Goal: Task Accomplishment & Management: Manage account settings

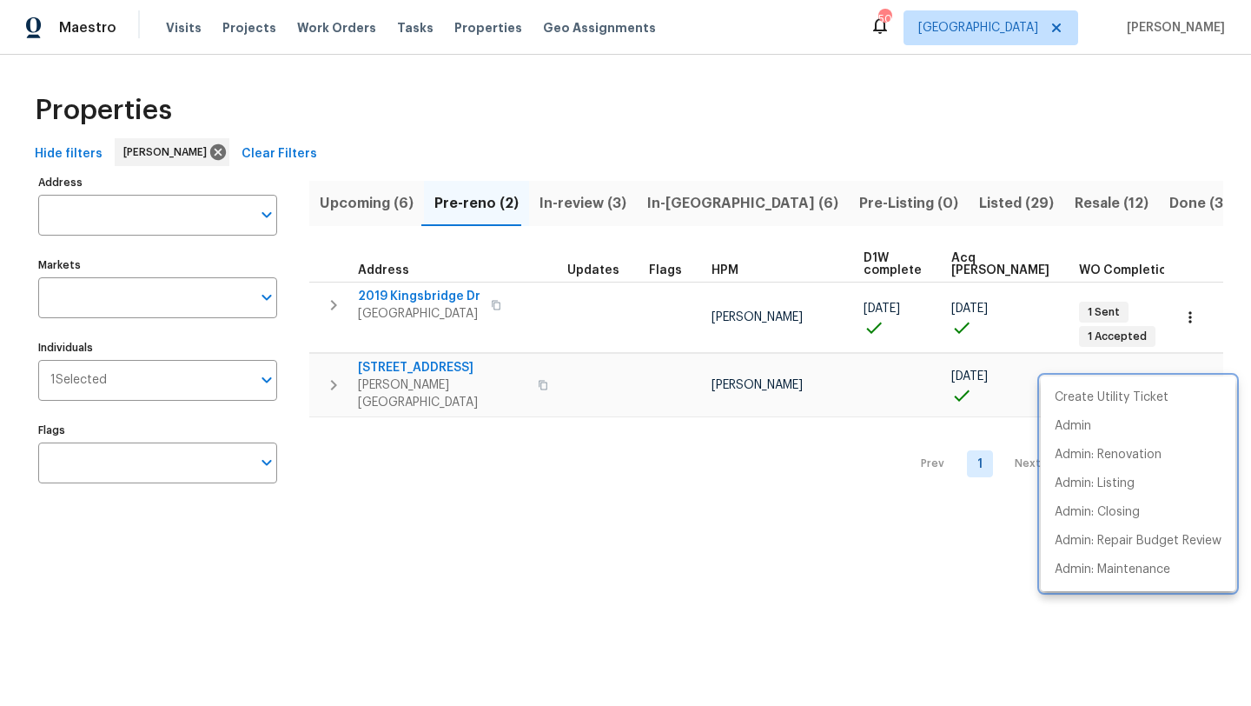
click at [683, 204] on div at bounding box center [625, 353] width 1251 height 706
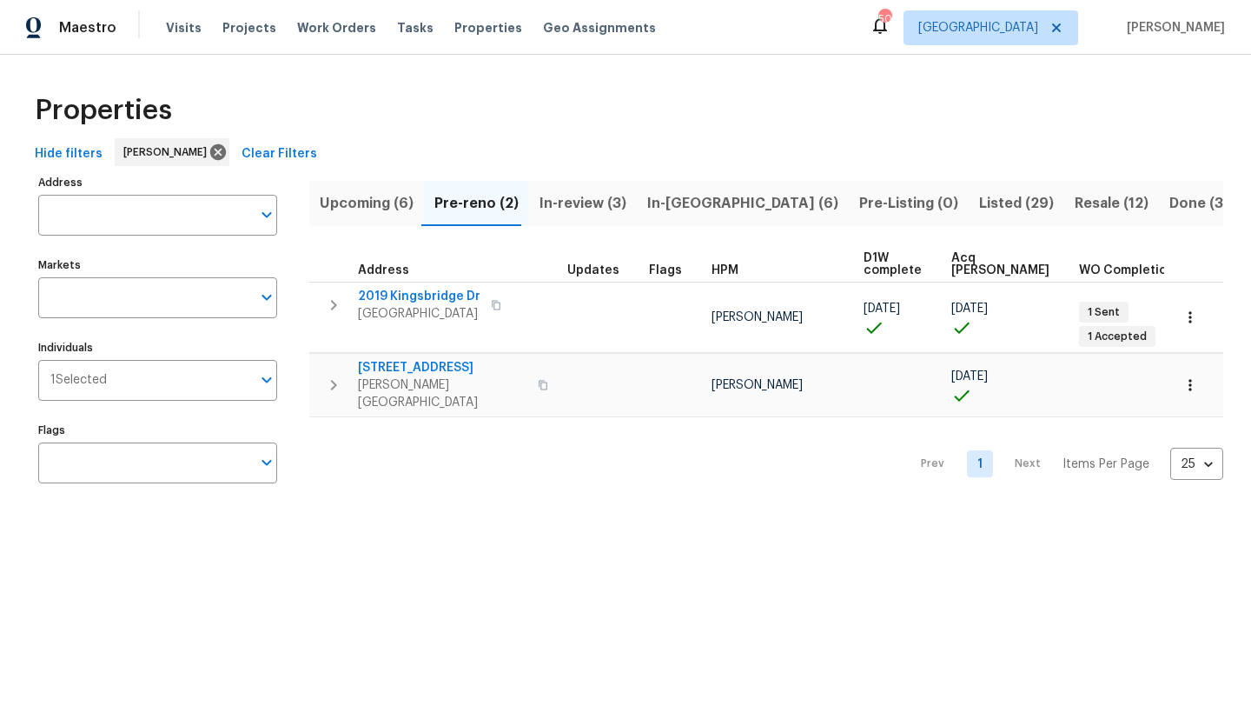
click at [683, 204] on span "In-reno (6)" at bounding box center [742, 203] width 191 height 24
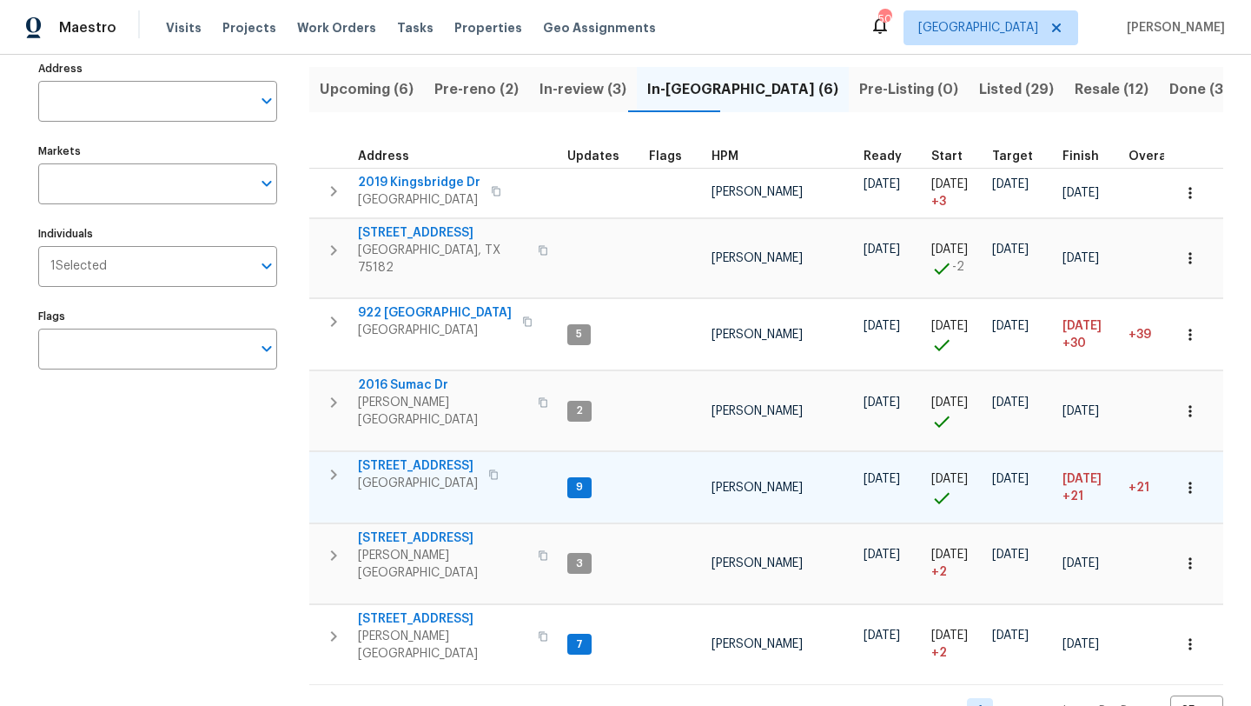
scroll to position [129, 0]
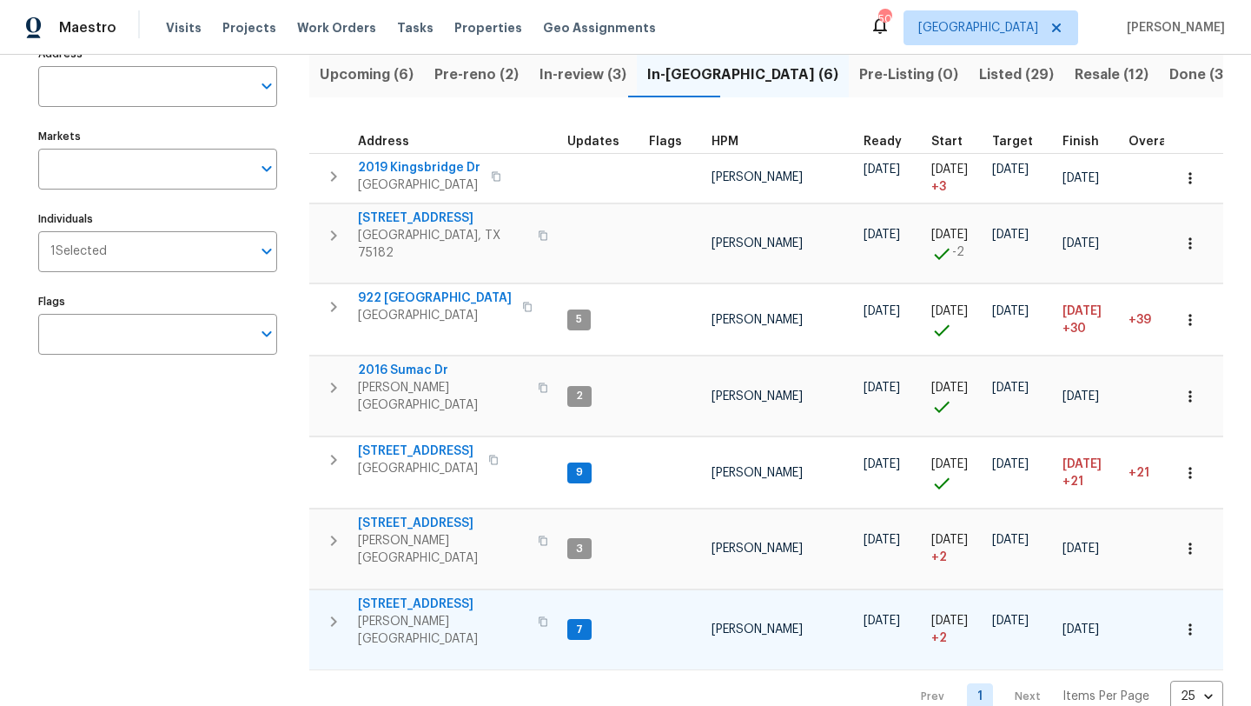
click at [441, 595] on span "414 Creekwood Ct" at bounding box center [442, 603] width 169 height 17
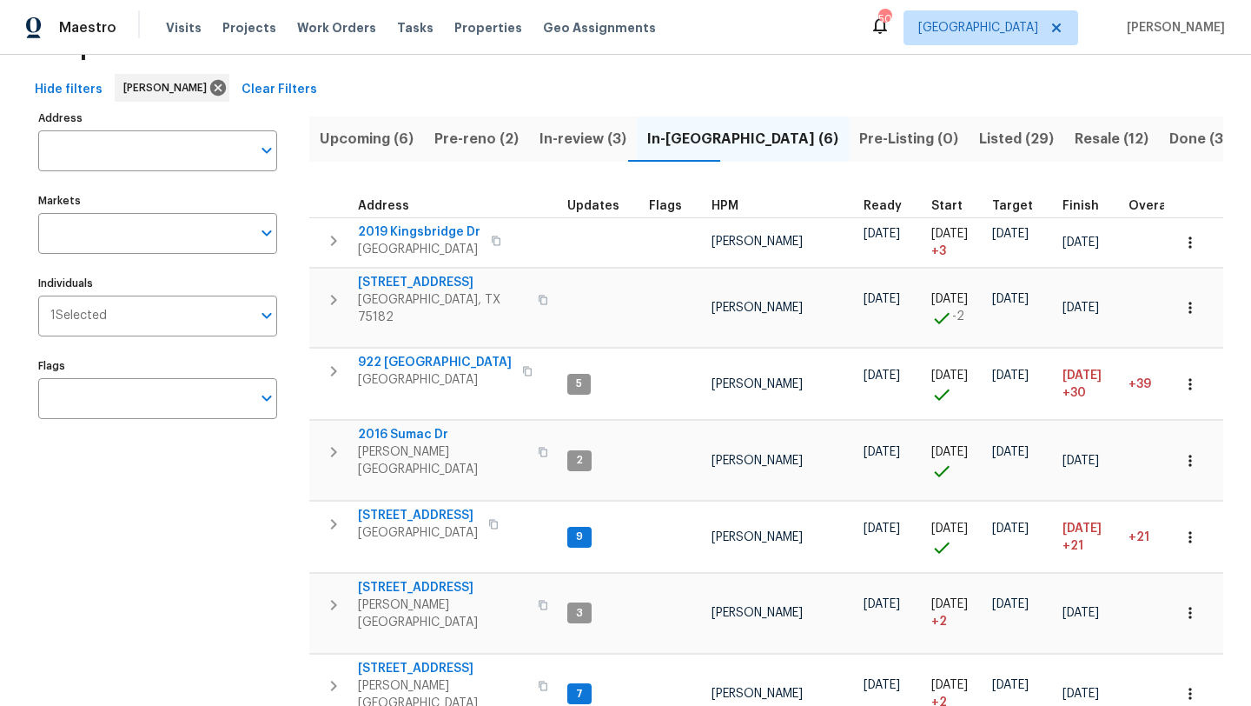
scroll to position [63, 0]
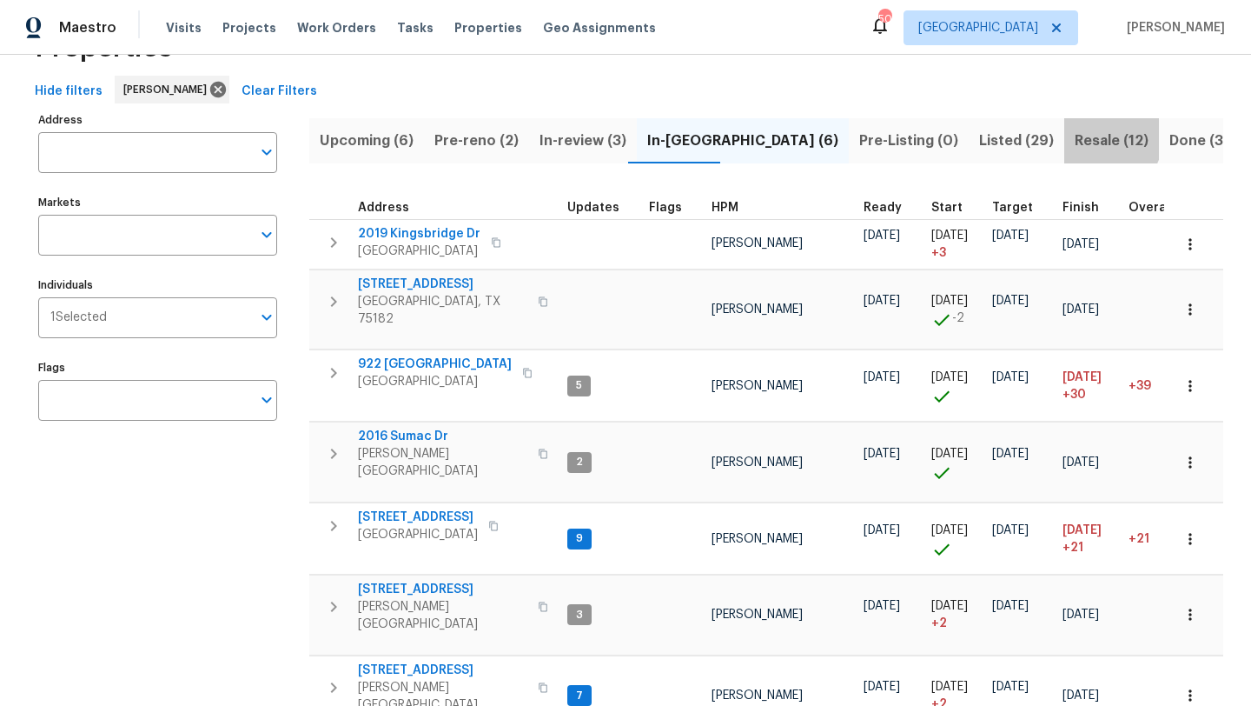
click at [1075, 136] on span "Resale (12)" at bounding box center [1112, 141] width 74 height 24
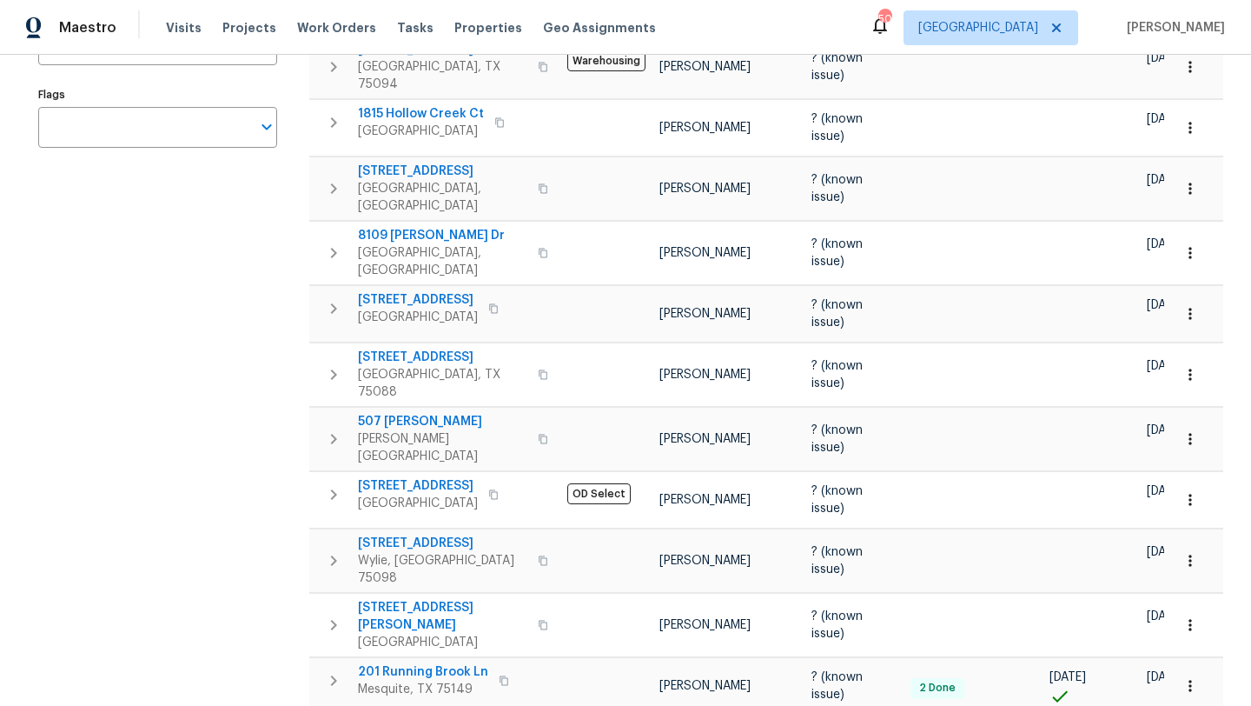
scroll to position [341, 0]
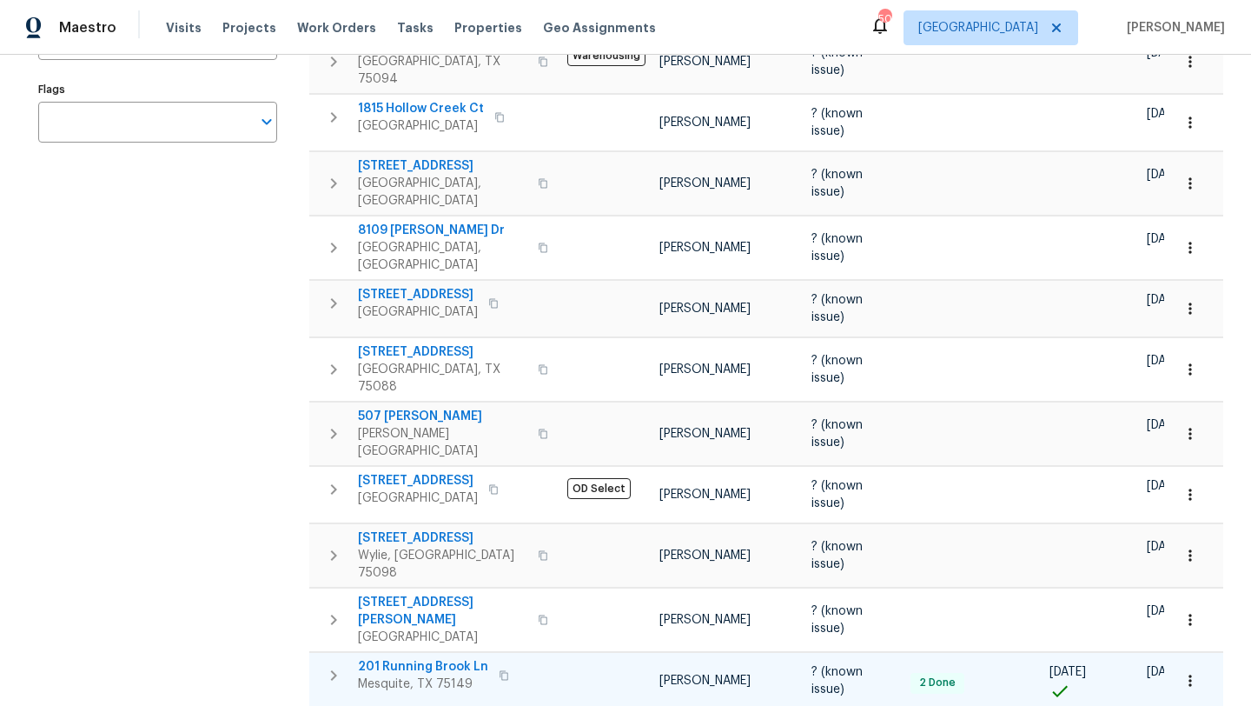
click at [453, 658] on span "201 Running Brook Ln" at bounding box center [423, 666] width 130 height 17
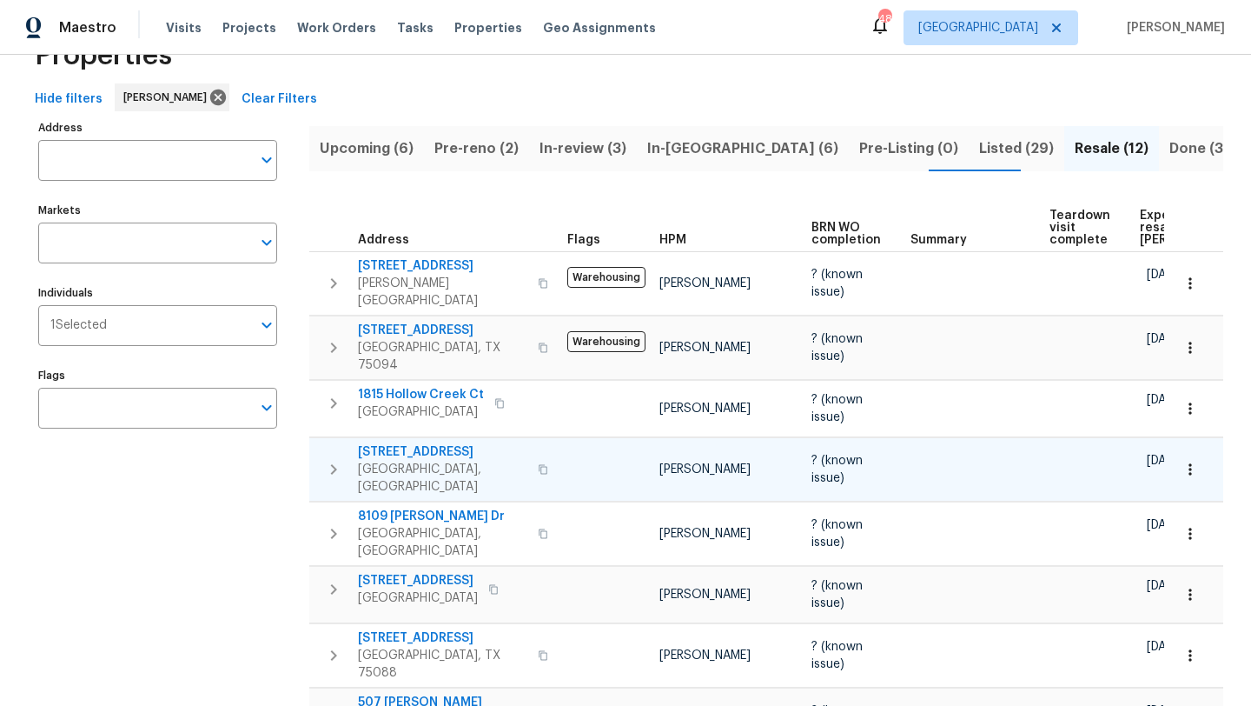
scroll to position [0, 0]
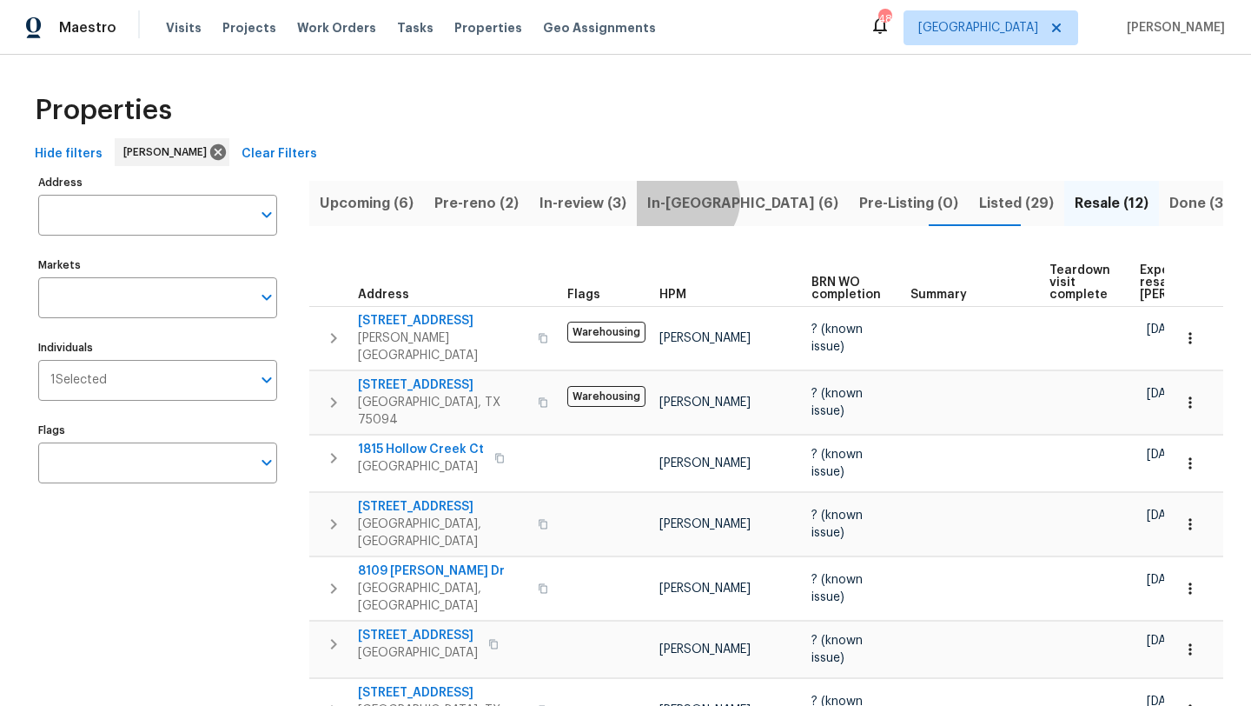
click at [676, 200] on span "In-reno (6)" at bounding box center [742, 203] width 191 height 24
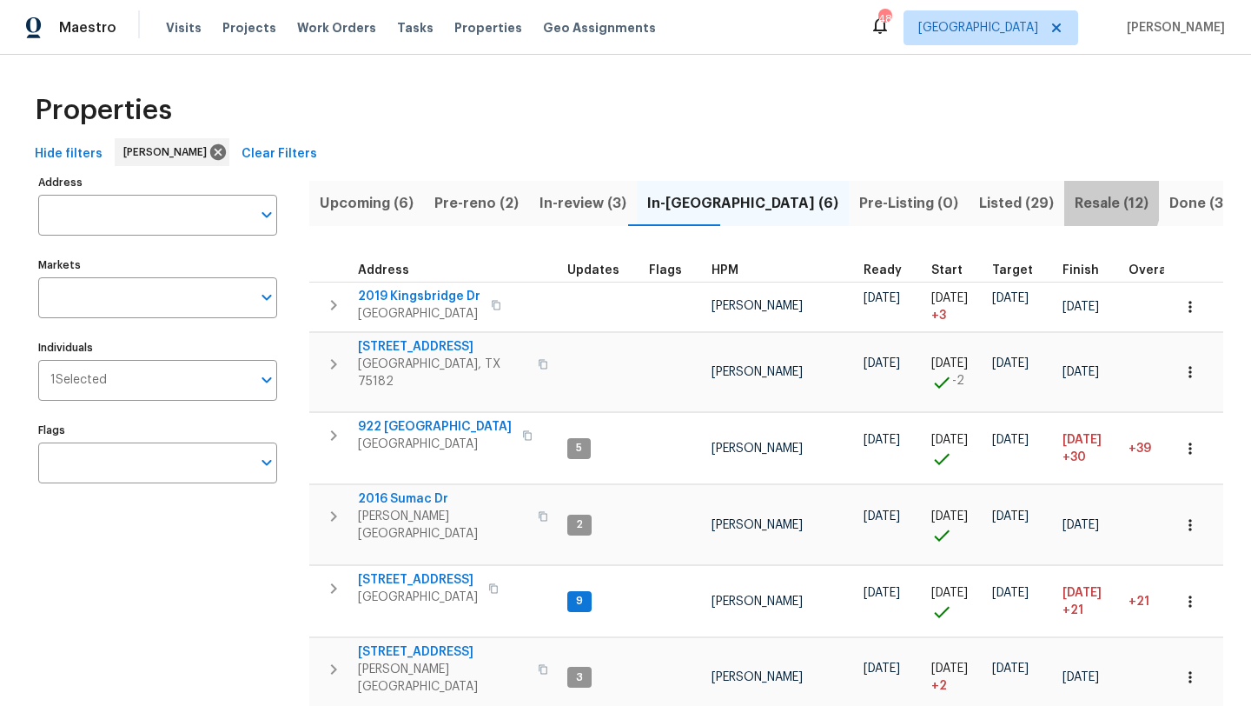
click at [1075, 200] on span "Resale (12)" at bounding box center [1112, 203] width 74 height 24
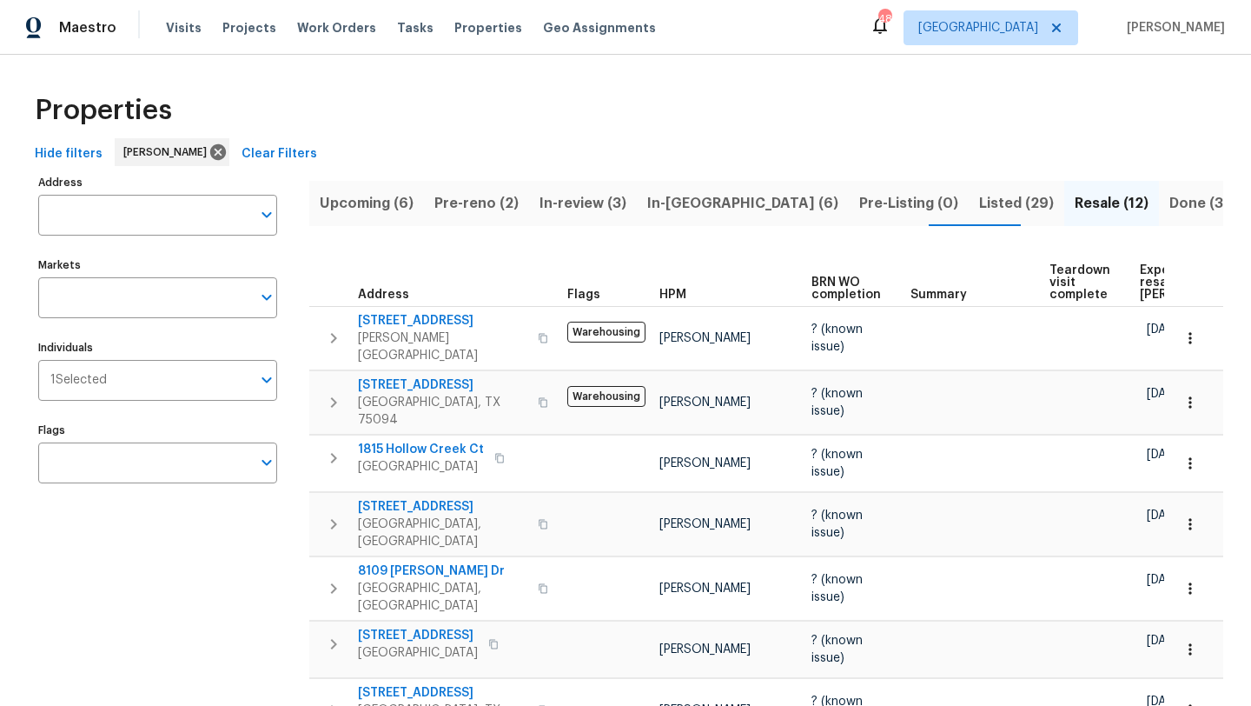
click at [979, 196] on span "Listed (29)" at bounding box center [1016, 203] width 75 height 24
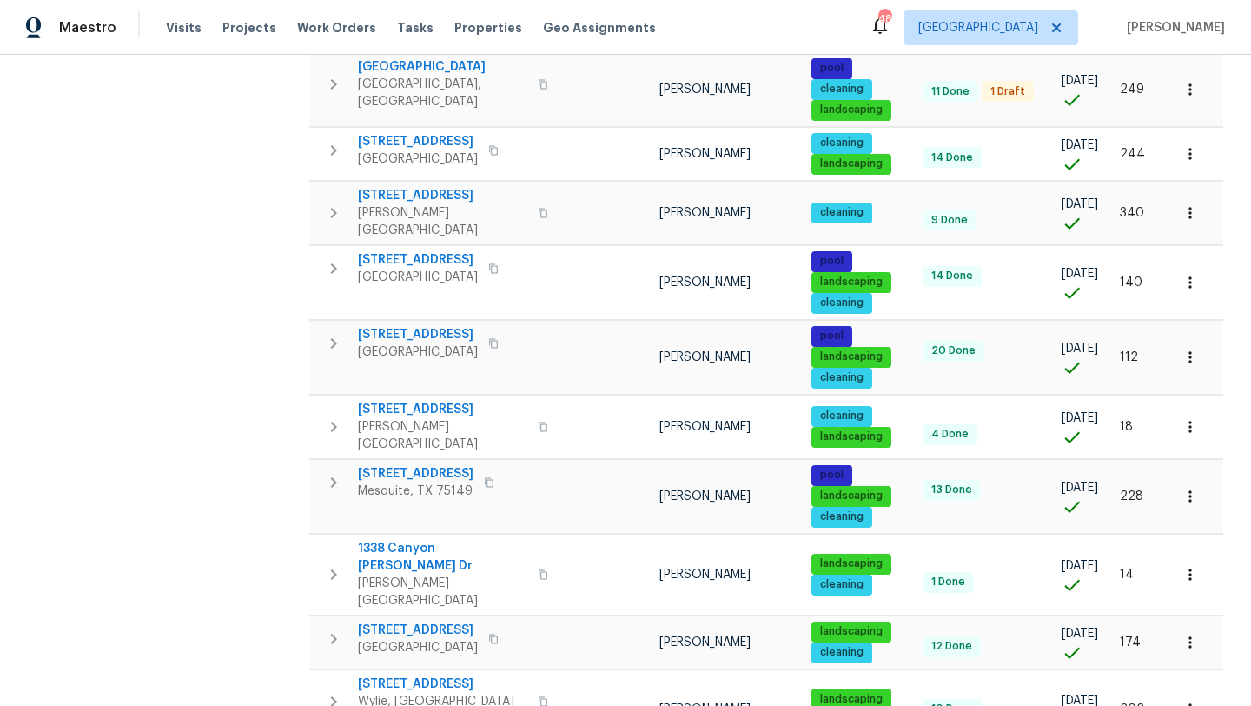
scroll to position [940, 0]
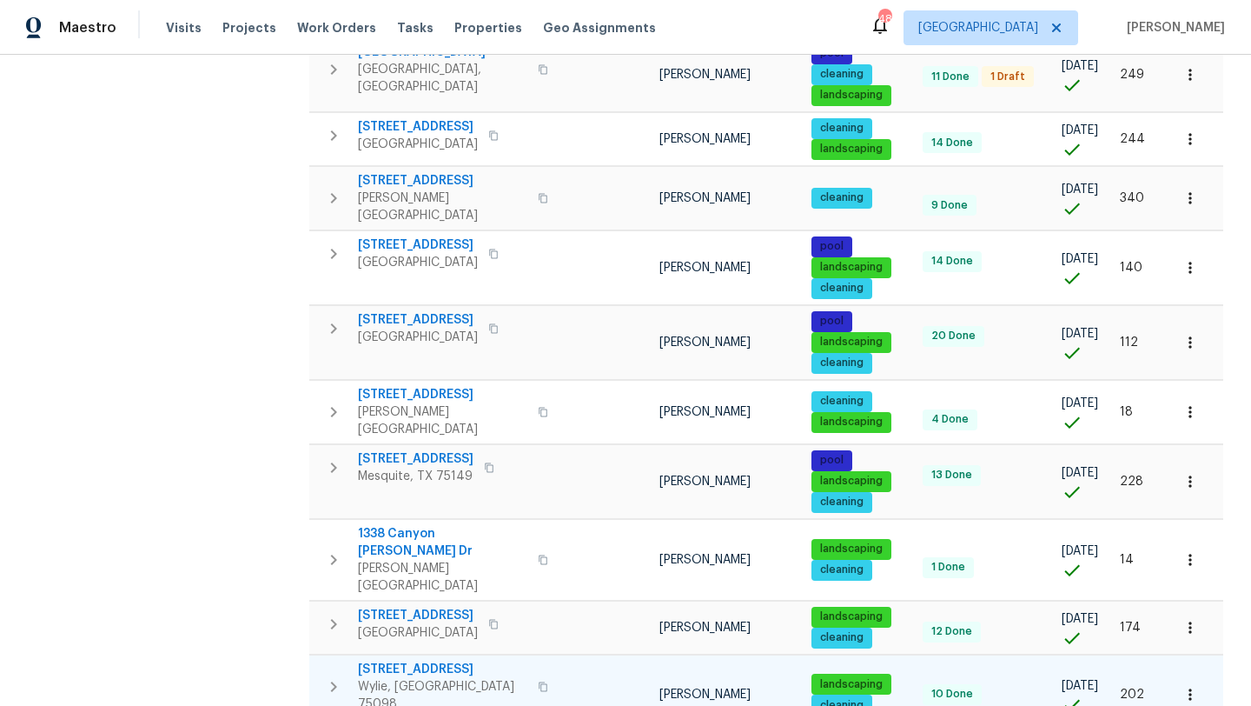
click at [446, 660] on span "2813 Lake Vista Dr" at bounding box center [442, 668] width 169 height 17
click at [435, 660] on span "2813 Lake Vista Dr" at bounding box center [442, 668] width 169 height 17
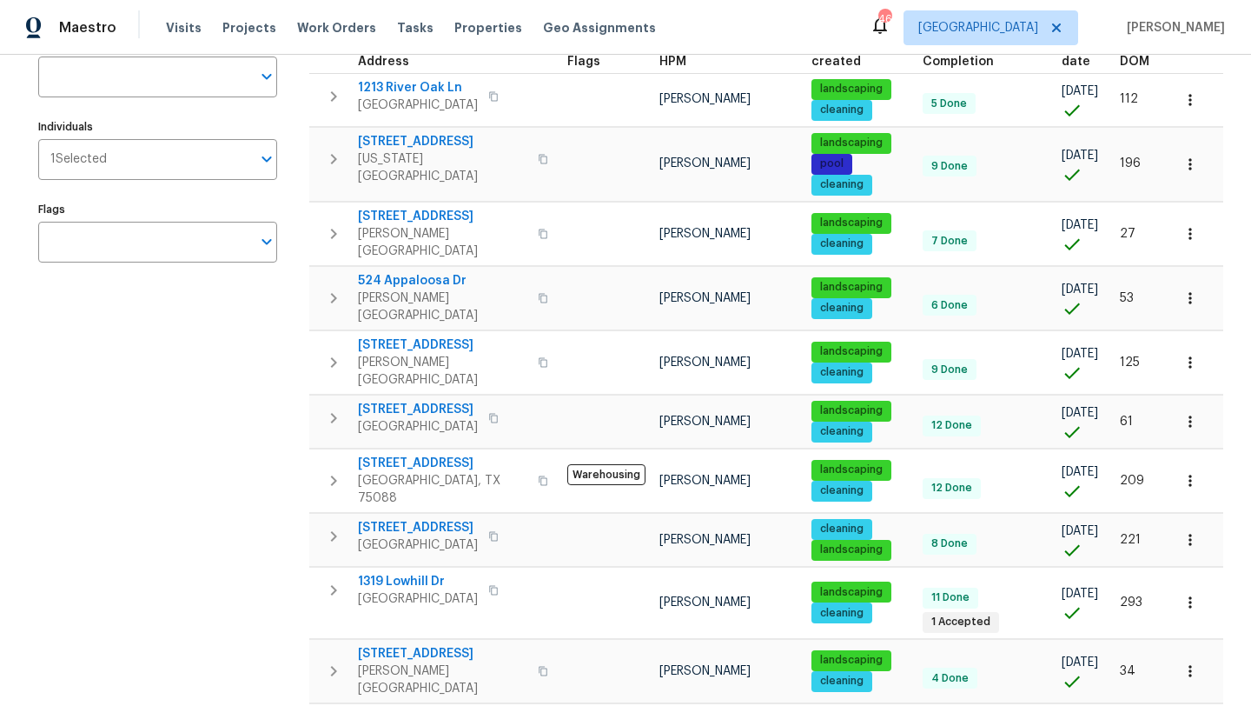
scroll to position [0, 0]
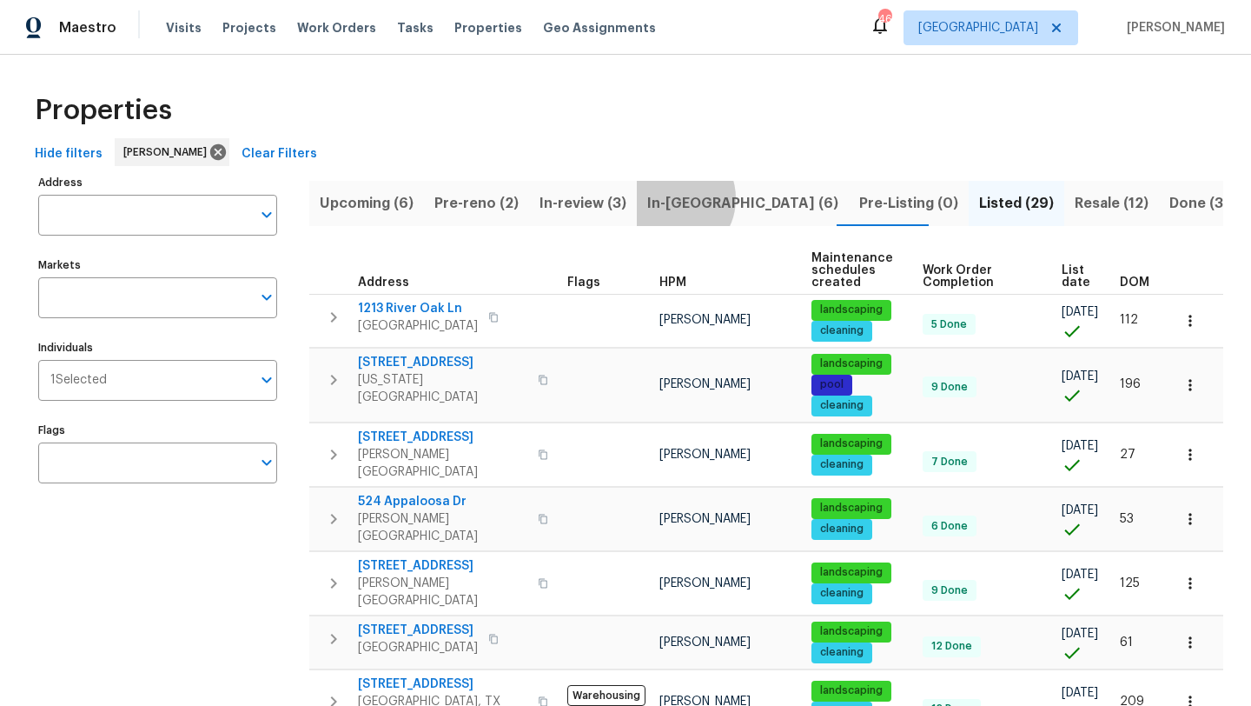
click at [663, 198] on span "In-reno (6)" at bounding box center [742, 203] width 191 height 24
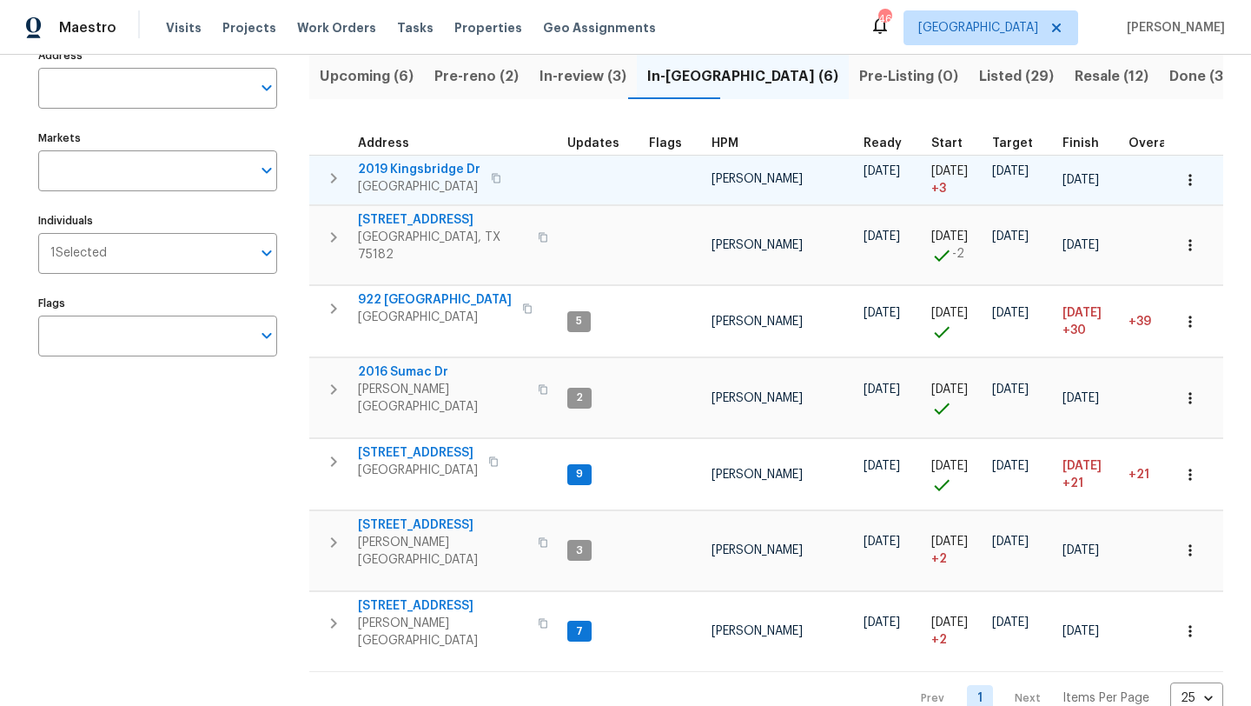
scroll to position [129, 0]
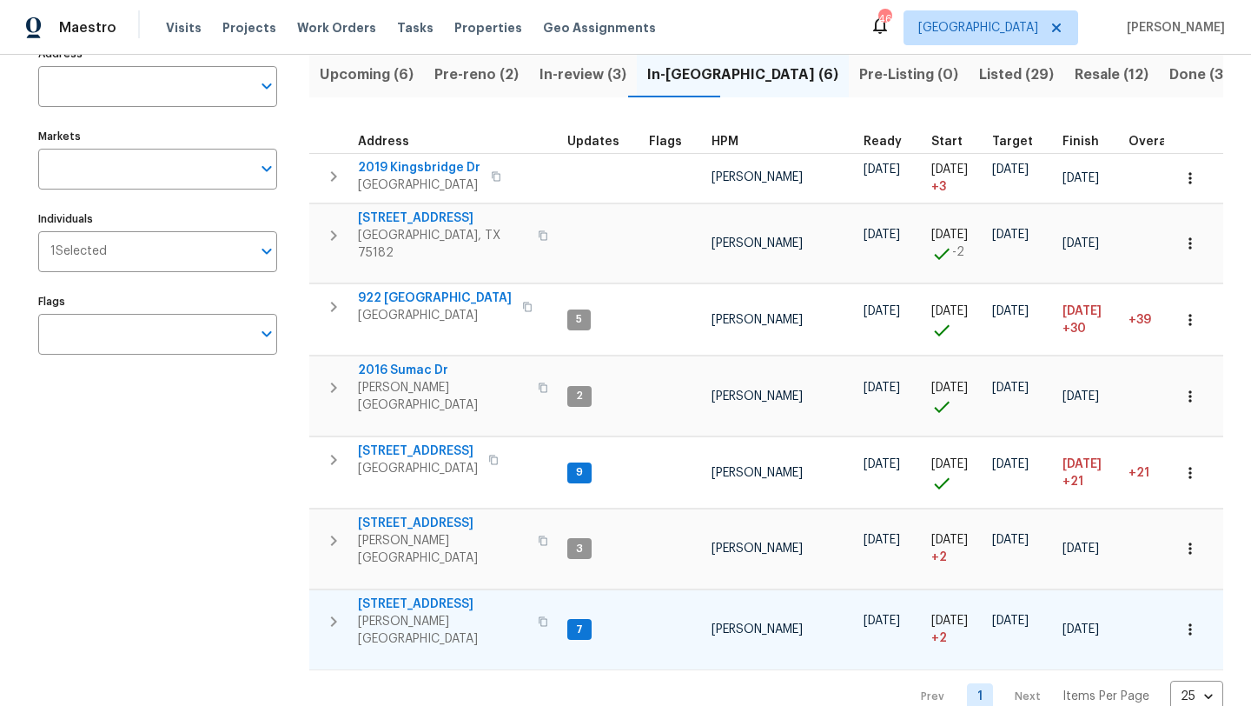
click at [441, 595] on span "414 Creekwood Ct" at bounding box center [442, 603] width 169 height 17
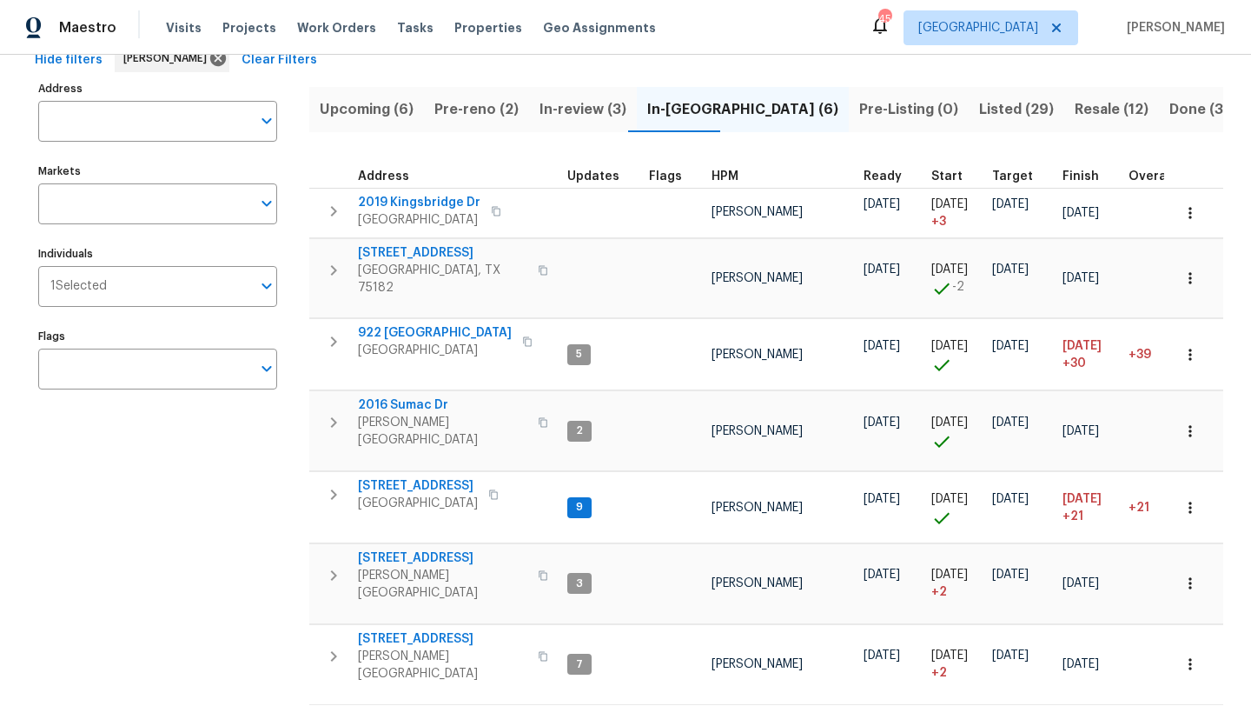
scroll to position [90, 0]
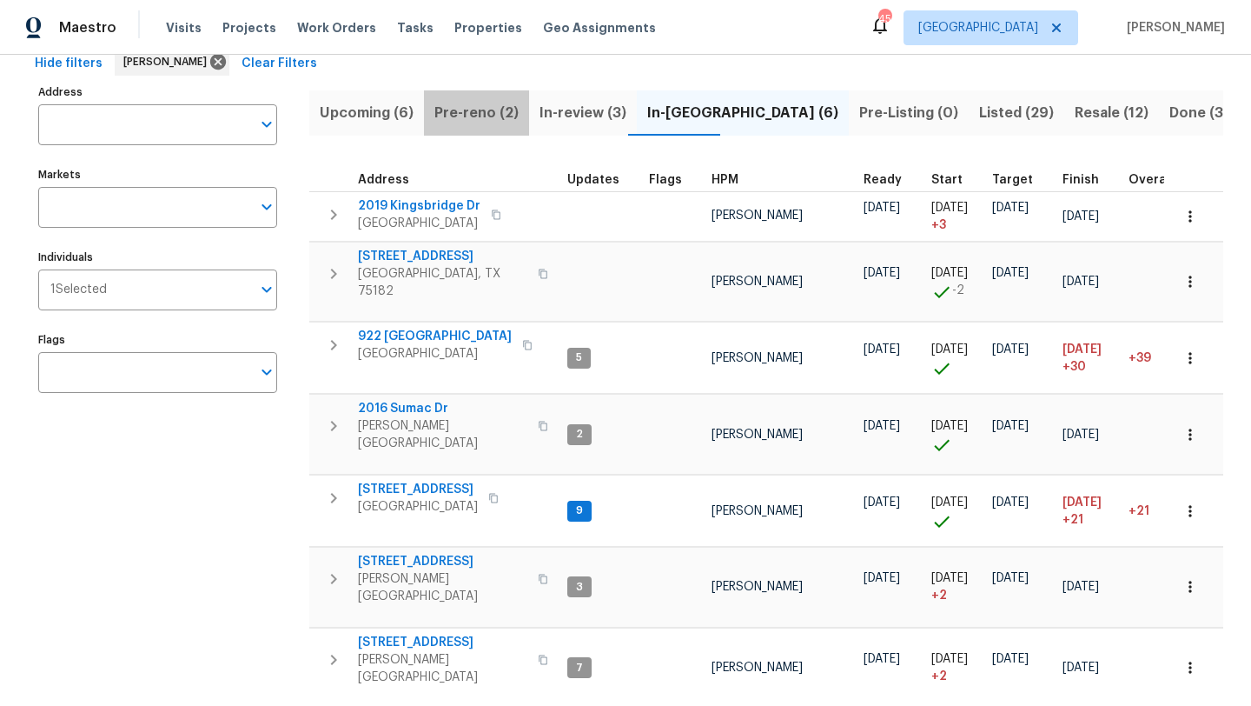
click at [487, 112] on span "Pre-reno (2)" at bounding box center [477, 113] width 84 height 24
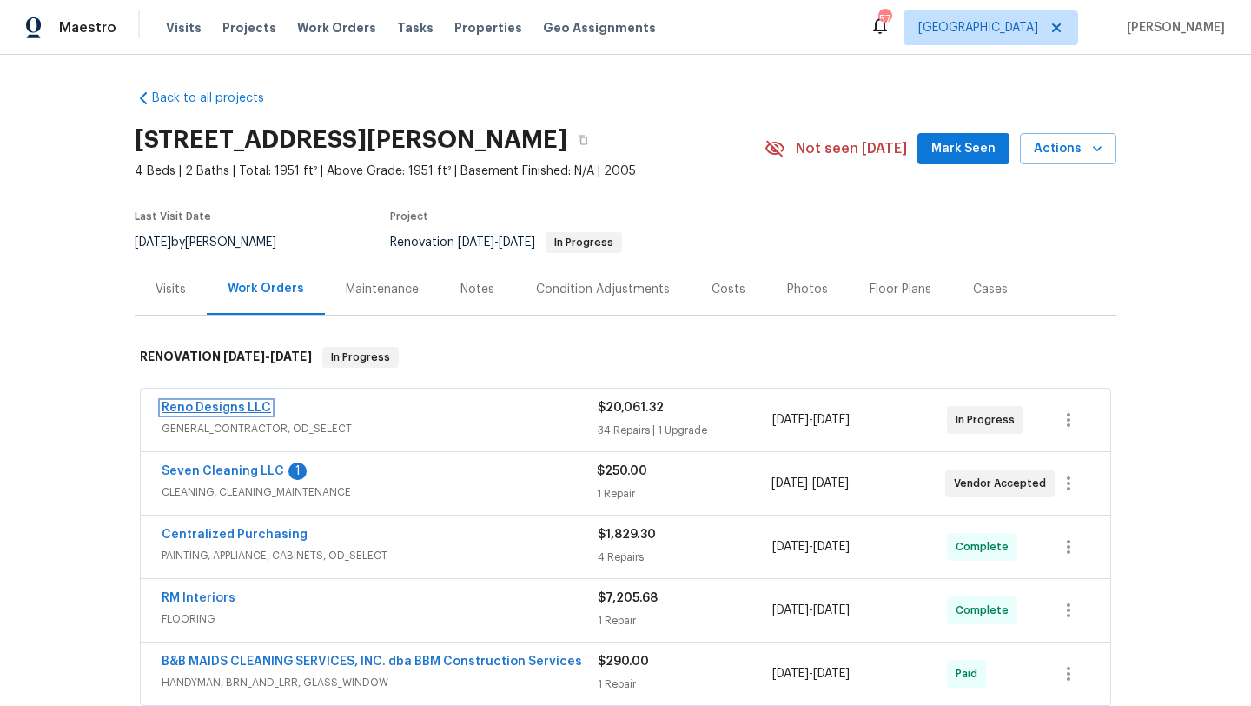
click at [256, 403] on link "Reno Designs LLC" at bounding box center [217, 408] width 110 height 12
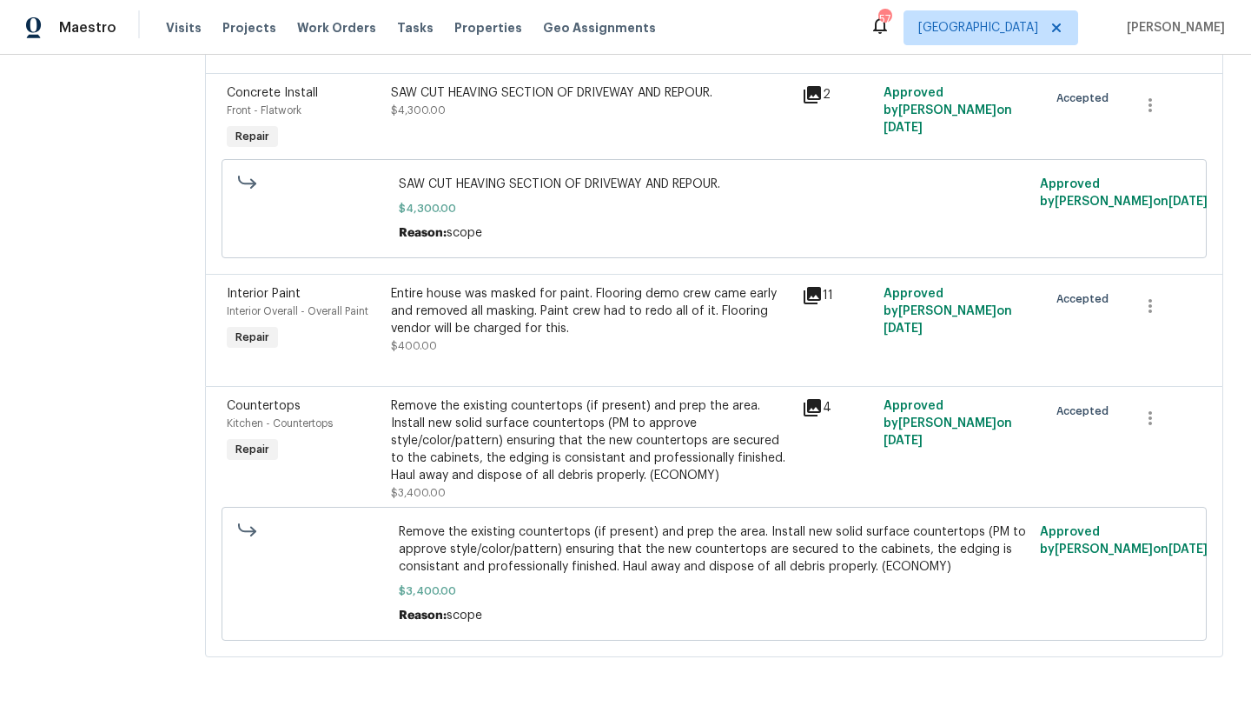
scroll to position [4700, 0]
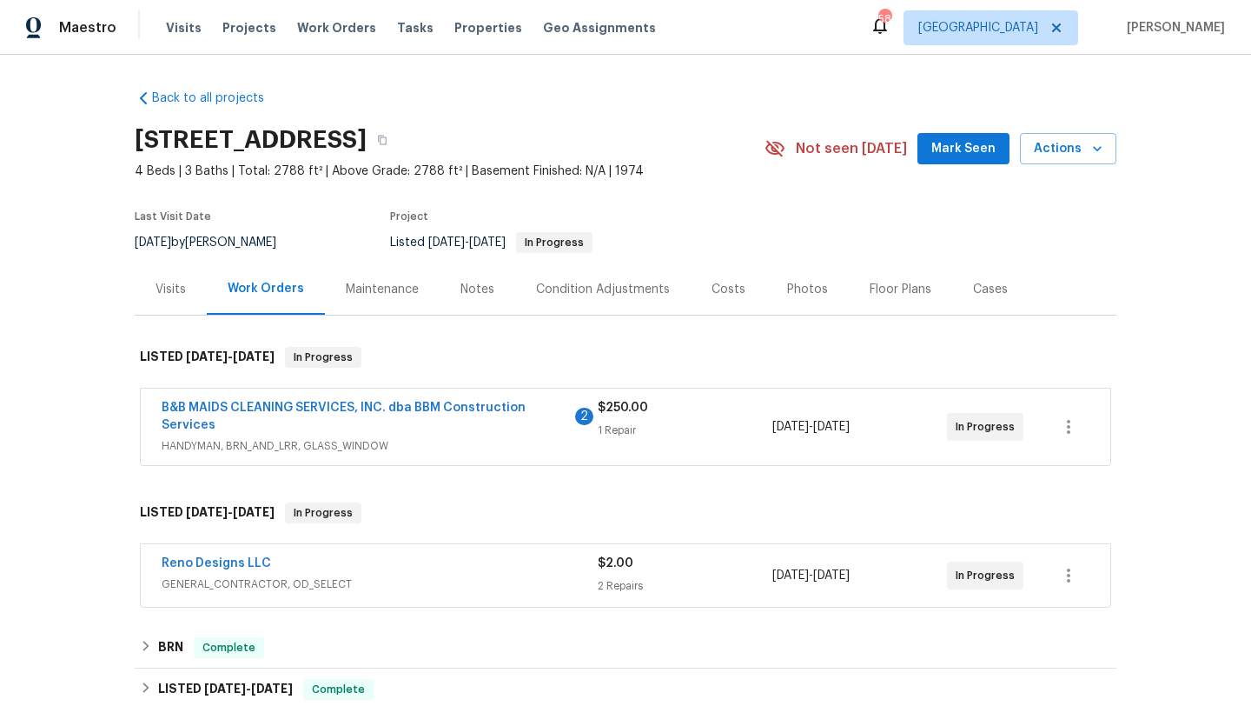
click at [295, 562] on div "Reno Designs LLC" at bounding box center [380, 564] width 436 height 21
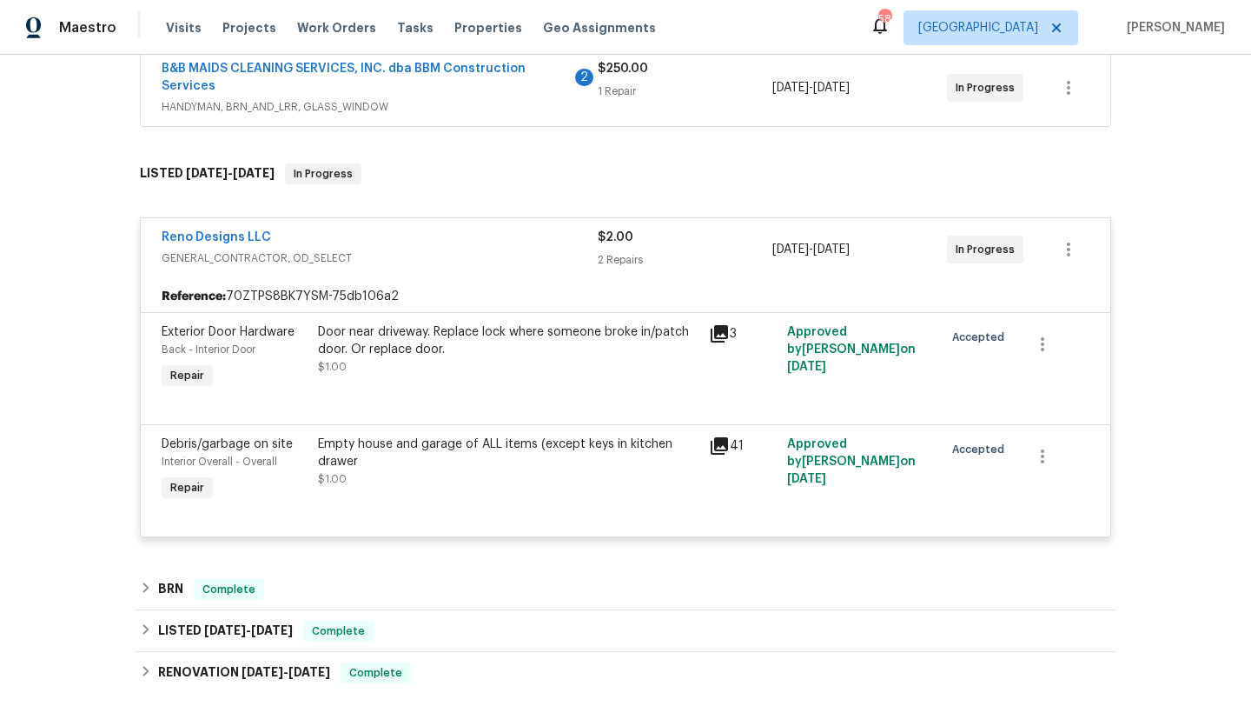
scroll to position [361, 0]
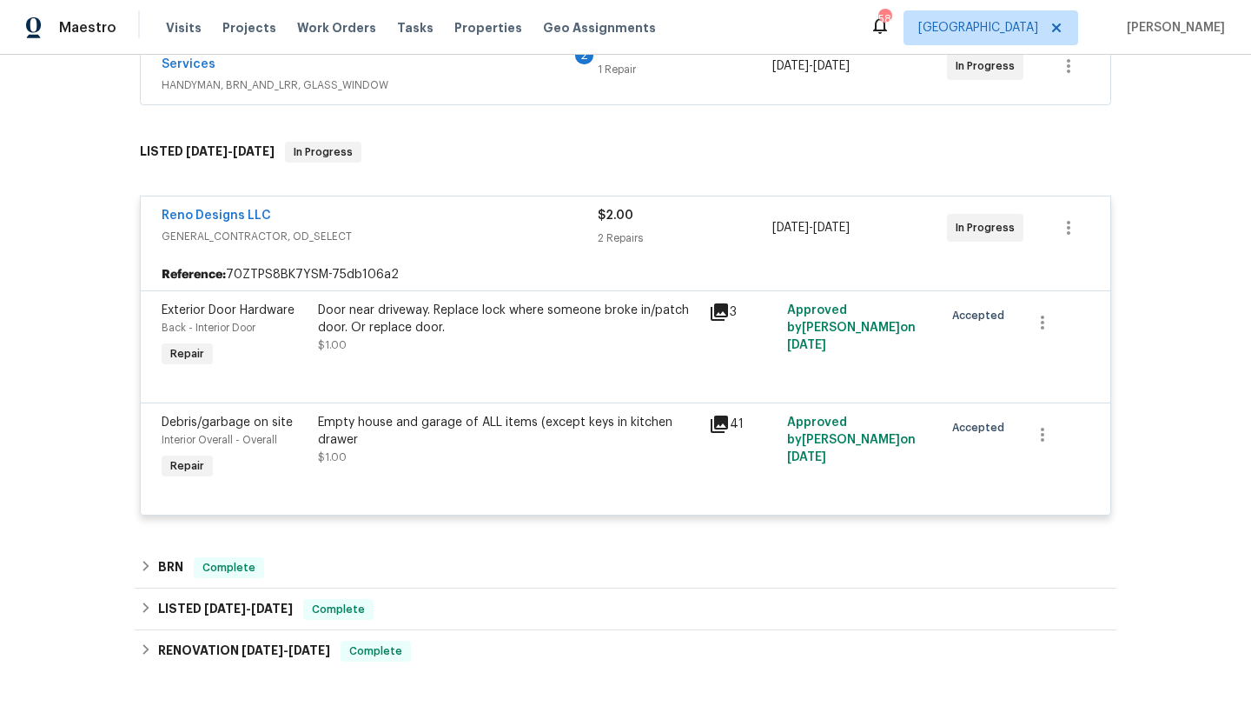
click at [461, 344] on div "Door near driveway. Replace lock where someone broke in/patch door. Or replace …" at bounding box center [508, 328] width 381 height 52
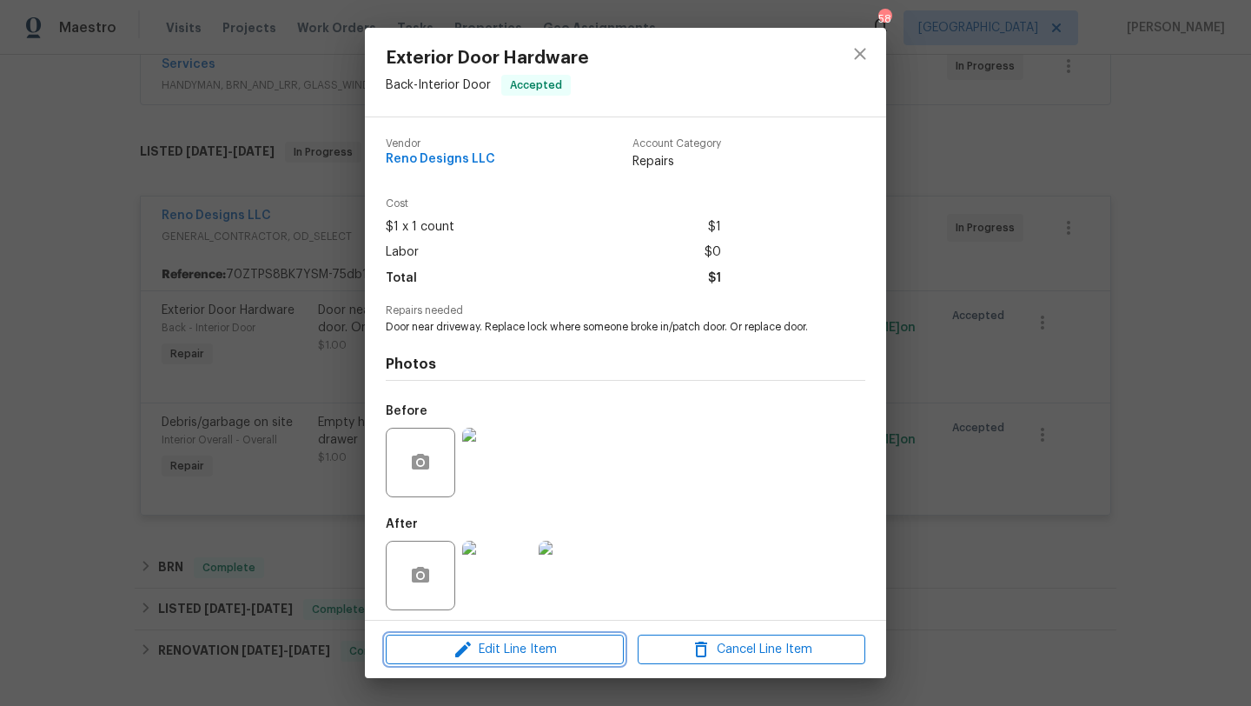
click at [526, 640] on span "Edit Line Item" at bounding box center [505, 650] width 228 height 22
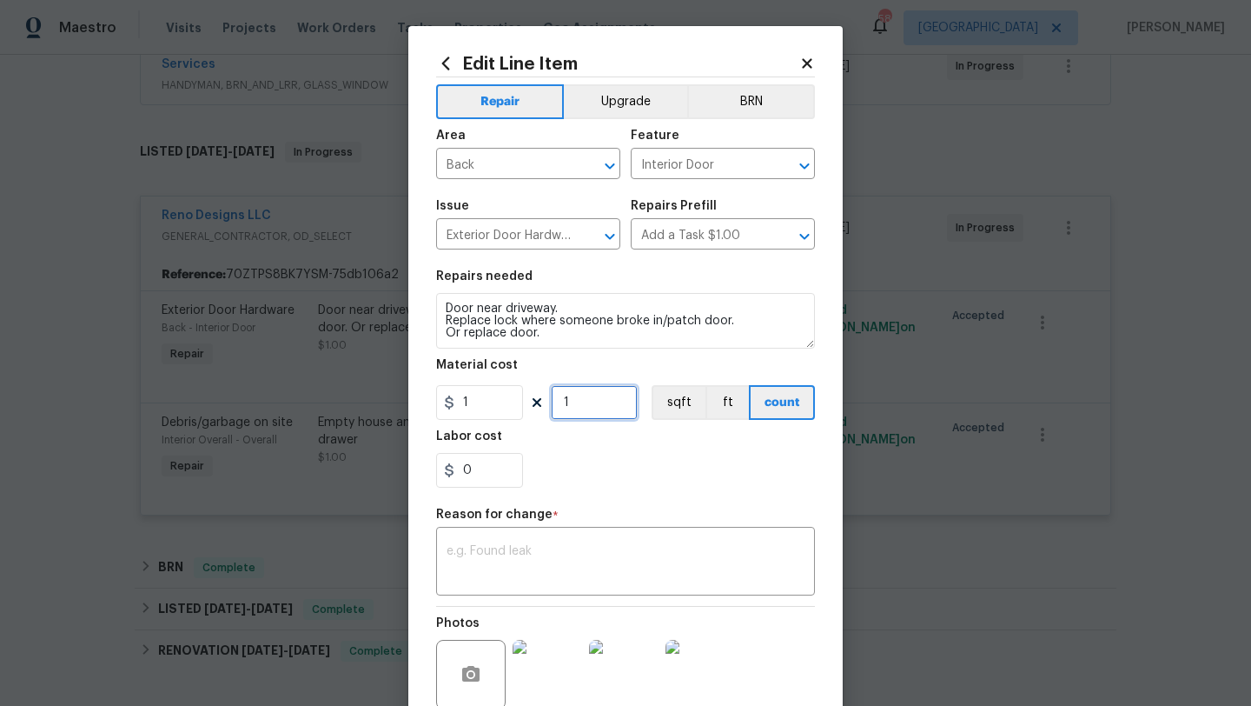
drag, startPoint x: 573, startPoint y: 405, endPoint x: 553, endPoint y: 404, distance: 20.0
click at [553, 405] on input "1" at bounding box center [594, 402] width 87 height 35
type input "500"
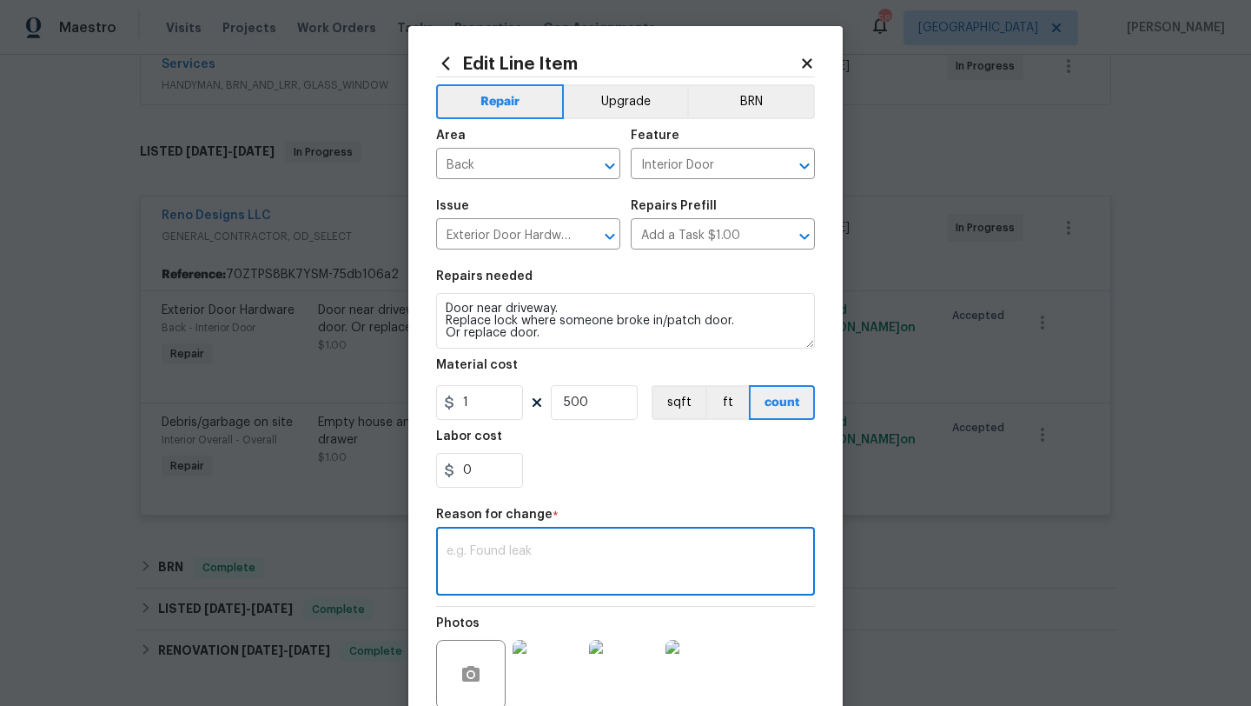
click at [540, 545] on textarea at bounding box center [626, 563] width 358 height 37
type textarea "scope"
click at [633, 480] on div "0" at bounding box center [625, 470] width 379 height 35
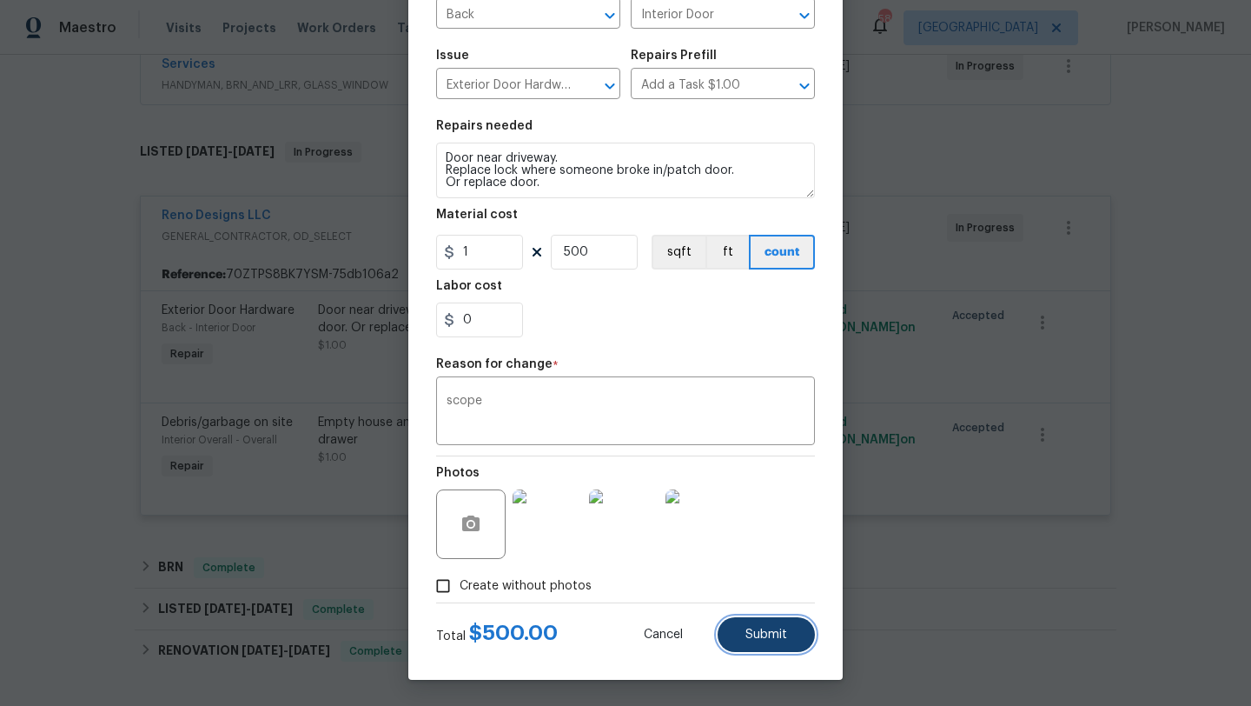
click at [760, 633] on span "Submit" at bounding box center [767, 634] width 42 height 13
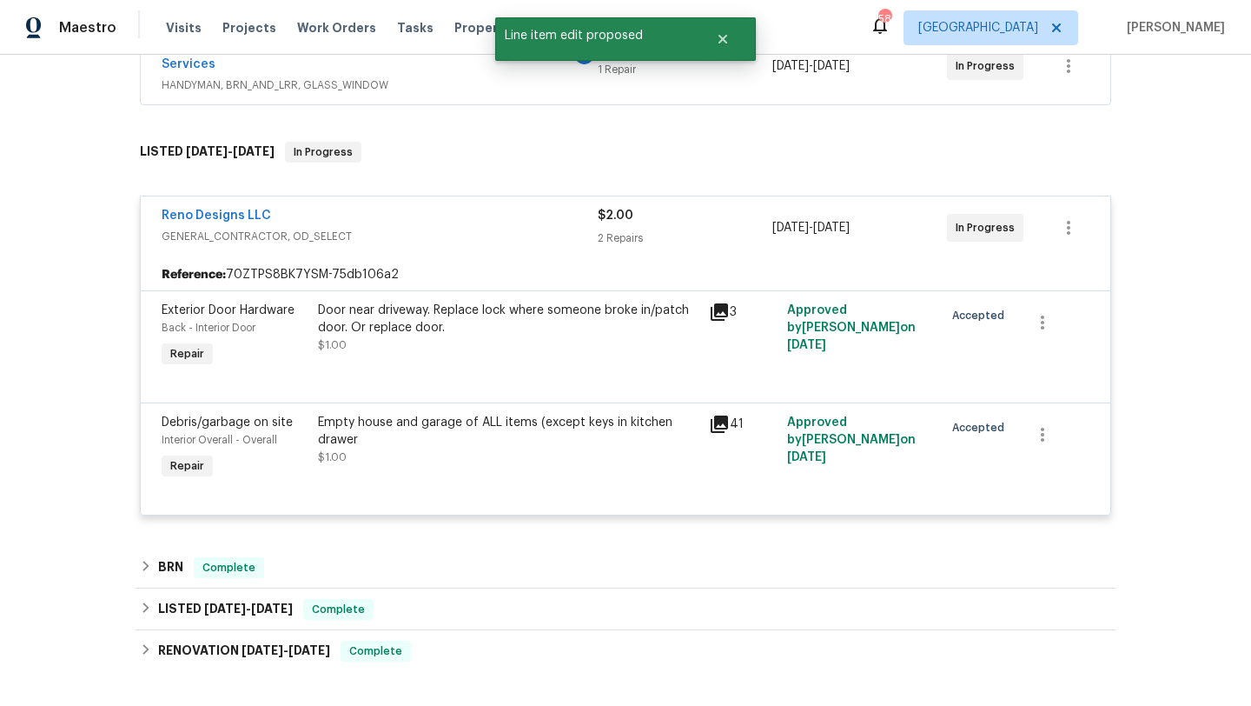
scroll to position [0, 0]
click at [584, 431] on div "Empty house and garage of ALL items (except keys in kitchen drawer" at bounding box center [508, 431] width 381 height 35
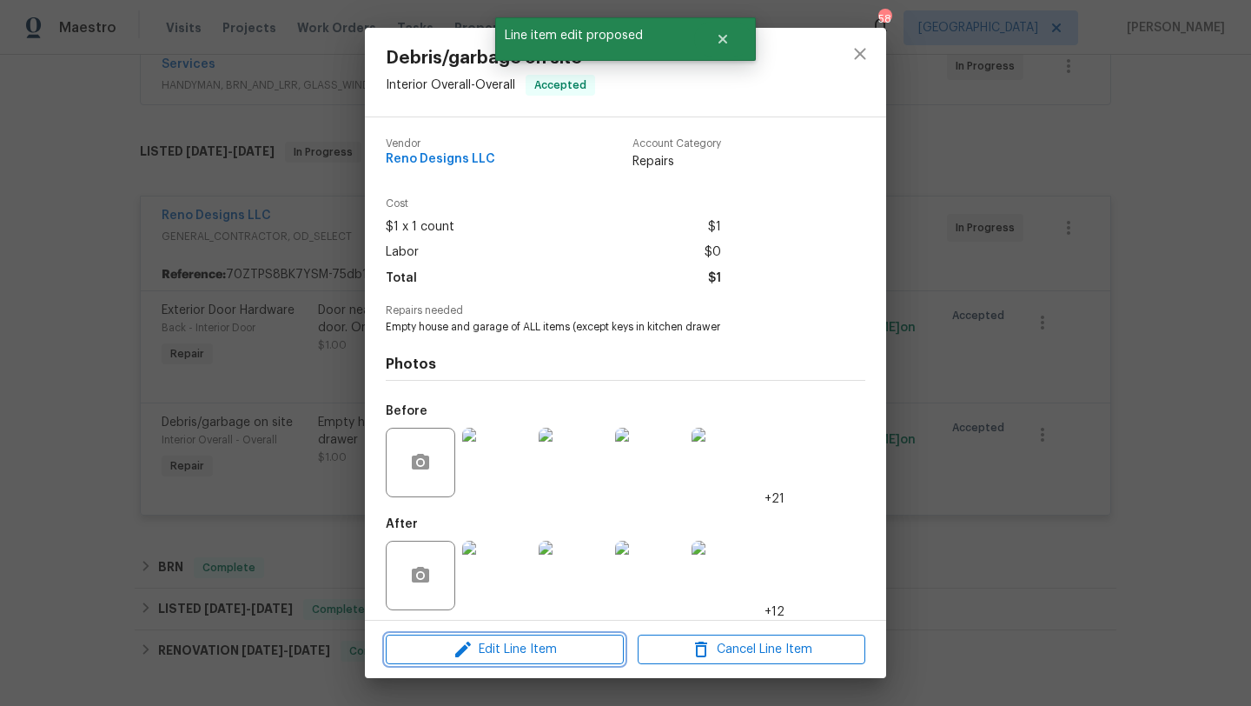
click at [569, 648] on span "Edit Line Item" at bounding box center [505, 650] width 228 height 22
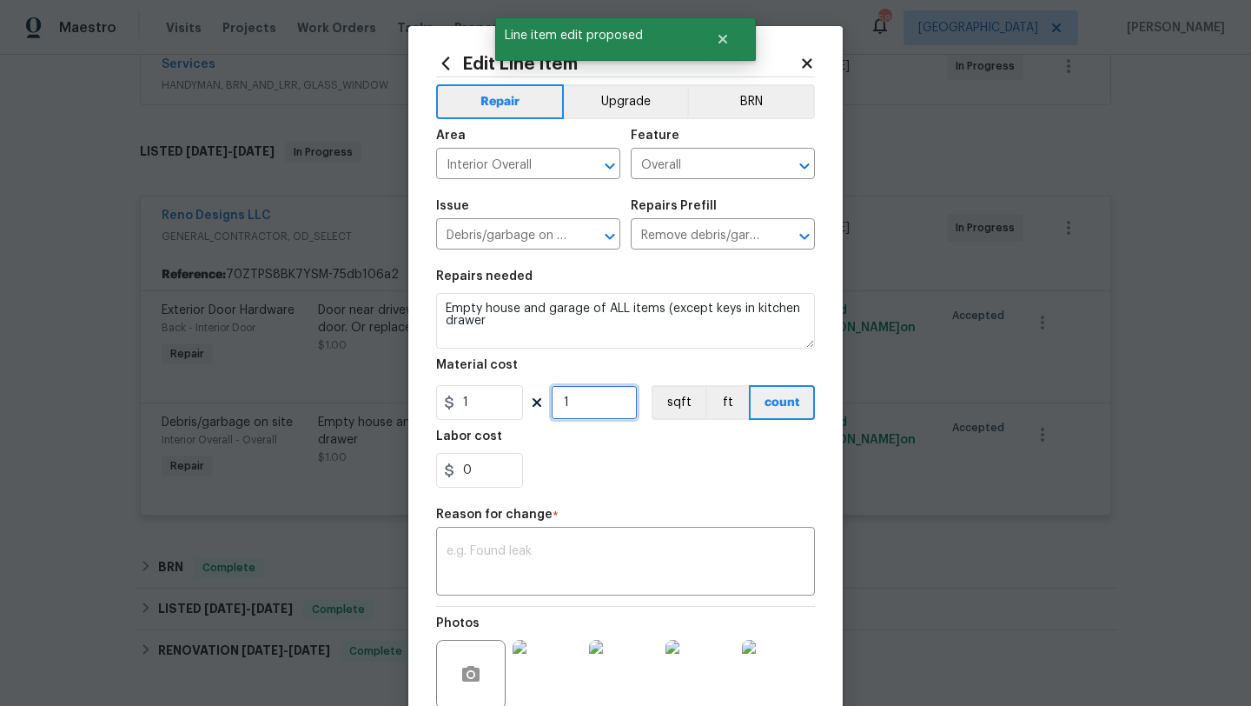
click at [581, 403] on input "1" at bounding box center [594, 402] width 87 height 35
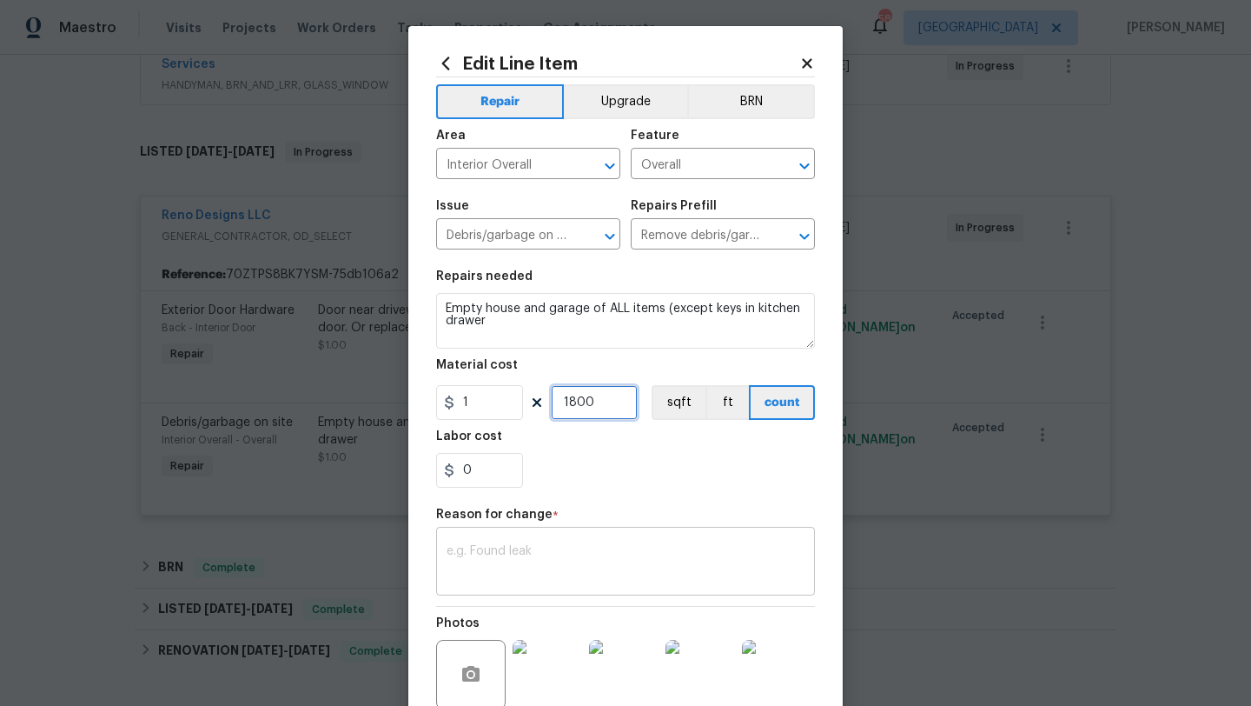
type input "1800"
click at [560, 551] on textarea at bounding box center [626, 563] width 358 height 37
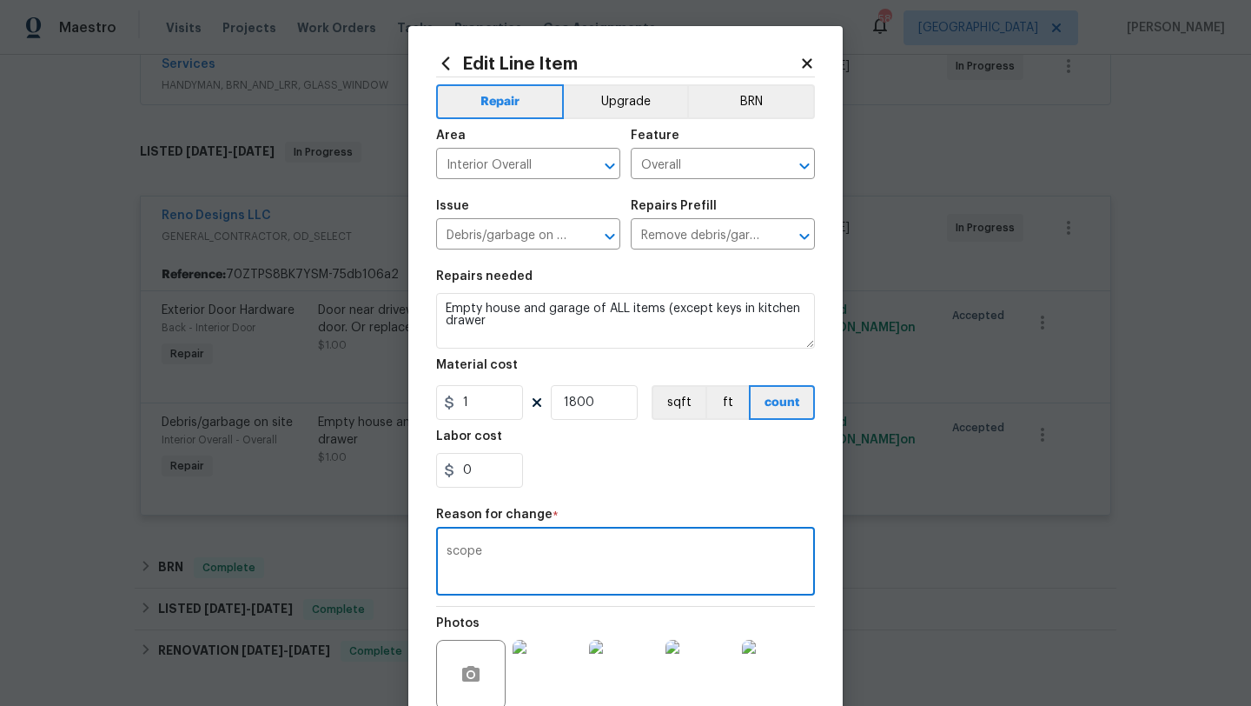
type textarea "scope"
click at [637, 456] on div "0" at bounding box center [625, 470] width 379 height 35
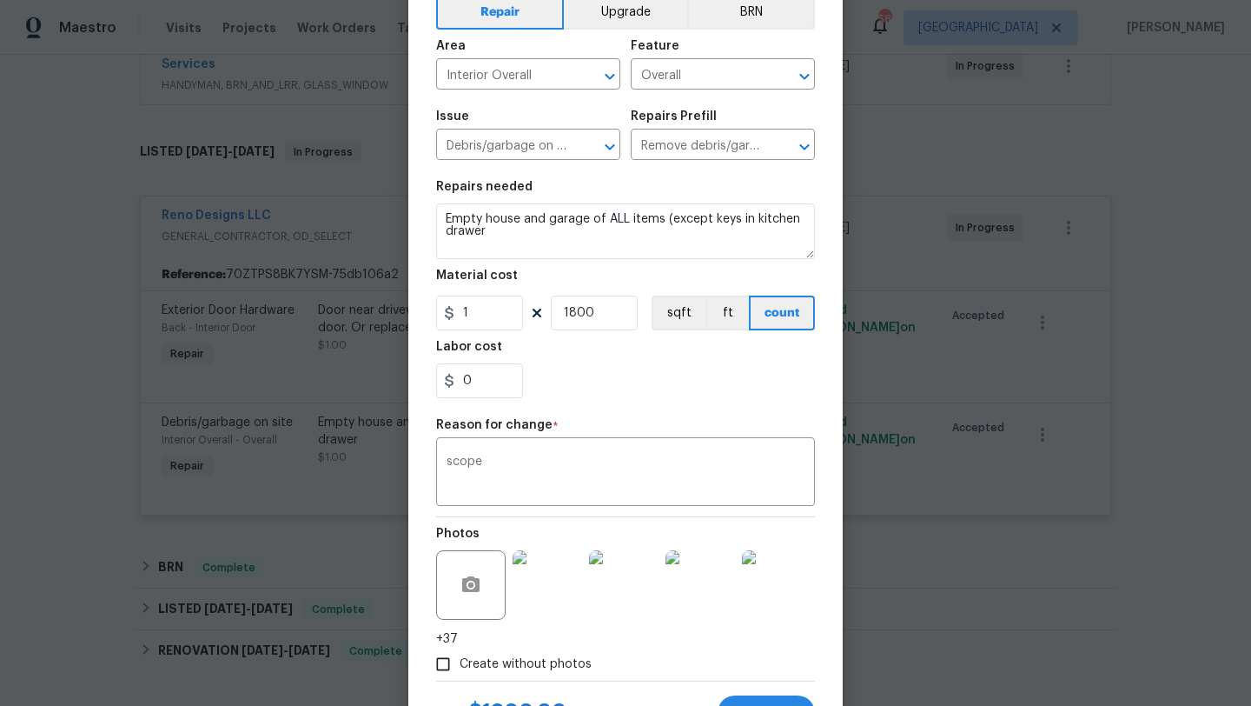
scroll to position [169, 0]
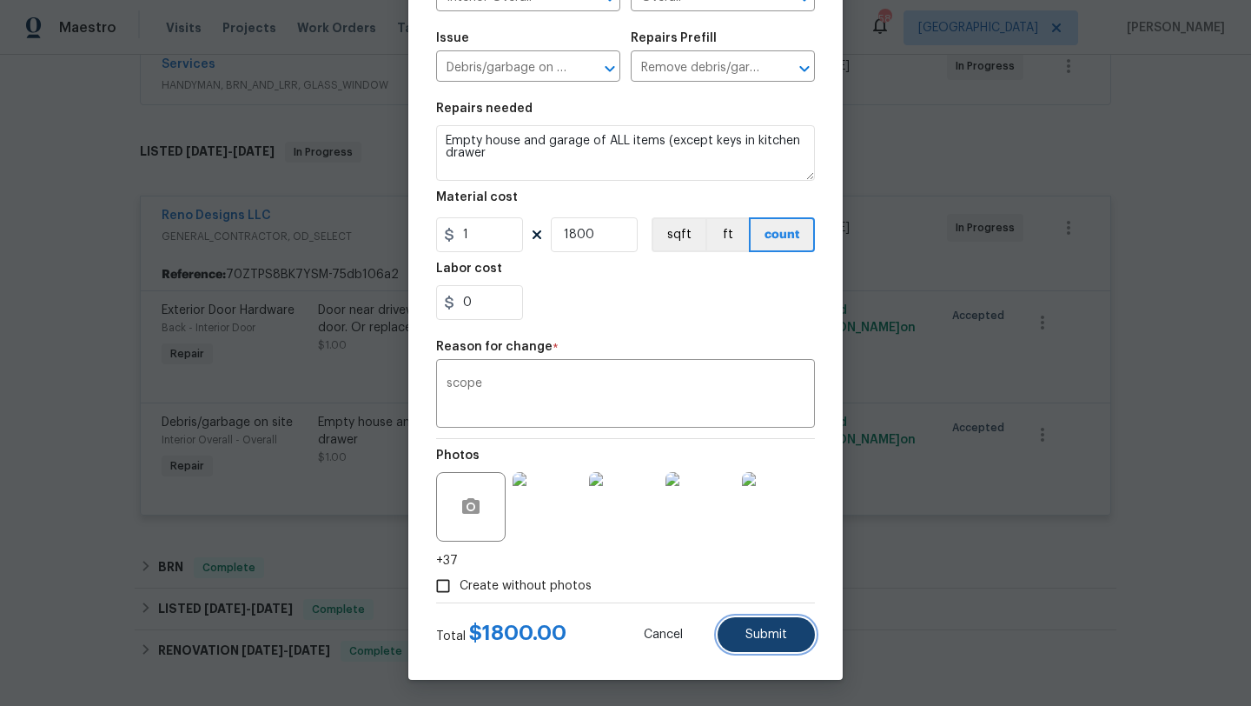
click at [752, 633] on span "Submit" at bounding box center [767, 634] width 42 height 13
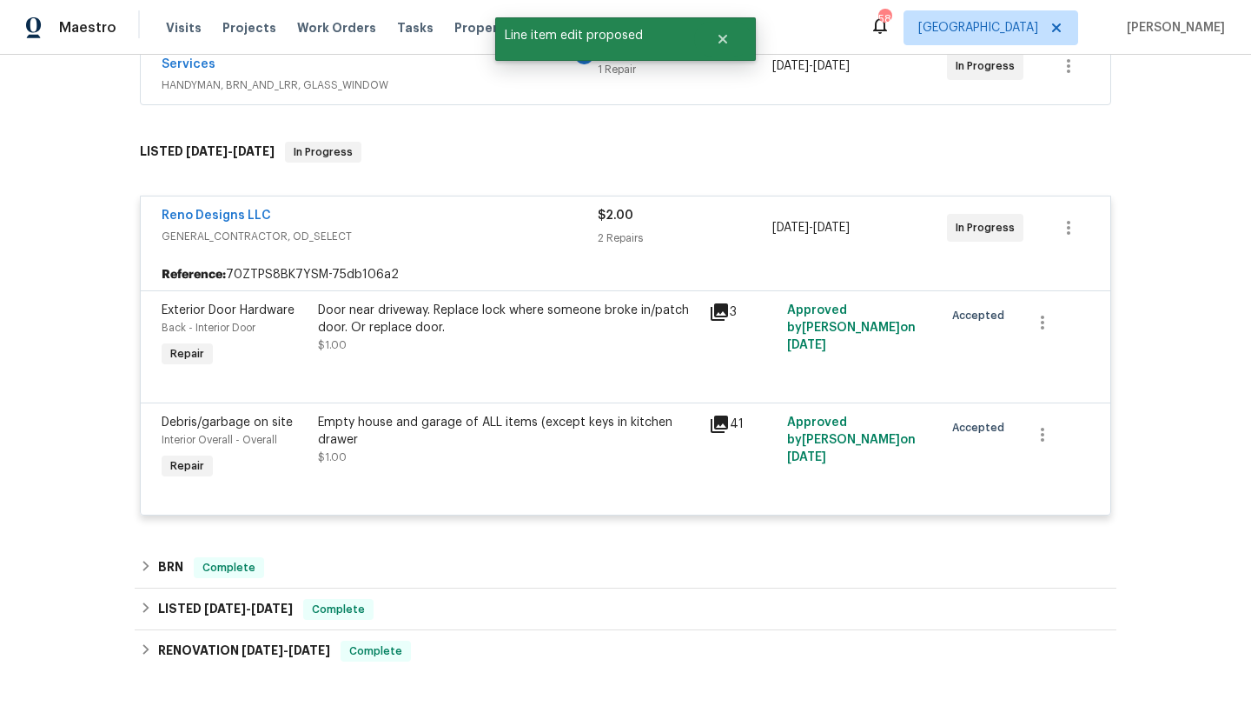
scroll to position [0, 0]
click at [221, 221] on link "Reno Designs LLC" at bounding box center [217, 215] width 110 height 12
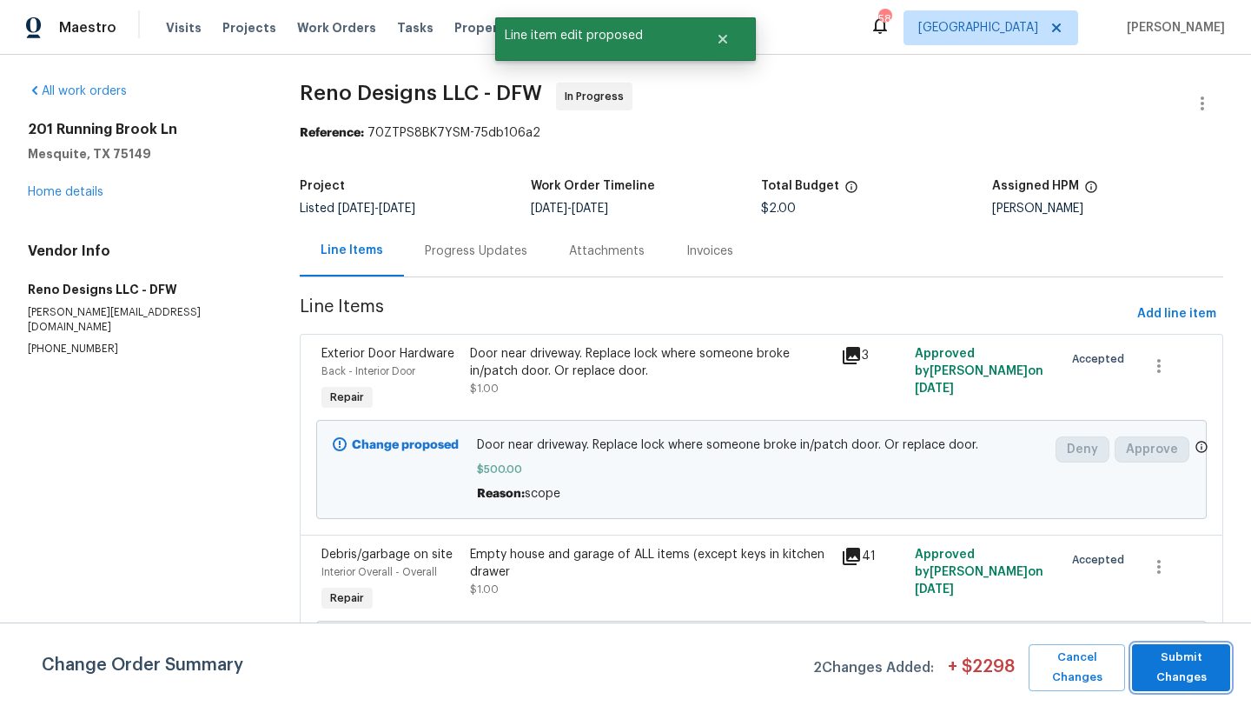
click at [1160, 654] on span "Submit Changes" at bounding box center [1181, 667] width 81 height 40
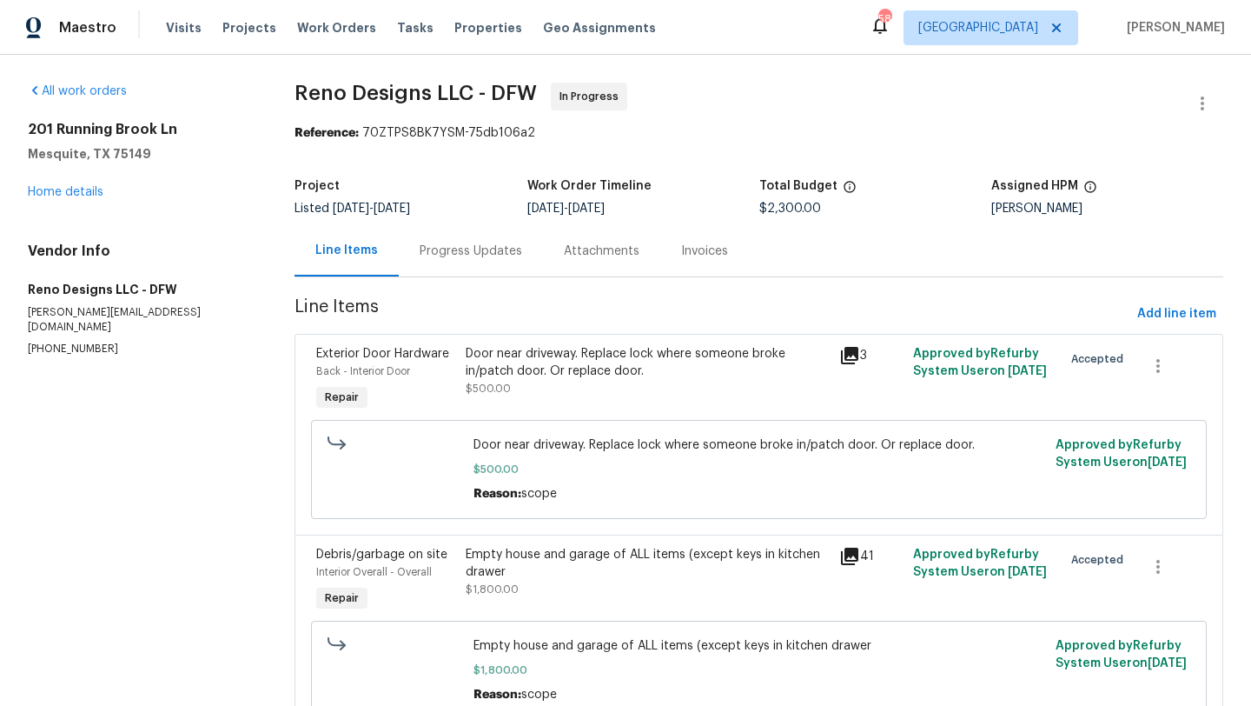
scroll to position [38, 0]
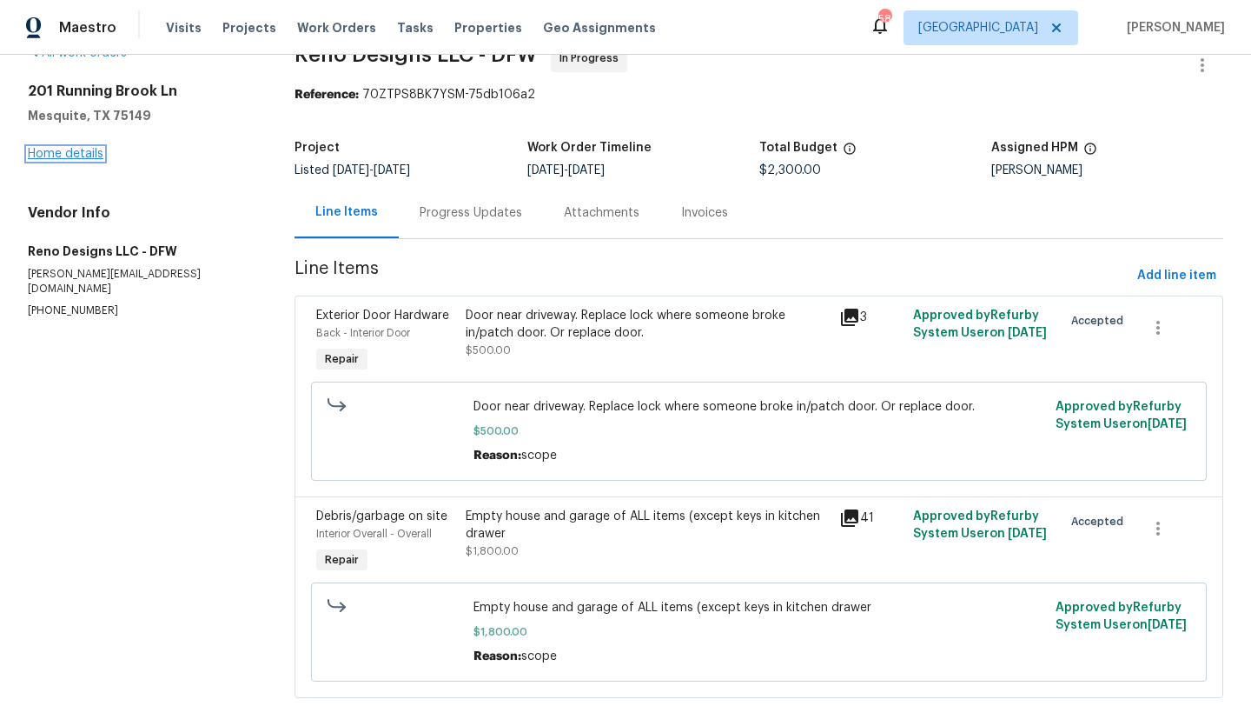
click at [92, 151] on link "Home details" at bounding box center [66, 154] width 76 height 12
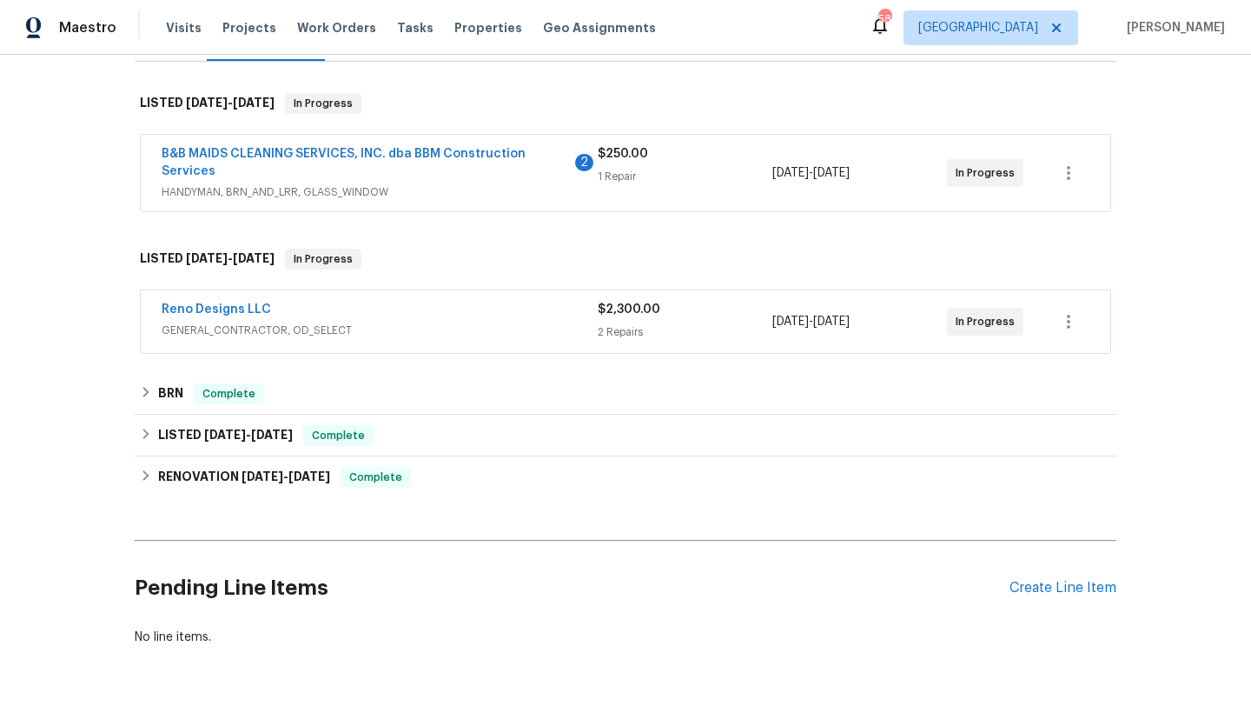
scroll to position [259, 0]
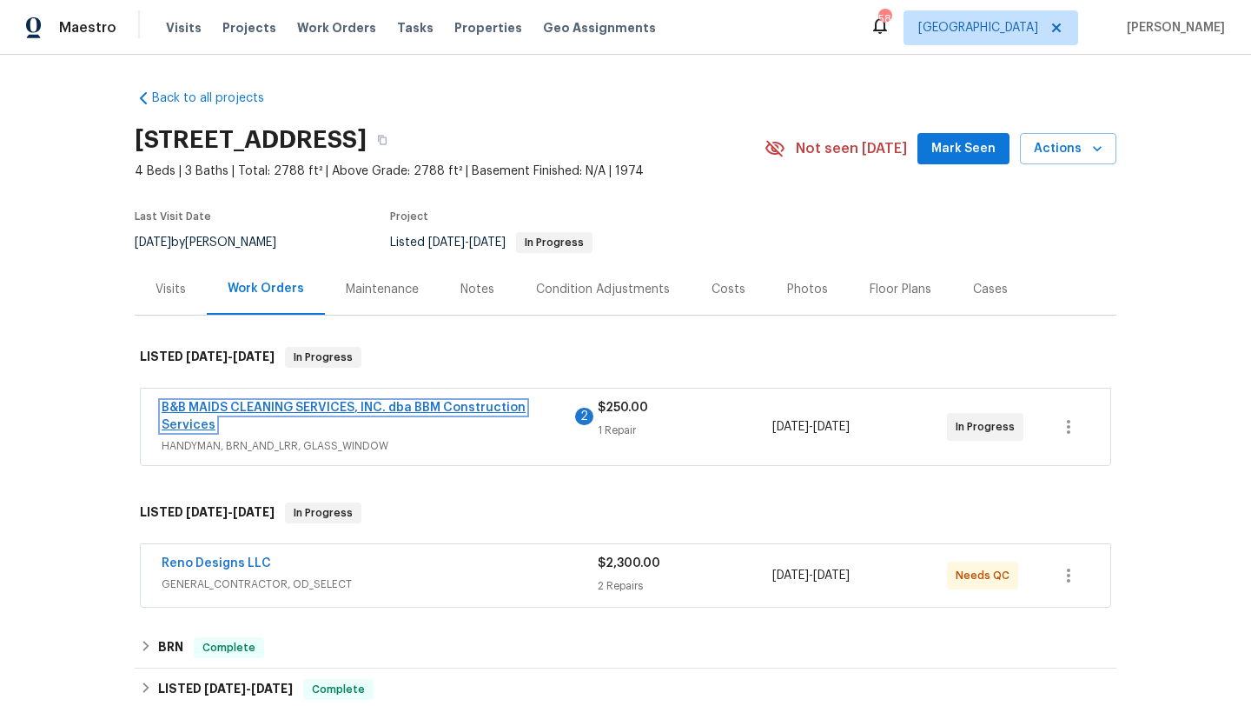
click at [224, 402] on link "B&B MAIDS CLEANING SERVICES, INC. dba BBM Construction Services" at bounding box center [344, 417] width 364 height 30
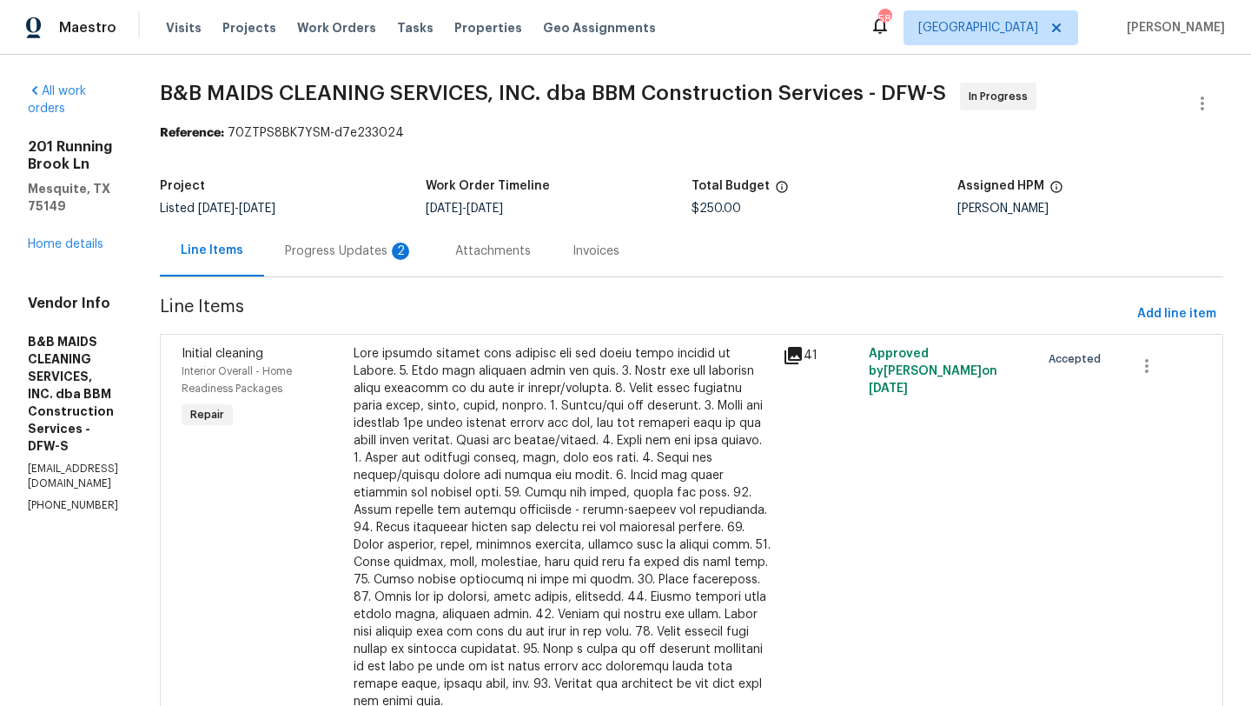
click at [414, 253] on div "Progress Updates 2" at bounding box center [349, 250] width 129 height 17
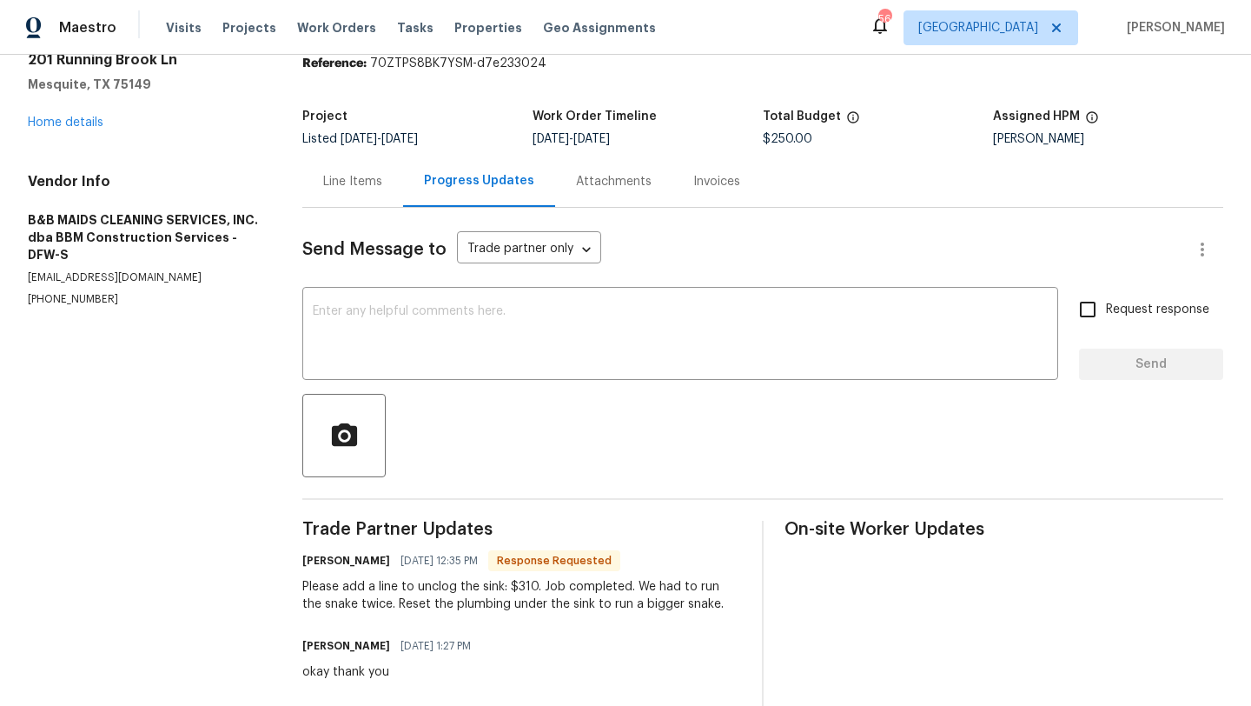
scroll to position [50, 0]
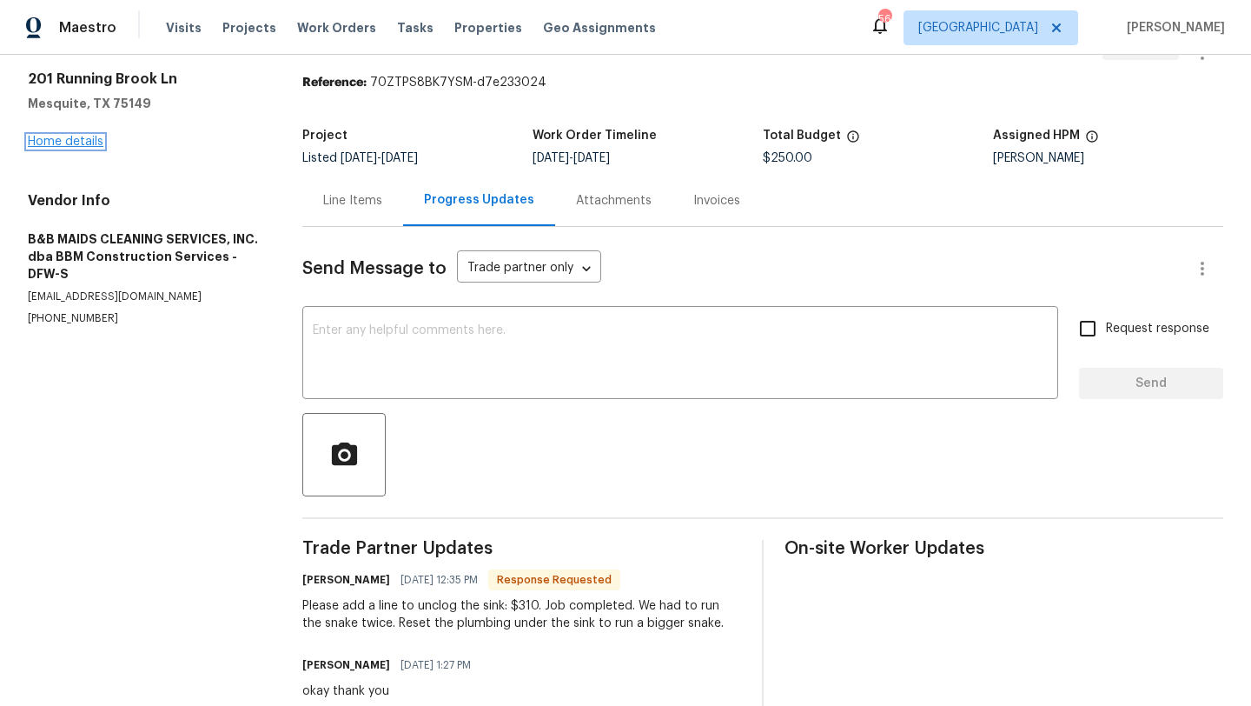
click at [74, 141] on link "Home details" at bounding box center [66, 142] width 76 height 12
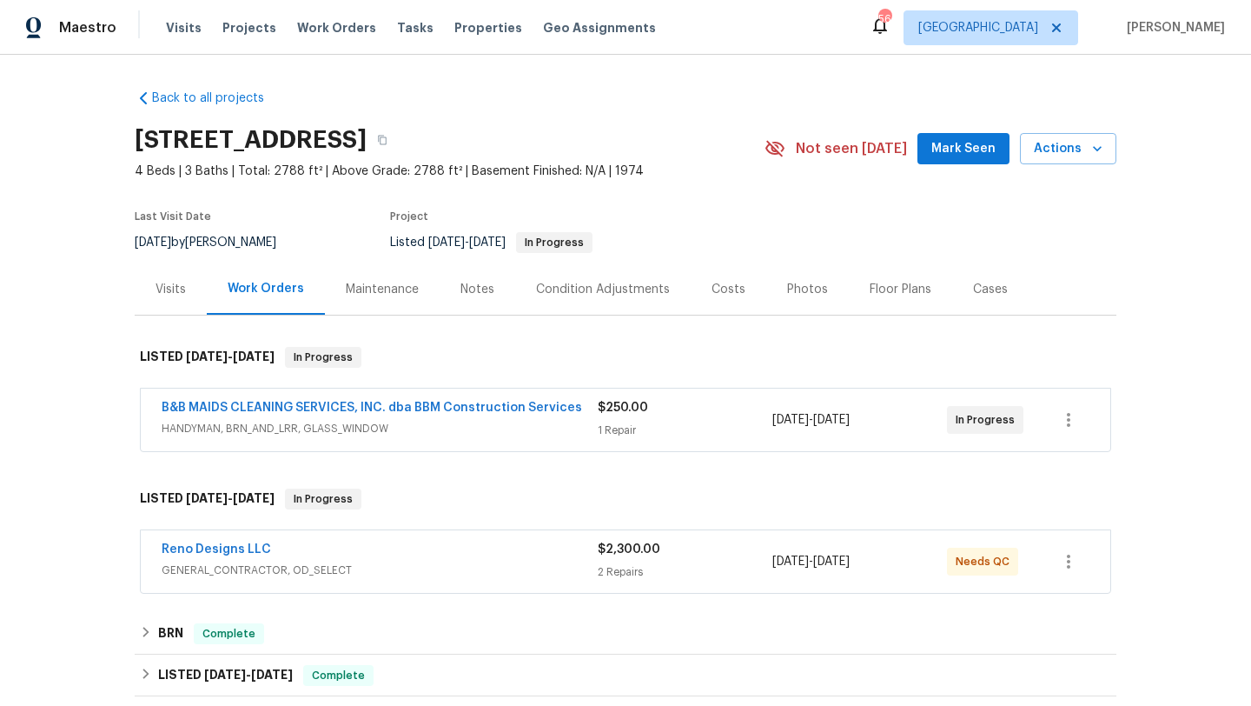
click at [443, 421] on span "HANDYMAN, BRN_AND_LRR, GLASS_WINDOW" at bounding box center [380, 428] width 436 height 17
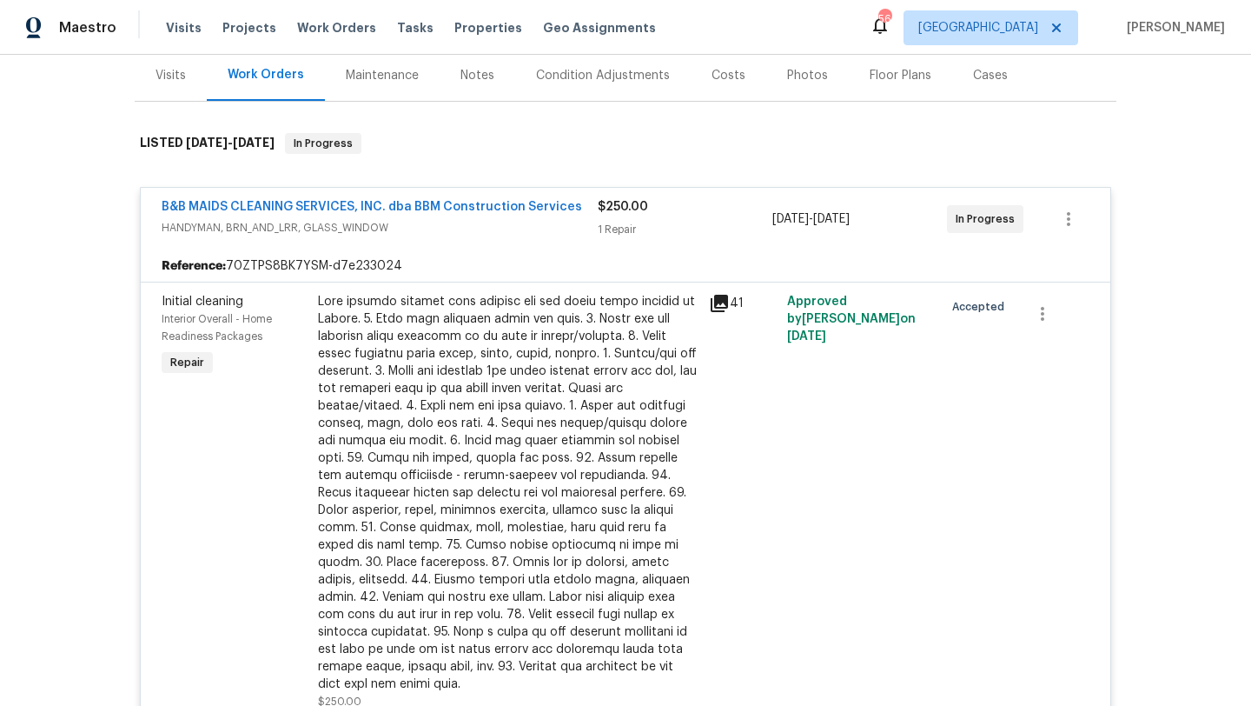
scroll to position [210, 0]
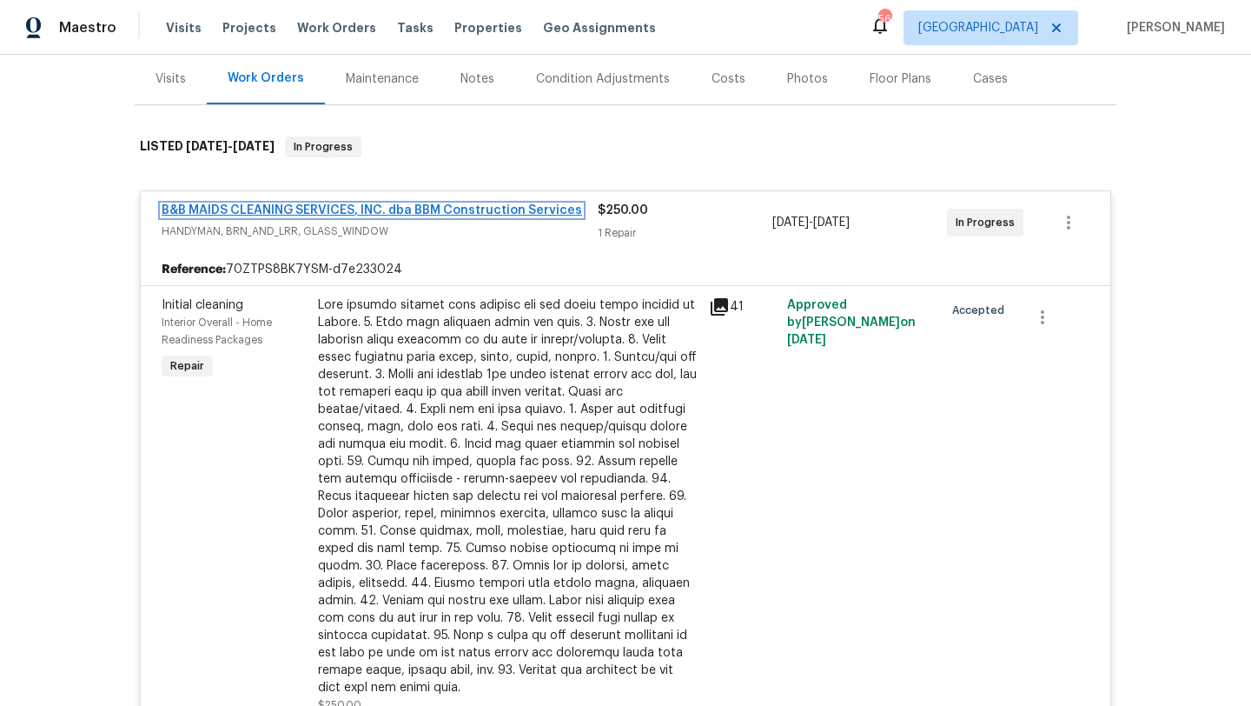
click at [426, 213] on link "B&B MAIDS CLEANING SERVICES, INC. dba BBM Construction Services" at bounding box center [372, 210] width 421 height 12
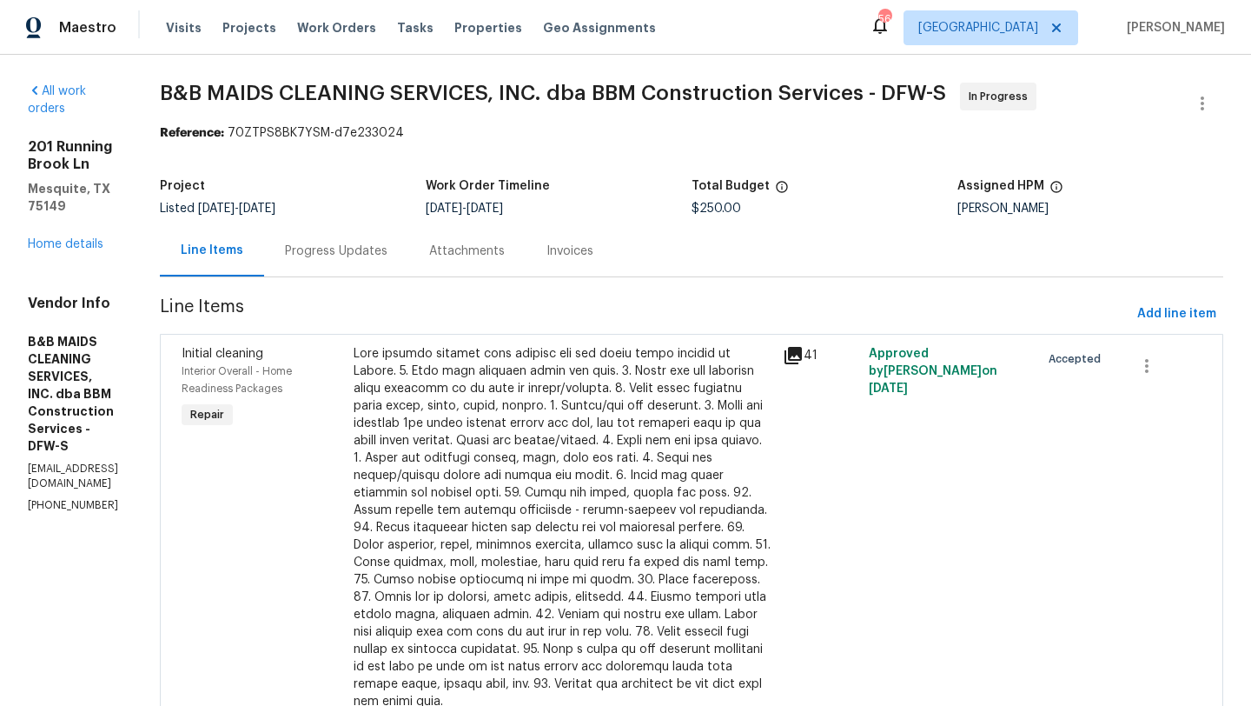
click at [388, 252] on div "Progress Updates" at bounding box center [336, 250] width 103 height 17
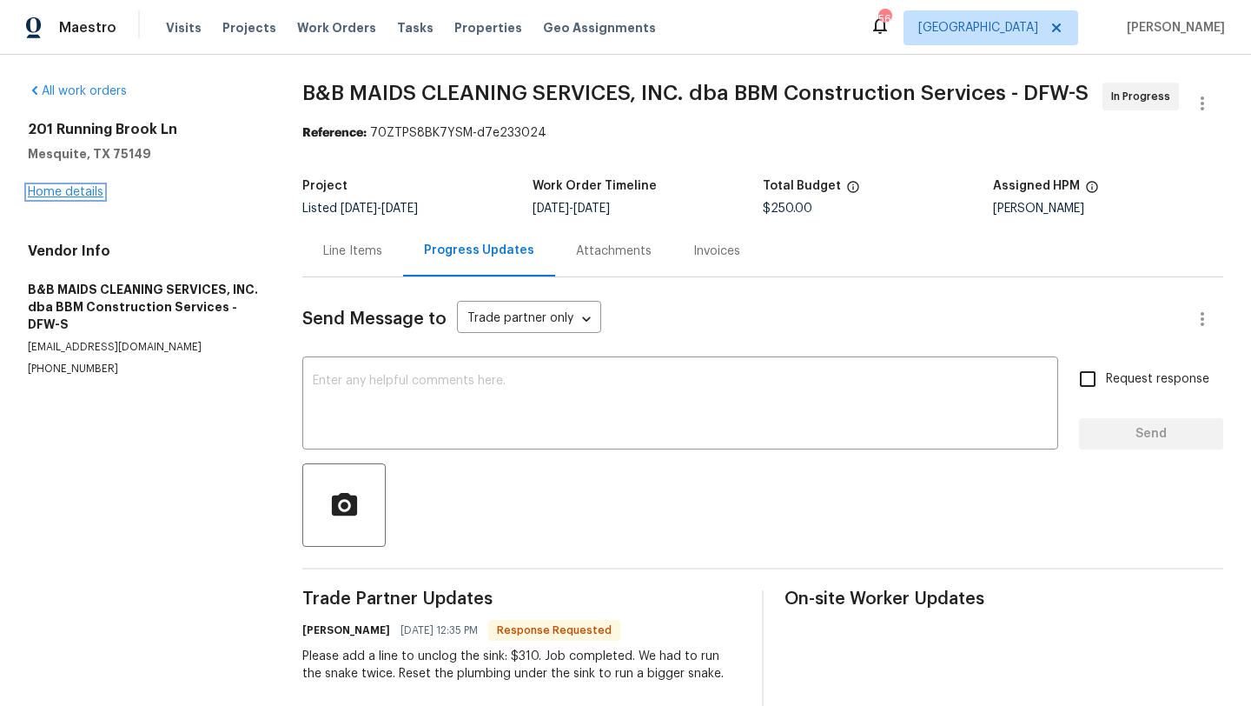
click at [88, 189] on link "Home details" at bounding box center [66, 192] width 76 height 12
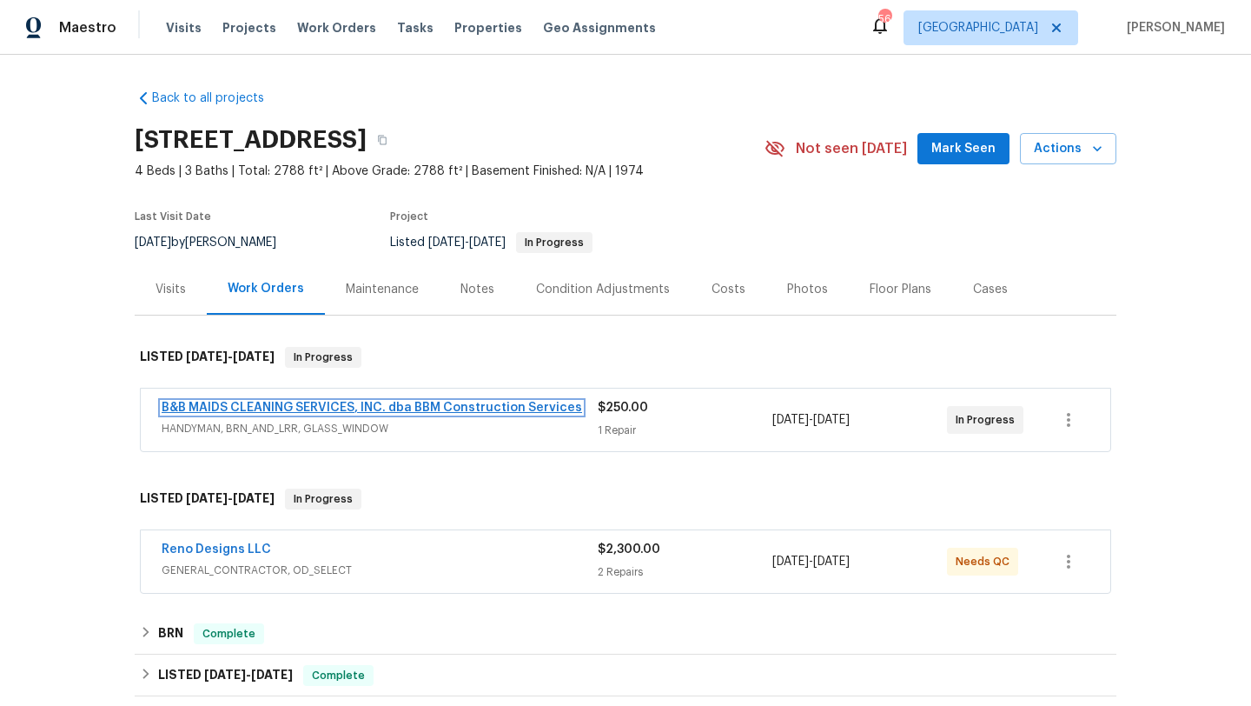
click at [387, 402] on link "B&B MAIDS CLEANING SERVICES, INC. dba BBM Construction Services" at bounding box center [372, 408] width 421 height 12
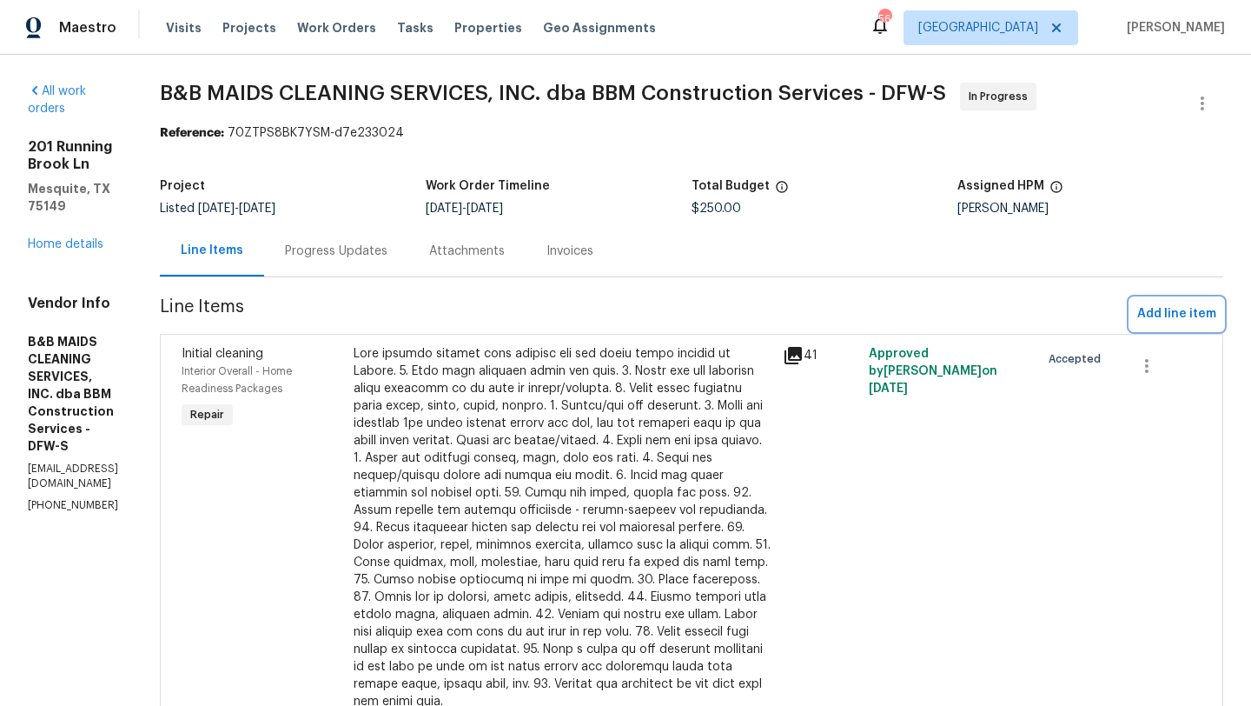
click at [1155, 309] on span "Add line item" at bounding box center [1177, 314] width 79 height 22
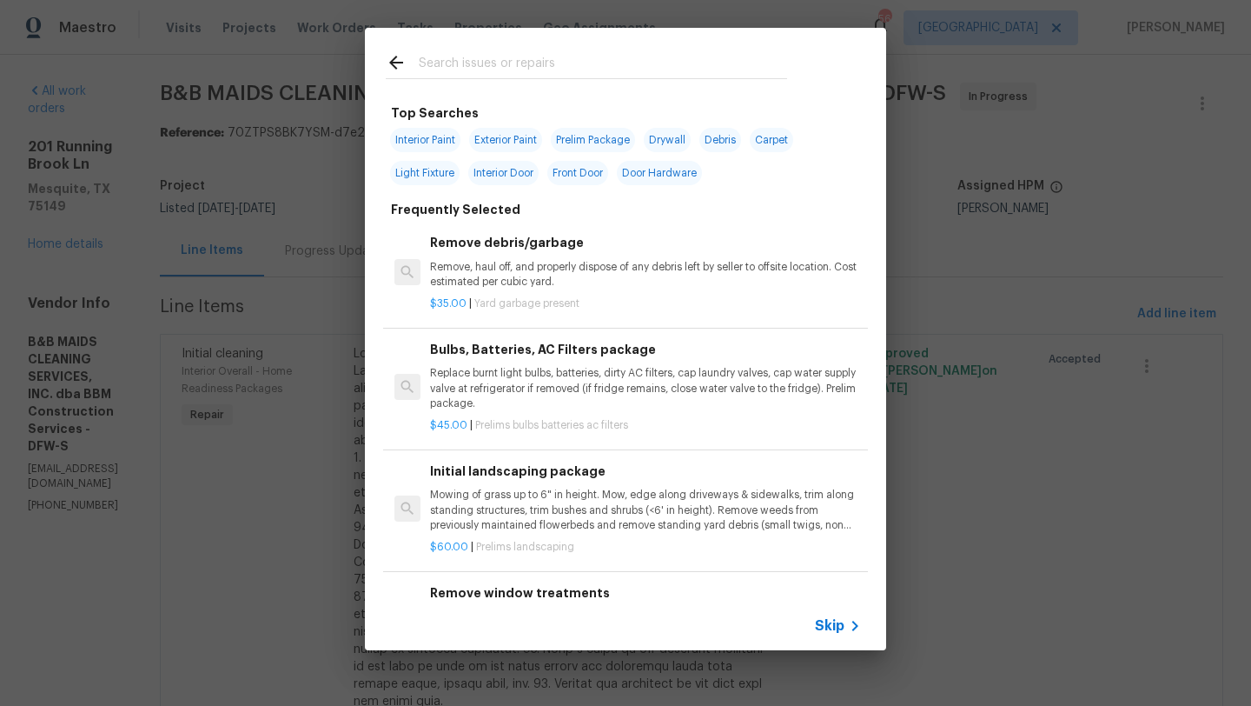
click at [561, 56] on input "text" at bounding box center [603, 65] width 368 height 26
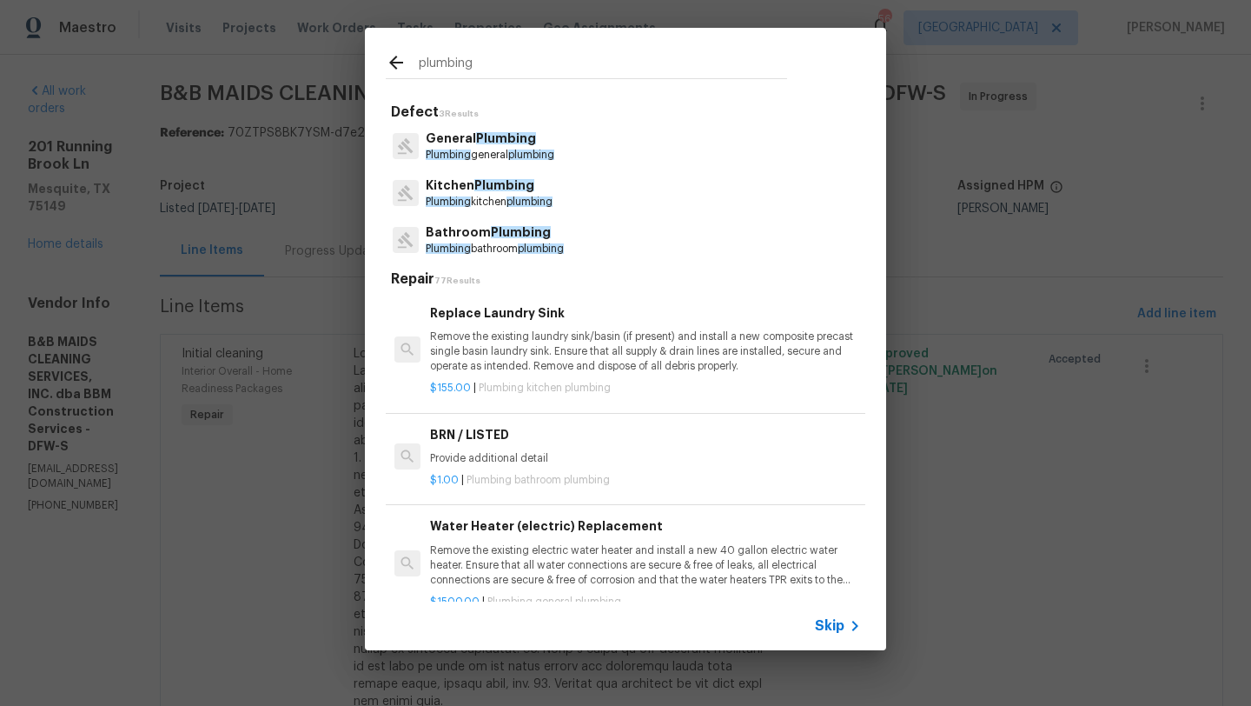
type input "plumbing"
click at [514, 186] on span "Plumbing" at bounding box center [505, 185] width 60 height 12
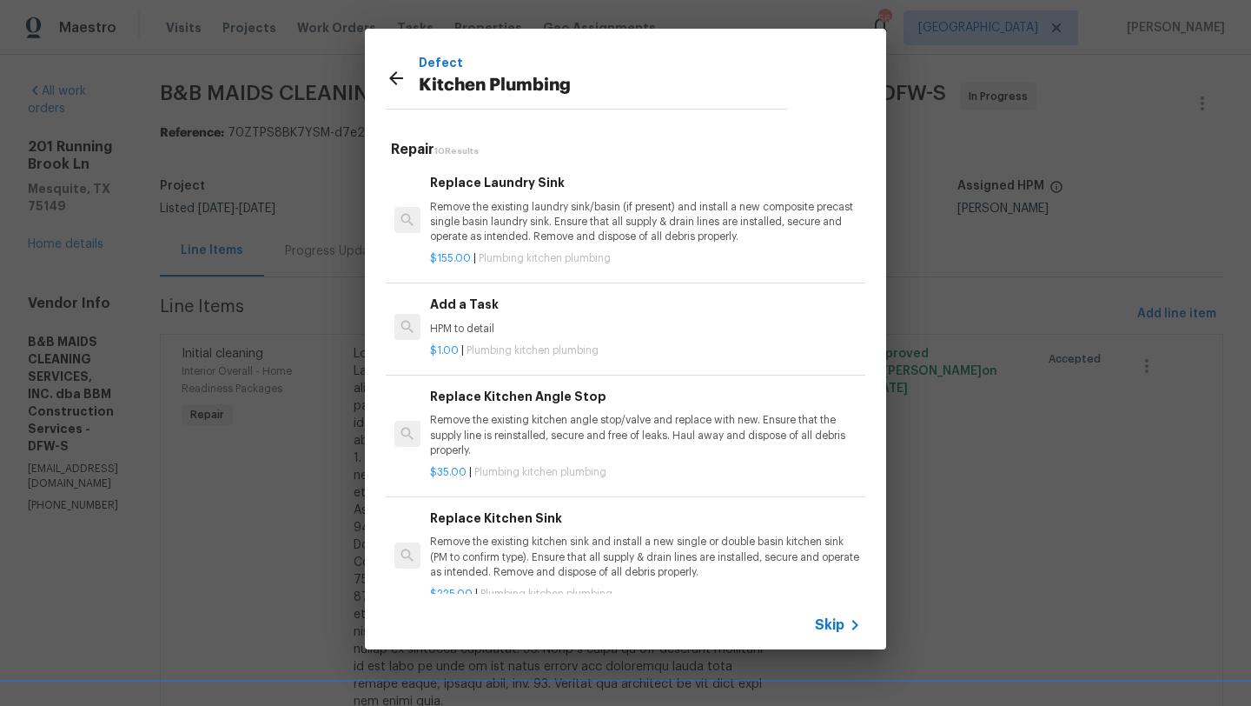
click at [462, 320] on div "Add a Task HPM to detail" at bounding box center [645, 316] width 431 height 42
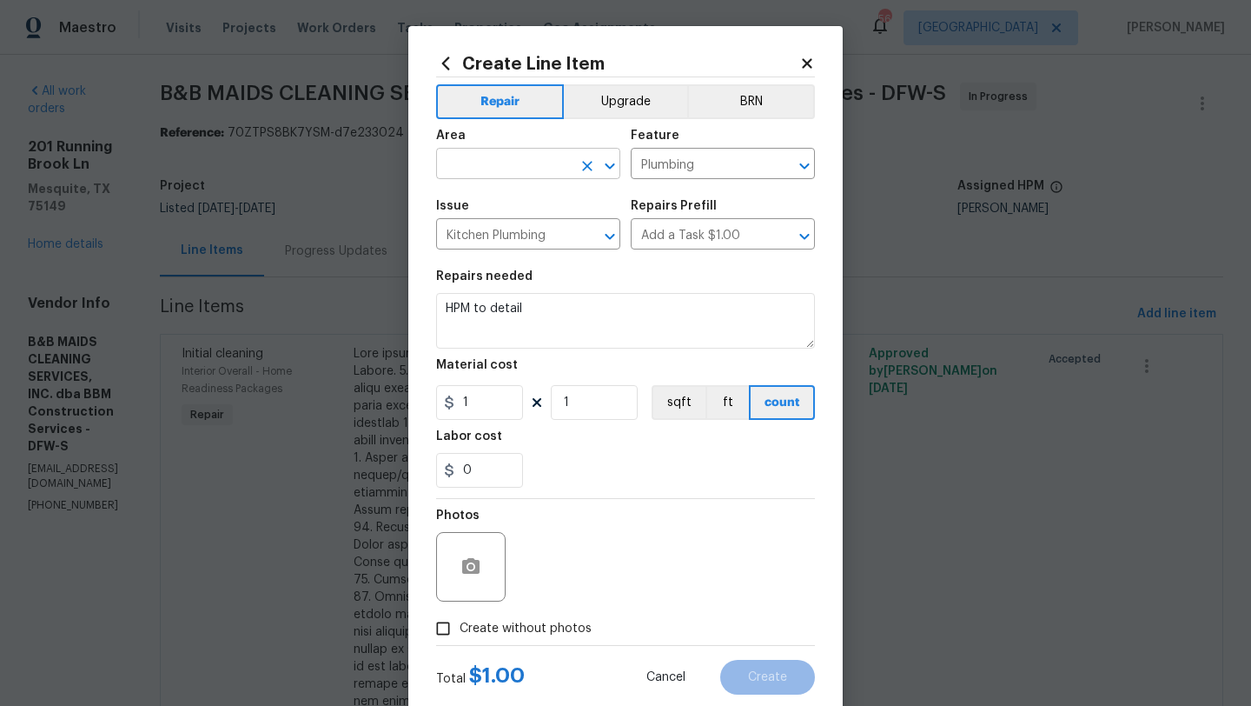
click at [488, 155] on input "text" at bounding box center [504, 165] width 136 height 27
click at [482, 204] on li "Kitchen" at bounding box center [528, 204] width 184 height 29
type input "Kitchen"
drag, startPoint x: 537, startPoint y: 309, endPoint x: 443, endPoint y: 309, distance: 93.9
click at [443, 309] on textarea "HPM to detail" at bounding box center [625, 321] width 379 height 56
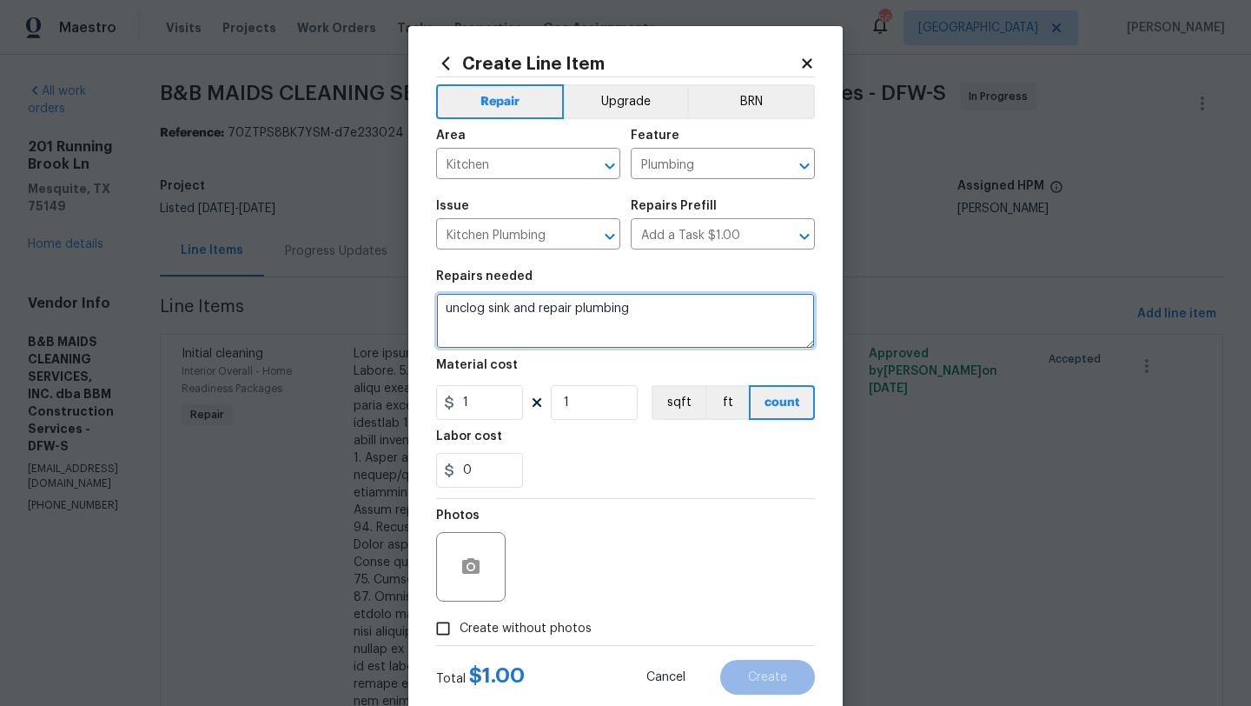
type textarea "unclog sink and repair plumbing"
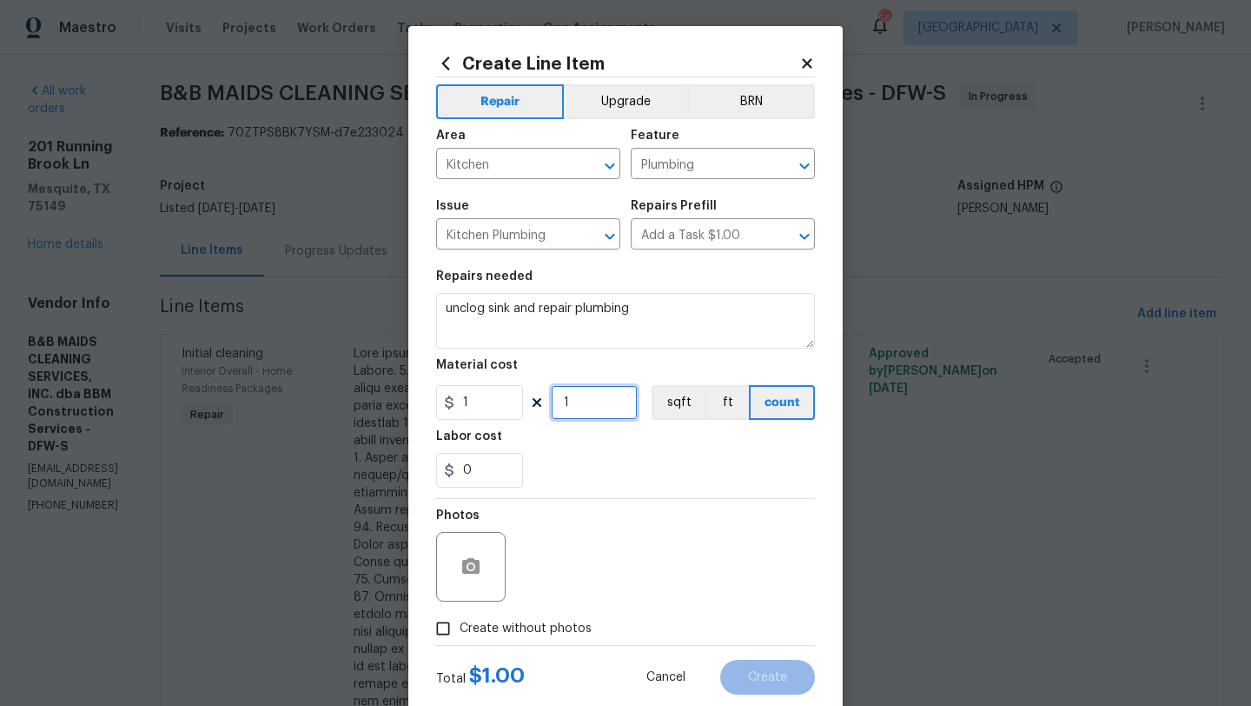
drag, startPoint x: 578, startPoint y: 402, endPoint x: 551, endPoint y: 402, distance: 26.9
click at [551, 402] on input "1" at bounding box center [594, 402] width 87 height 35
type input "310"
click at [560, 627] on span "Create without photos" at bounding box center [526, 629] width 132 height 18
click at [460, 627] on input "Create without photos" at bounding box center [443, 628] width 33 height 33
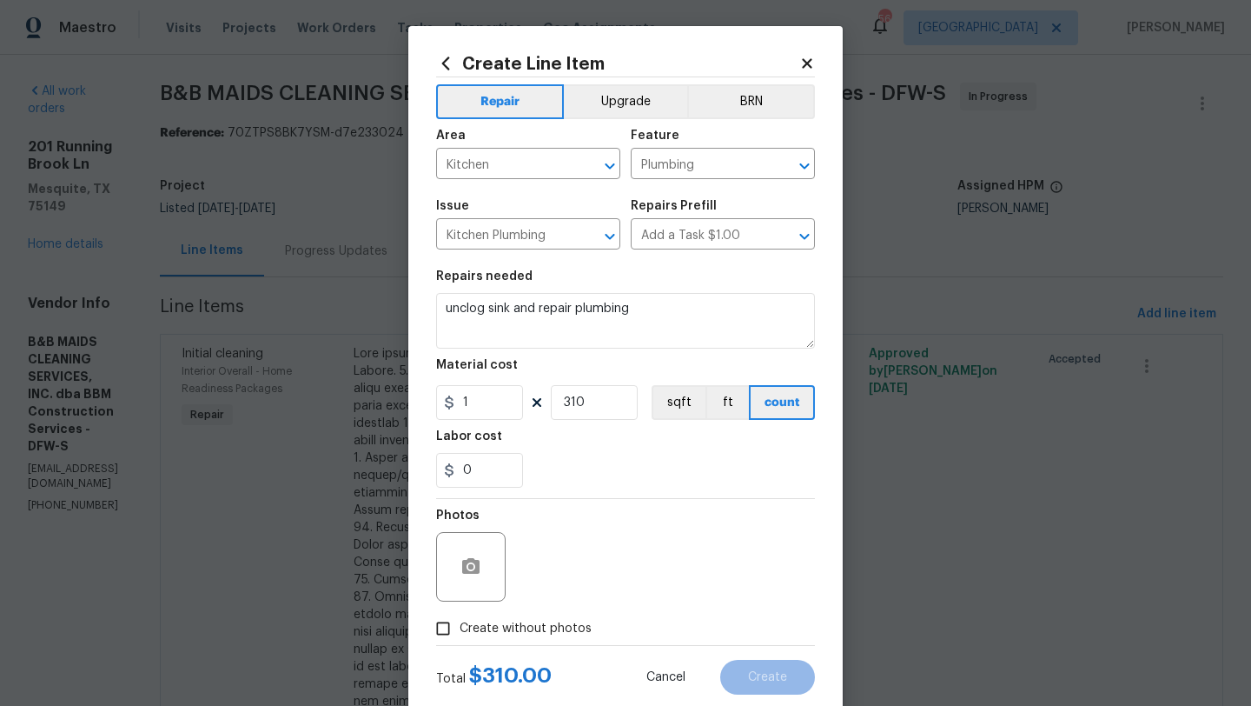
checkbox input "true"
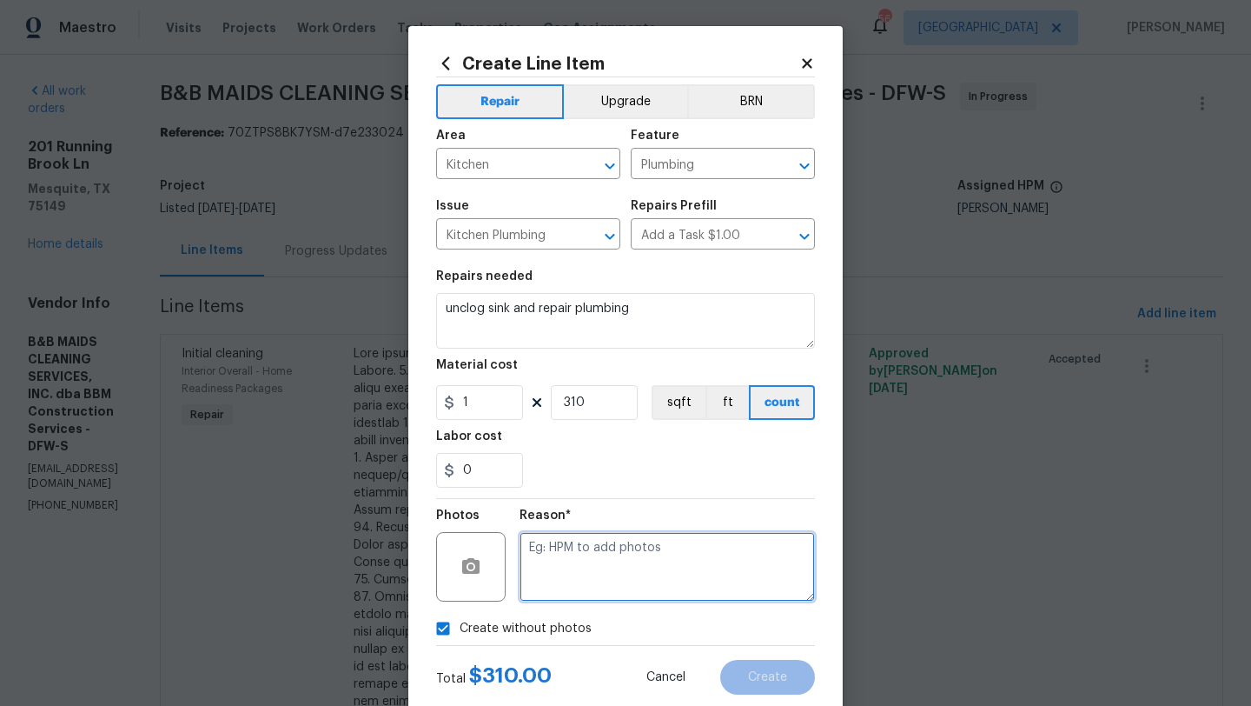
click at [598, 575] on textarea at bounding box center [667, 567] width 295 height 70
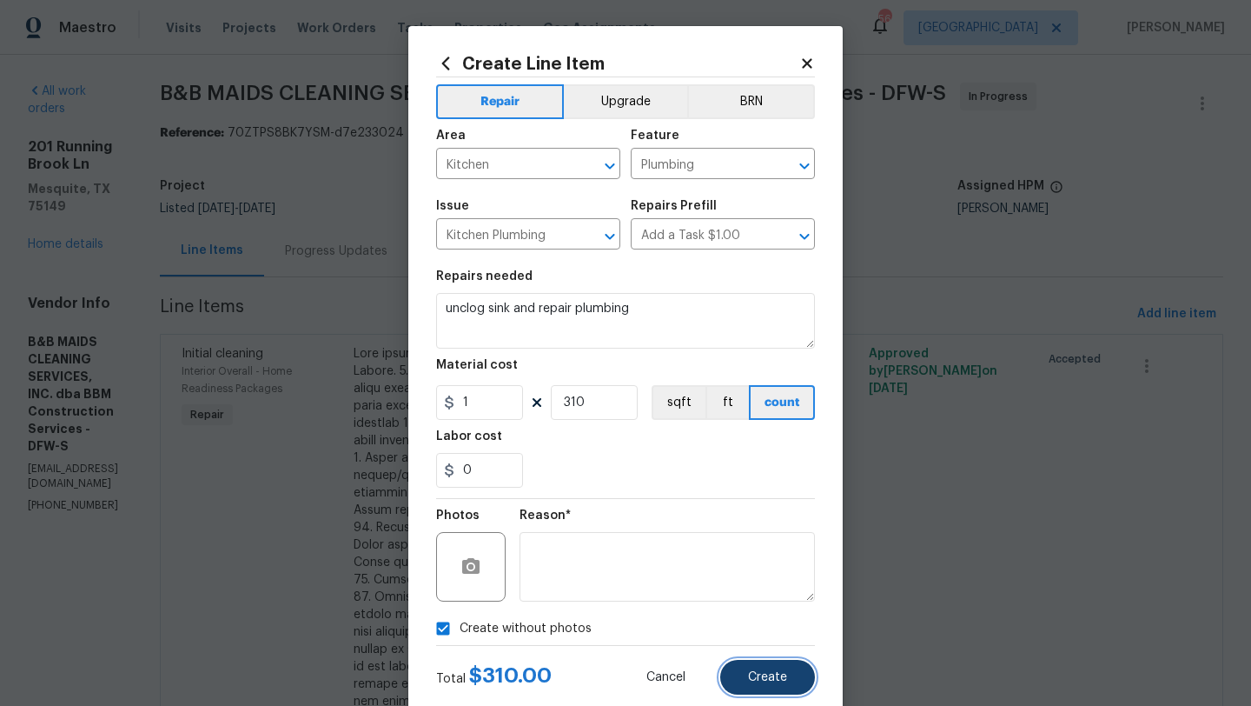
click at [767, 687] on button "Create" at bounding box center [767, 677] width 95 height 35
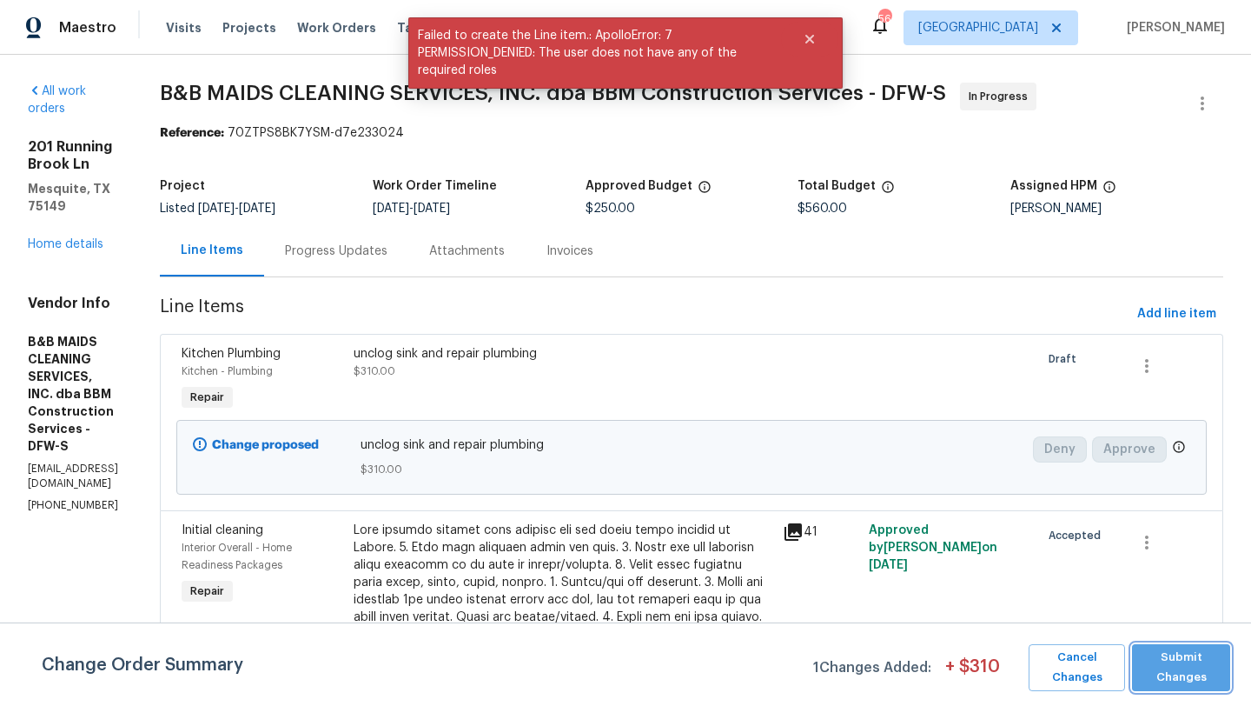
click at [1156, 651] on span "Submit Changes" at bounding box center [1181, 667] width 81 height 40
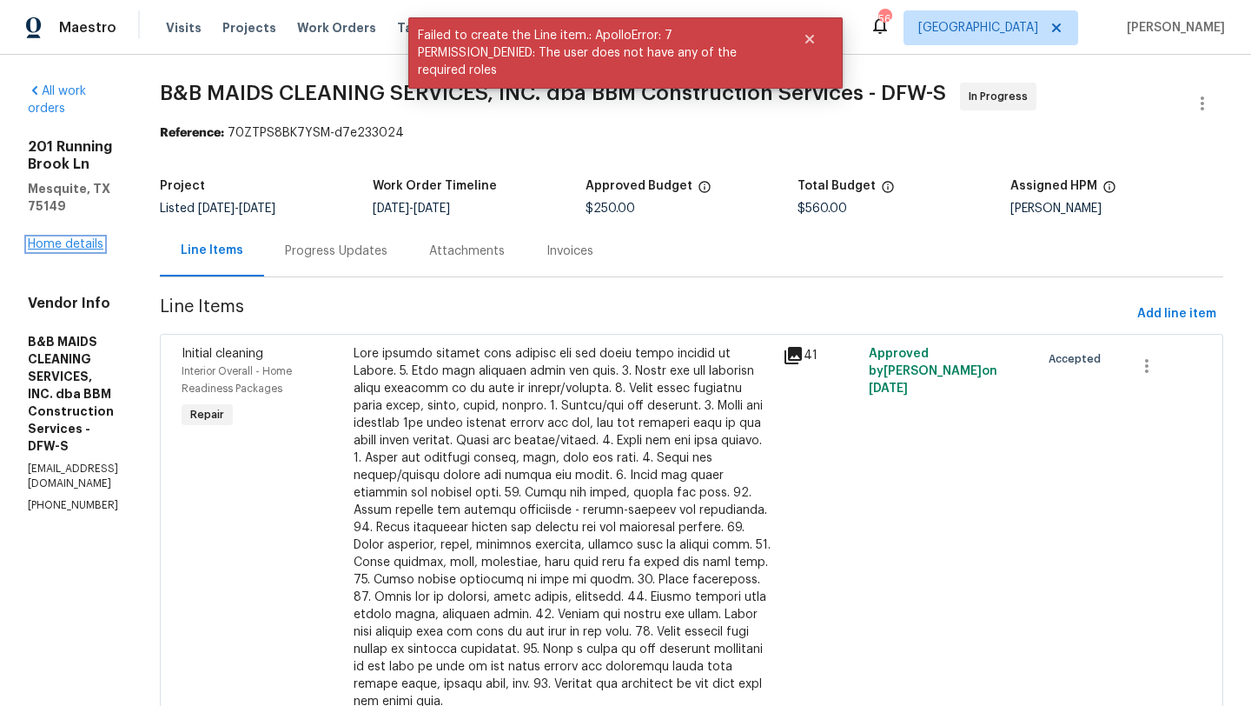
click at [83, 238] on link "Home details" at bounding box center [66, 244] width 76 height 12
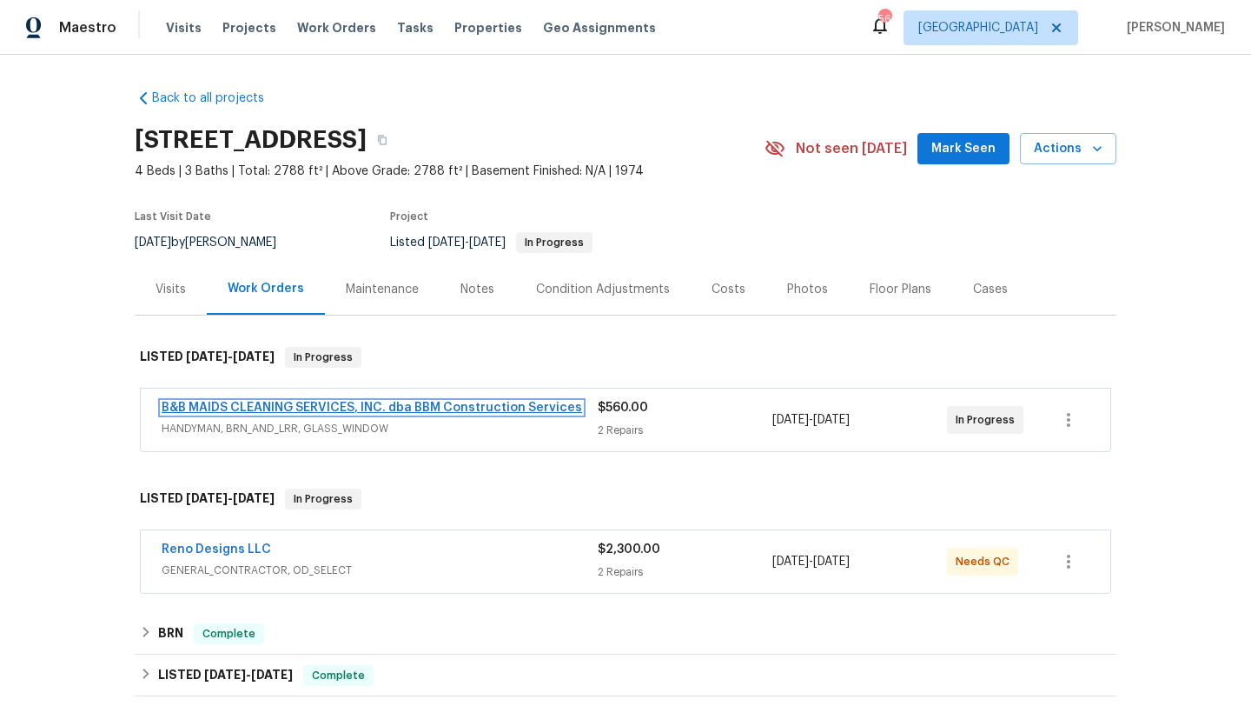
click at [384, 402] on link "B&B MAIDS CLEANING SERVICES, INC. dba BBM Construction Services" at bounding box center [372, 408] width 421 height 12
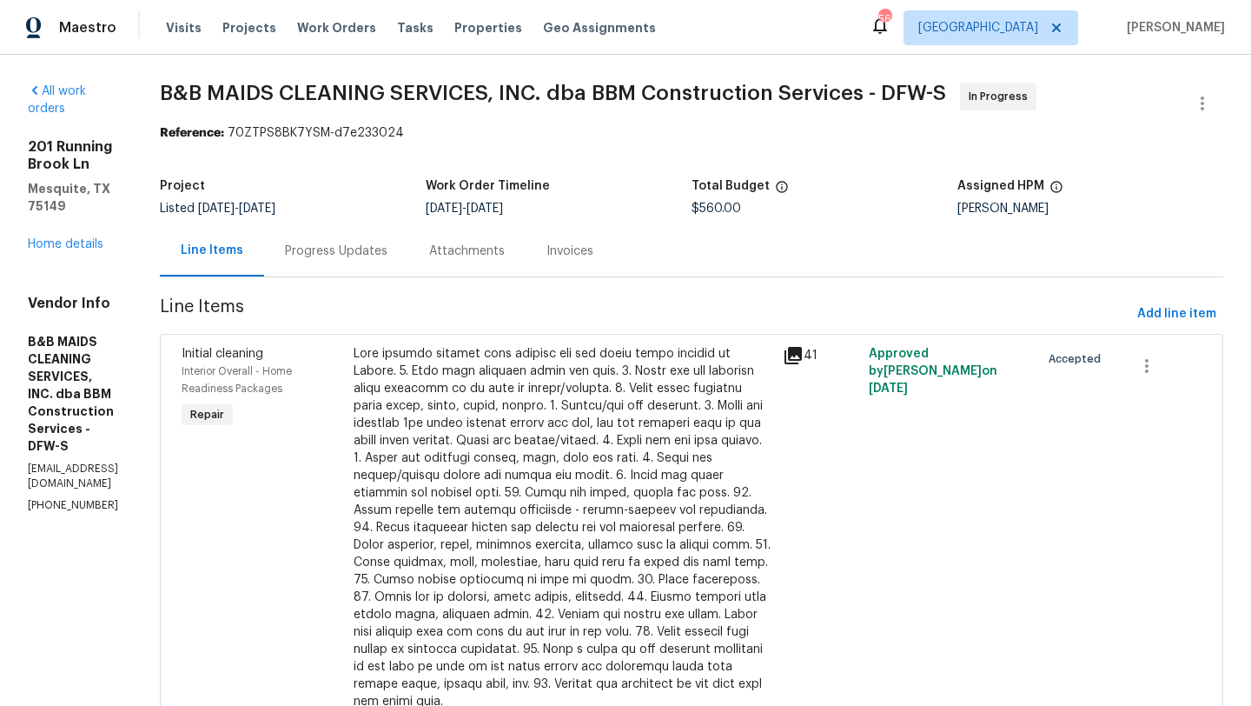
click at [388, 250] on div "Progress Updates" at bounding box center [336, 250] width 103 height 17
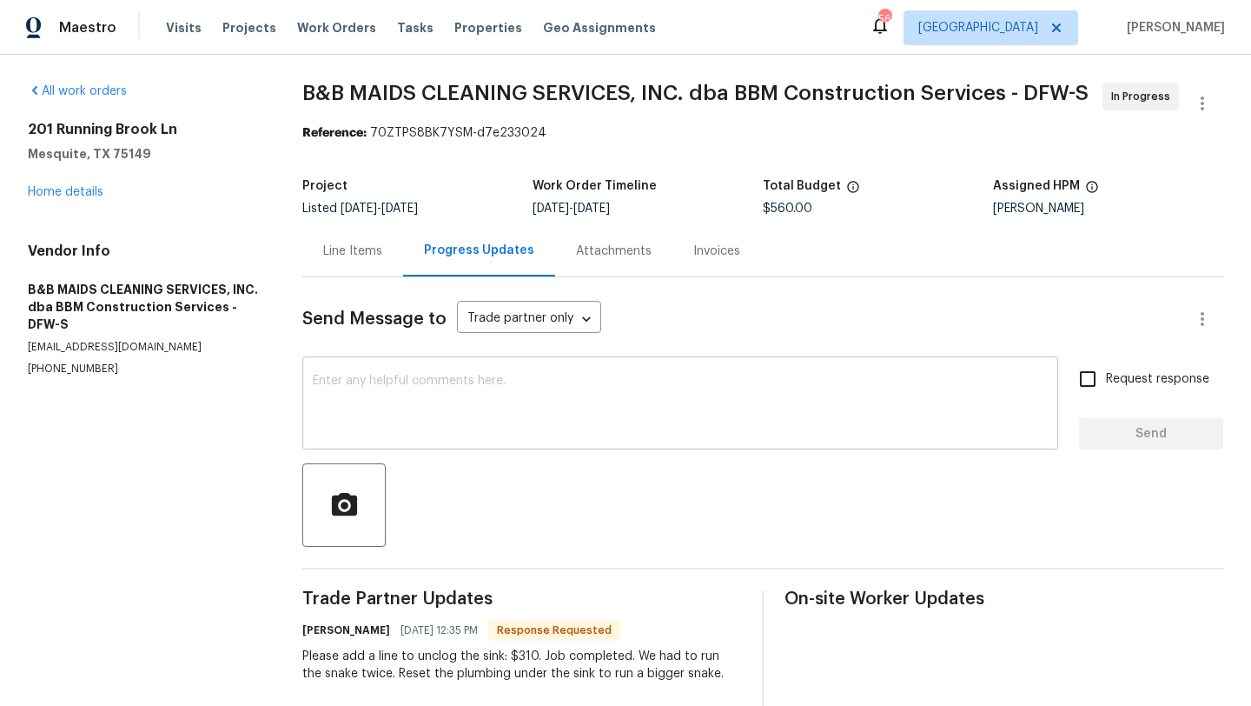
click at [409, 382] on textarea at bounding box center [680, 405] width 735 height 61
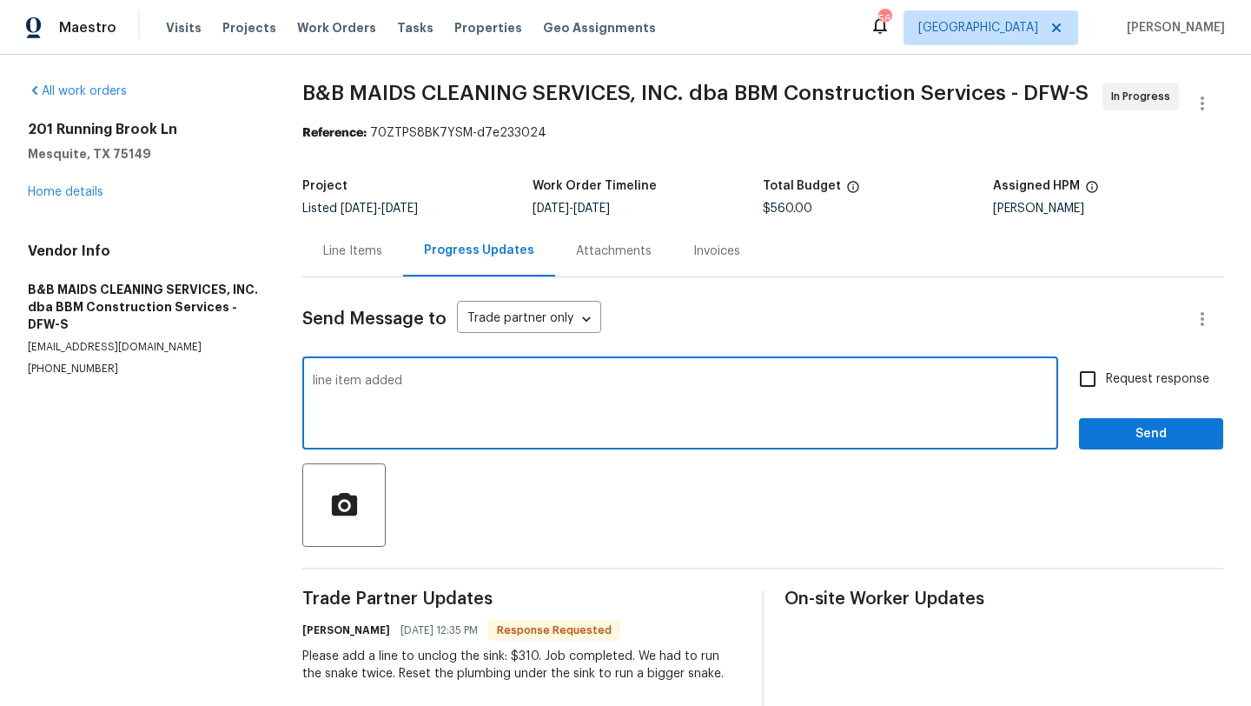
type textarea "line item added"
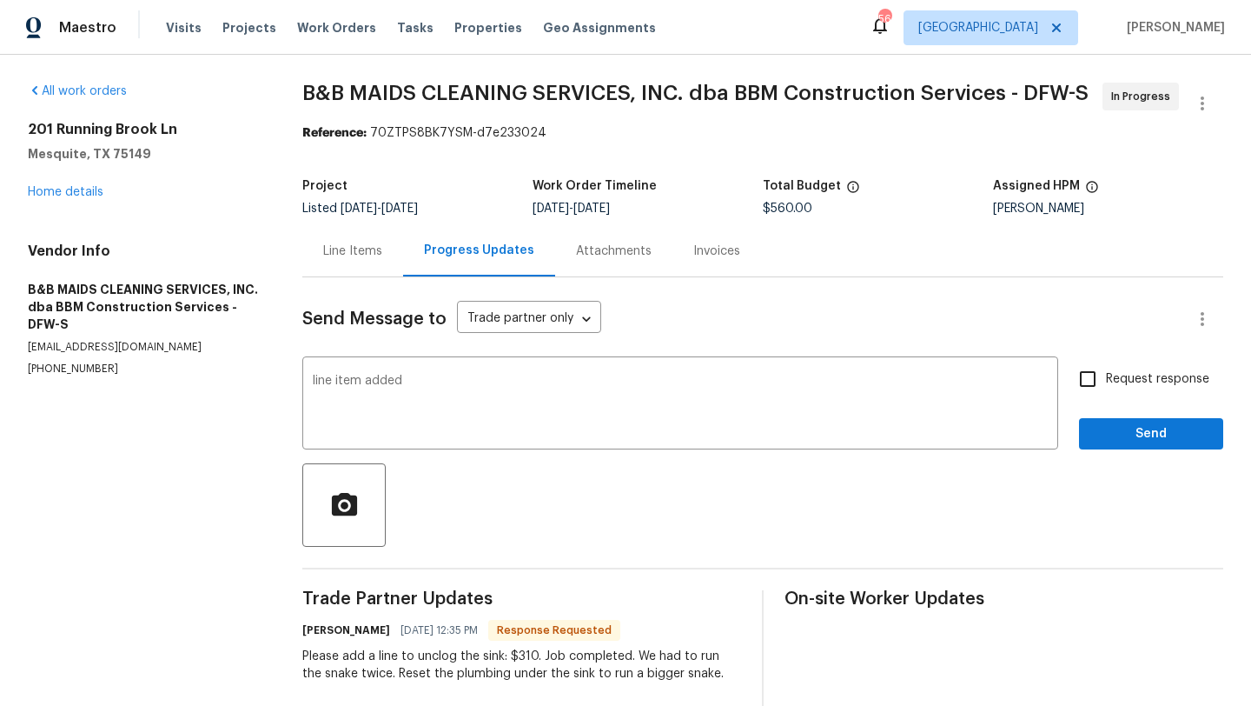
click at [1109, 380] on span "Request response" at bounding box center [1157, 379] width 103 height 18
click at [1106, 380] on input "Request response" at bounding box center [1088, 379] width 37 height 37
checkbox input "true"
click at [1115, 430] on span "Send" at bounding box center [1151, 434] width 116 height 22
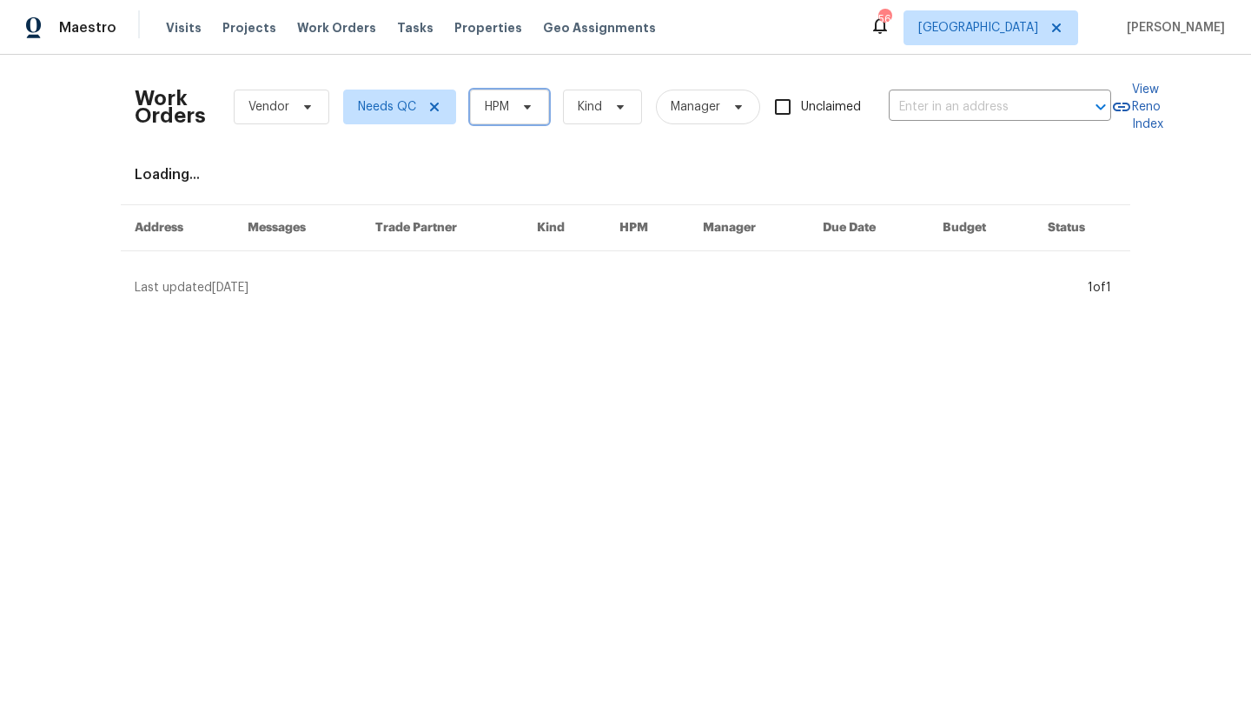
click at [502, 108] on span "HPM" at bounding box center [497, 106] width 24 height 17
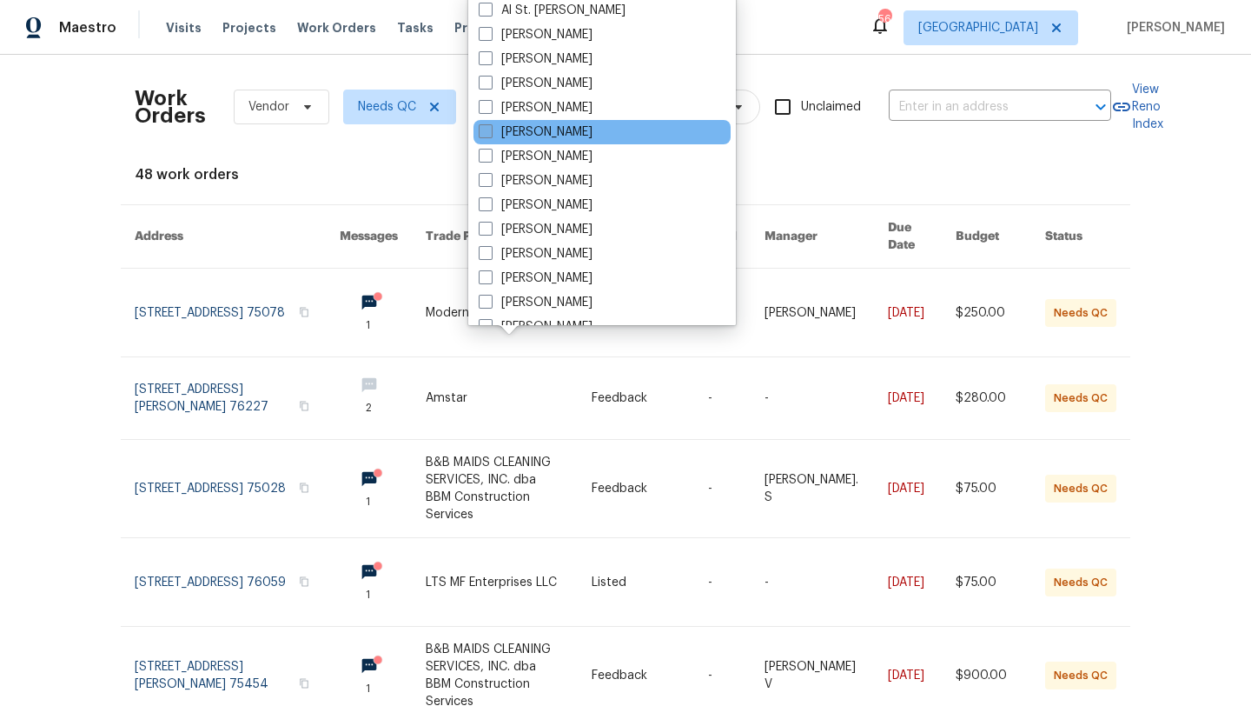
click at [514, 131] on label "[PERSON_NAME]" at bounding box center [536, 131] width 114 height 17
click at [490, 131] on input "[PERSON_NAME]" at bounding box center [484, 128] width 11 height 11
checkbox input "true"
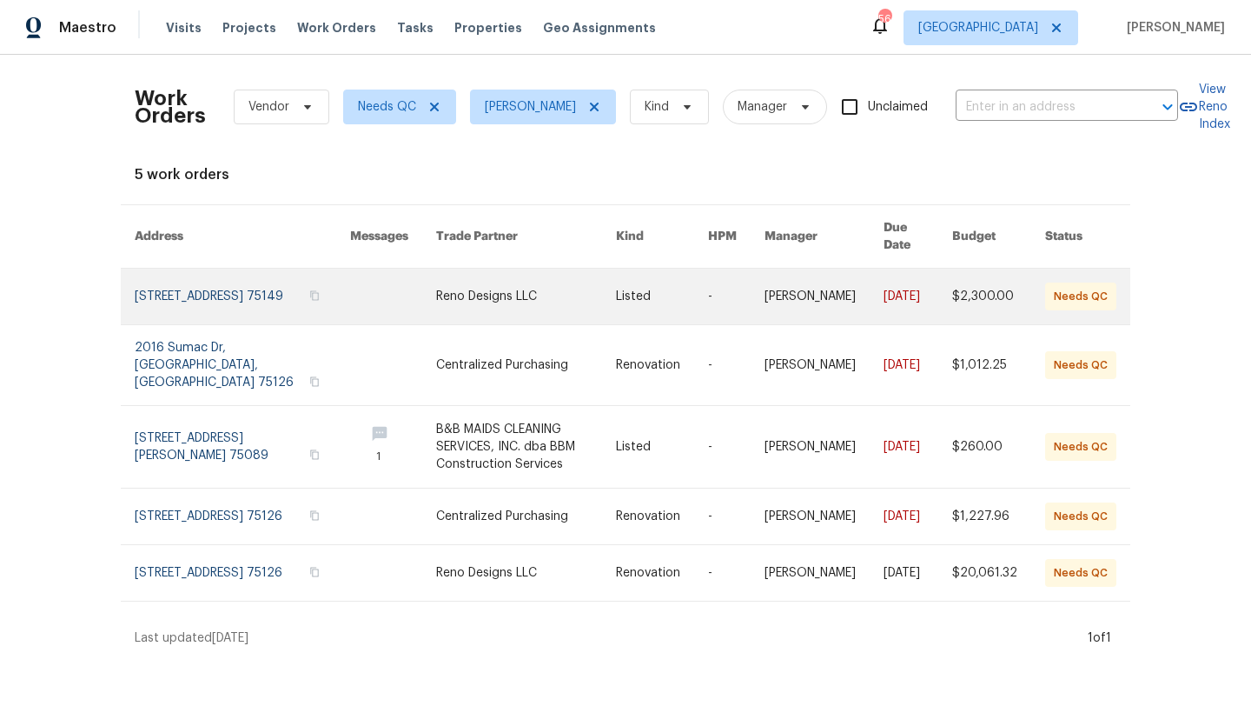
click at [570, 277] on link at bounding box center [526, 297] width 180 height 56
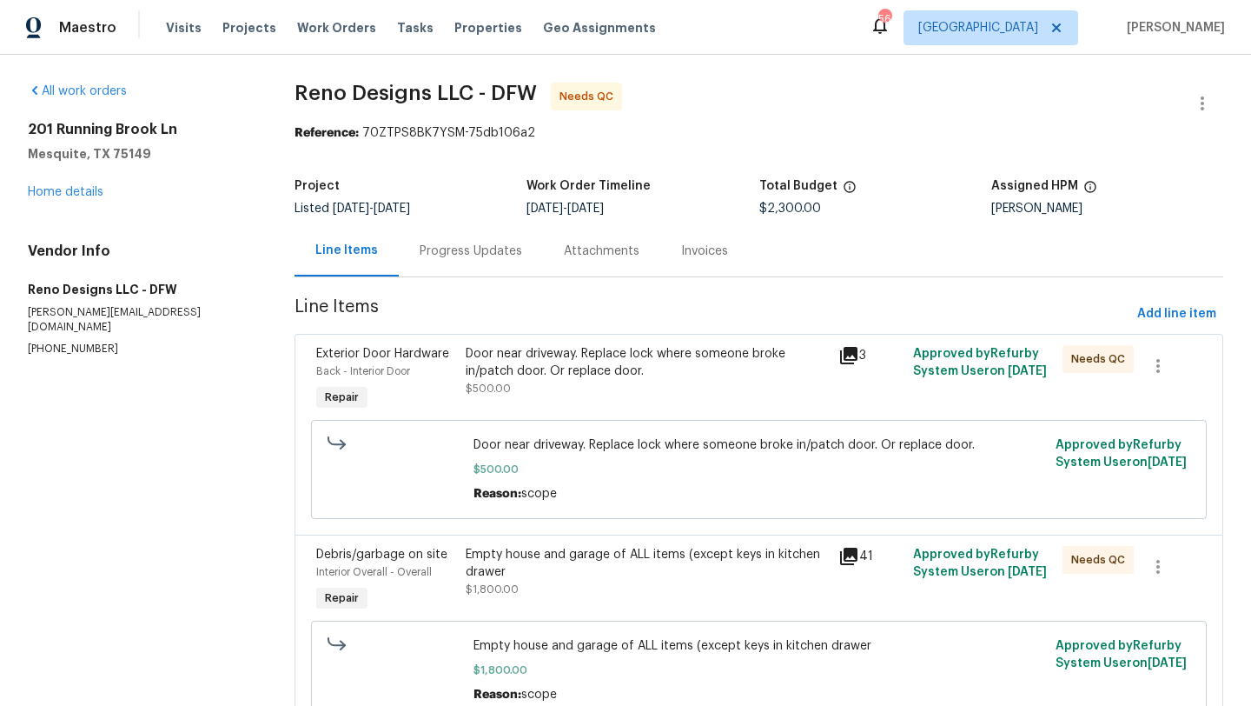
click at [613, 376] on div "Door near driveway. Replace lock where someone broke in/patch door. Or replace …" at bounding box center [647, 362] width 363 height 35
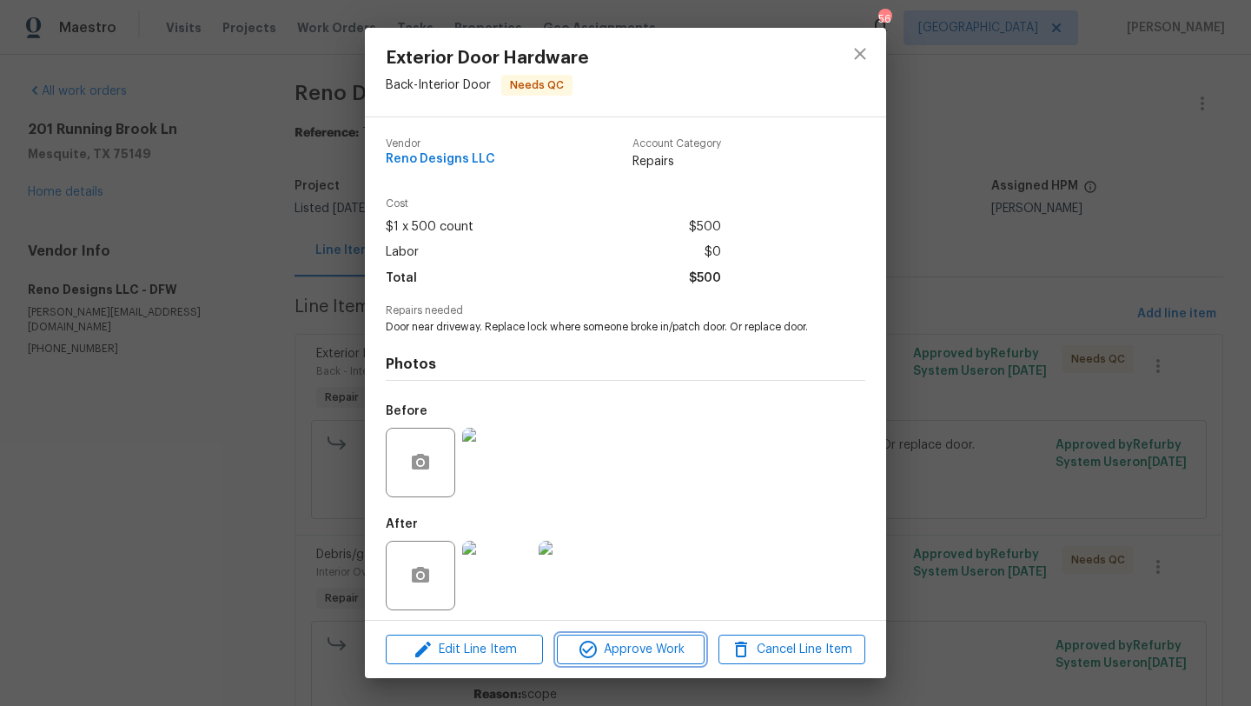
click at [644, 652] on span "Approve Work" at bounding box center [630, 650] width 136 height 22
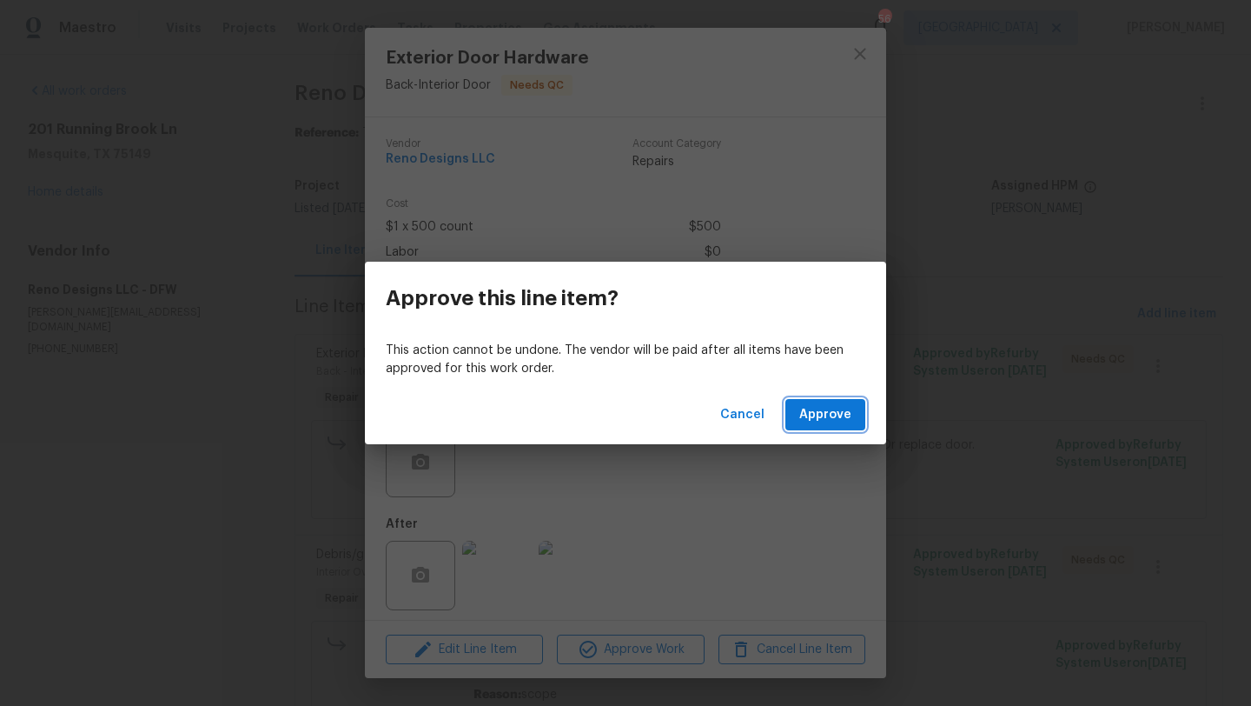
click at [817, 409] on span "Approve" at bounding box center [826, 415] width 52 height 22
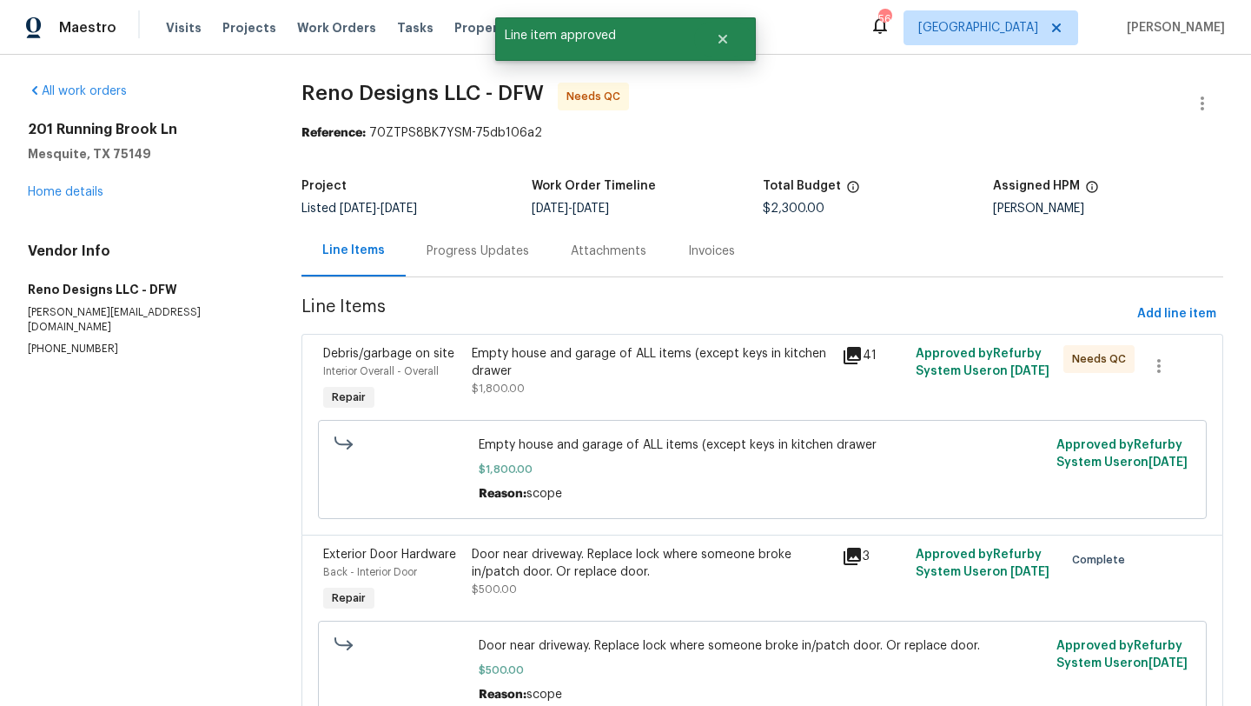
click at [597, 378] on div "Empty house and garage of ALL items (except keys in kitchen drawer" at bounding box center [652, 362] width 360 height 35
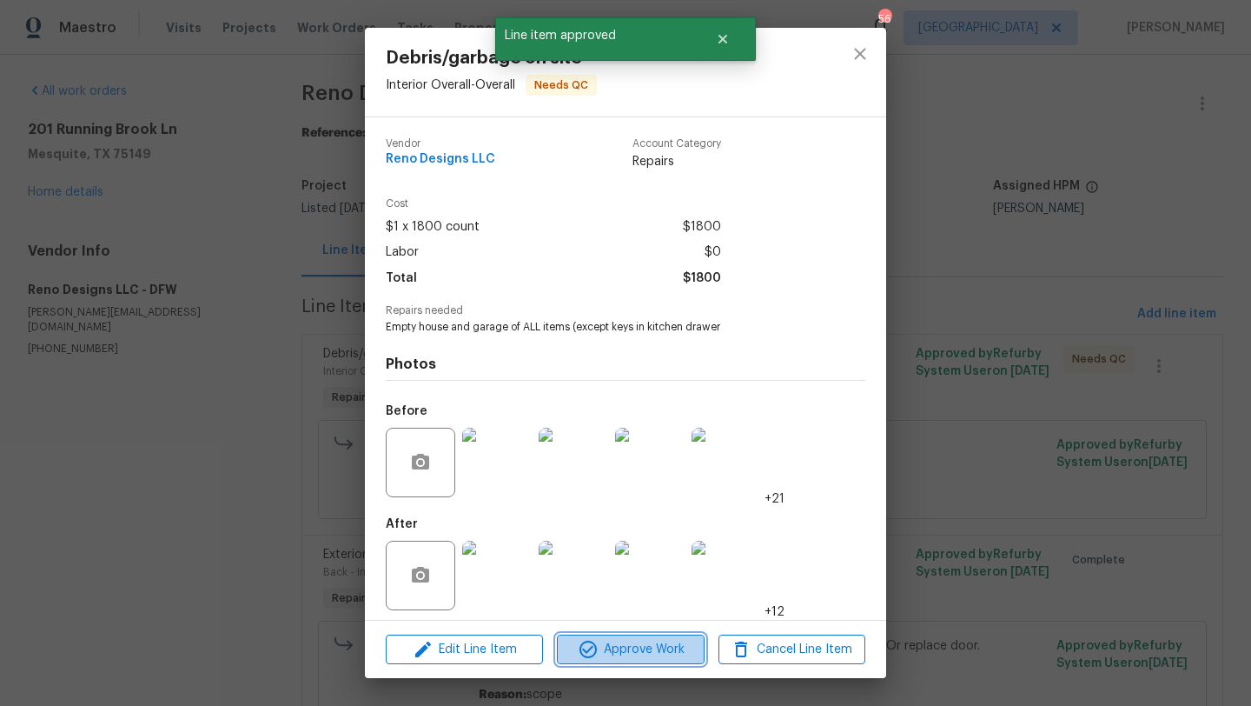
click at [631, 648] on span "Approve Work" at bounding box center [630, 650] width 136 height 22
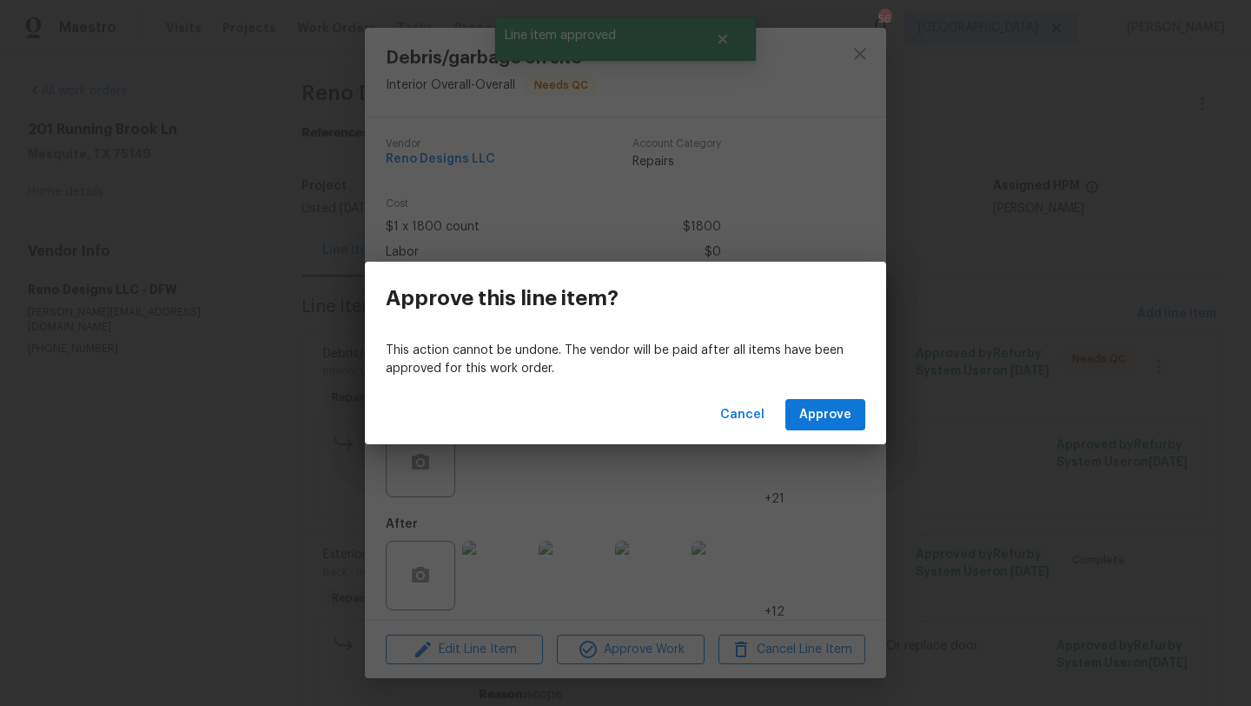
click at [817, 396] on div "Cancel Approve" at bounding box center [625, 415] width 521 height 60
click at [820, 409] on span "Approve" at bounding box center [826, 415] width 52 height 22
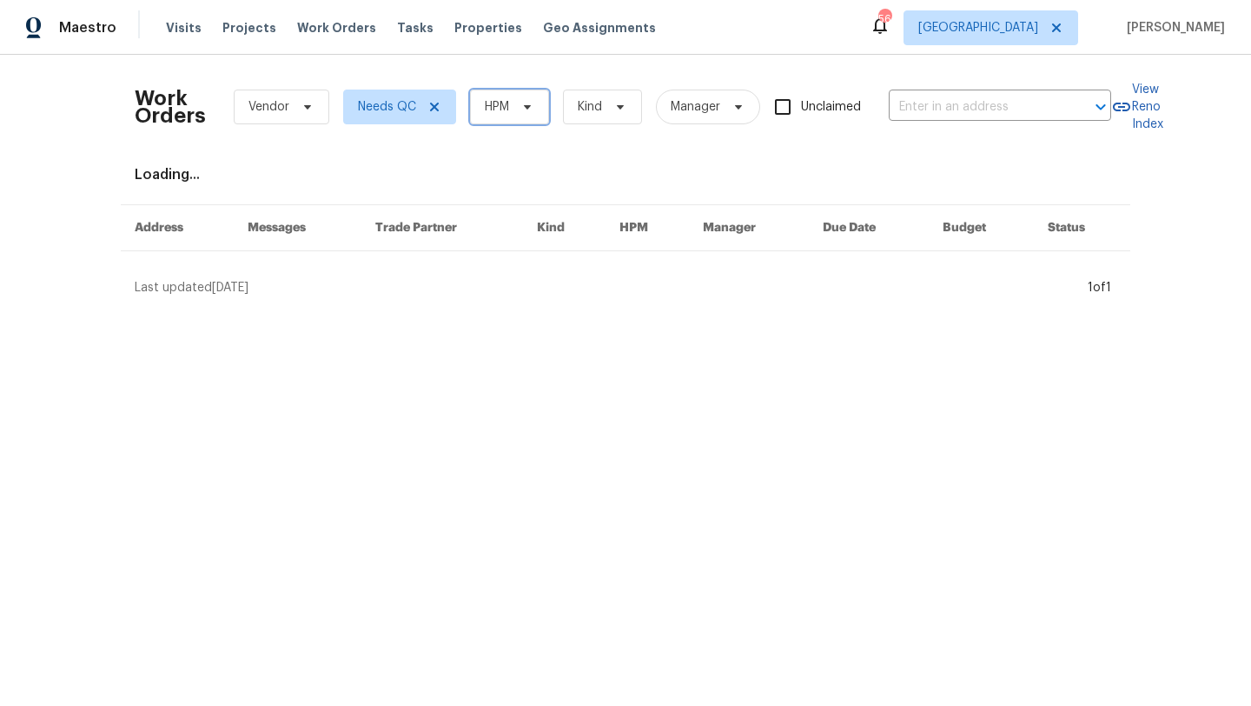
click at [520, 105] on span at bounding box center [524, 107] width 19 height 14
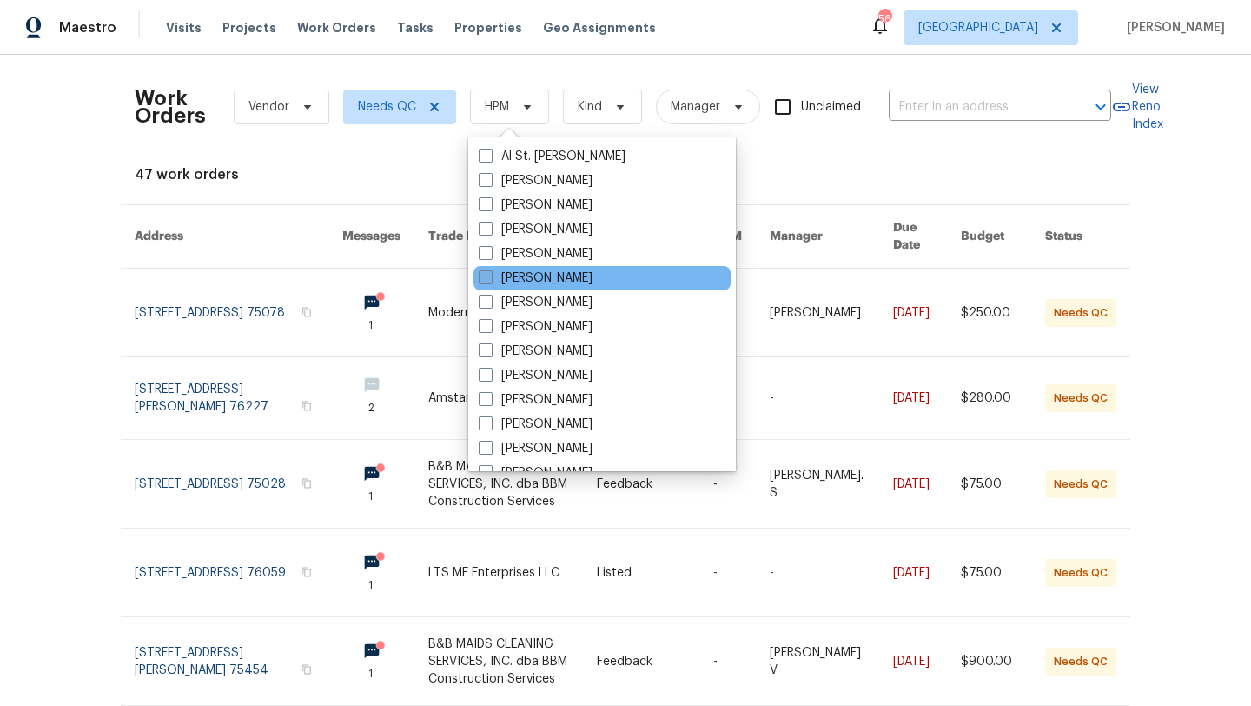
click at [534, 276] on label "[PERSON_NAME]" at bounding box center [536, 277] width 114 height 17
click at [490, 276] on input "[PERSON_NAME]" at bounding box center [484, 274] width 11 height 11
checkbox input "true"
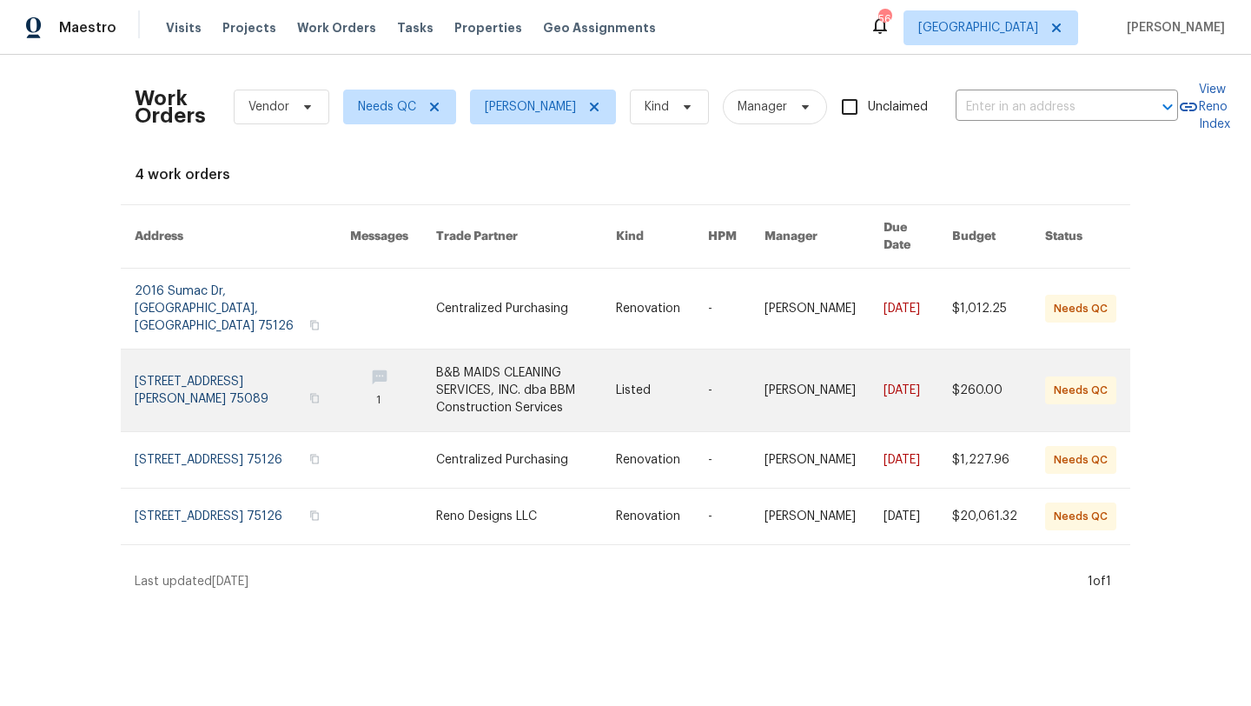
click at [533, 349] on link at bounding box center [526, 390] width 180 height 82
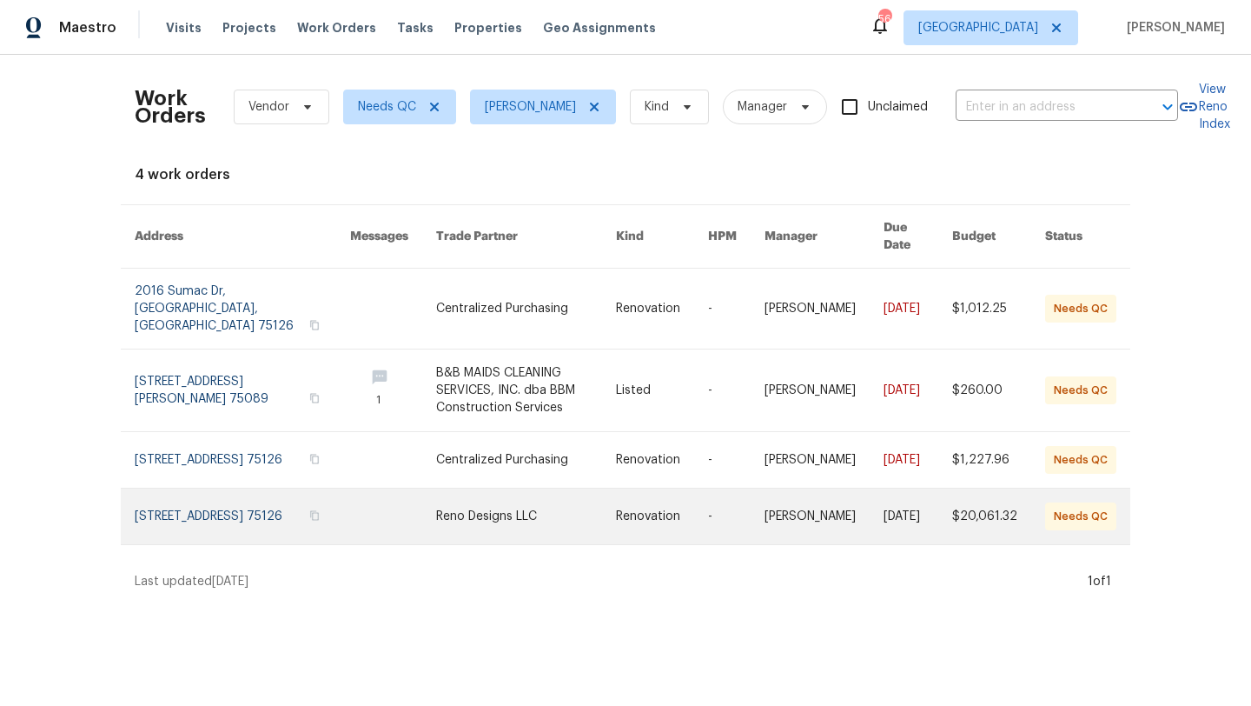
click at [457, 488] on link at bounding box center [526, 516] width 180 height 56
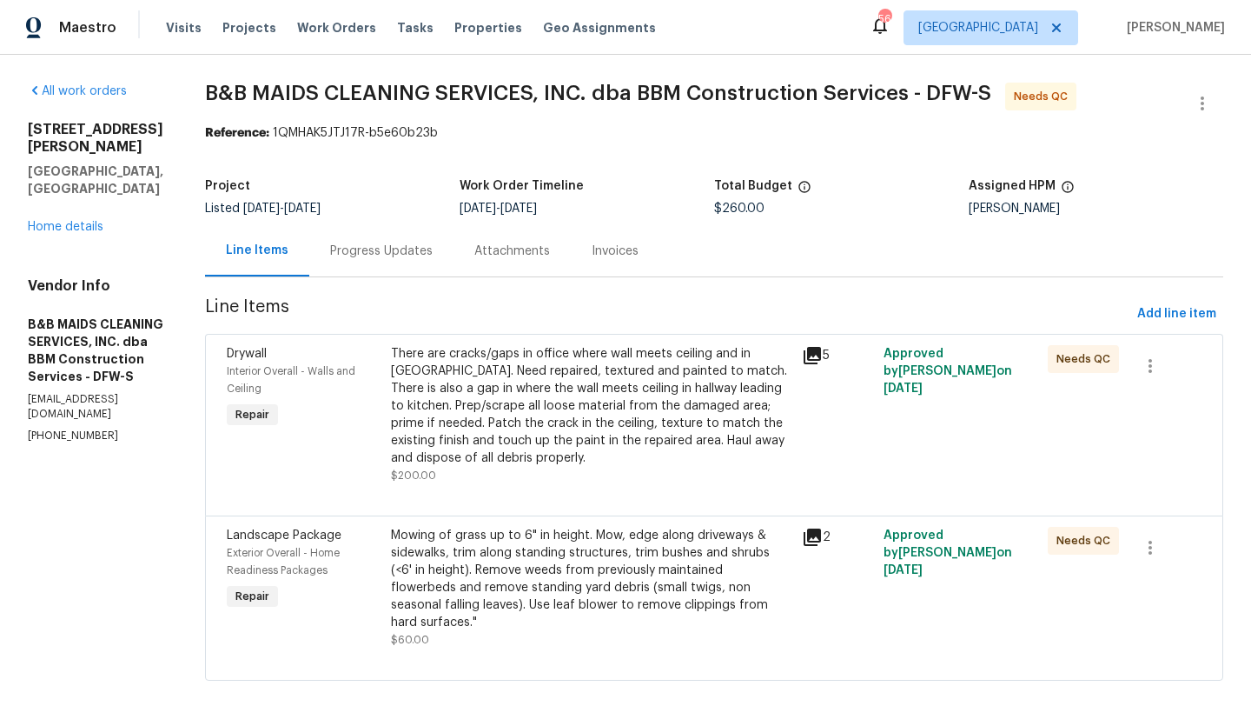
click at [552, 386] on div "There are cracks/gaps in office where wall meets ceiling and in [GEOGRAPHIC_DAT…" at bounding box center [591, 406] width 401 height 122
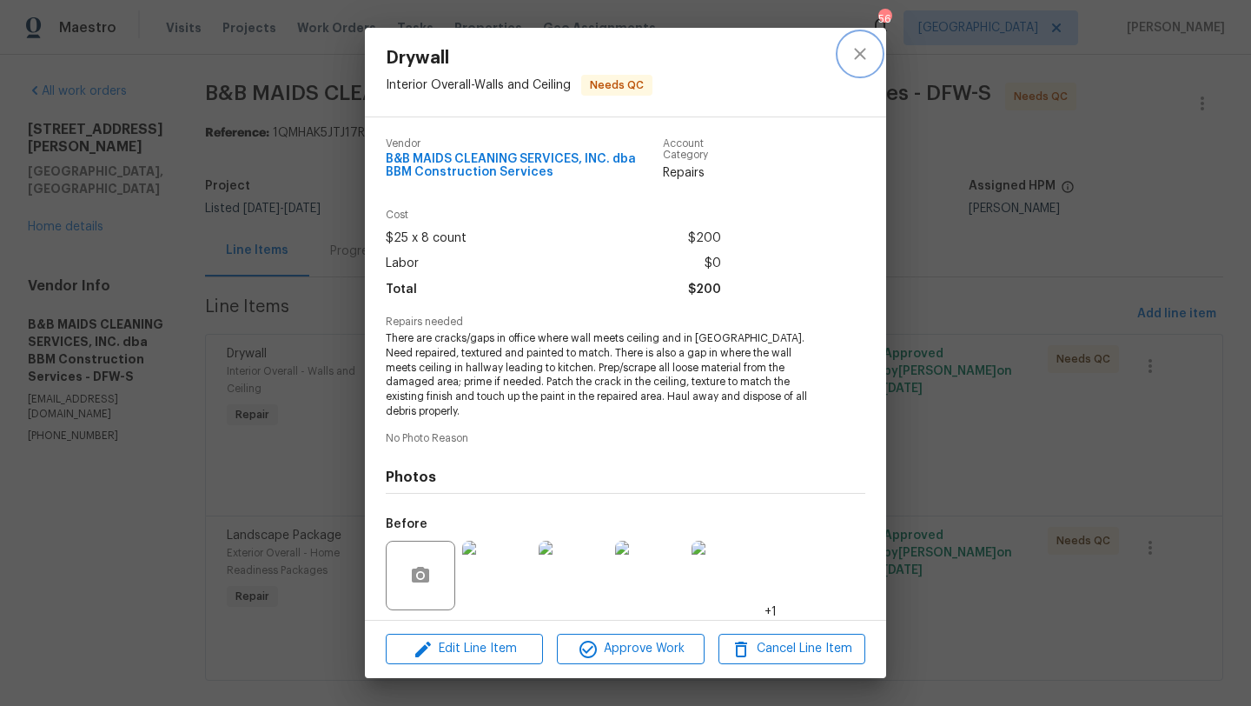
click at [860, 48] on icon "close" at bounding box center [860, 53] width 21 height 21
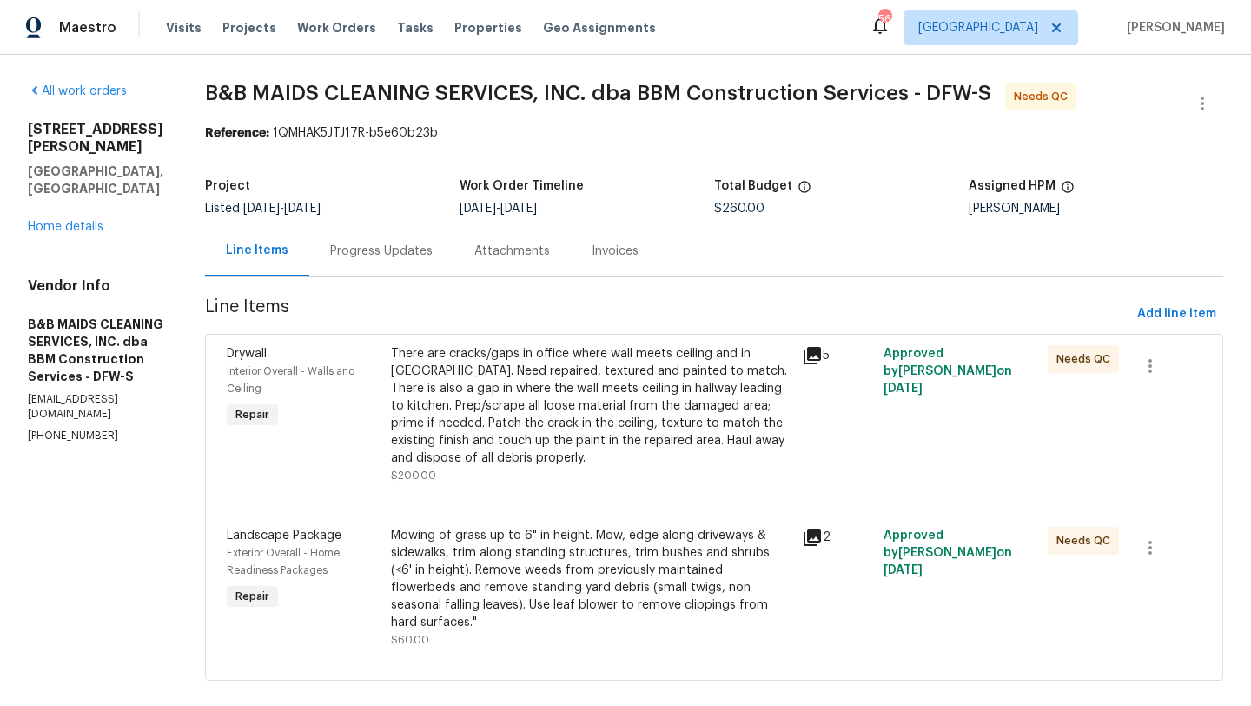
click at [433, 248] on div "Progress Updates" at bounding box center [381, 250] width 103 height 17
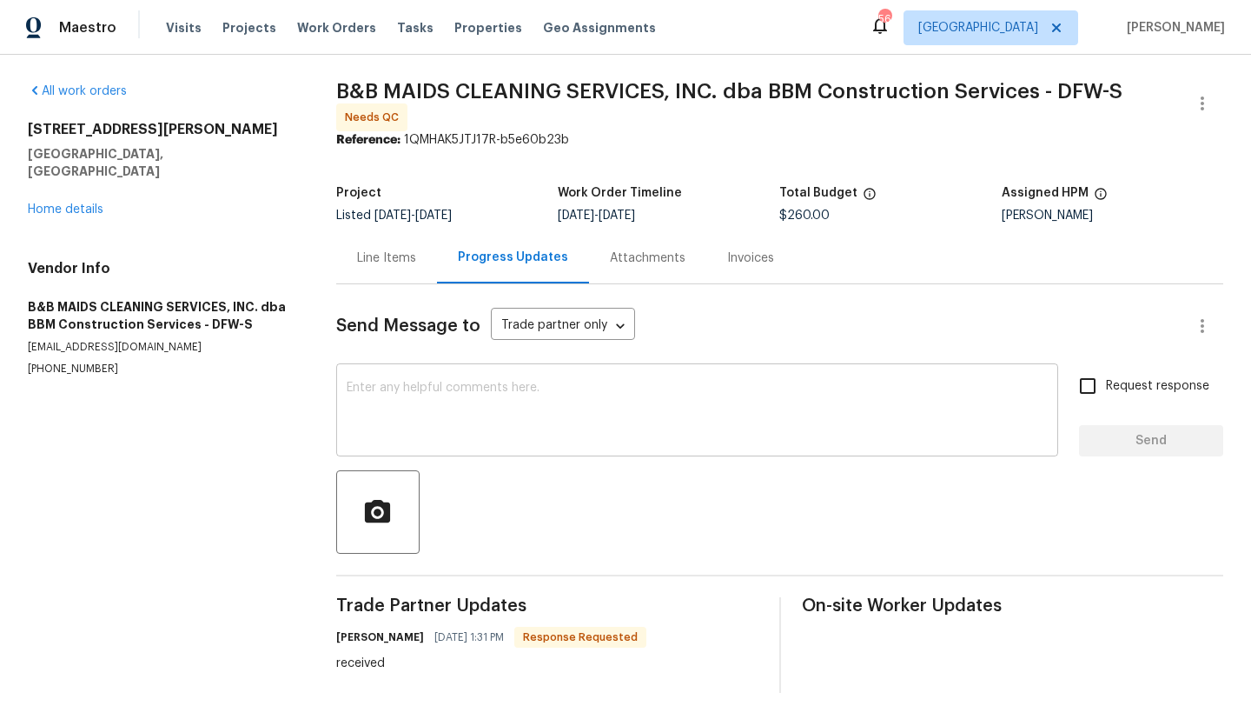
click at [472, 390] on textarea at bounding box center [697, 412] width 701 height 61
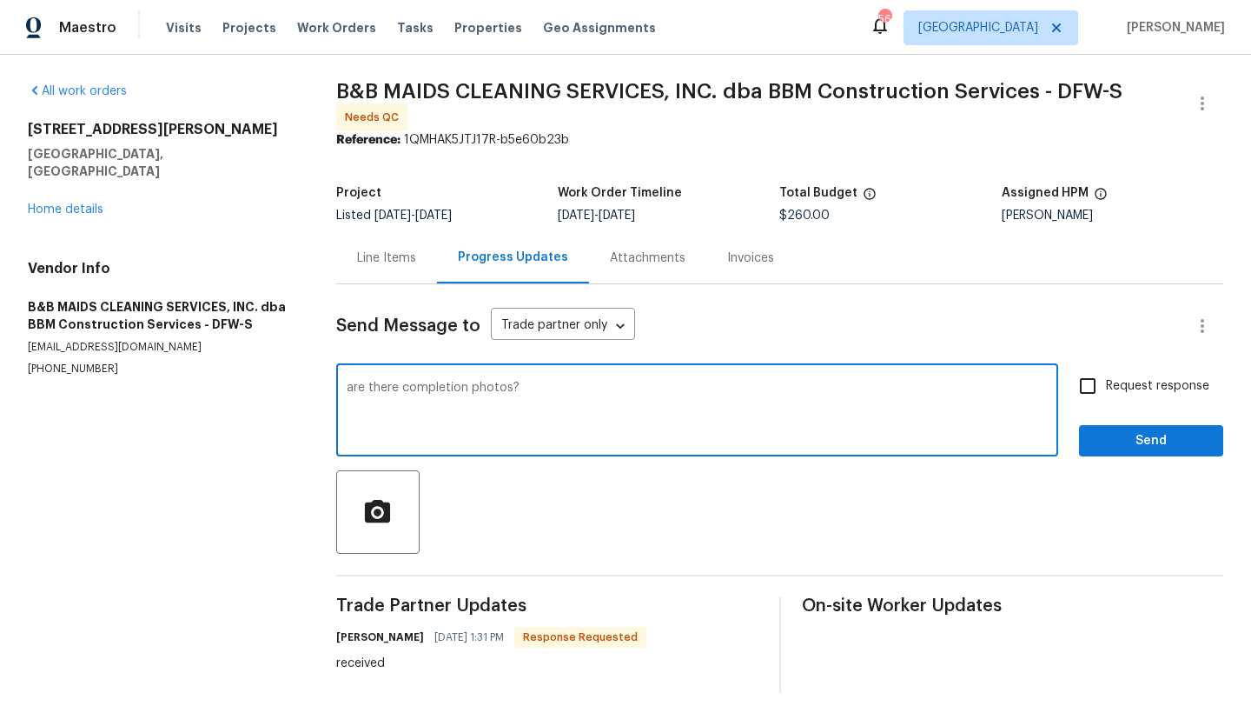
type textarea "are there completion photos?"
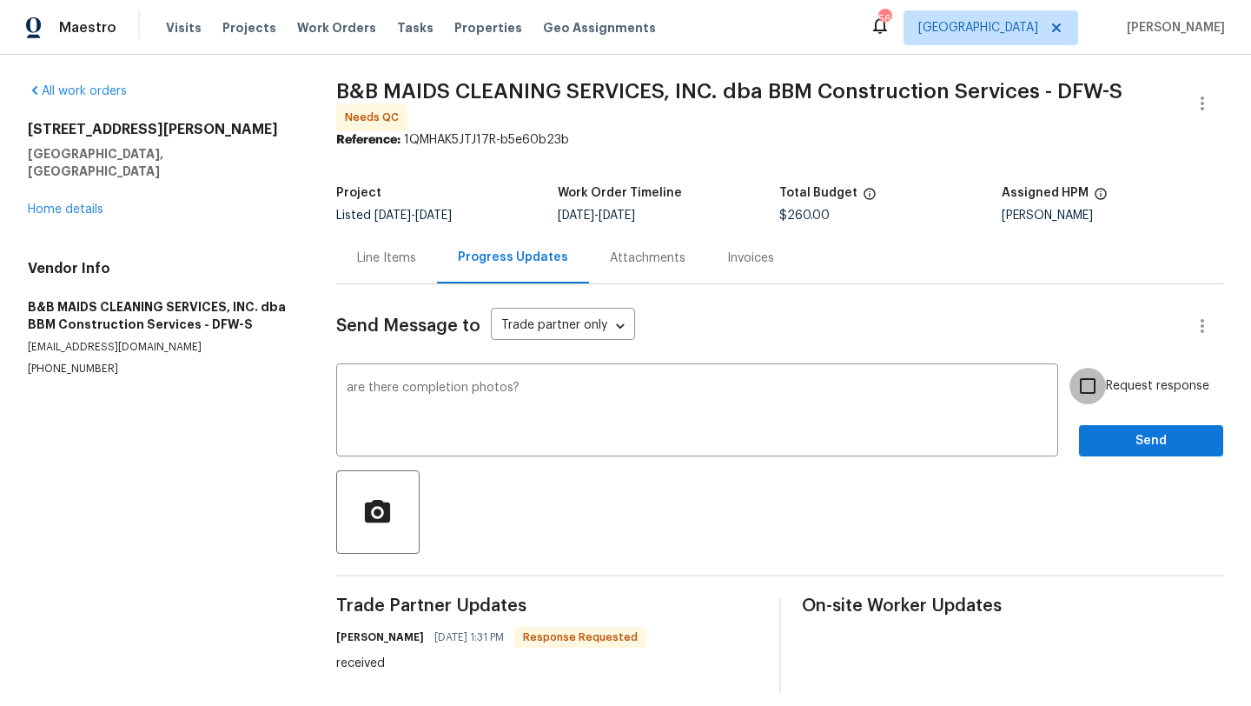
click at [1090, 382] on input "Request response" at bounding box center [1088, 386] width 37 height 37
checkbox input "true"
click at [1109, 441] on span "Send" at bounding box center [1151, 441] width 116 height 22
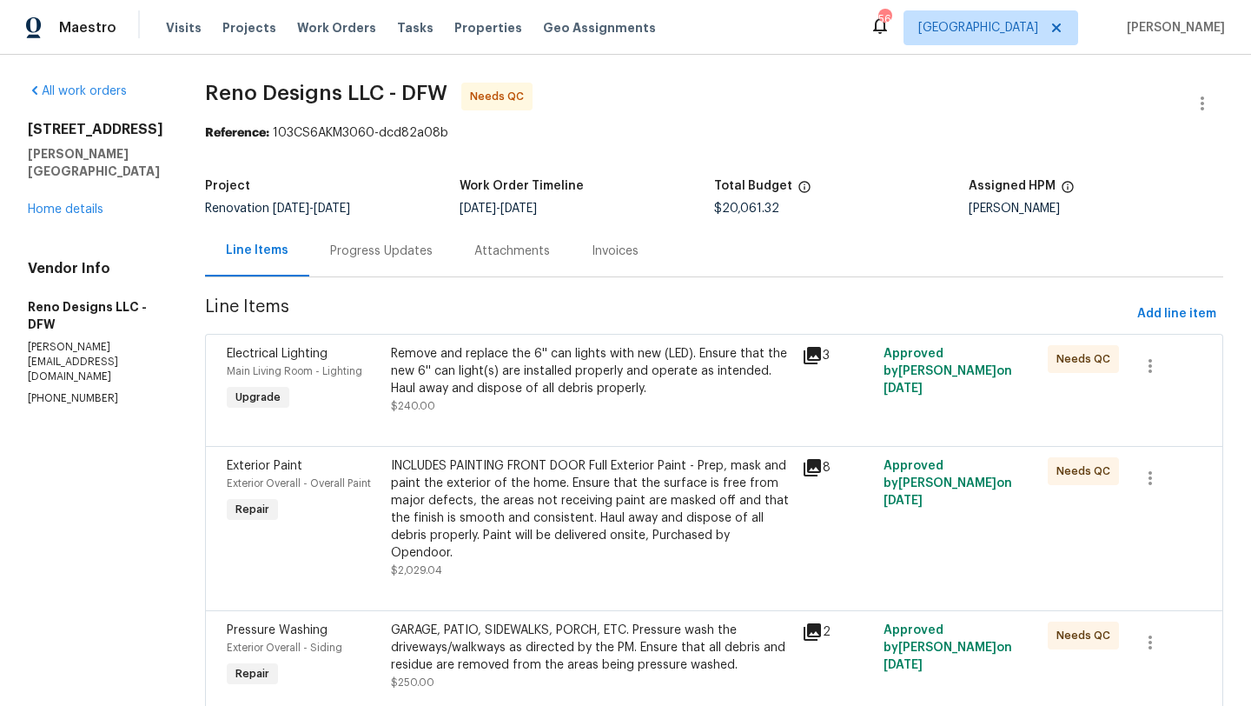
click at [578, 360] on div "Remove and replace the 6'' can lights with new (LED). Ensure that the new 6'' c…" at bounding box center [591, 371] width 401 height 52
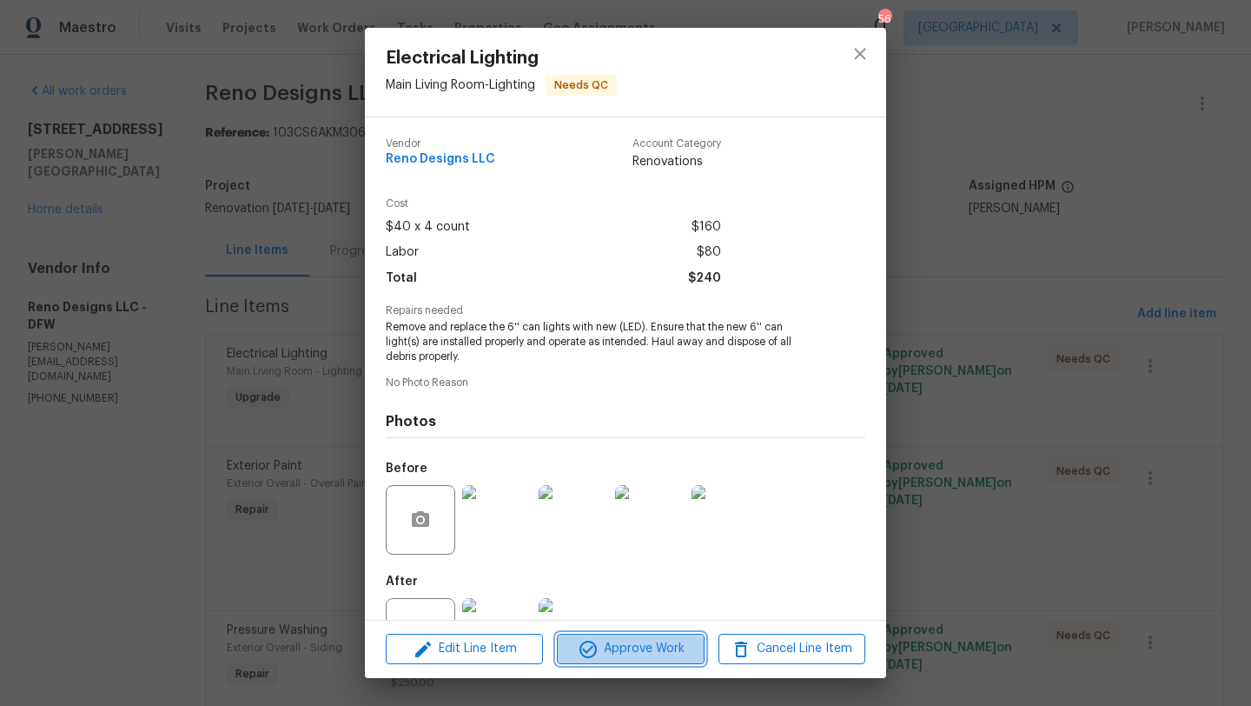
click at [650, 643] on span "Approve Work" at bounding box center [630, 649] width 136 height 22
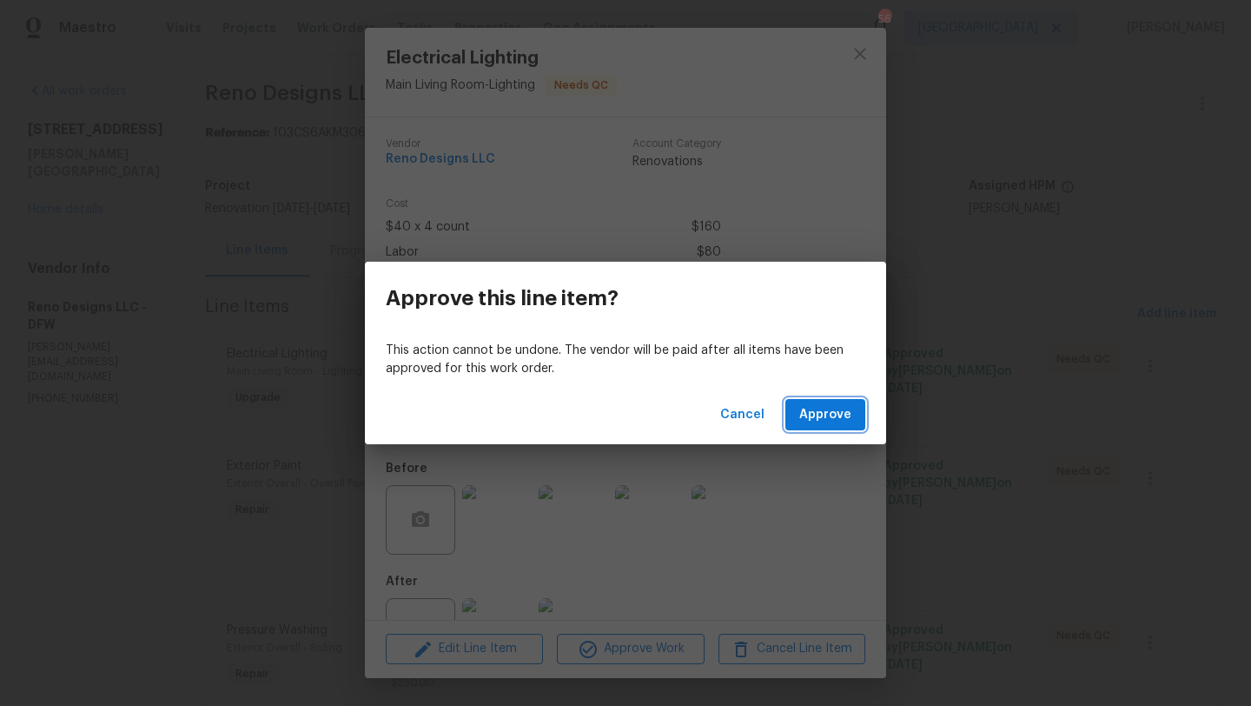
click at [815, 424] on span "Approve" at bounding box center [826, 415] width 52 height 22
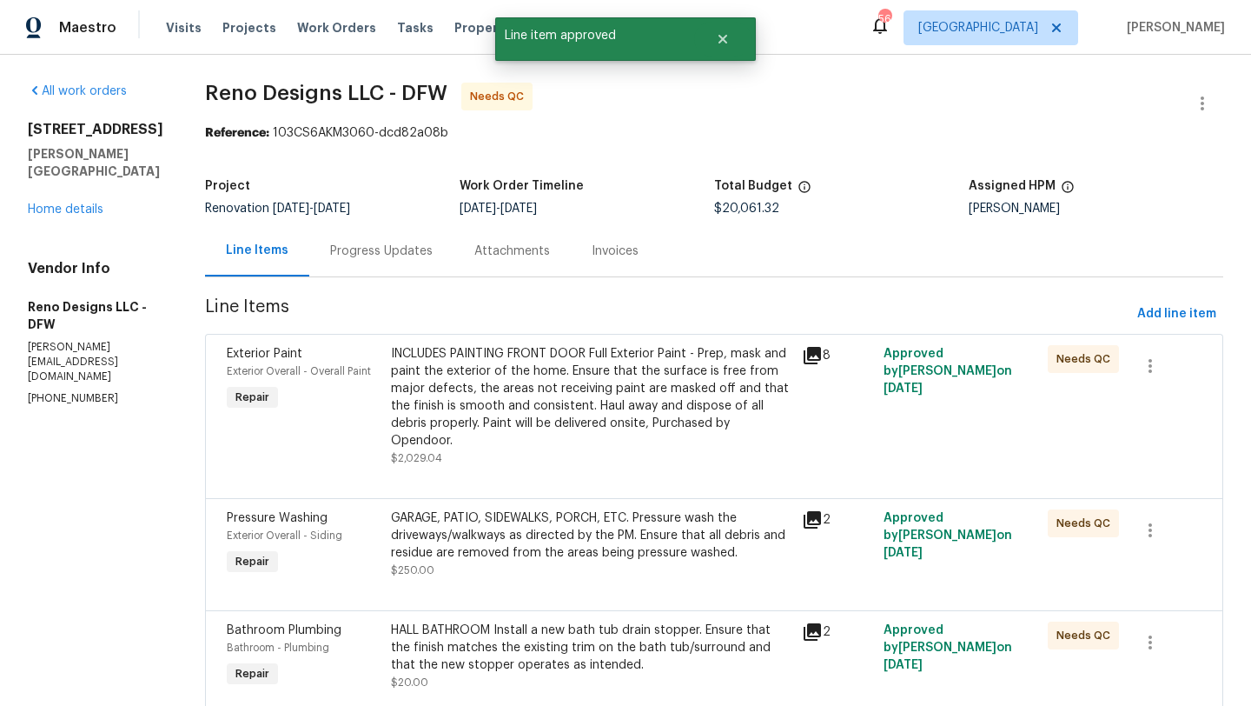
click at [640, 415] on div "INCLUDES PAINTING FRONT DOOR Full Exterior Paint - Prep, mask and paint the ext…" at bounding box center [591, 397] width 401 height 104
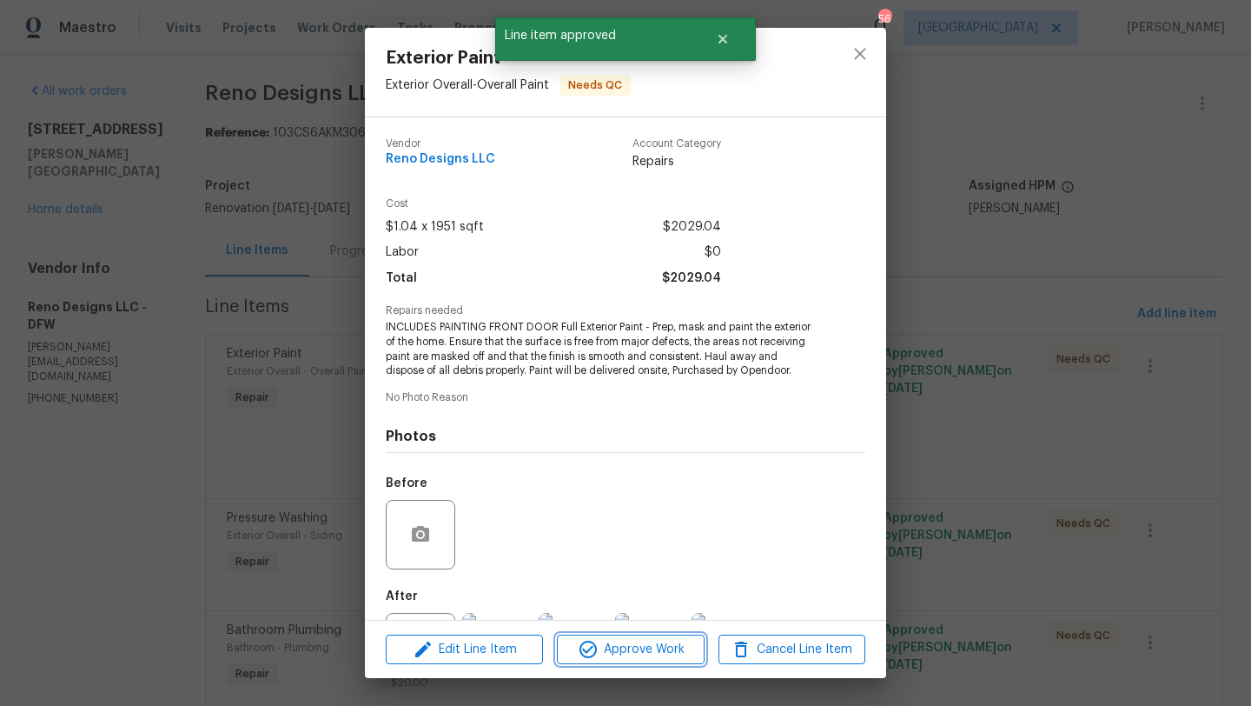
click at [666, 639] on span "Approve Work" at bounding box center [630, 650] width 136 height 22
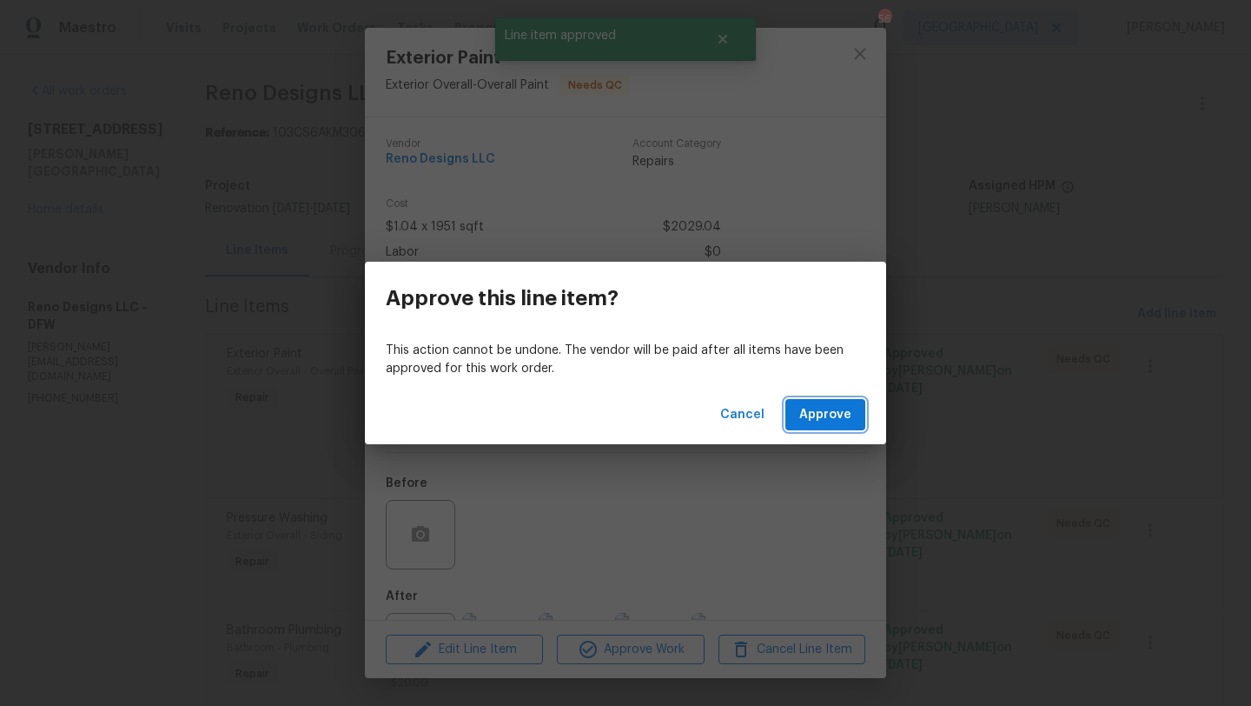
click at [820, 409] on span "Approve" at bounding box center [826, 415] width 52 height 22
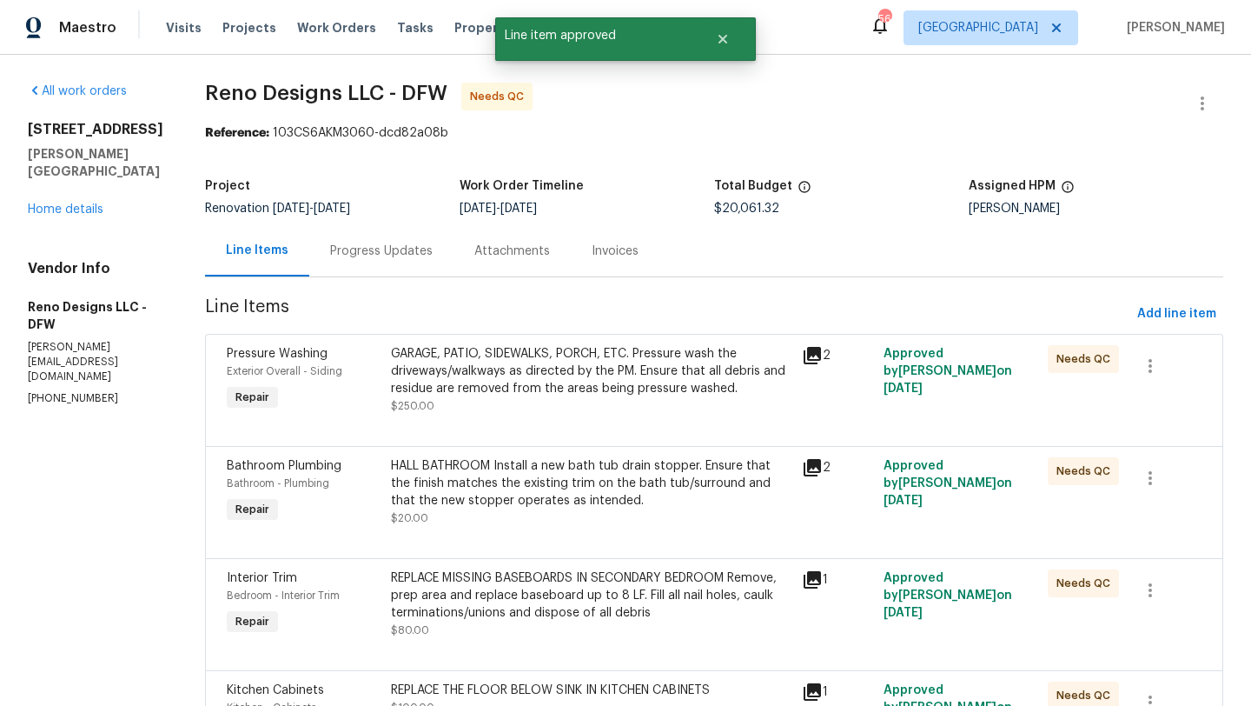
click at [634, 384] on div "GARAGE, PATIO, SIDEWALKS, PORCH, ETC. Pressure wash the driveways/walkways as d…" at bounding box center [591, 371] width 401 height 52
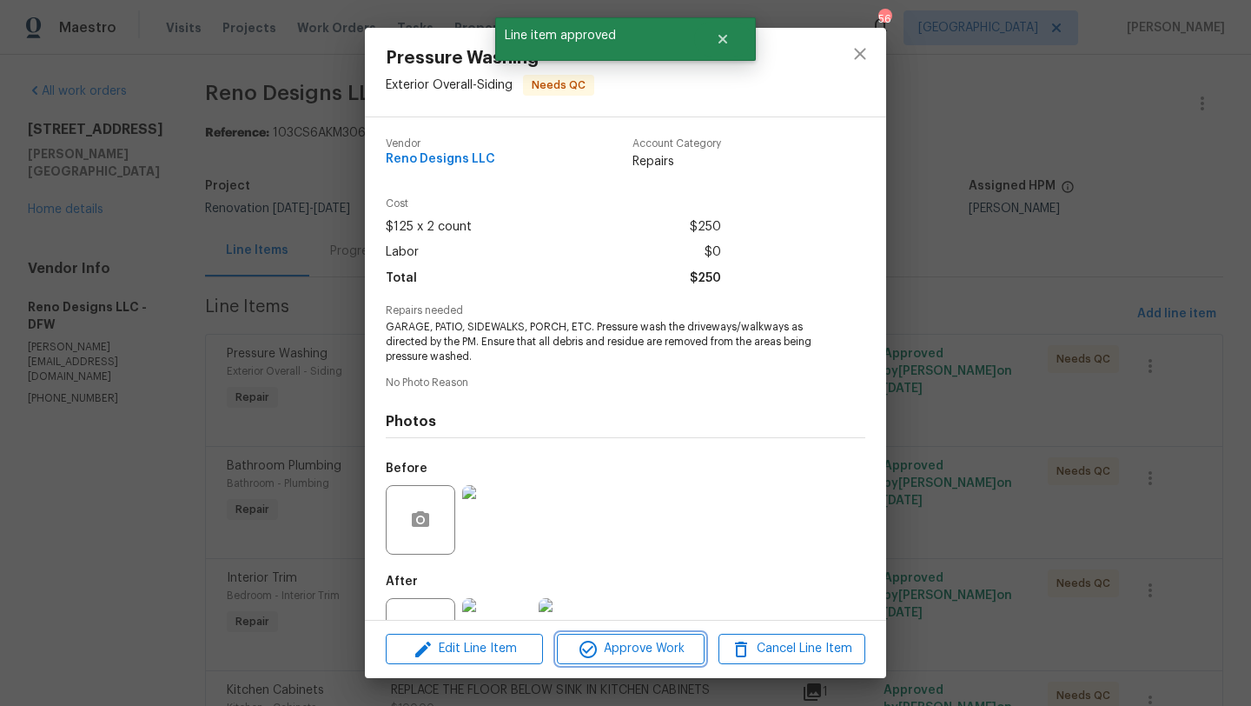
click at [661, 641] on span "Approve Work" at bounding box center [630, 649] width 136 height 22
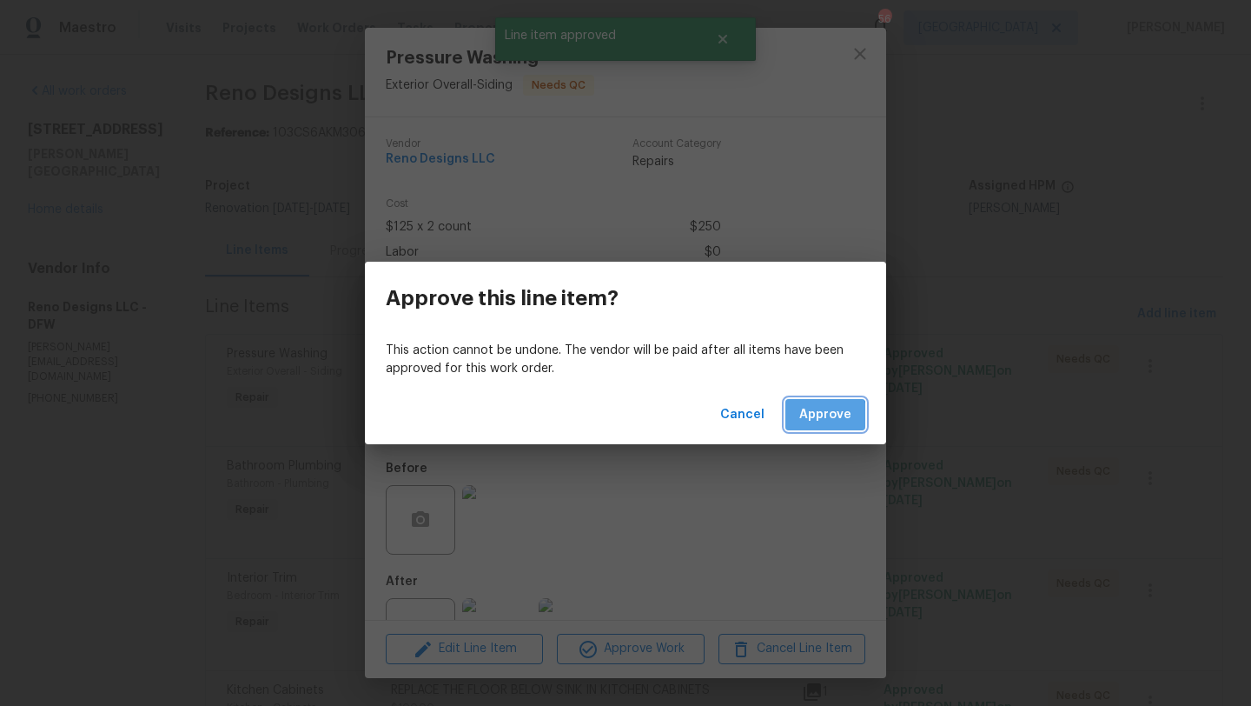
click at [805, 424] on span "Approve" at bounding box center [826, 415] width 52 height 22
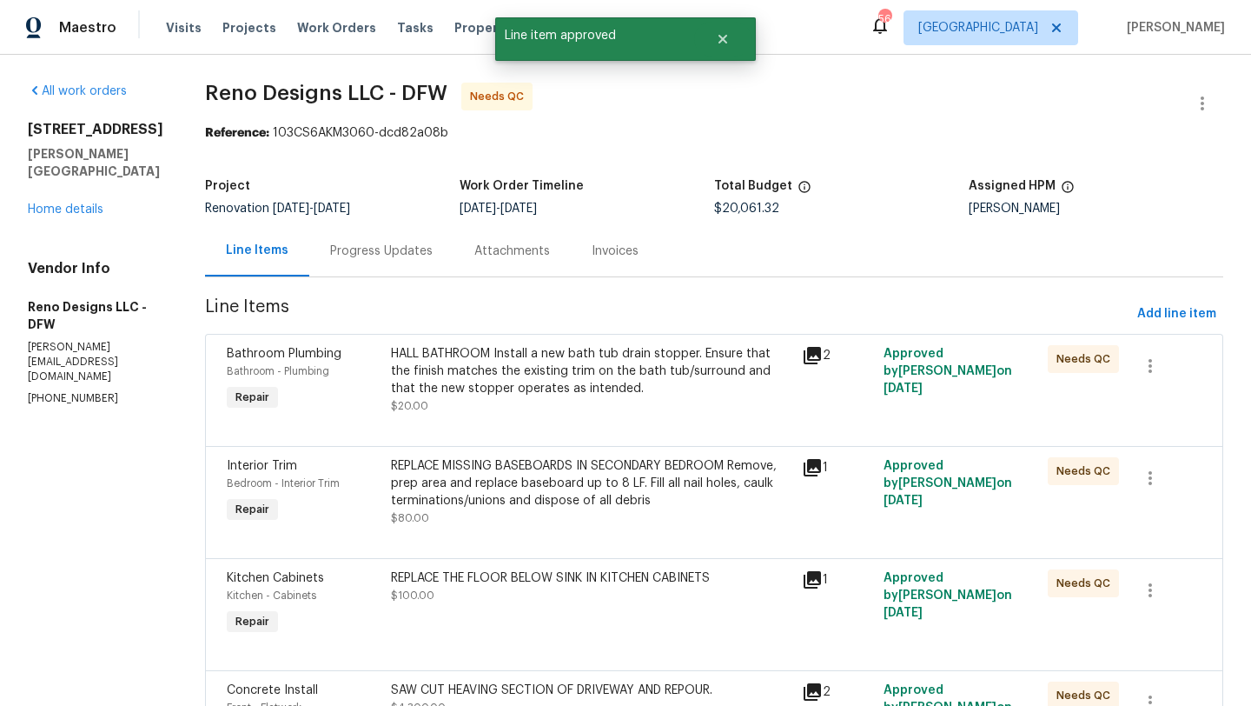
click at [592, 382] on div "HALL BATHROOM Install a new bath tub drain stopper. Ensure that the finish matc…" at bounding box center [591, 371] width 401 height 52
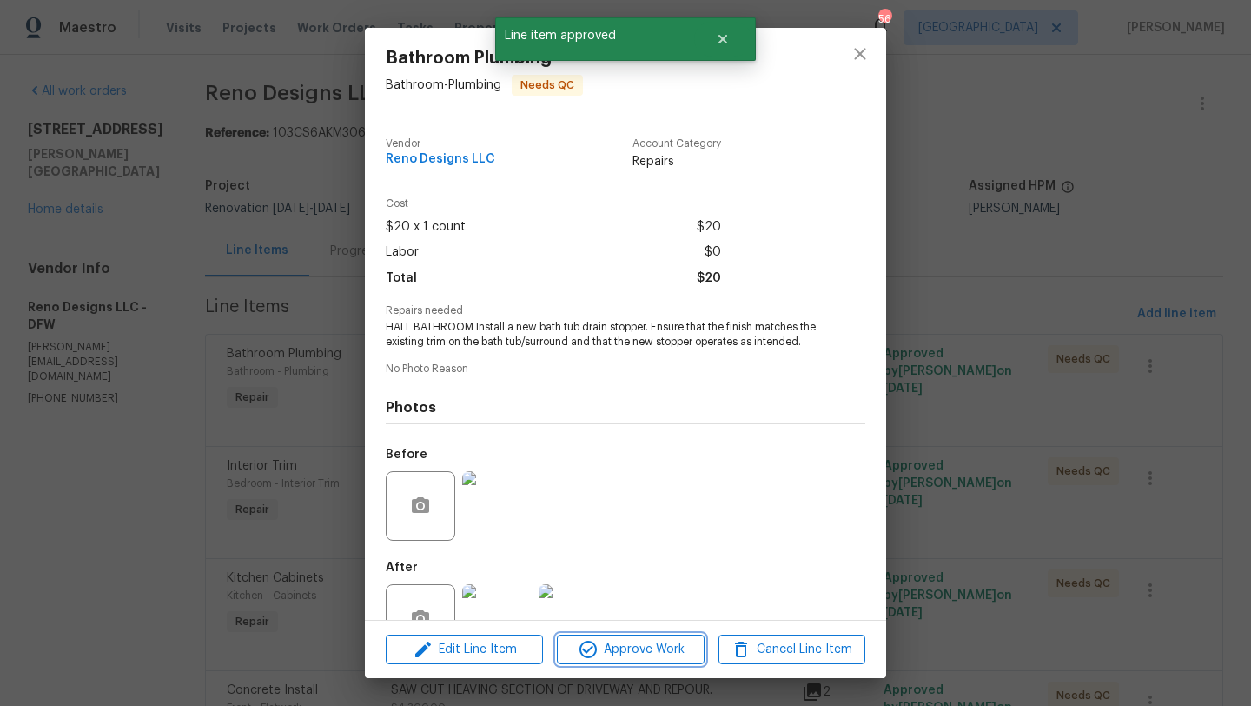
click at [630, 646] on span "Approve Work" at bounding box center [630, 650] width 136 height 22
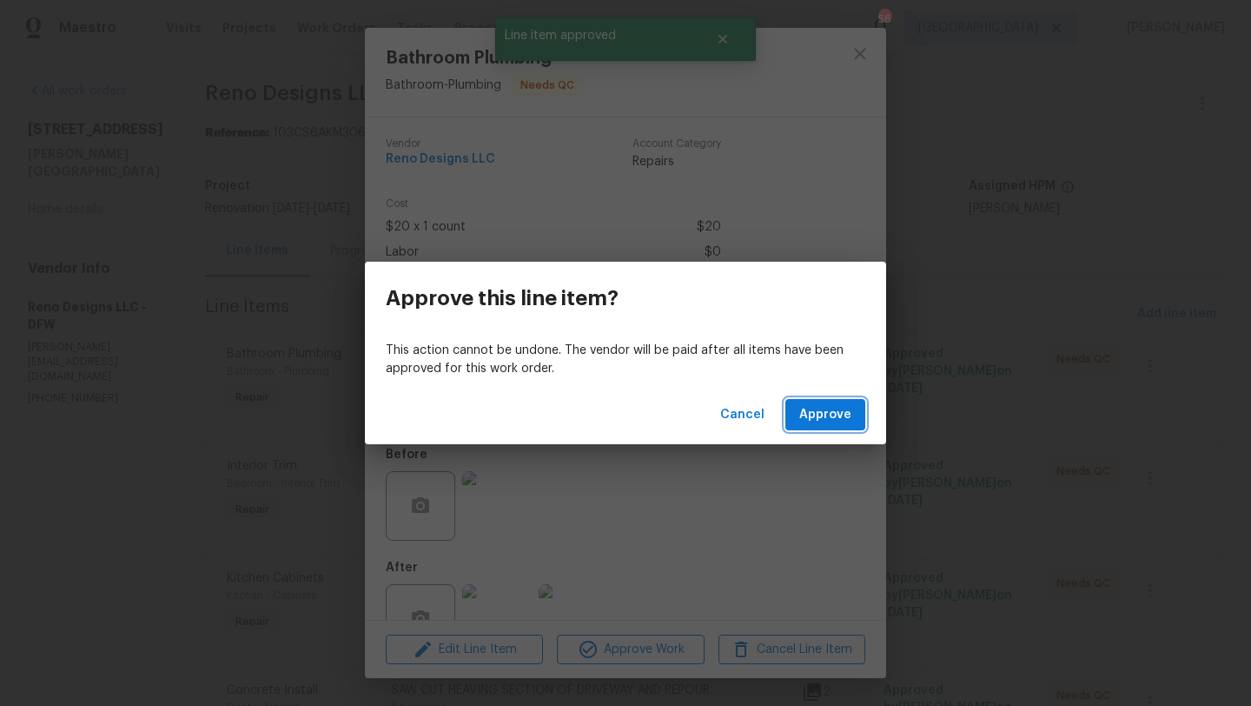
click at [822, 415] on span "Approve" at bounding box center [826, 415] width 52 height 22
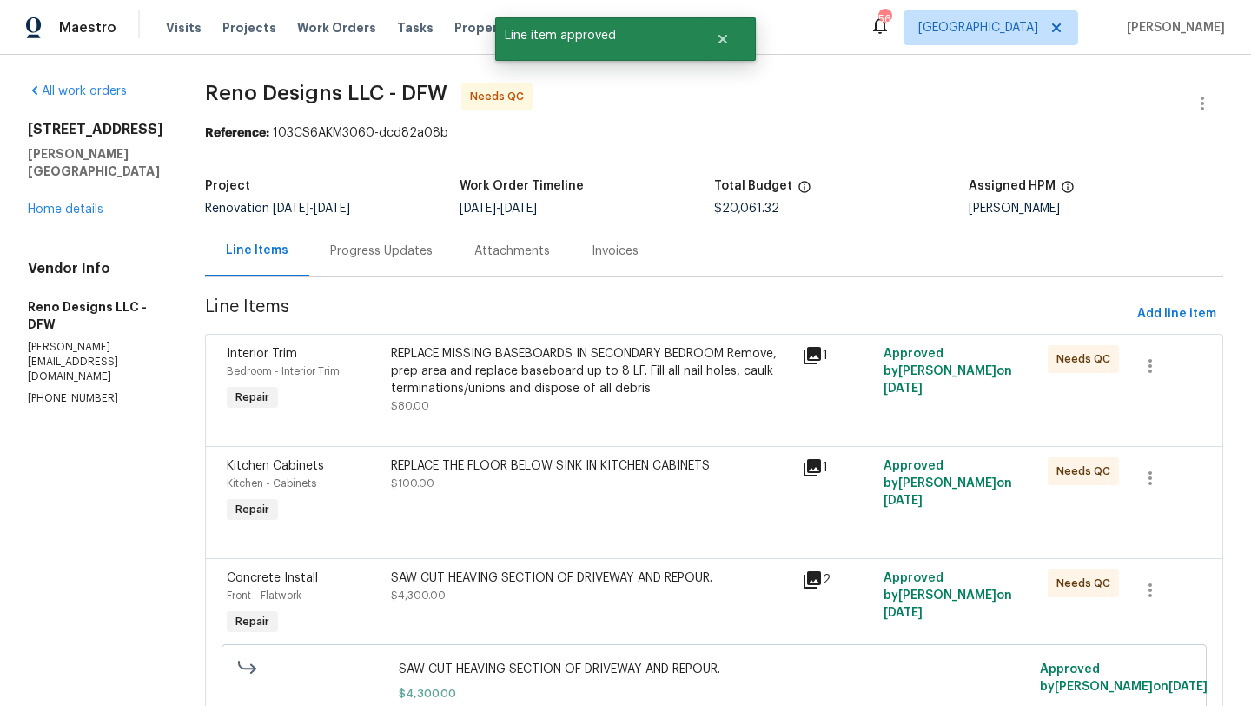
click at [621, 375] on div "REPLACE MISSING BASEBOARDS IN SECONDARY BEDROOM Remove, prep area and replace b…" at bounding box center [591, 371] width 401 height 52
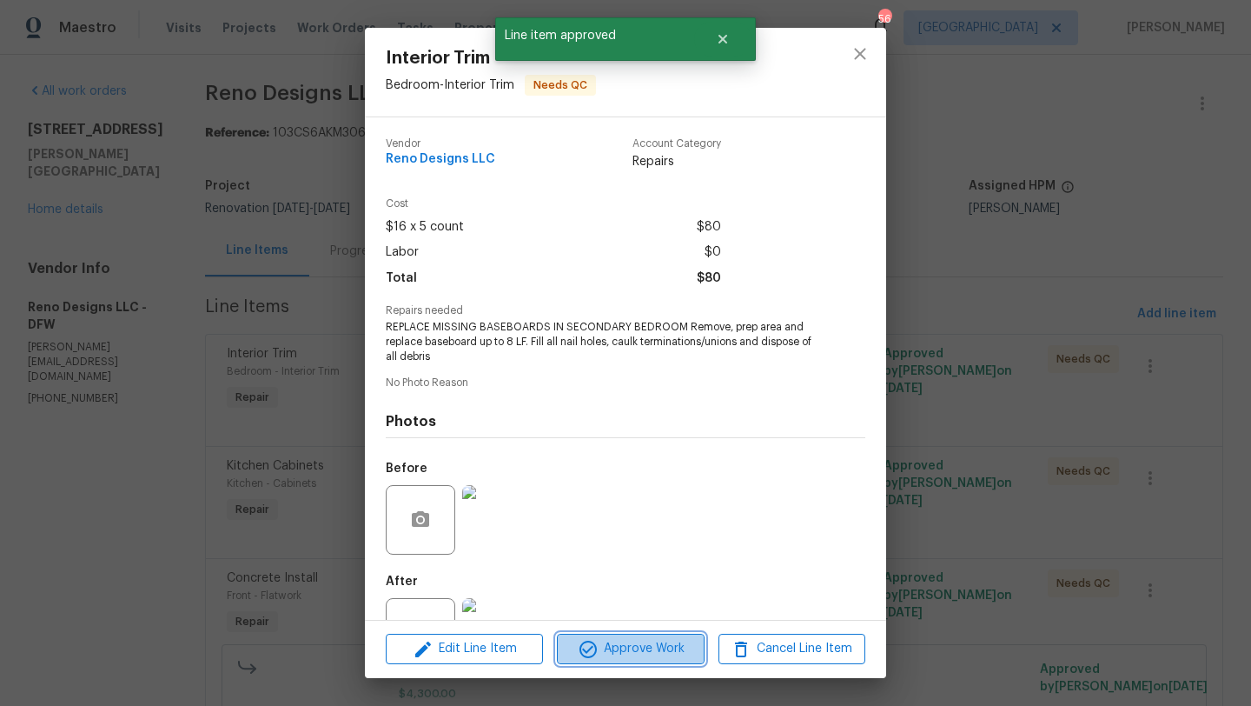
click at [643, 645] on span "Approve Work" at bounding box center [630, 649] width 136 height 22
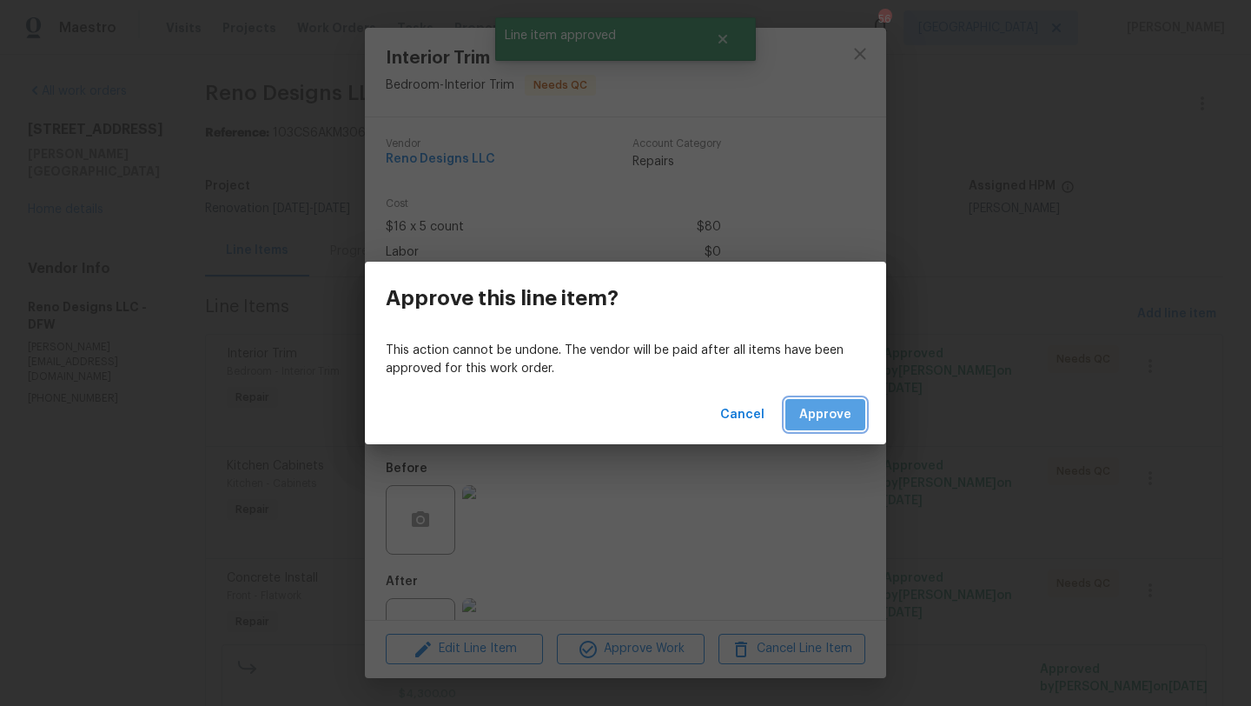
click at [808, 401] on button "Approve" at bounding box center [826, 415] width 80 height 32
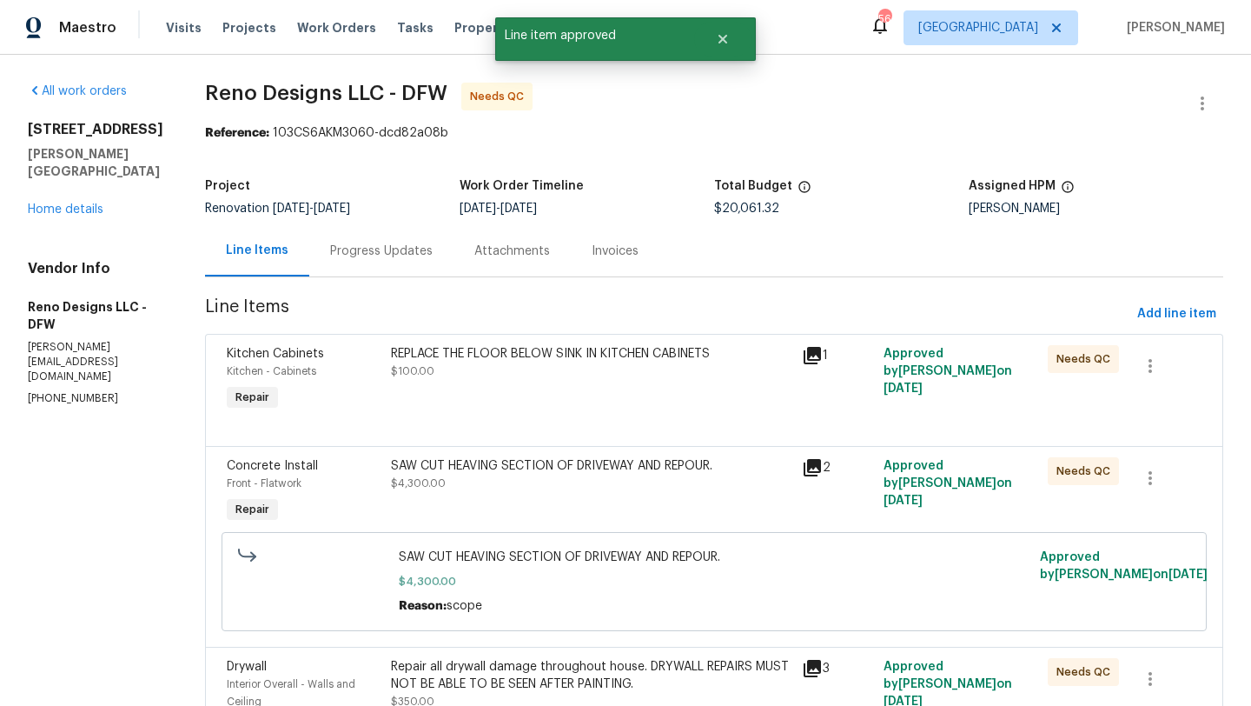
click at [587, 388] on div "REPLACE THE FLOOR BELOW SINK IN KITCHEN CABINETS $100.00" at bounding box center [591, 380] width 411 height 80
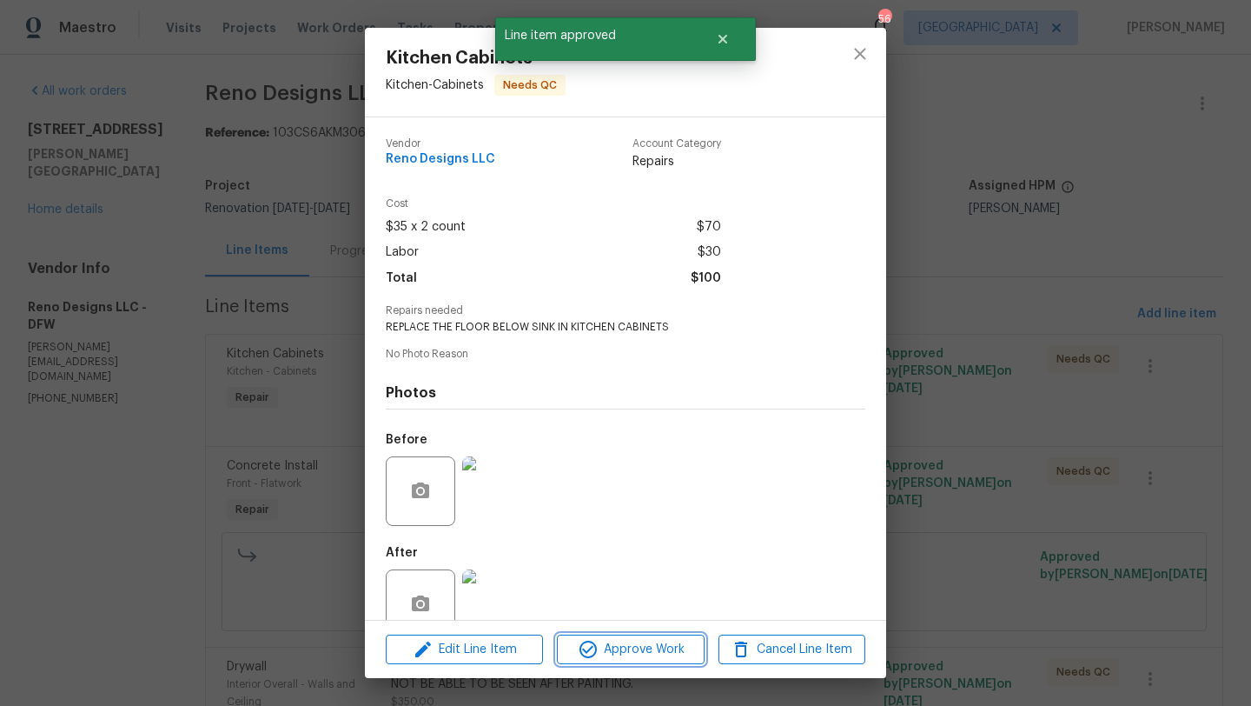
click at [667, 648] on span "Approve Work" at bounding box center [630, 650] width 136 height 22
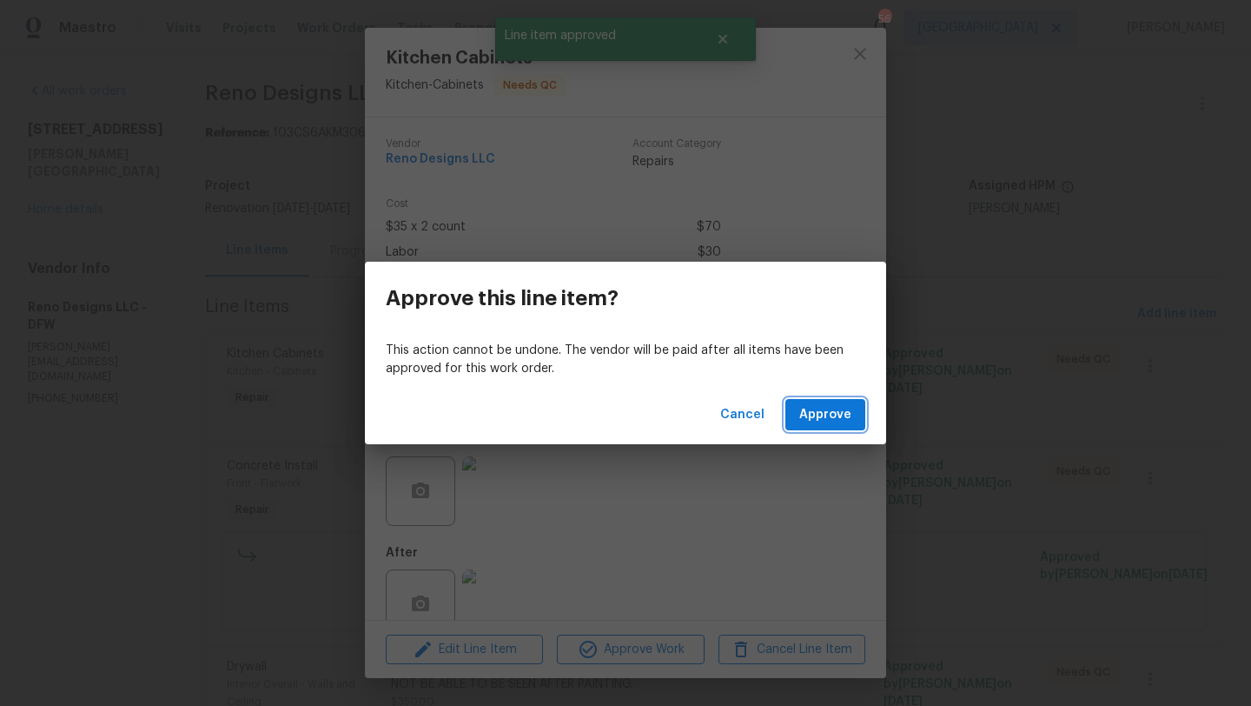
click at [806, 410] on span "Approve" at bounding box center [826, 415] width 52 height 22
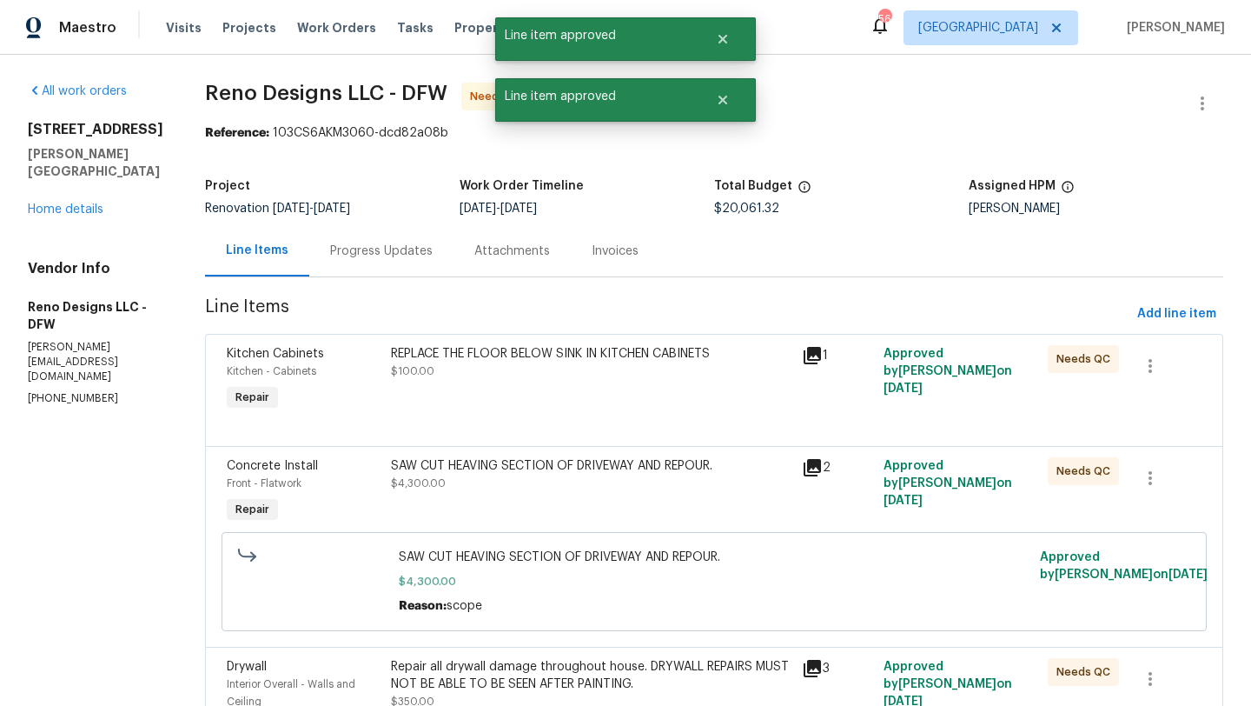
click at [621, 375] on div "REPLACE THE FLOOR BELOW SINK IN KITCHEN CABINETS $100.00" at bounding box center [591, 362] width 401 height 35
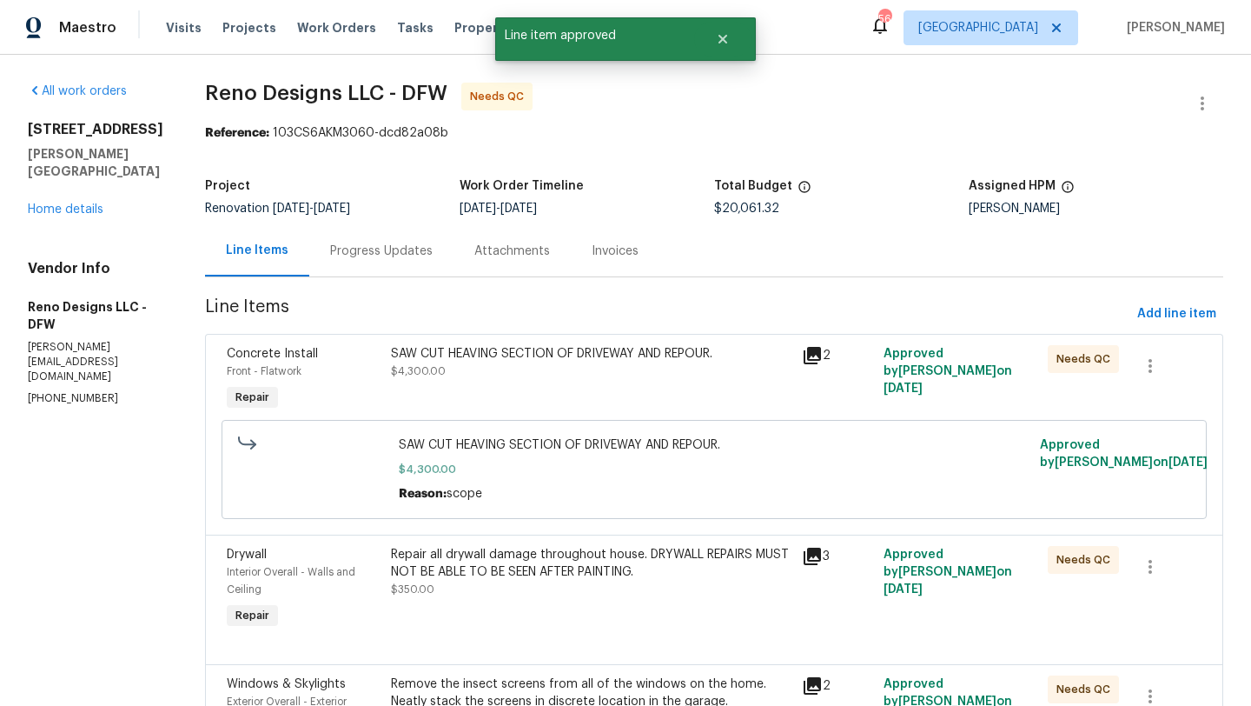
click at [630, 386] on div "SAW CUT HEAVING SECTION OF DRIVEWAY AND REPOUR. $4,300.00" at bounding box center [591, 380] width 411 height 80
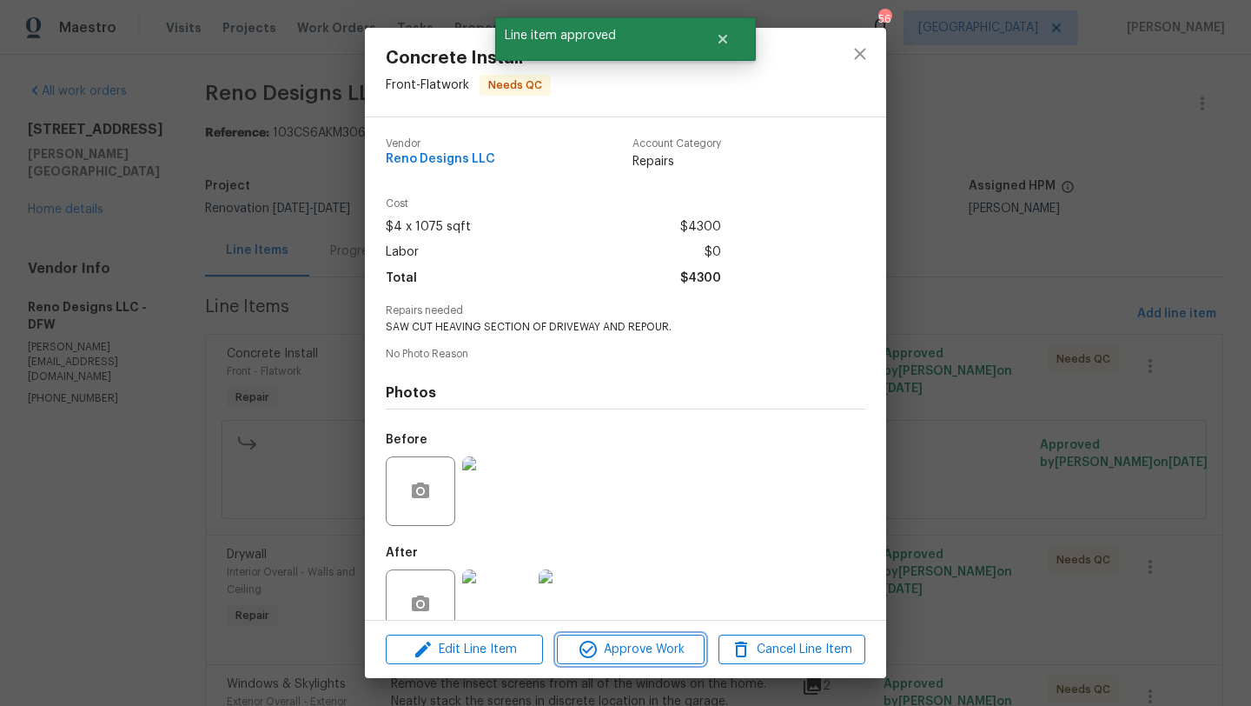
click at [665, 649] on span "Approve Work" at bounding box center [630, 650] width 136 height 22
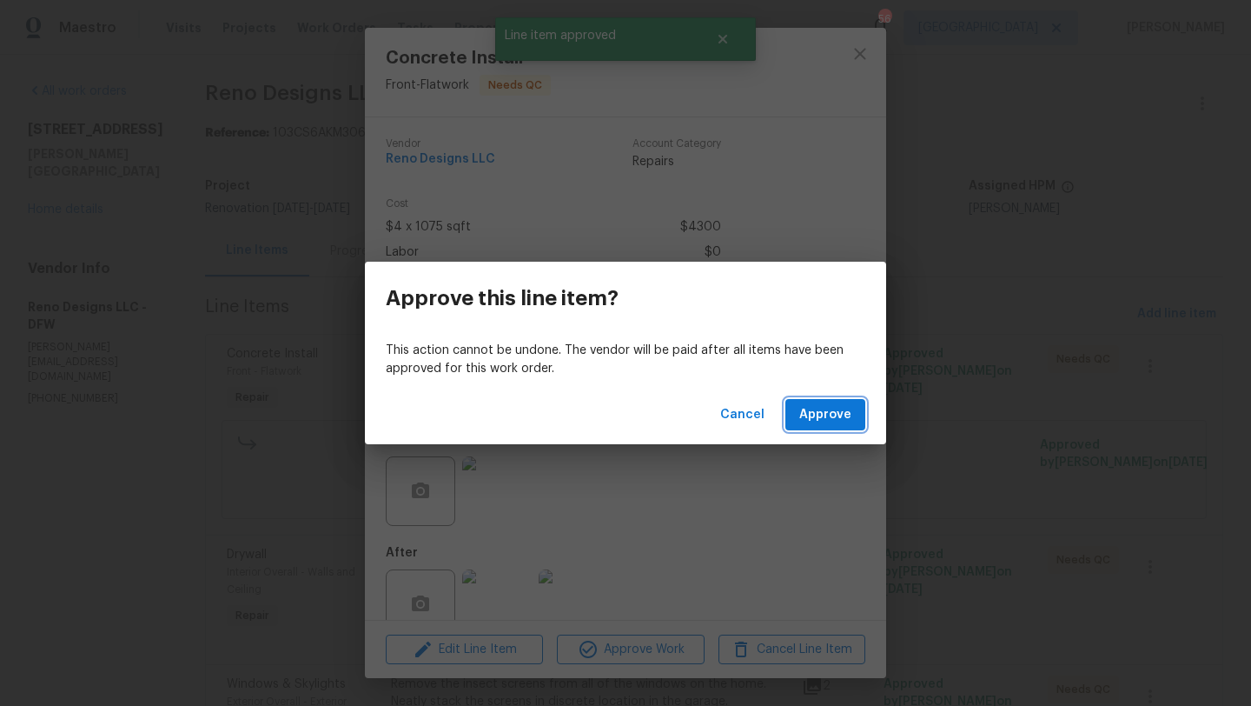
click at [805, 409] on span "Approve" at bounding box center [826, 415] width 52 height 22
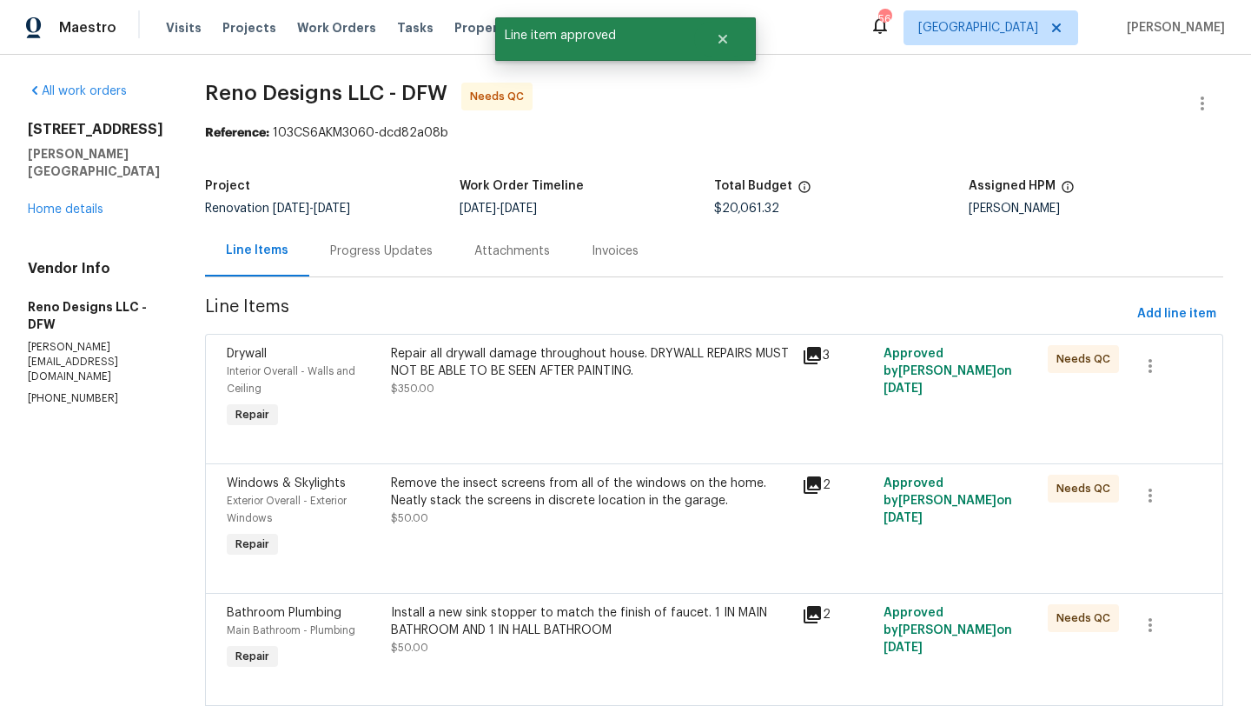
click at [613, 379] on div "Repair all drywall damage throughout house. DRYWALL REPAIRS MUST NOT BE ABLE TO…" at bounding box center [591, 362] width 401 height 35
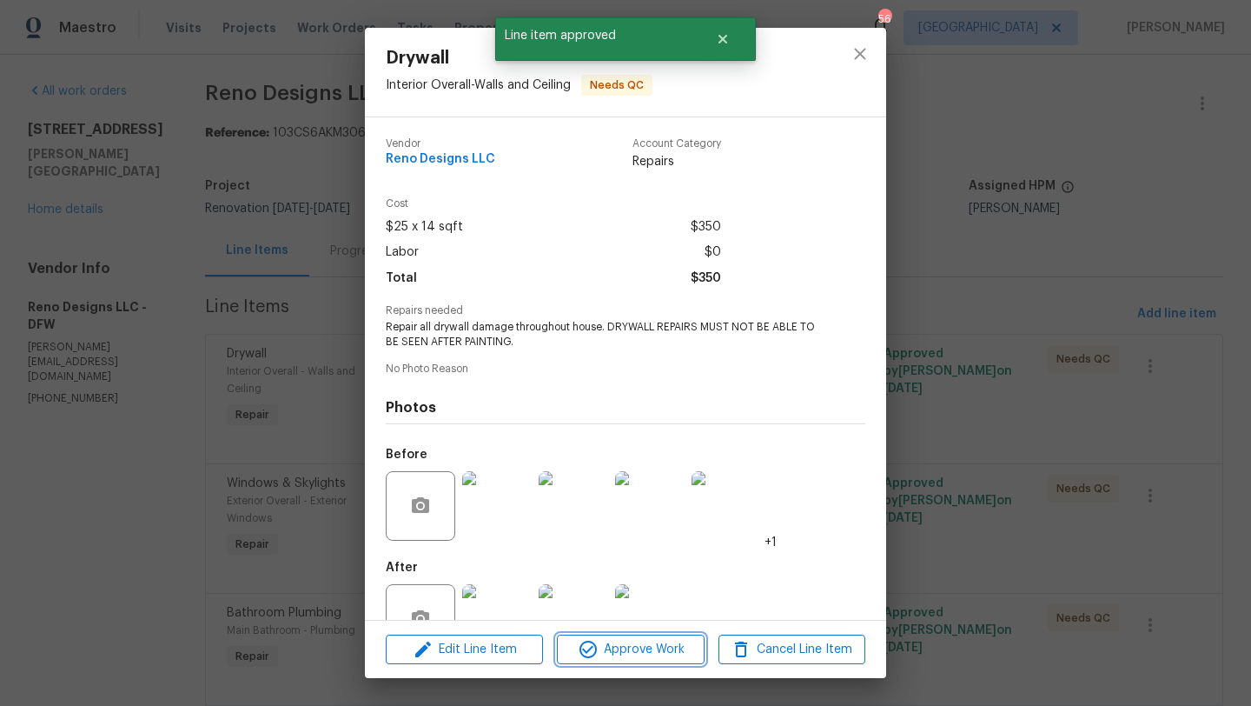
click at [634, 647] on span "Approve Work" at bounding box center [630, 650] width 136 height 22
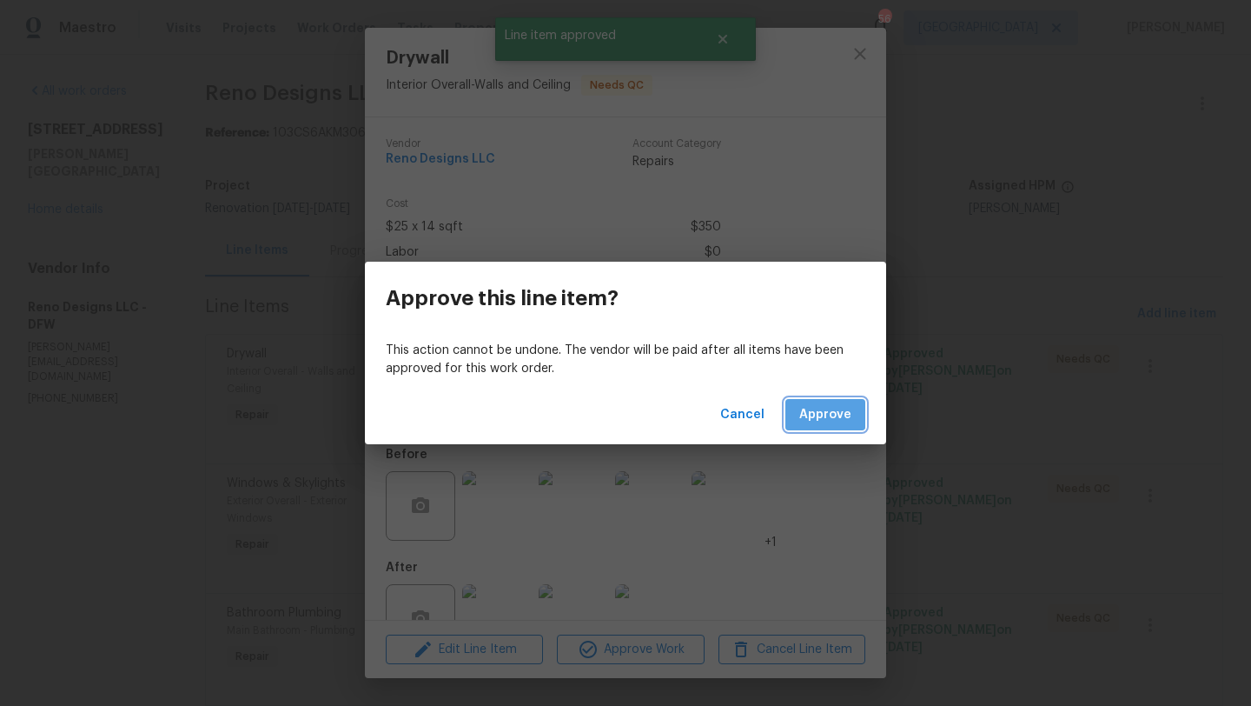
click at [813, 412] on span "Approve" at bounding box center [826, 415] width 52 height 22
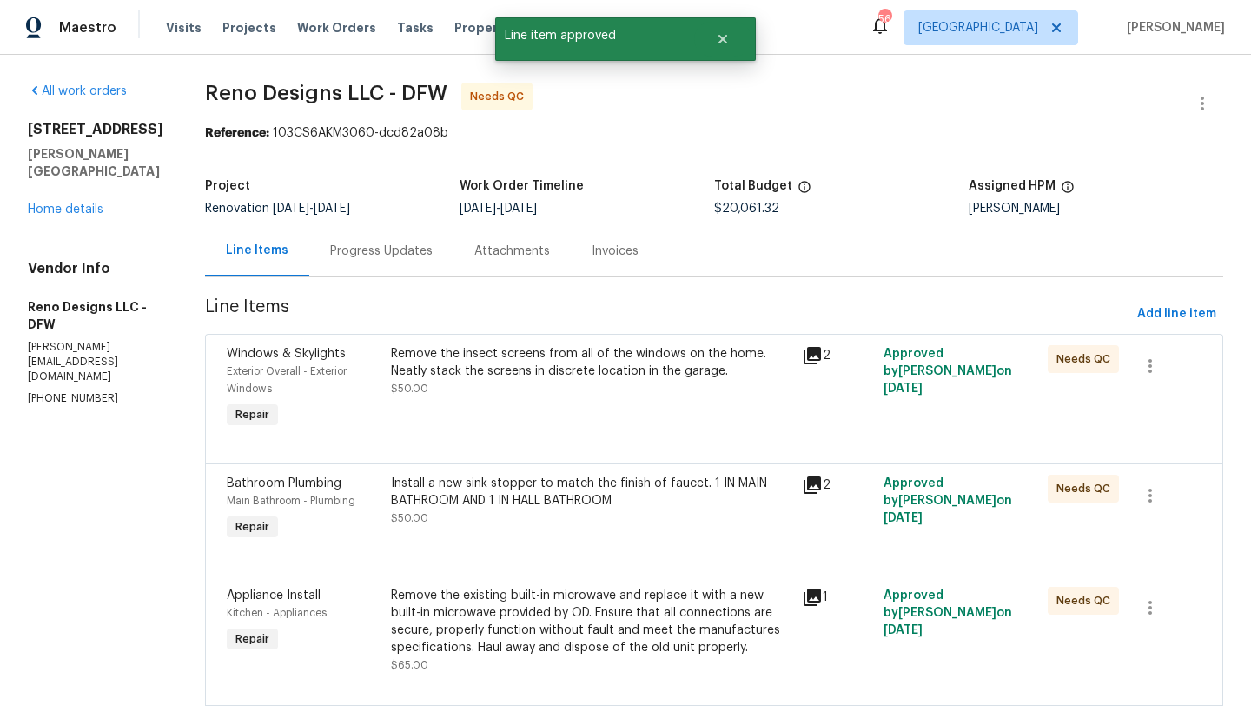
click at [610, 397] on div "Remove the insect screens from all of the windows on the home. Neatly stack the…" at bounding box center [591, 371] width 401 height 52
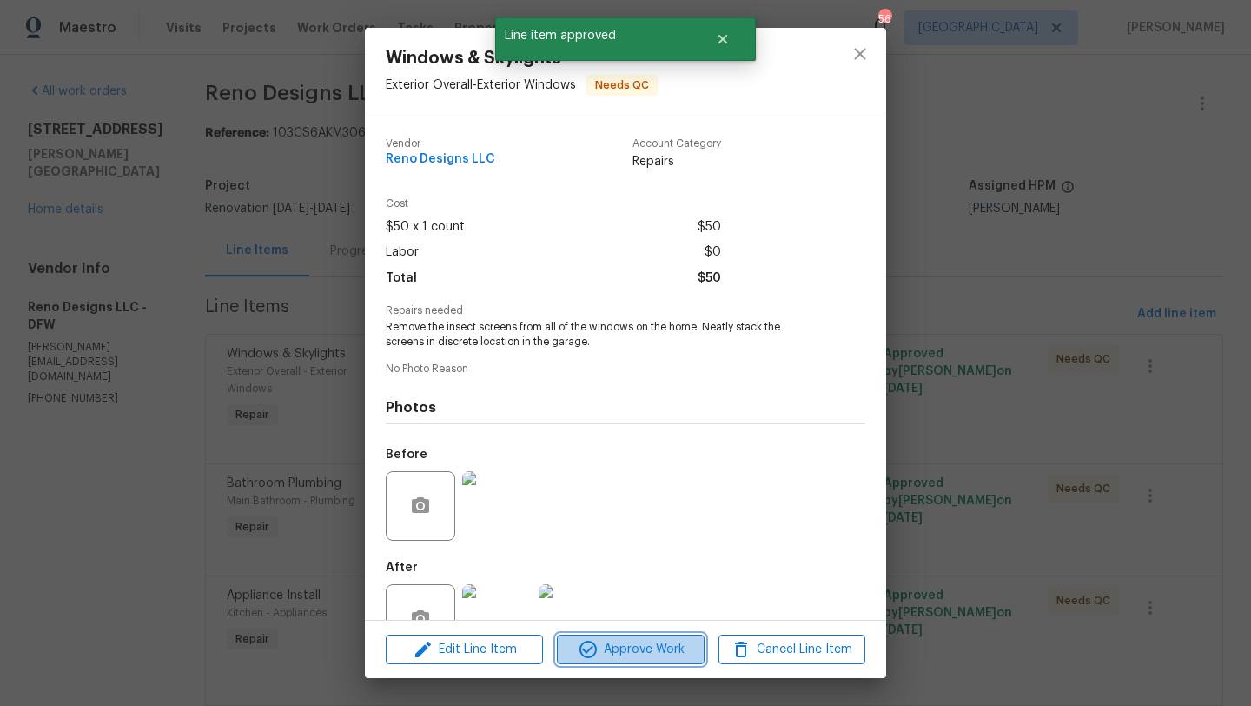
click at [640, 649] on span "Approve Work" at bounding box center [630, 650] width 136 height 22
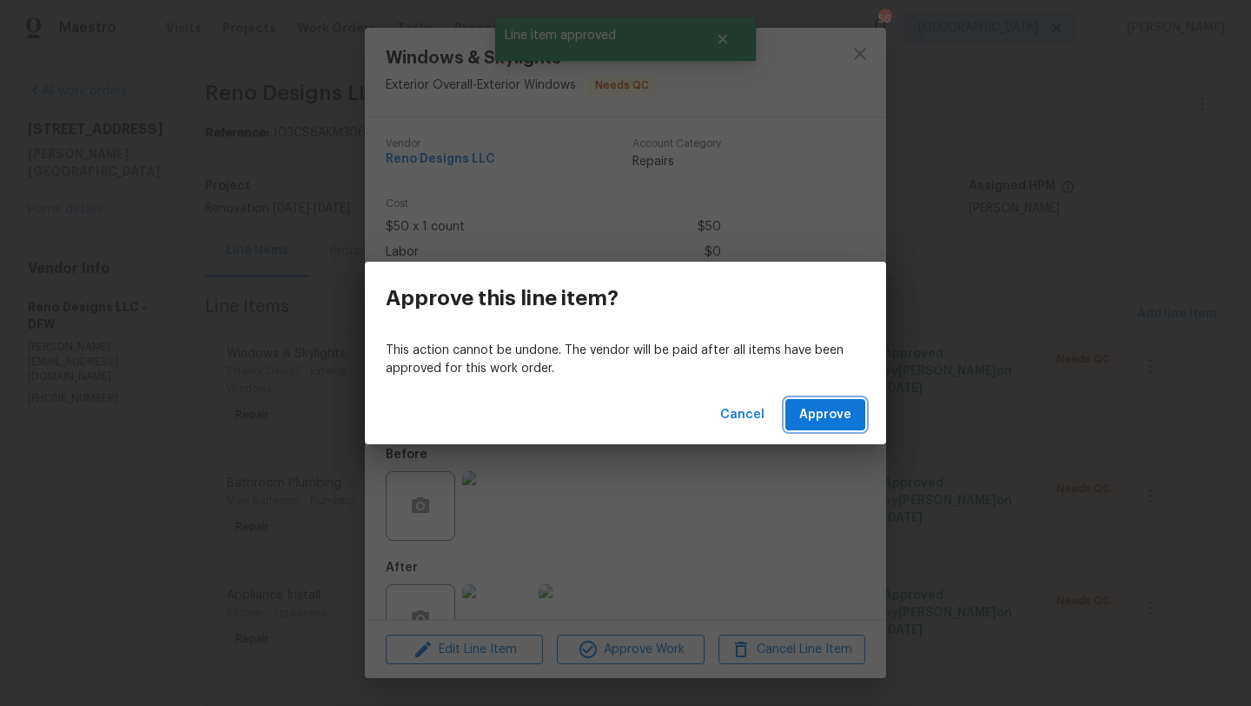
click at [818, 427] on button "Approve" at bounding box center [826, 415] width 80 height 32
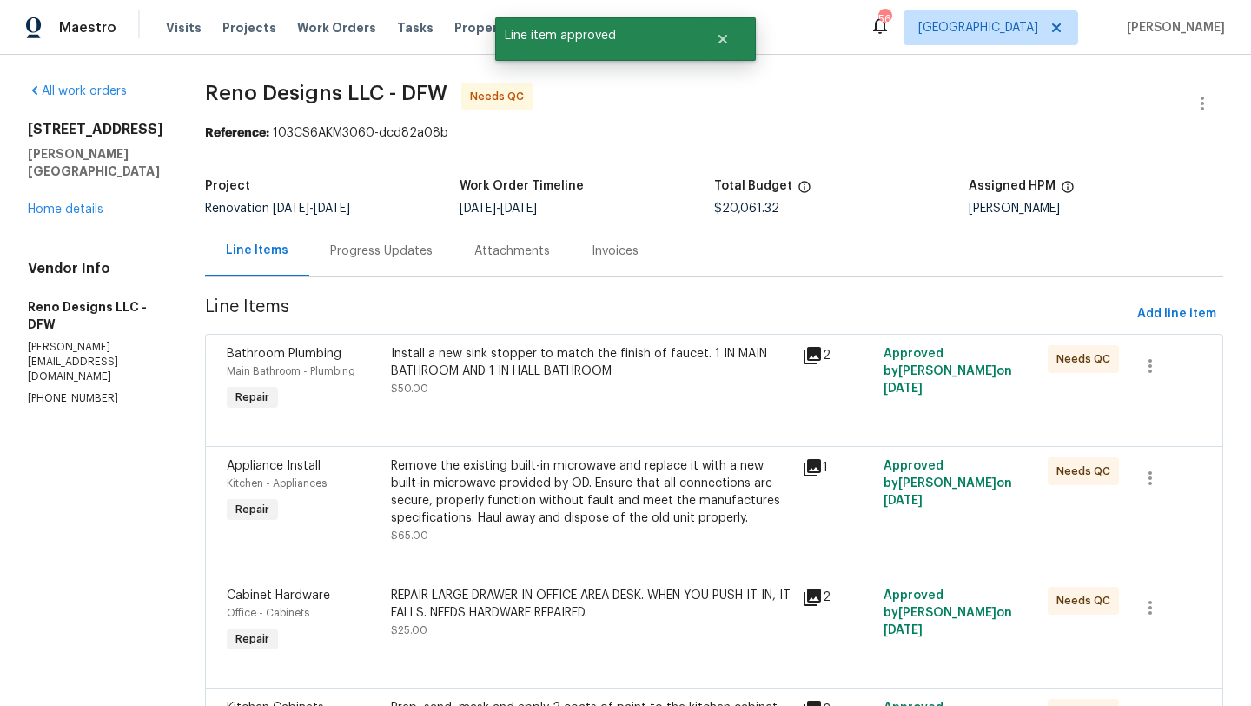
click at [623, 368] on div "Install a new sink stopper to match the finish of faucet. 1 IN MAIN BATHROOM AN…" at bounding box center [591, 362] width 401 height 35
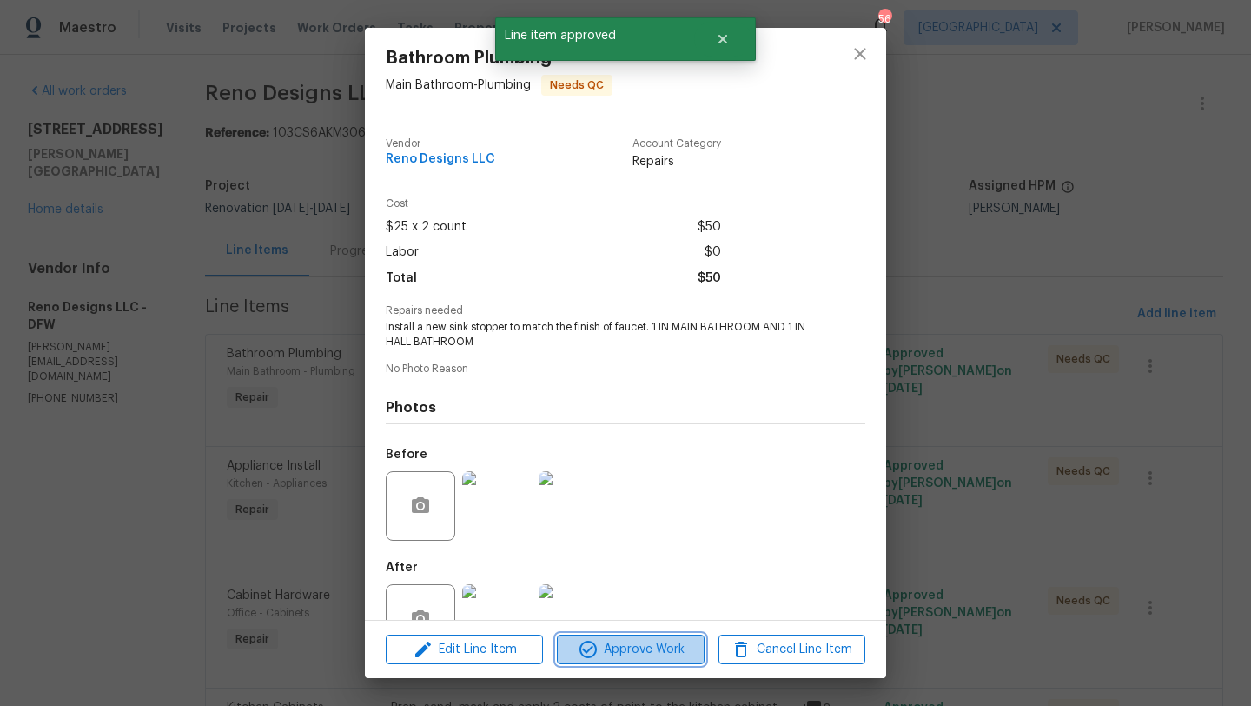
click at [667, 657] on span "Approve Work" at bounding box center [630, 650] width 136 height 22
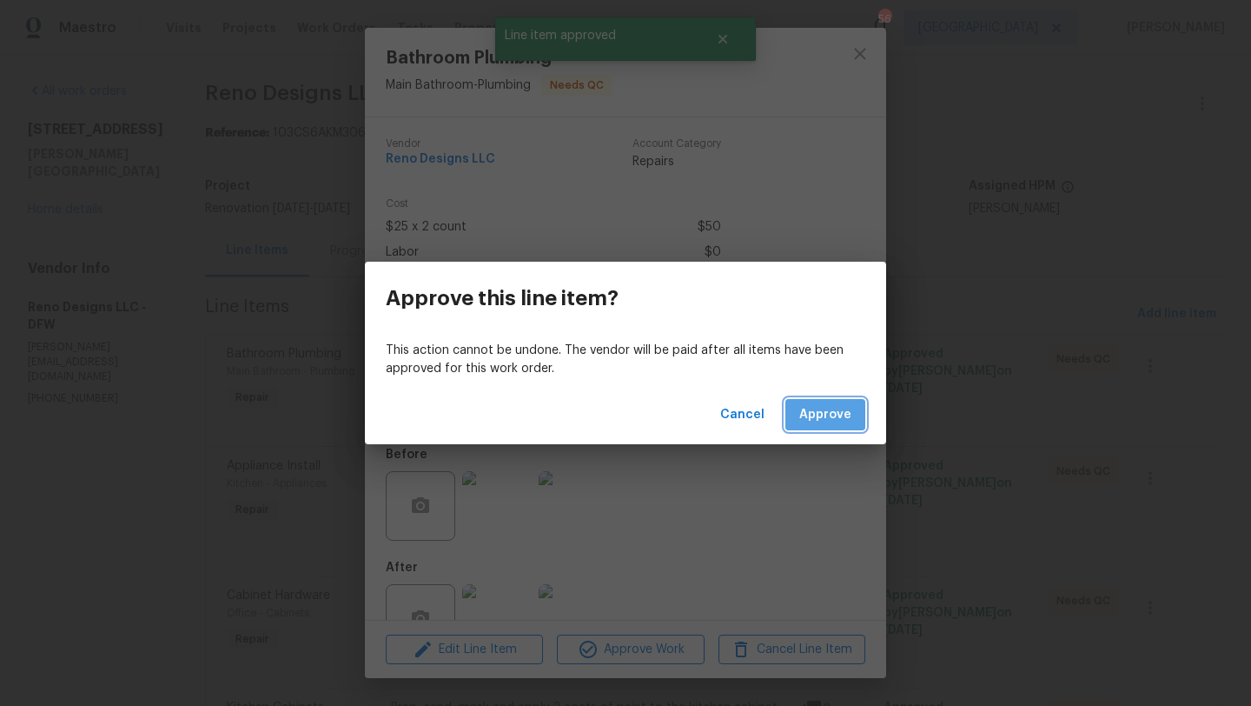
click at [832, 423] on span "Approve" at bounding box center [826, 415] width 52 height 22
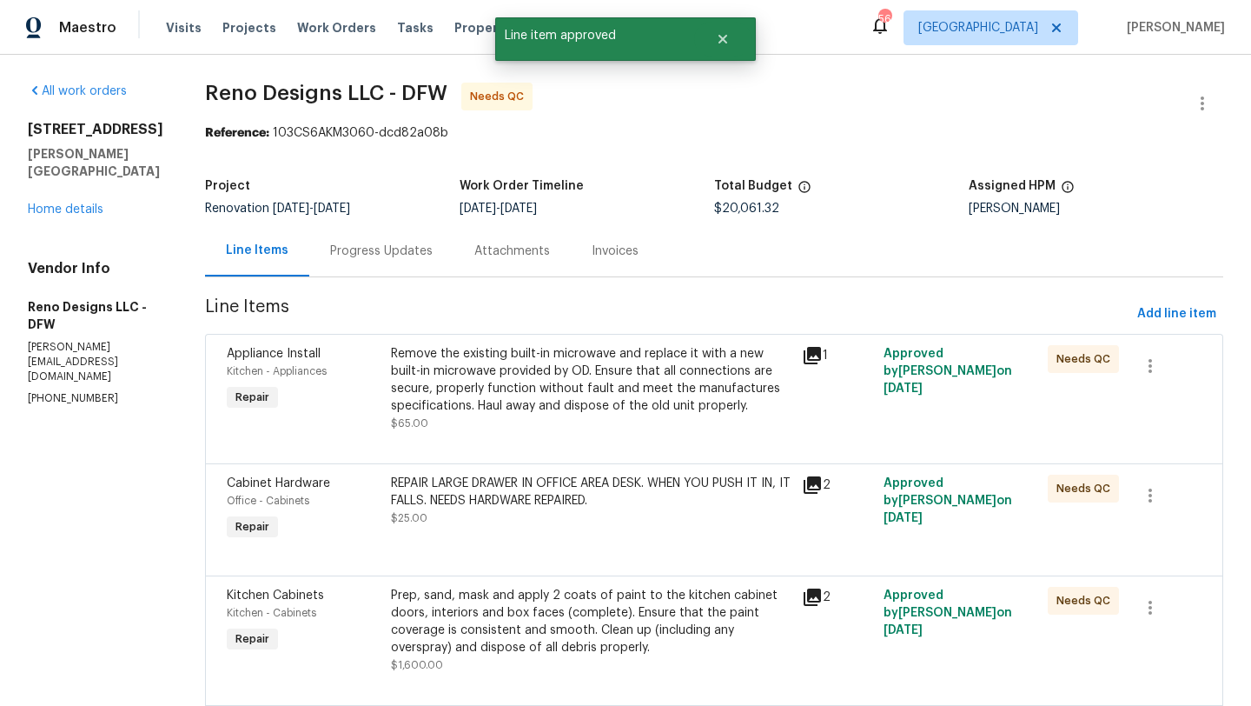
click at [565, 357] on div "Remove the existing built-in microwave and replace it with a new built-in micro…" at bounding box center [591, 380] width 401 height 70
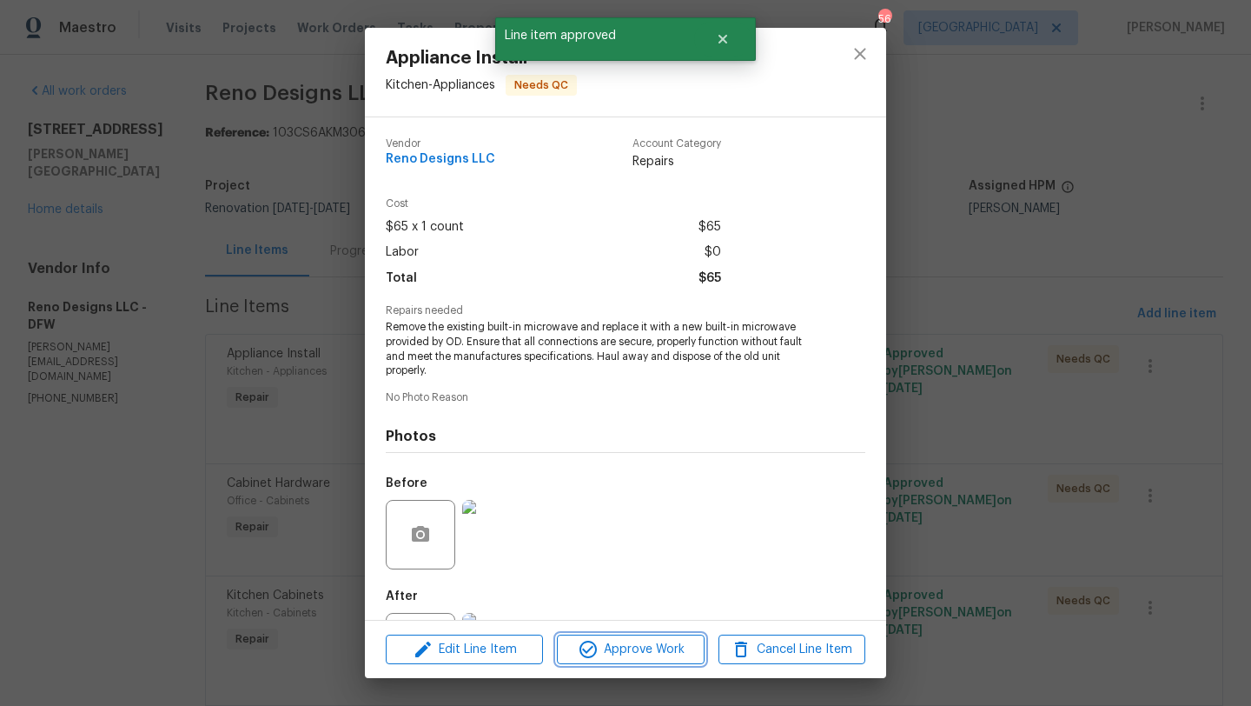
click at [651, 639] on span "Approve Work" at bounding box center [630, 650] width 136 height 22
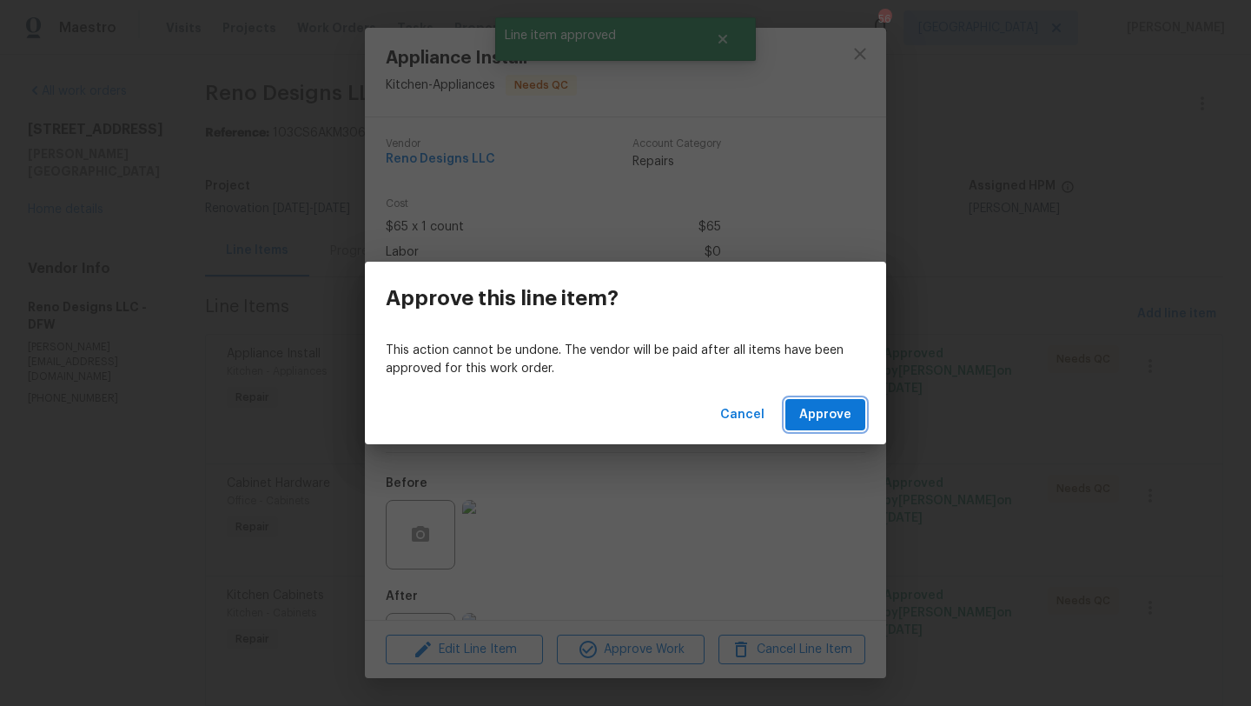
click at [801, 415] on button "Approve" at bounding box center [826, 415] width 80 height 32
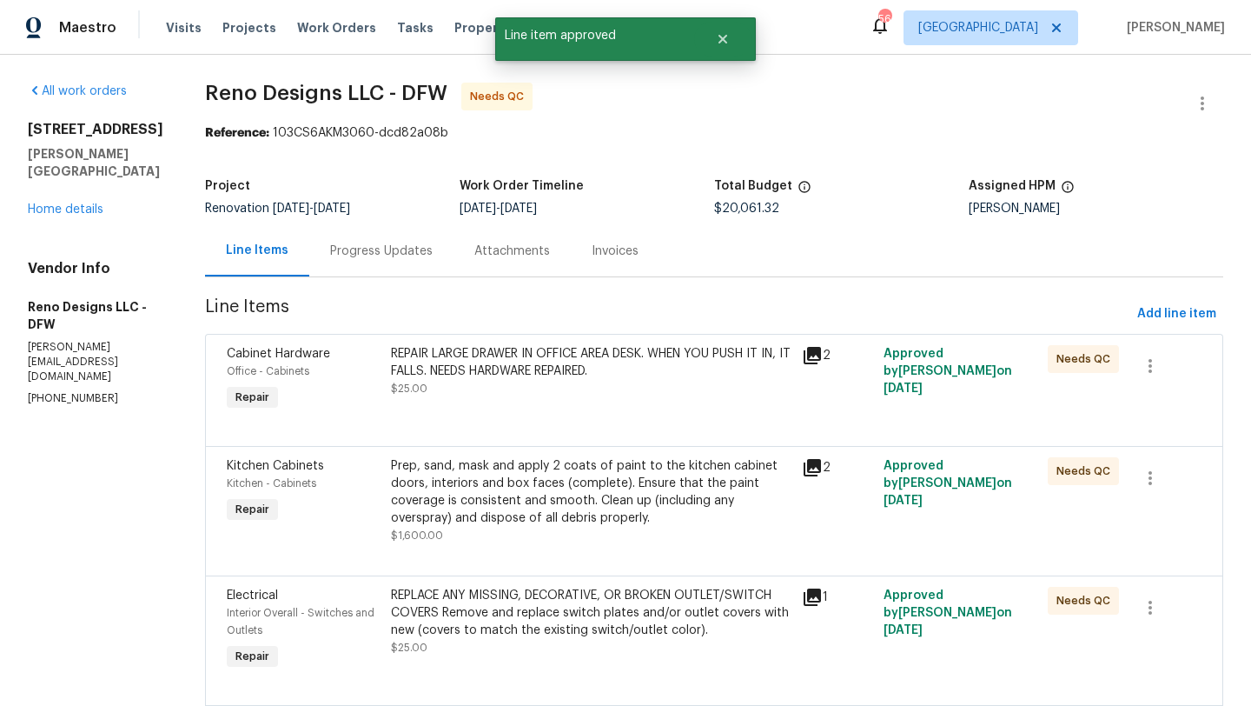
click at [615, 404] on div "REPAIR LARGE DRAWER IN OFFICE AREA DESK. WHEN YOU PUSH IT IN, IT FALLS. NEEDS H…" at bounding box center [591, 380] width 411 height 80
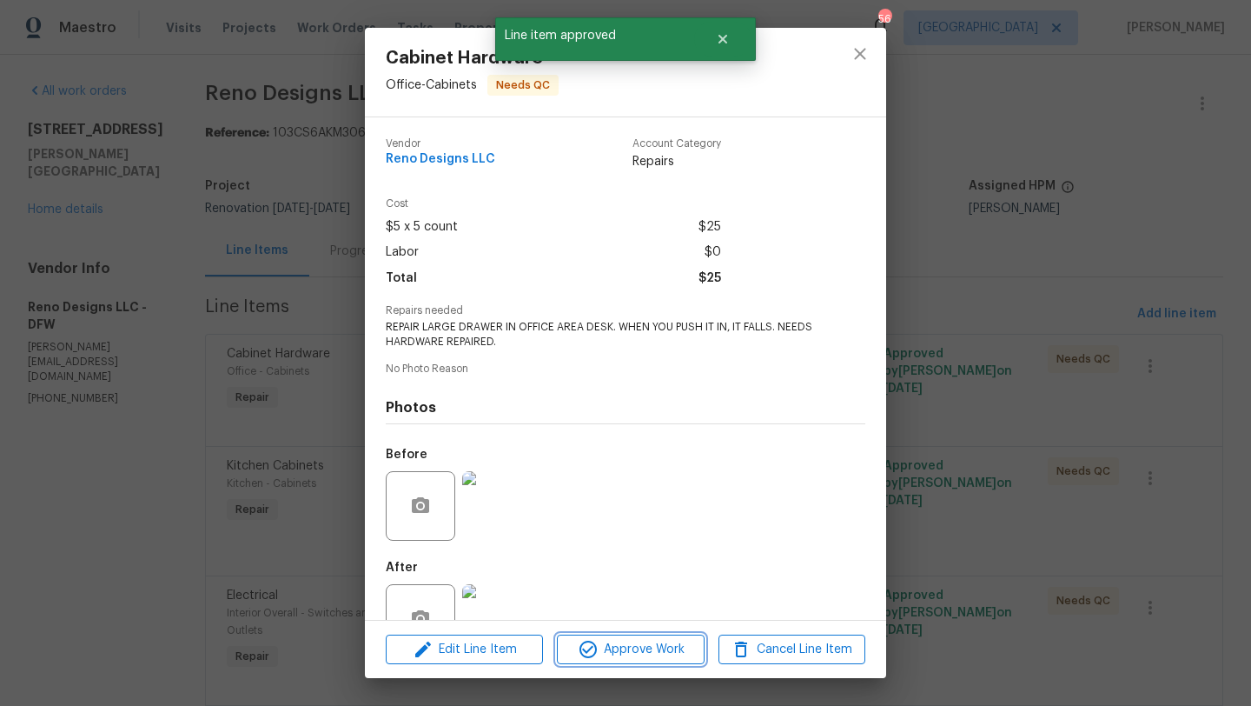
click at [651, 643] on span "Approve Work" at bounding box center [630, 650] width 136 height 22
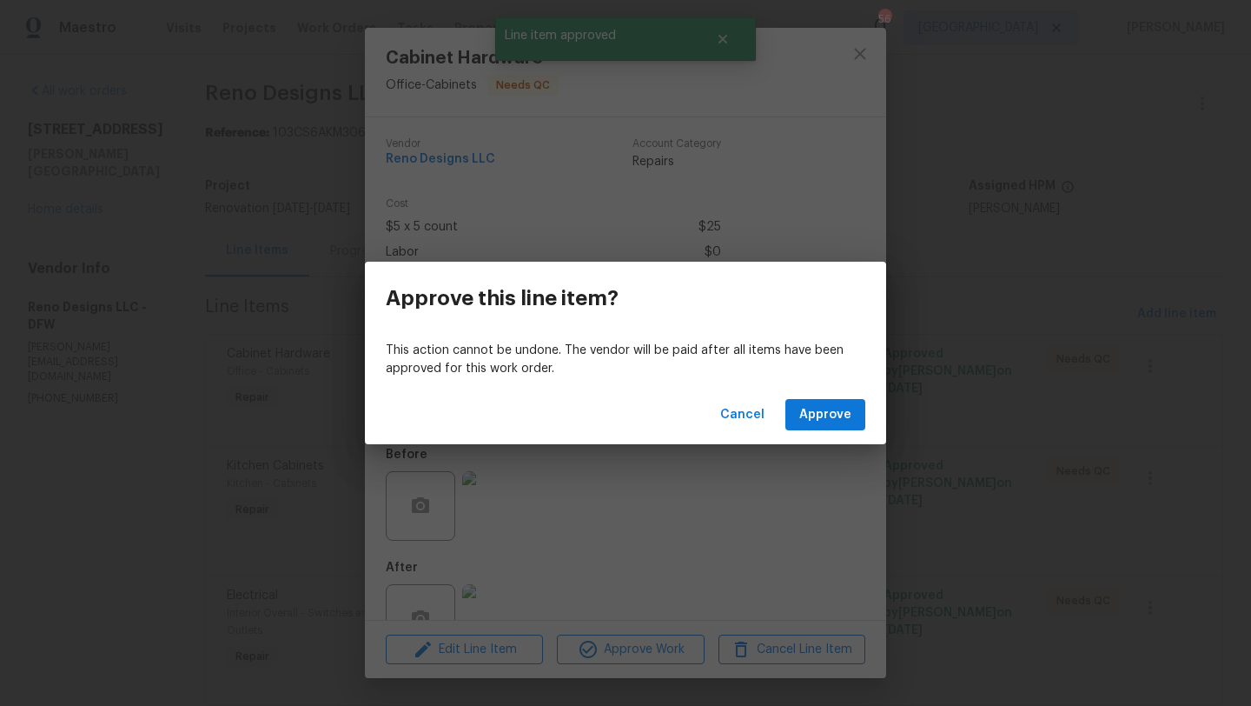
click at [810, 394] on div "Cancel Approve" at bounding box center [625, 415] width 521 height 60
click at [810, 410] on span "Approve" at bounding box center [826, 415] width 52 height 22
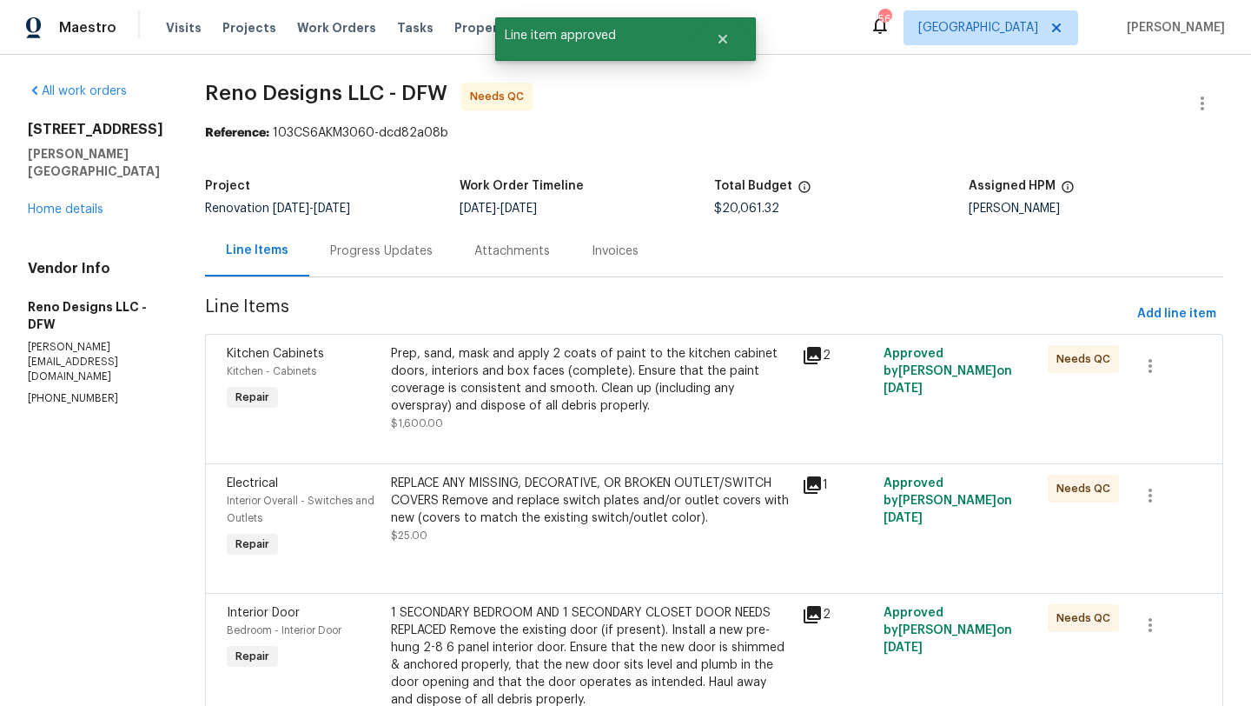
click at [601, 388] on div "Prep, sand, mask and apply 2 coats of paint to the kitchen cabinet doors, inter…" at bounding box center [591, 380] width 401 height 70
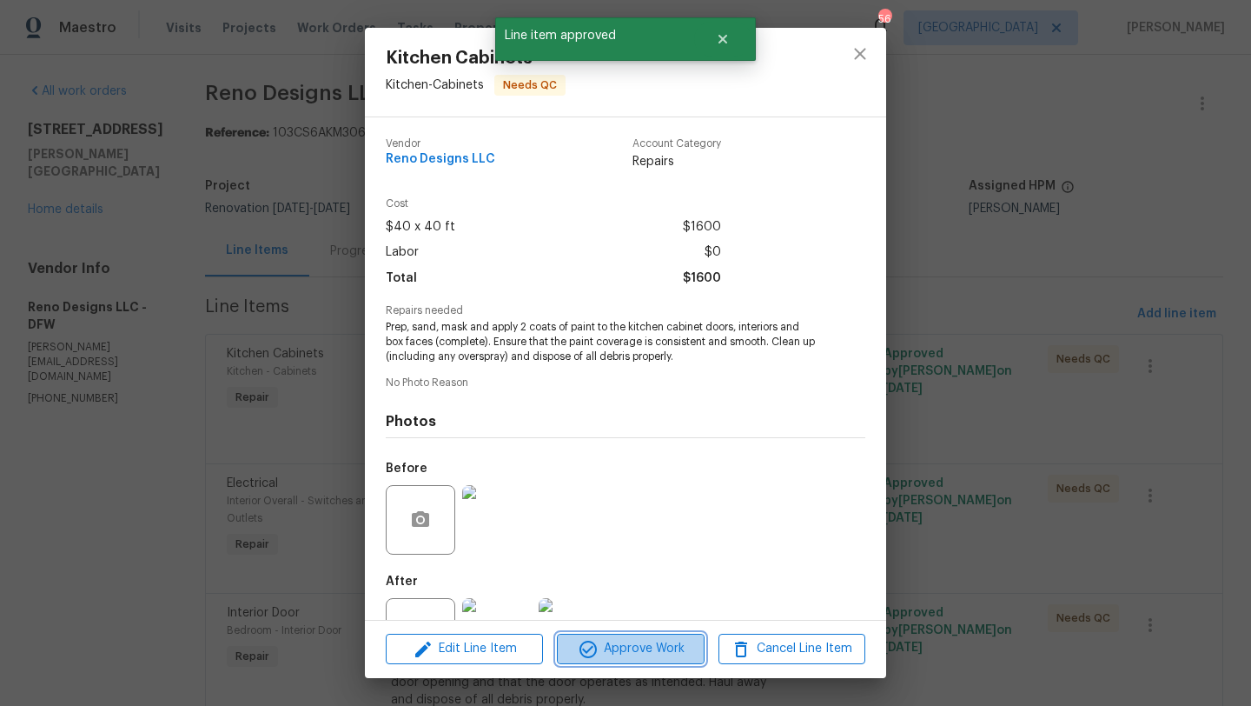
click at [640, 646] on span "Approve Work" at bounding box center [630, 649] width 136 height 22
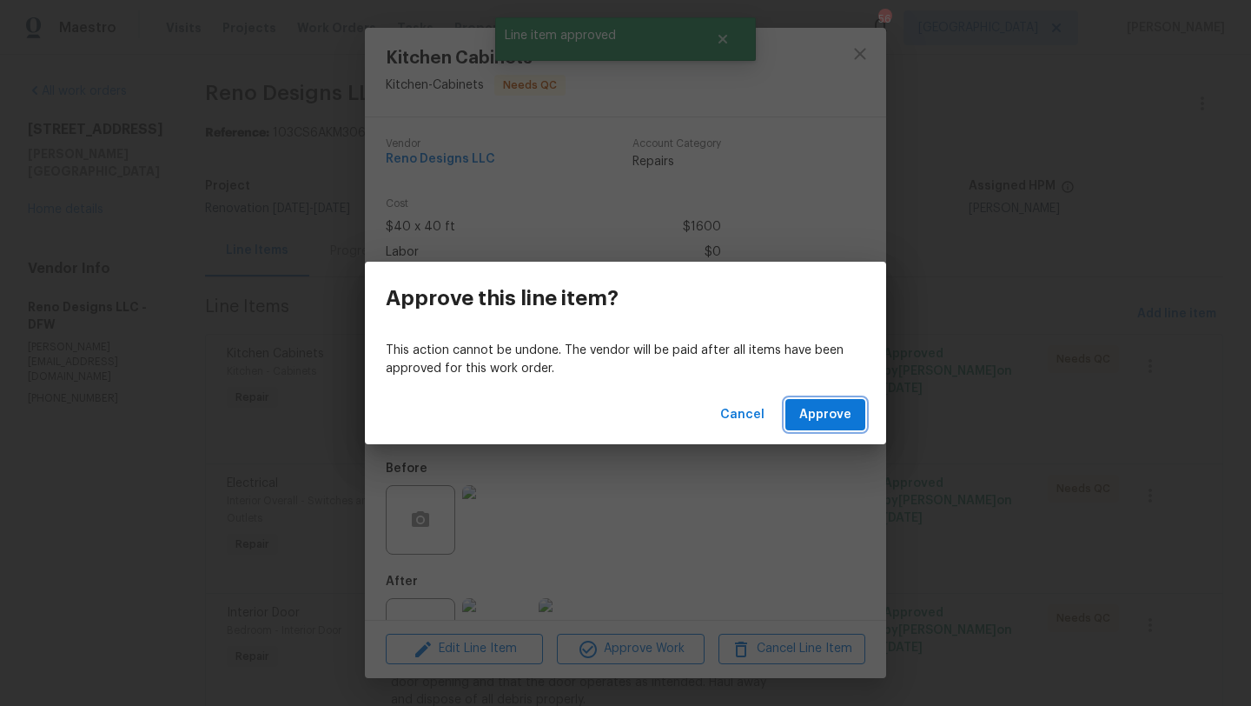
click at [812, 414] on span "Approve" at bounding box center [826, 415] width 52 height 22
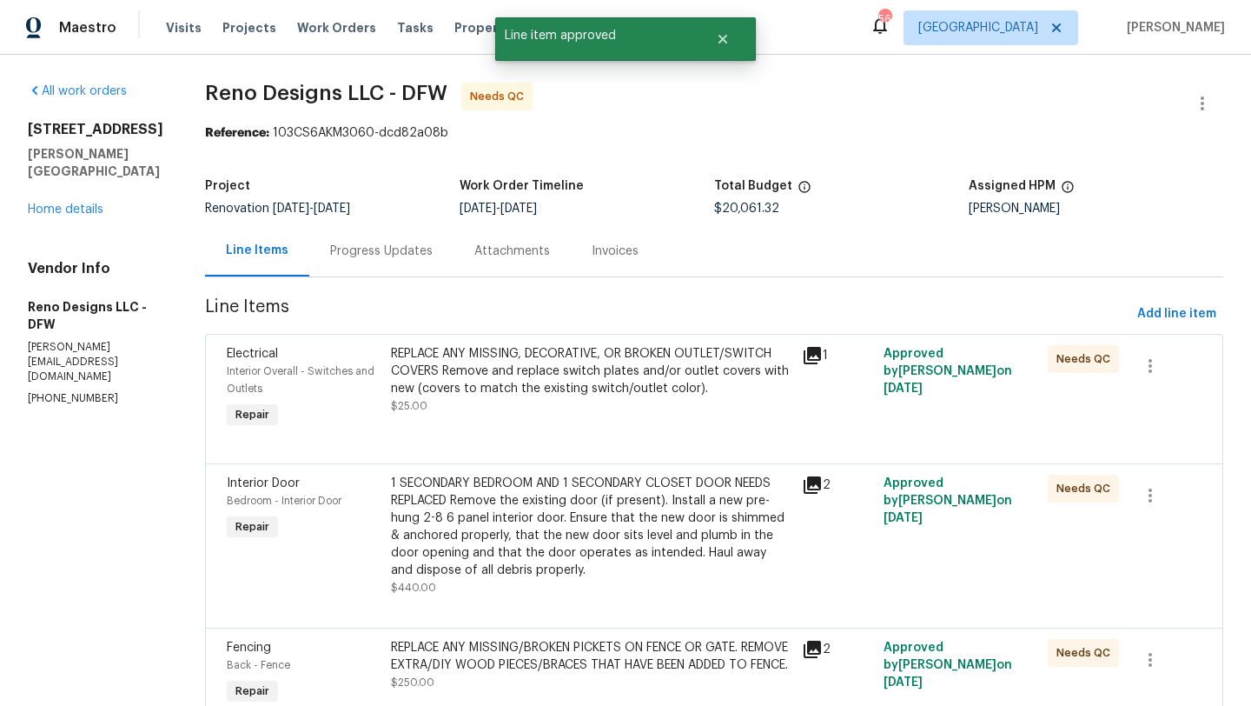
click at [587, 395] on div "REPLACE ANY MISSING, DECORATIVE, OR BROKEN OUTLET/SWITCH COVERS Remove and repl…" at bounding box center [591, 371] width 401 height 52
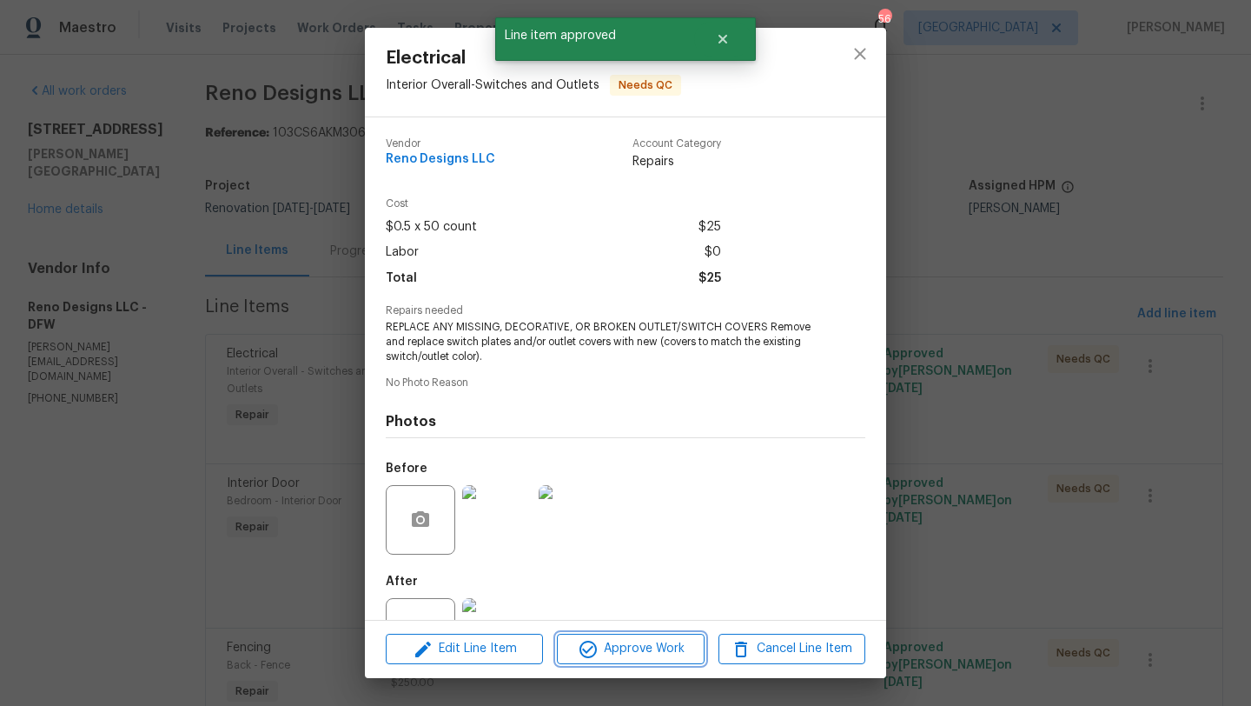
click at [647, 637] on button "Approve Work" at bounding box center [630, 649] width 147 height 30
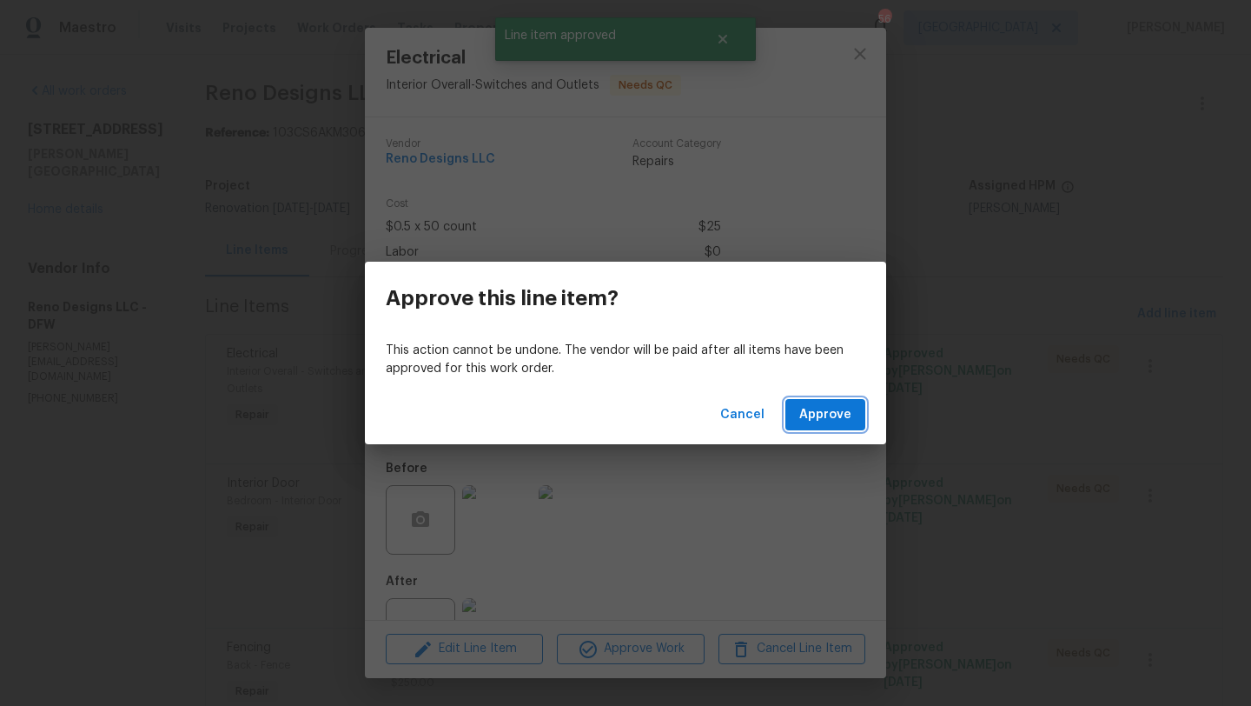
click at [820, 409] on span "Approve" at bounding box center [826, 415] width 52 height 22
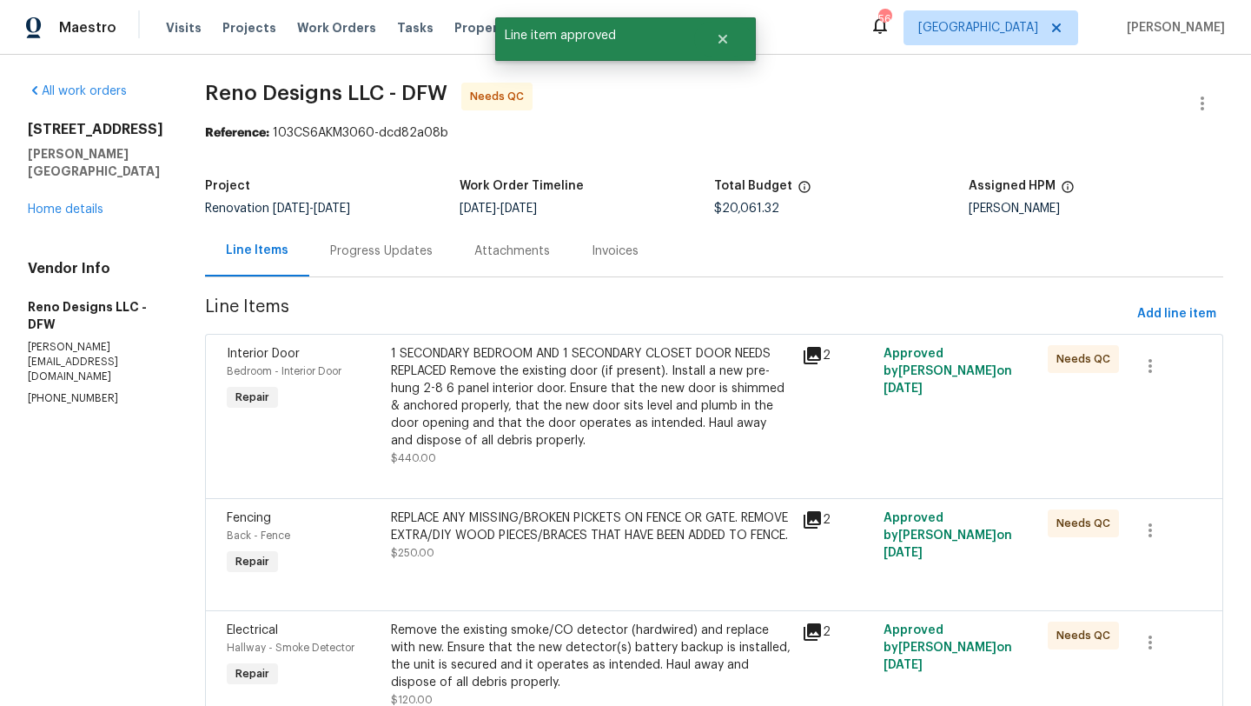
click at [590, 395] on div "1 SECONDARY BEDROOM AND 1 SECONDARY CLOSET DOOR NEEDS REPLACED Remove the exist…" at bounding box center [591, 397] width 401 height 104
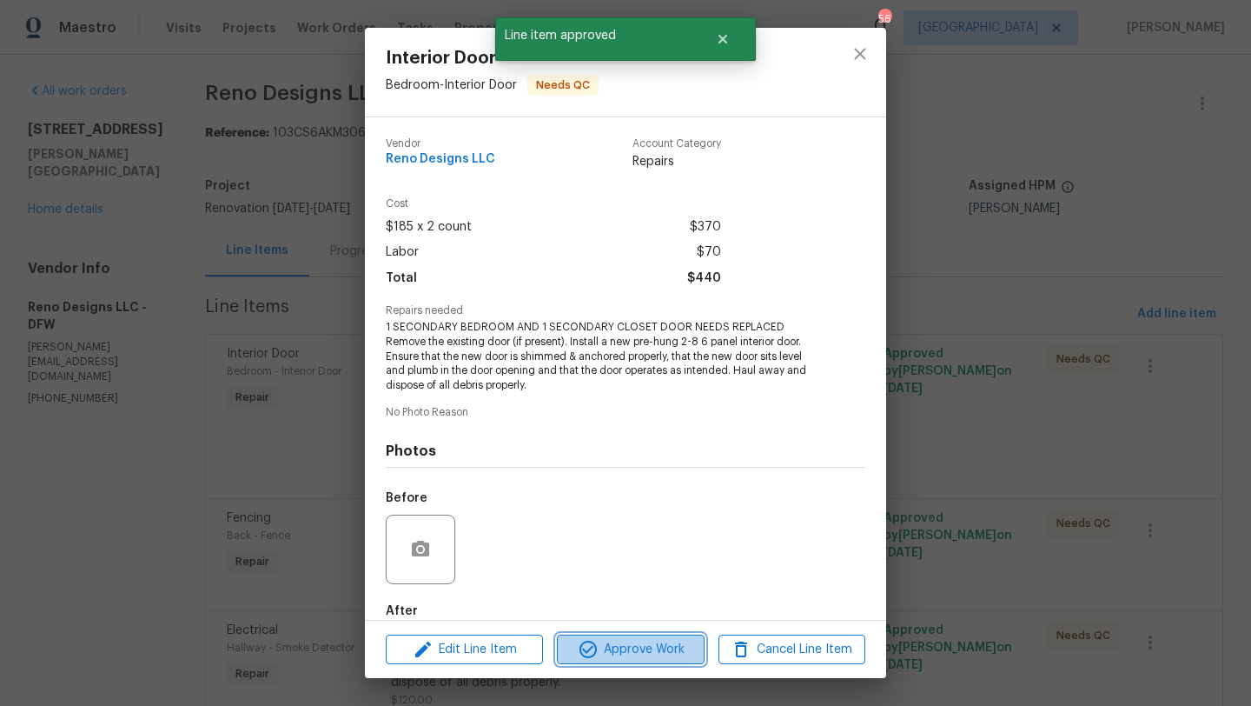
click at [674, 644] on span "Approve Work" at bounding box center [630, 650] width 136 height 22
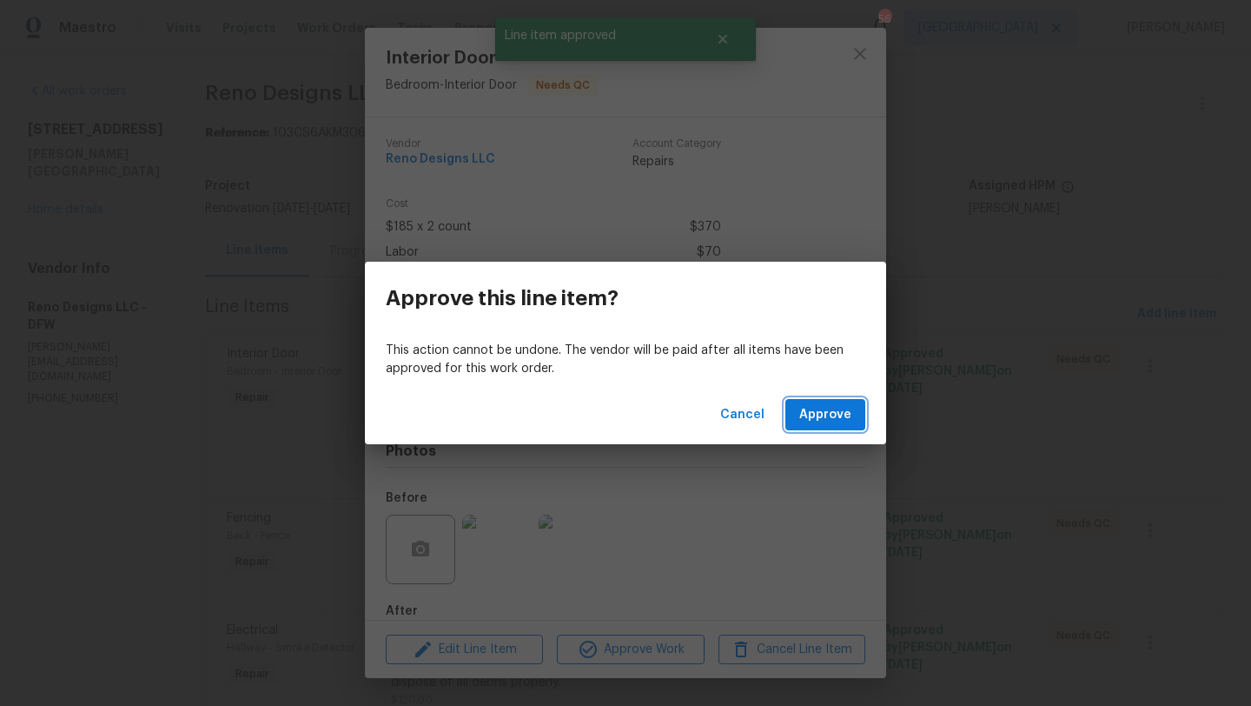
click at [817, 426] on button "Approve" at bounding box center [826, 415] width 80 height 32
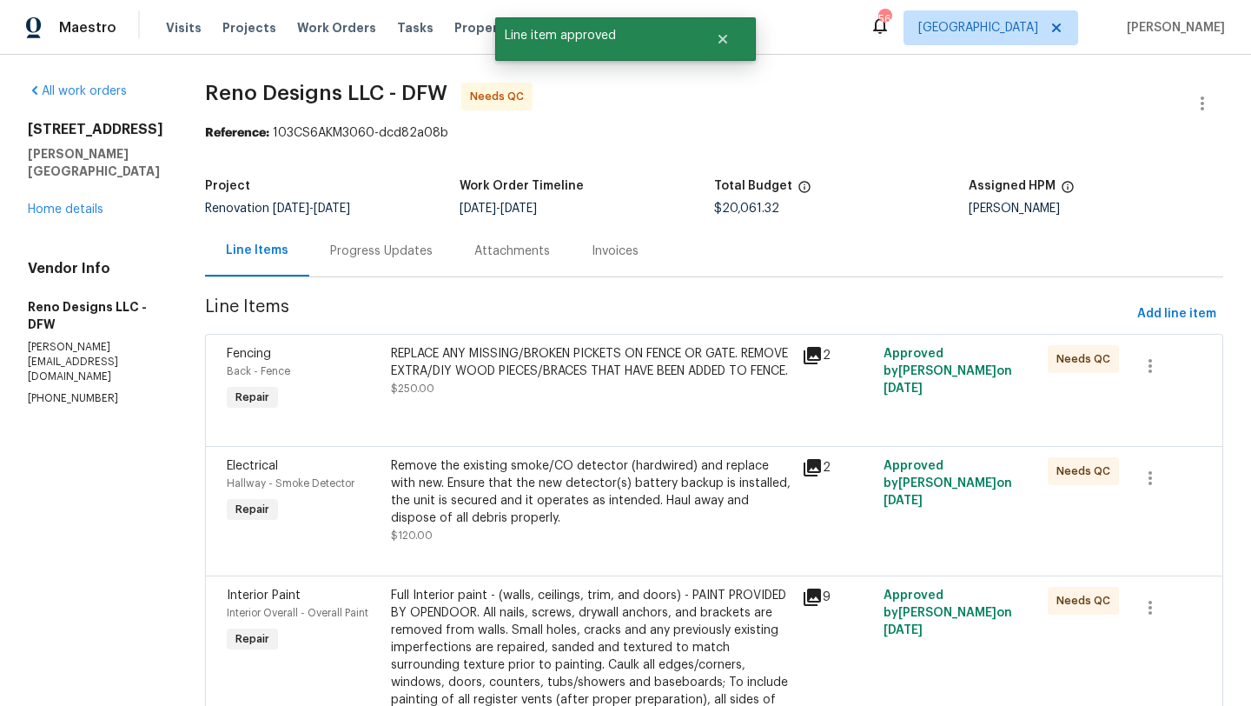
click at [560, 380] on div "REPLACE ANY MISSING/BROKEN PICKETS ON FENCE OR GATE. REMOVE EXTRA/DIY WOOD PIEC…" at bounding box center [591, 362] width 401 height 35
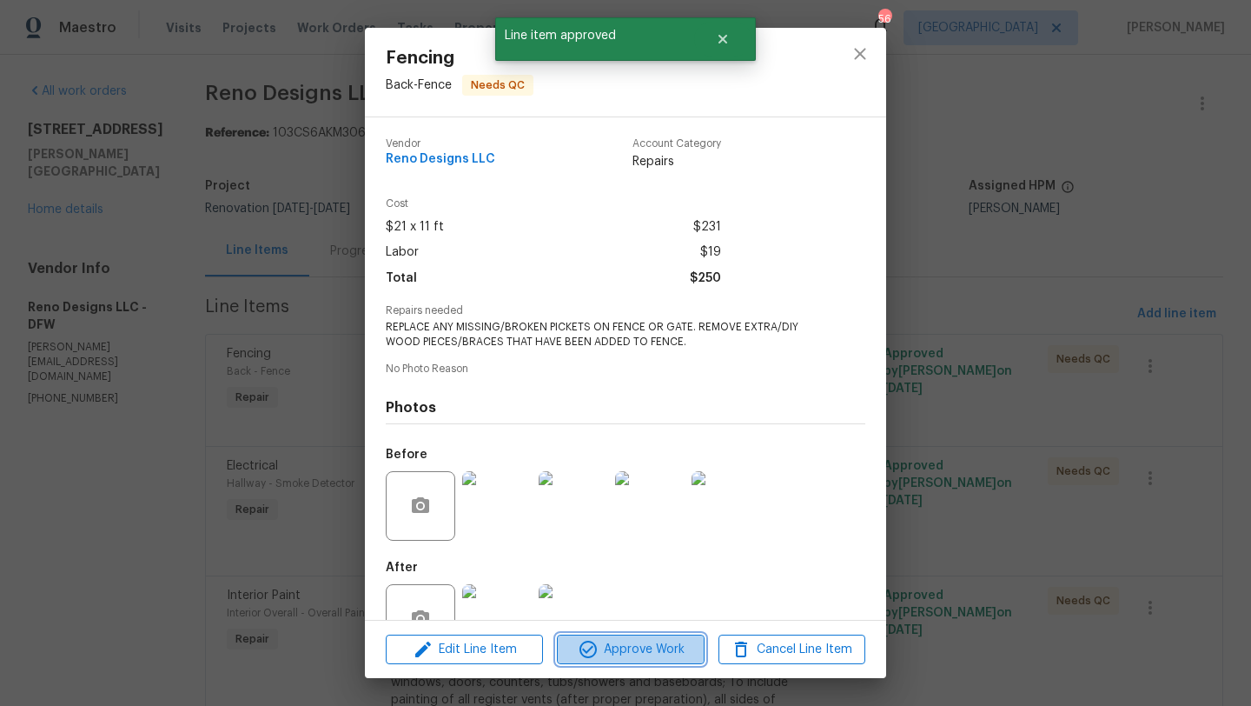
click at [620, 645] on span "Approve Work" at bounding box center [630, 650] width 136 height 22
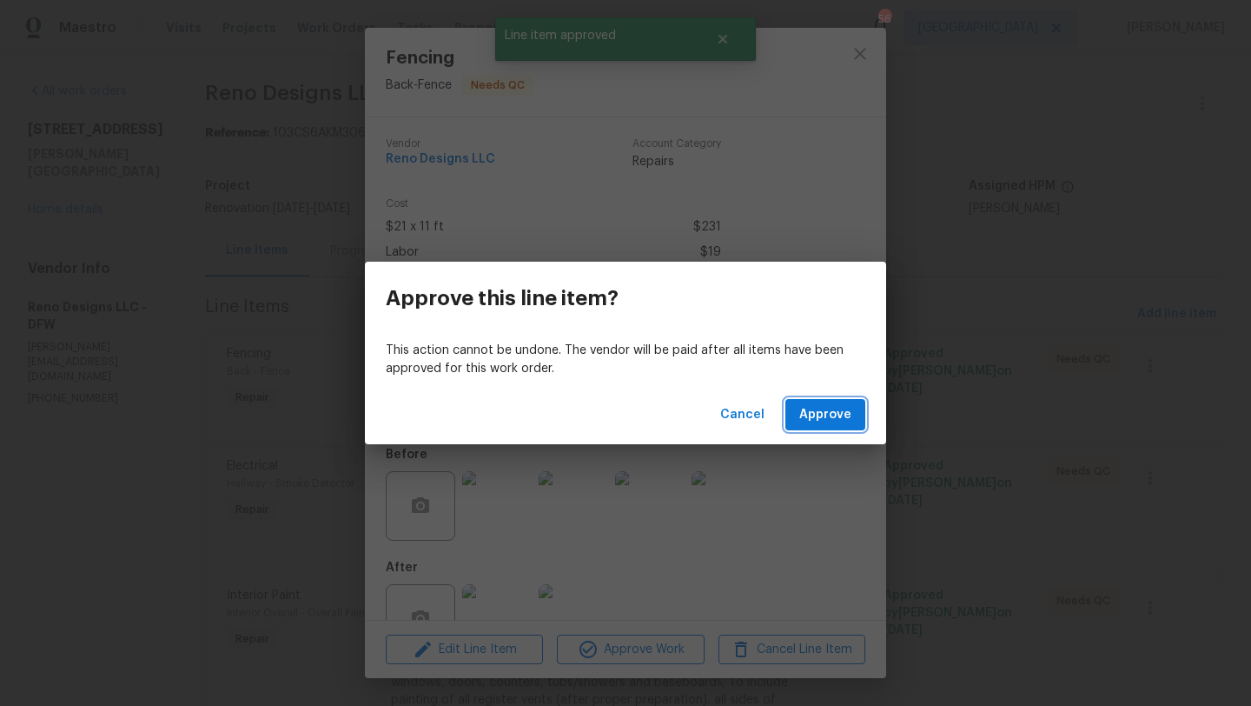
click at [803, 421] on span "Approve" at bounding box center [826, 415] width 52 height 22
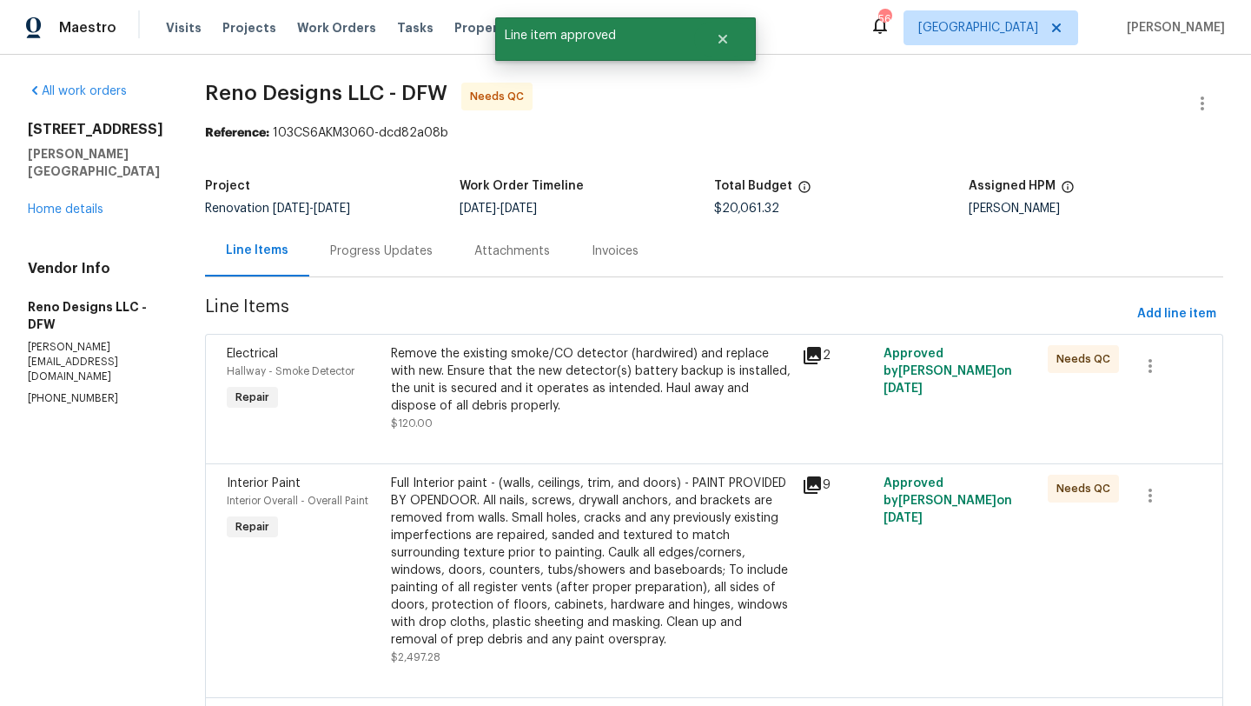
click at [590, 393] on div "Remove the existing smoke/CO detector (hardwired) and replace with new. Ensure …" at bounding box center [591, 380] width 401 height 70
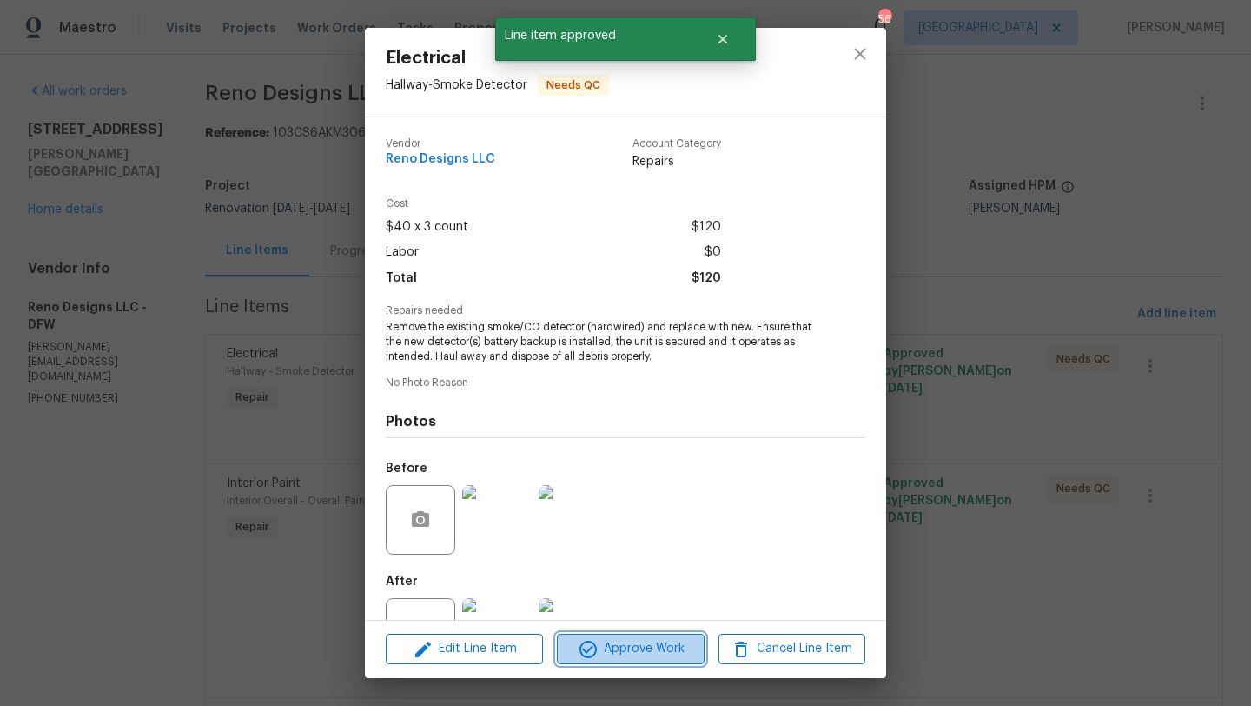
click at [624, 643] on span "Approve Work" at bounding box center [630, 649] width 136 height 22
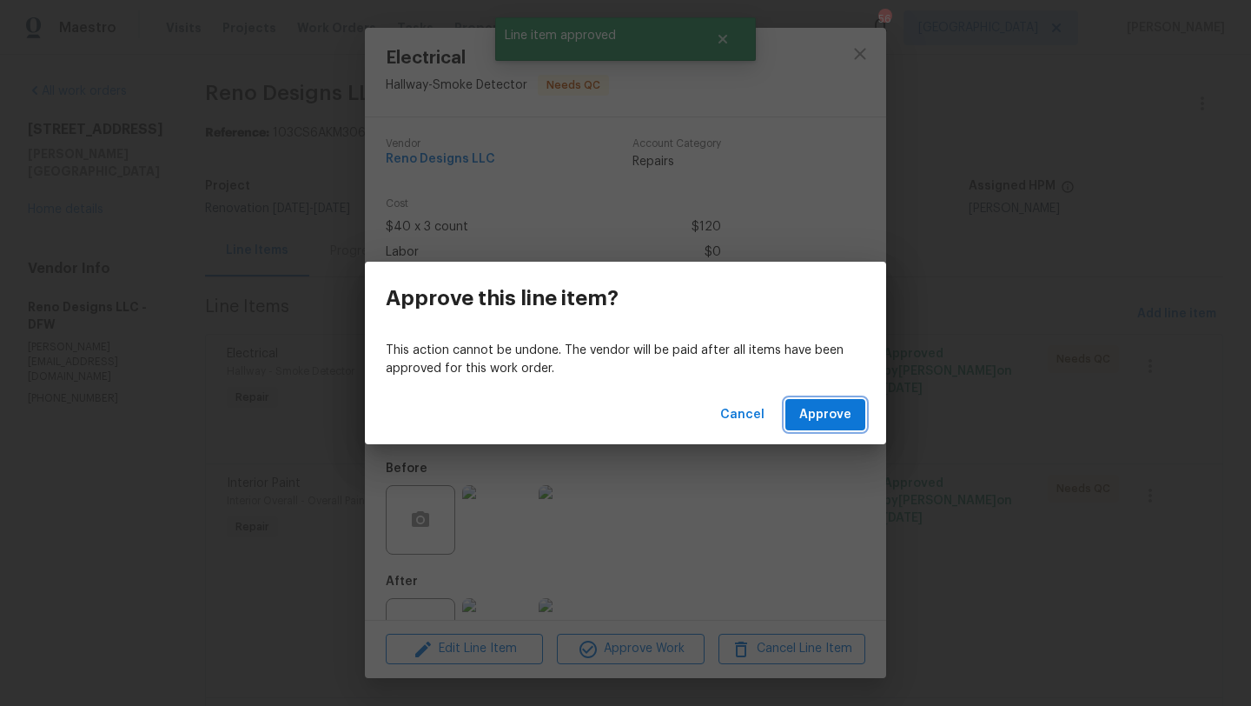
click at [820, 404] on span "Approve" at bounding box center [826, 415] width 52 height 22
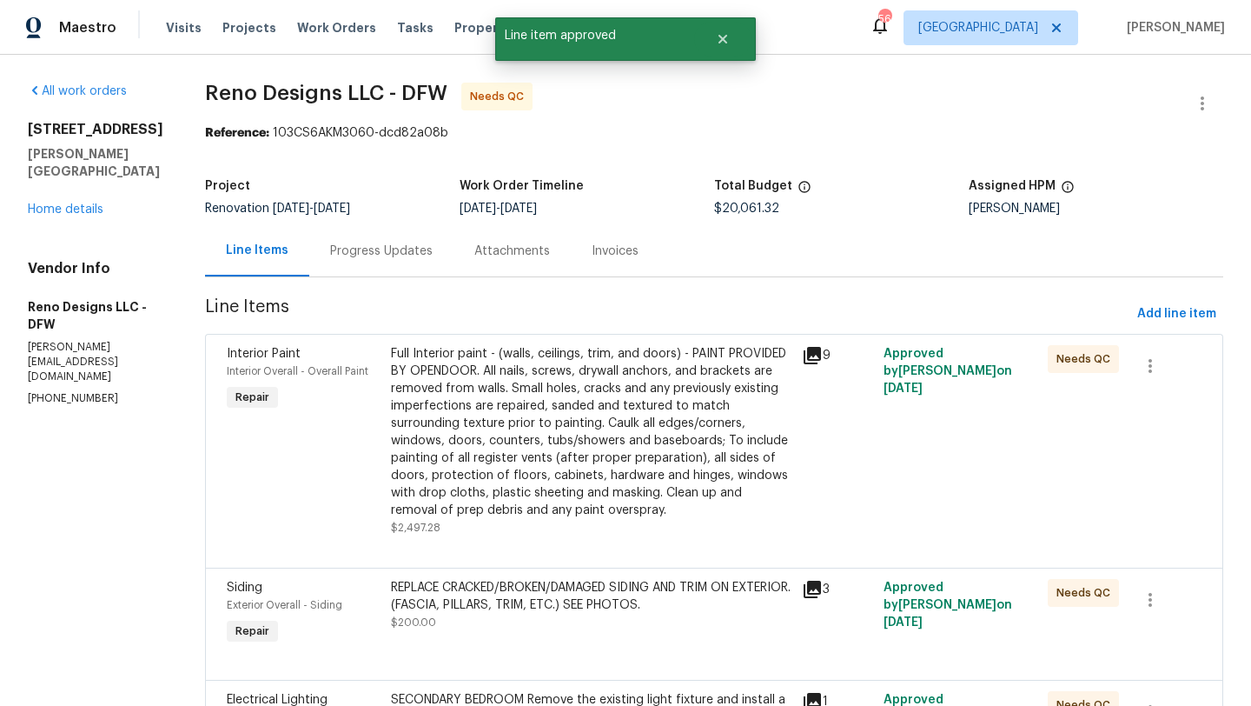
click at [562, 402] on div "Full Interior paint - (walls, ceilings, trim, and doors) - PAINT PROVIDED BY OP…" at bounding box center [591, 432] width 401 height 174
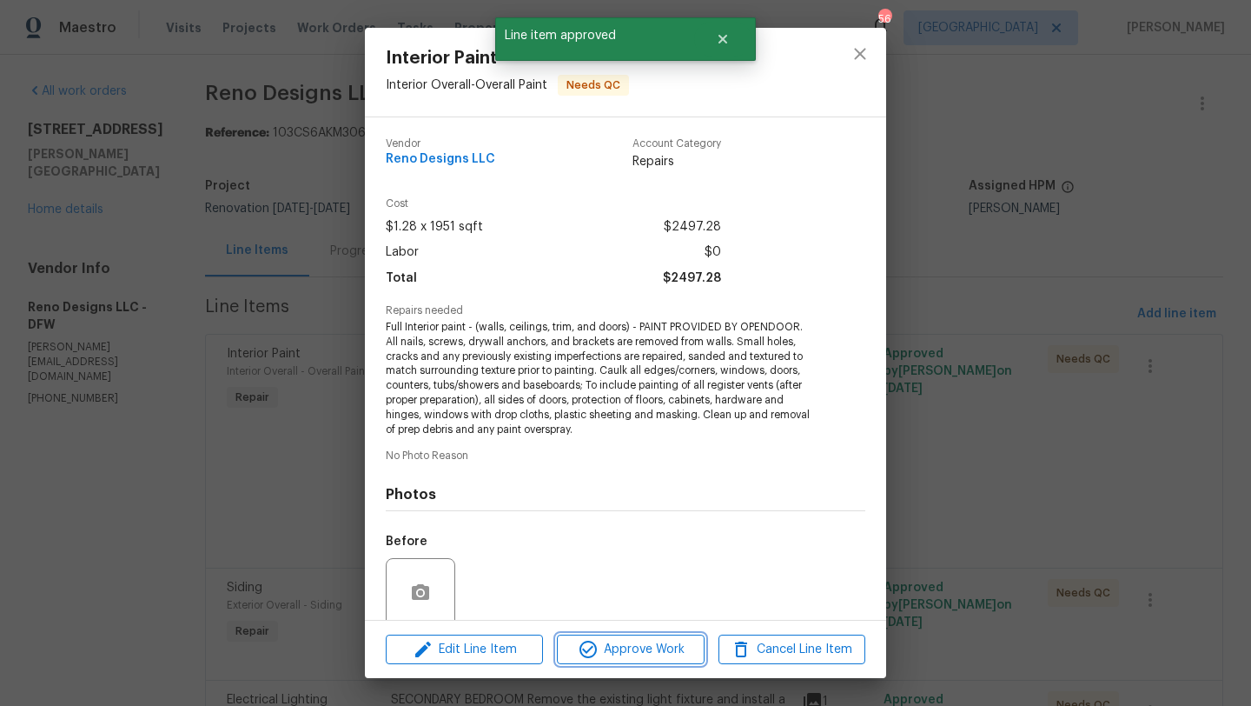
click at [641, 649] on span "Approve Work" at bounding box center [630, 650] width 136 height 22
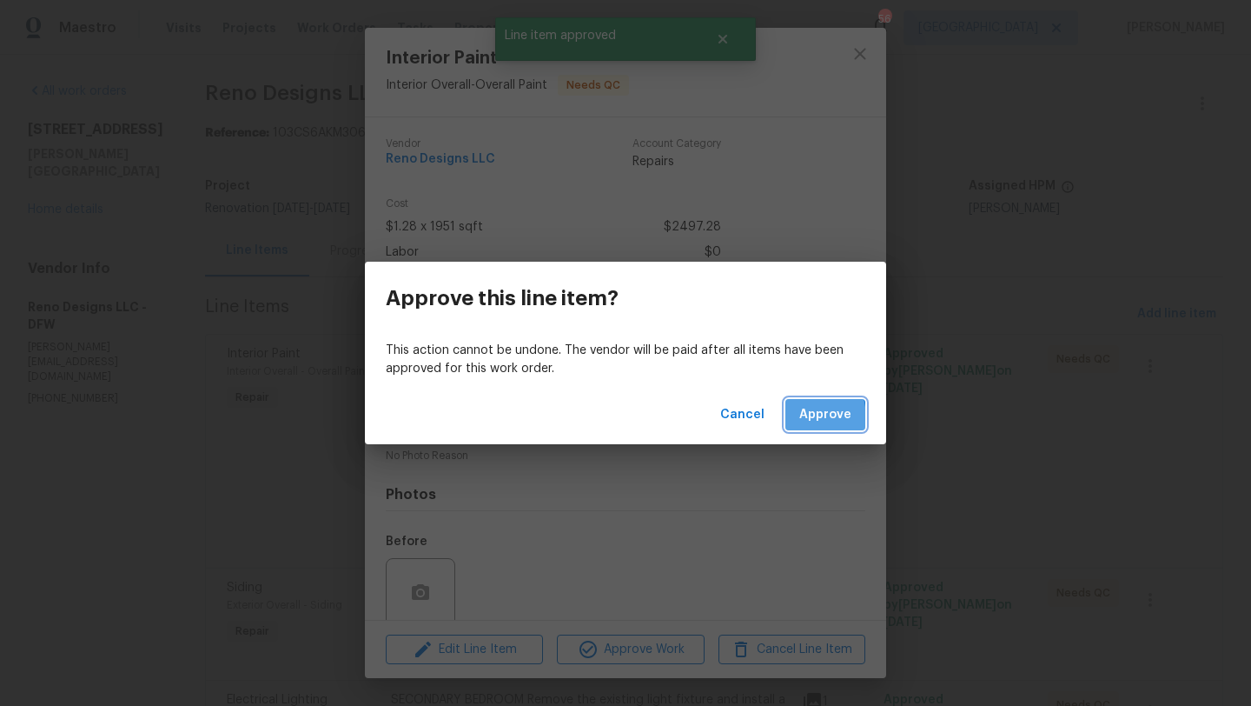
click at [795, 418] on button "Approve" at bounding box center [826, 415] width 80 height 32
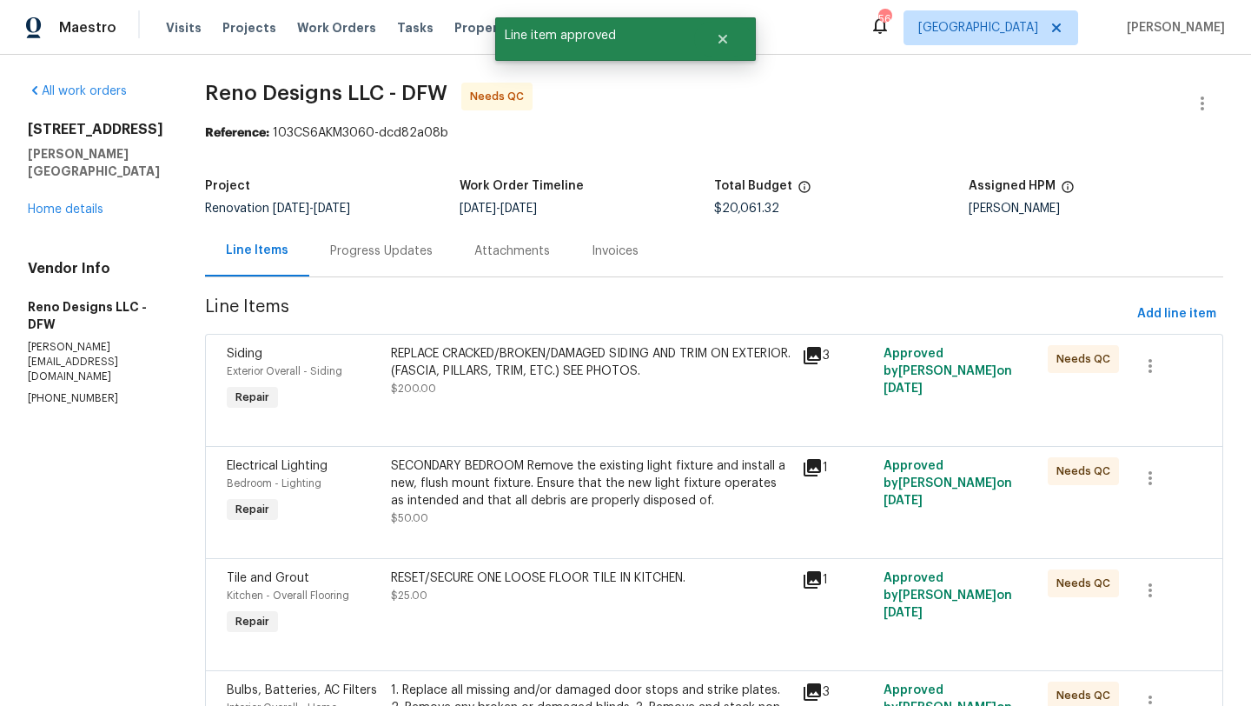
click at [581, 405] on div "REPLACE CRACKED/BROKEN/DAMAGED SIDING AND TRIM ON EXTERIOR. (FASCIA, PILLARS, T…" at bounding box center [591, 380] width 411 height 80
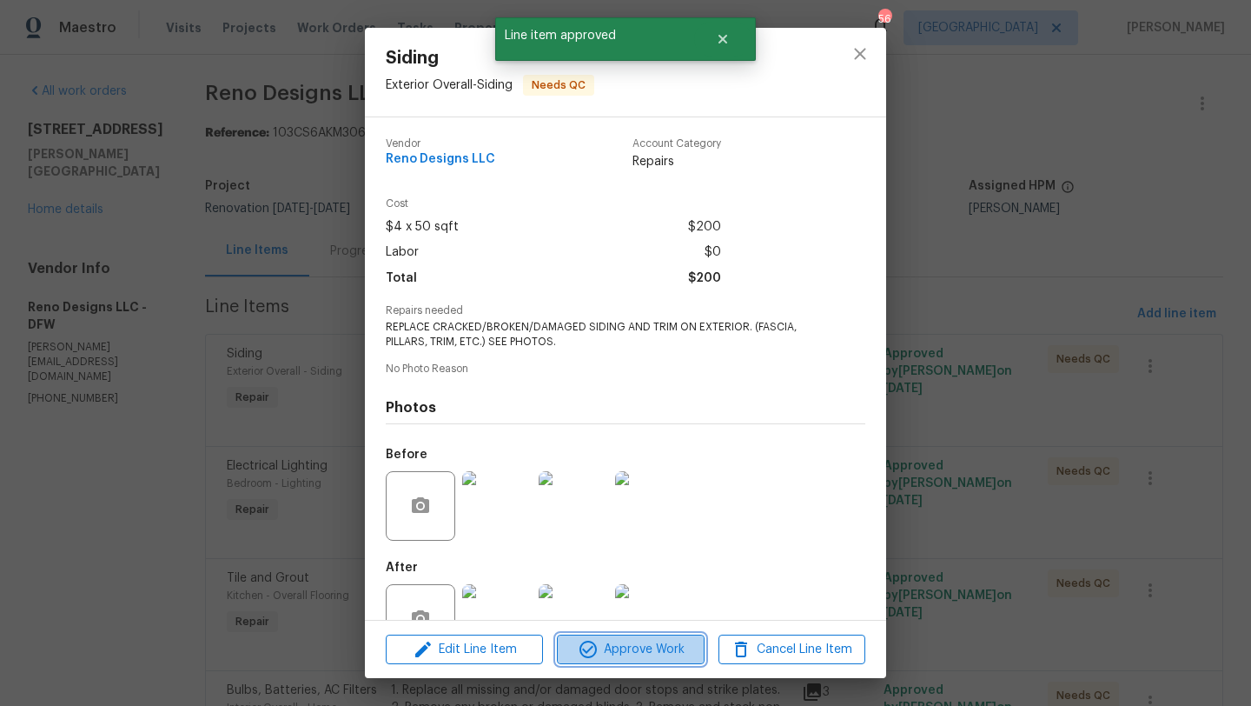
click at [628, 643] on span "Approve Work" at bounding box center [630, 650] width 136 height 22
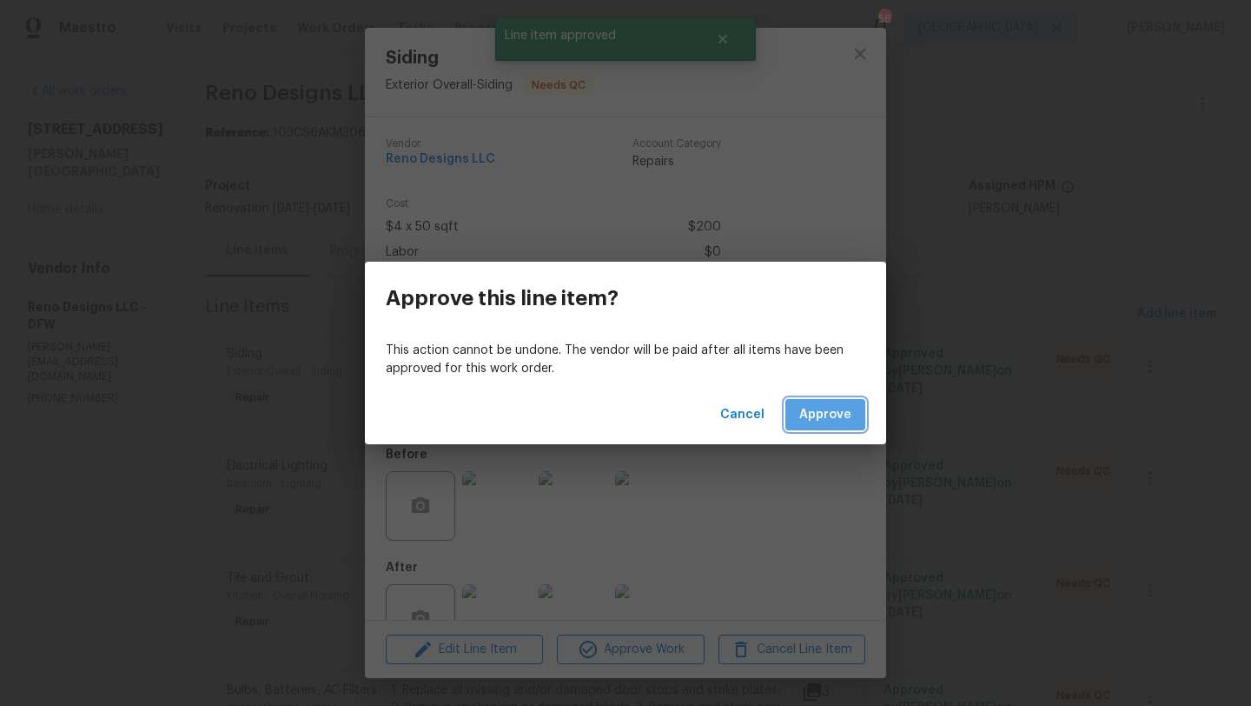
click at [816, 413] on span "Approve" at bounding box center [826, 415] width 52 height 22
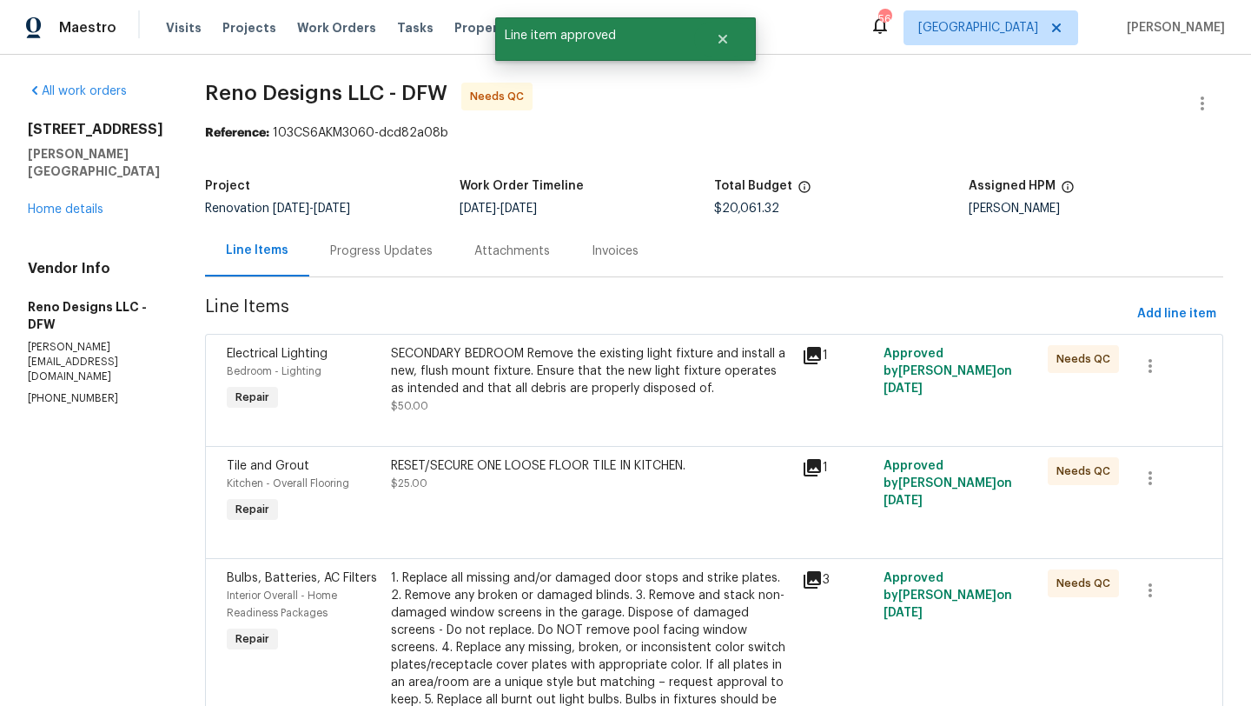
click at [566, 387] on div "SECONDARY BEDROOM Remove the existing light fixture and install a new, flush mo…" at bounding box center [591, 371] width 401 height 52
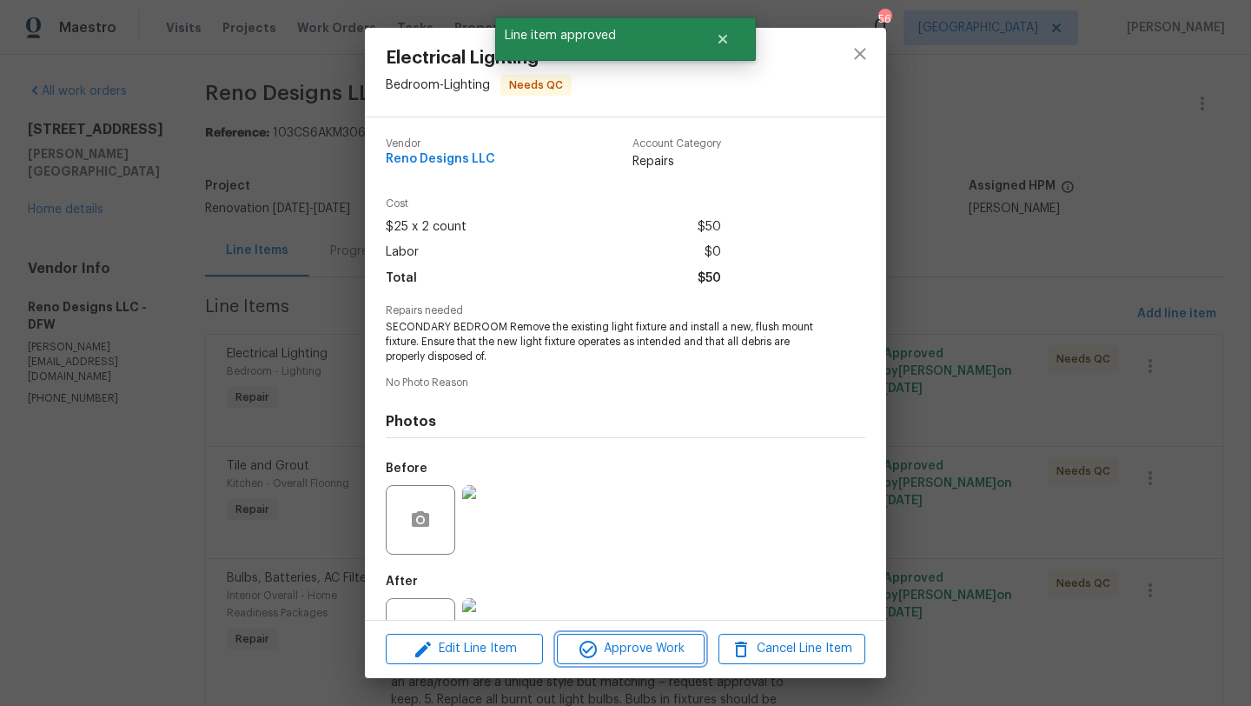
click at [621, 647] on span "Approve Work" at bounding box center [630, 649] width 136 height 22
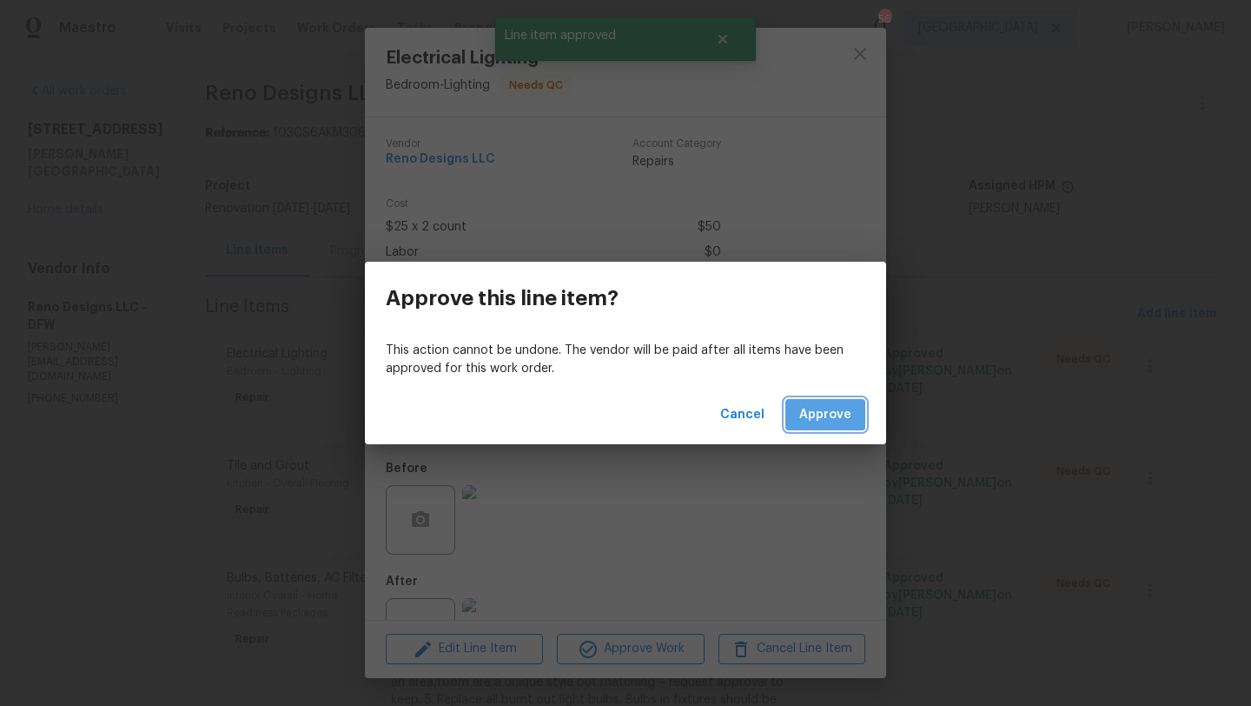
click at [815, 411] on span "Approve" at bounding box center [826, 415] width 52 height 22
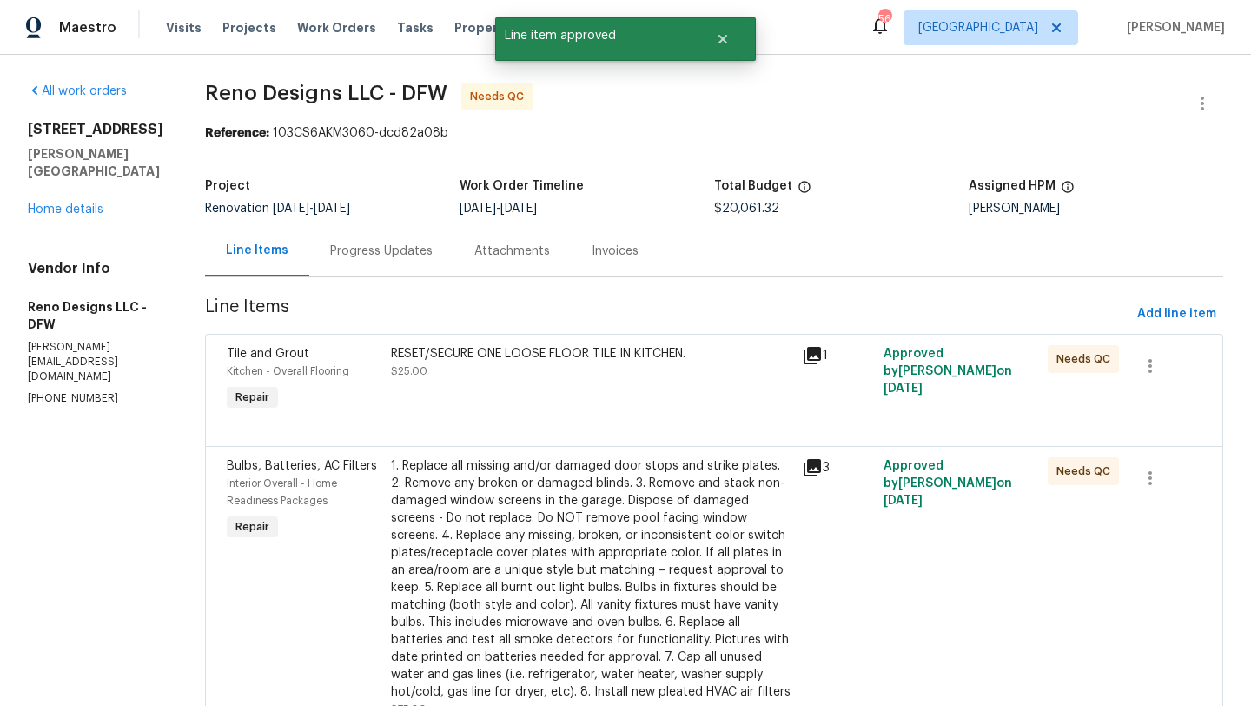
click at [596, 370] on div "RESET/SECURE ONE LOOSE FLOOR TILE IN KITCHEN. $25.00" at bounding box center [591, 362] width 401 height 35
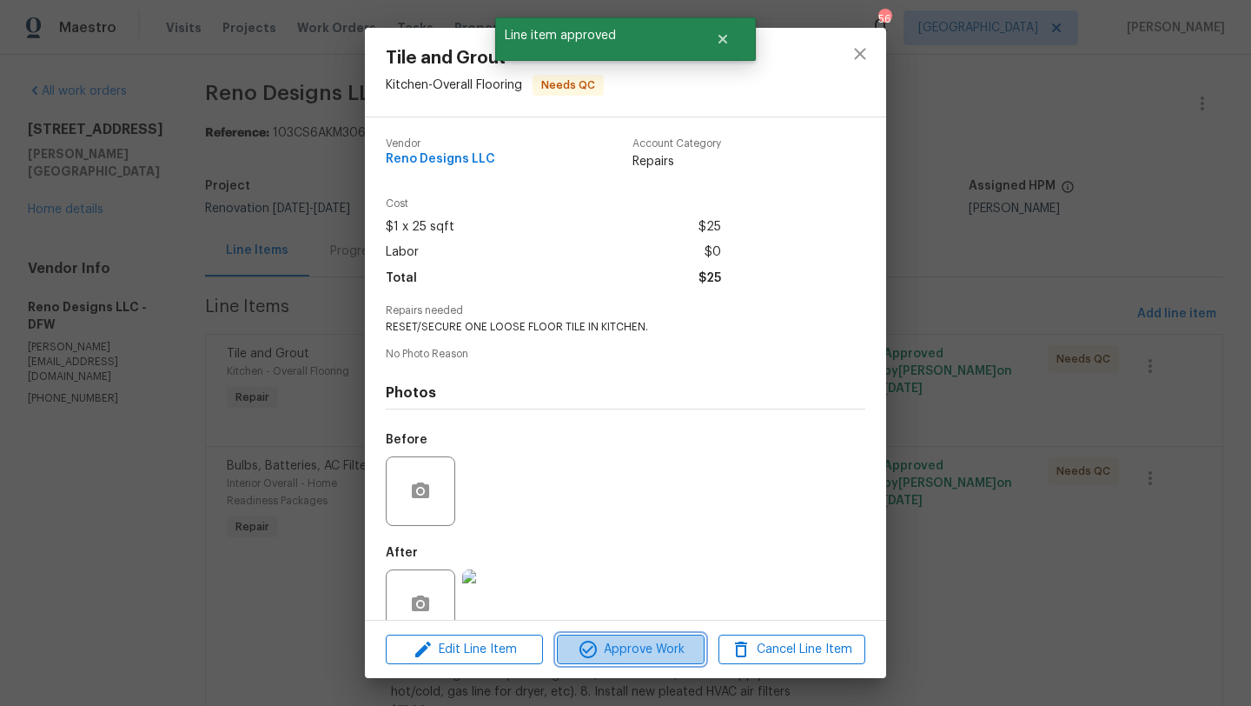
click at [638, 639] on span "Approve Work" at bounding box center [630, 650] width 136 height 22
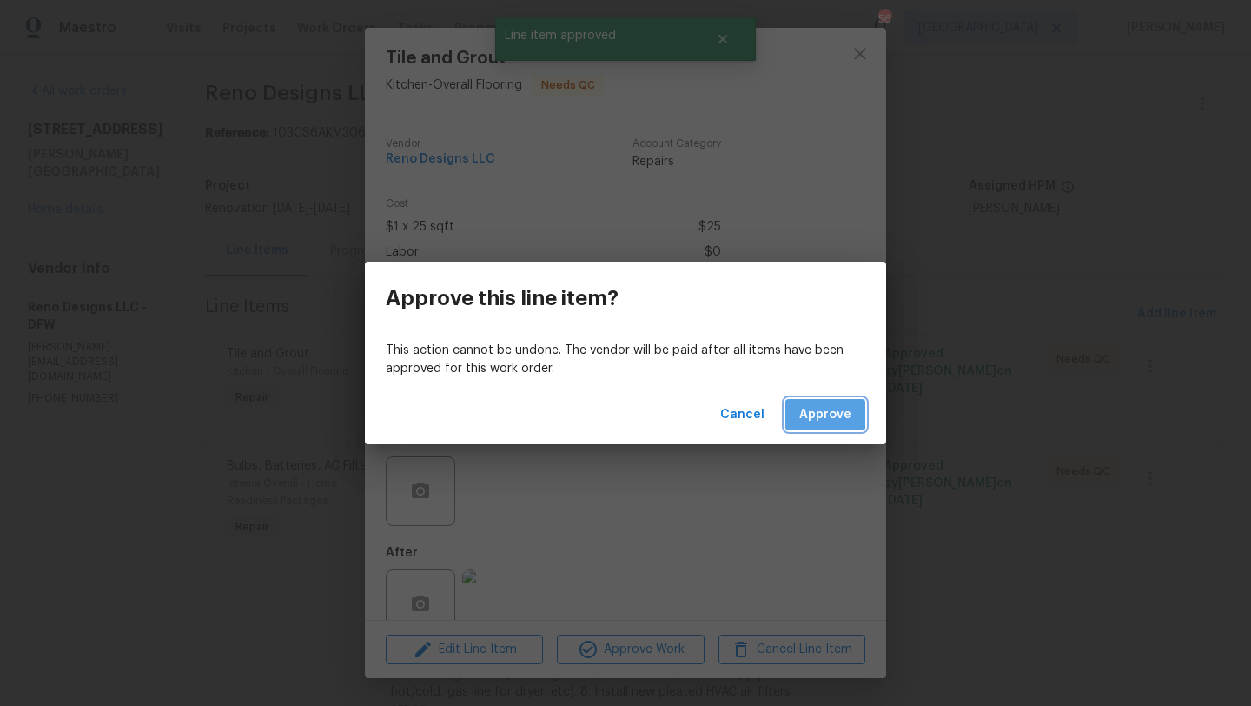
click at [820, 413] on span "Approve" at bounding box center [826, 415] width 52 height 22
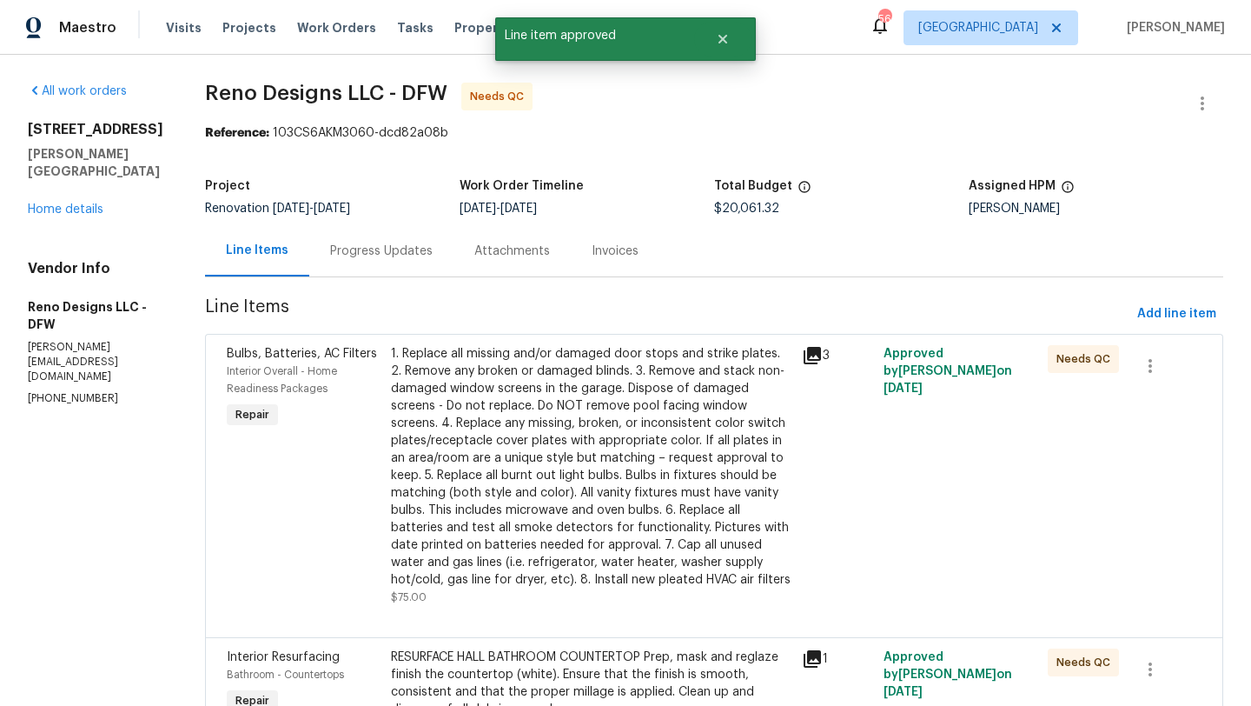
click at [590, 388] on div "1. Replace all missing and/or damaged door stops and strike plates. 2. Remove a…" at bounding box center [591, 466] width 401 height 243
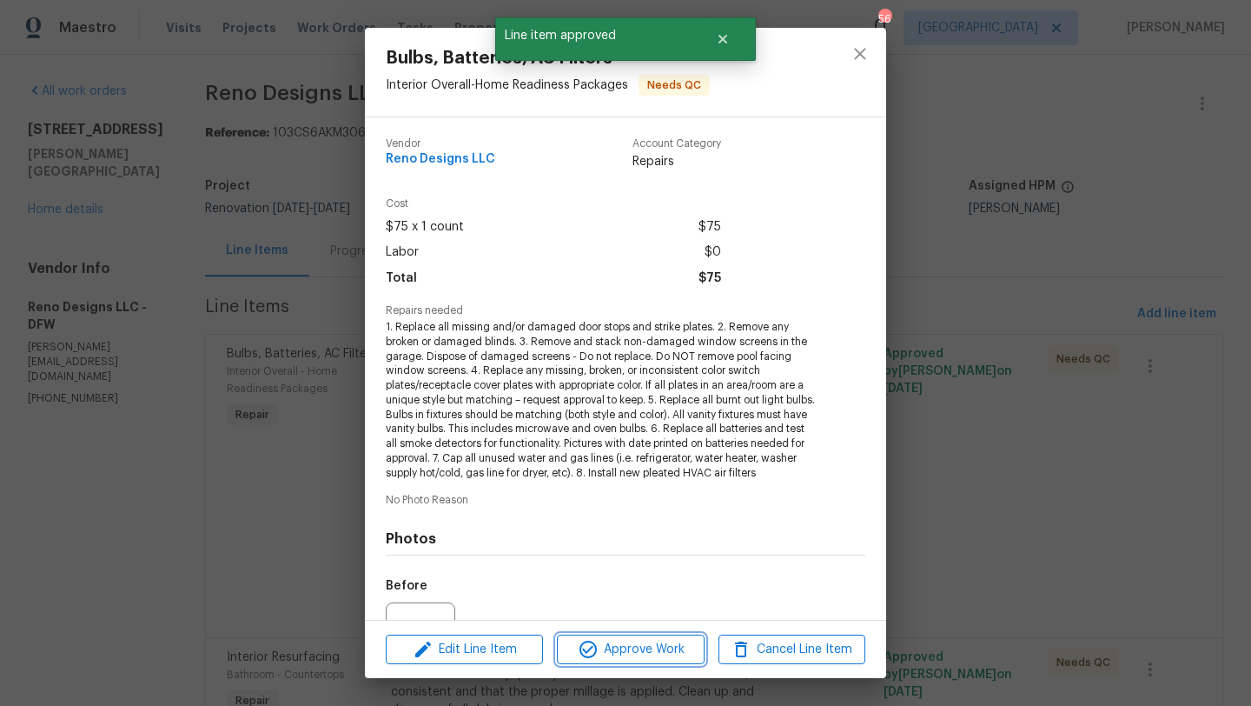
click at [658, 642] on span "Approve Work" at bounding box center [630, 650] width 136 height 22
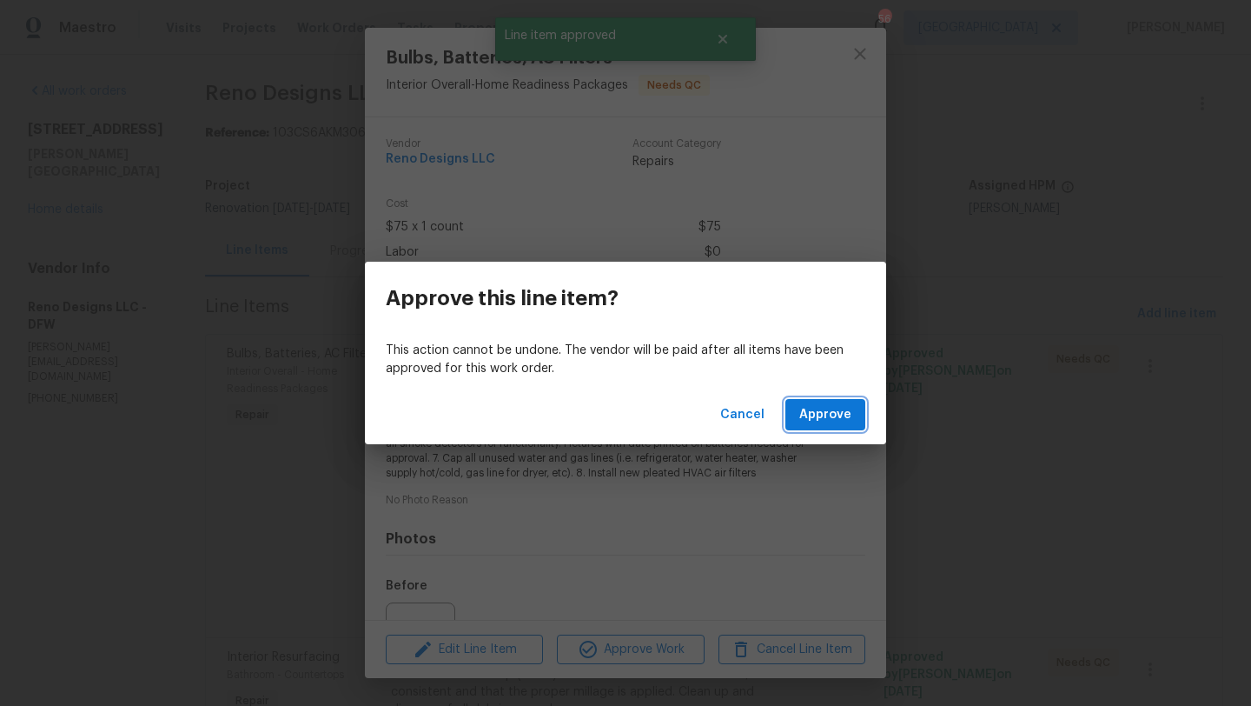
click at [807, 415] on span "Approve" at bounding box center [826, 415] width 52 height 22
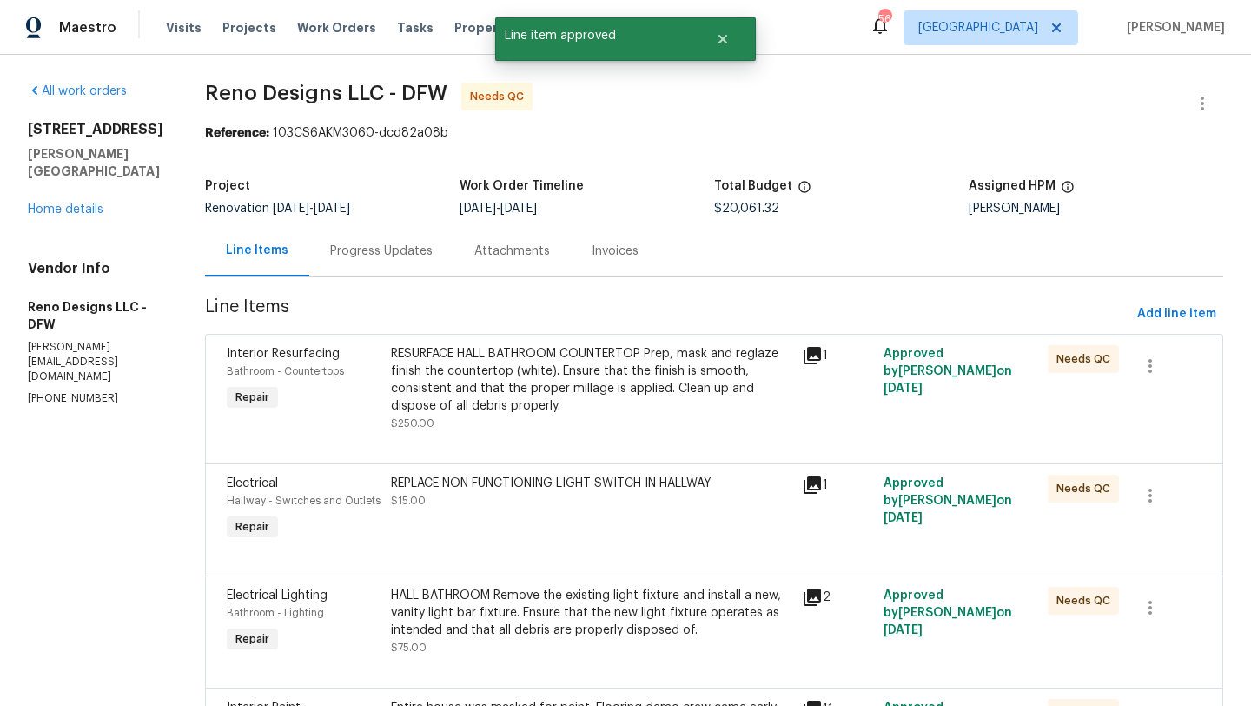
click at [590, 407] on div "RESURFACE HALL BATHROOM COUNTERTOP Prep, mask and reglaze finish the countertop…" at bounding box center [591, 380] width 401 height 70
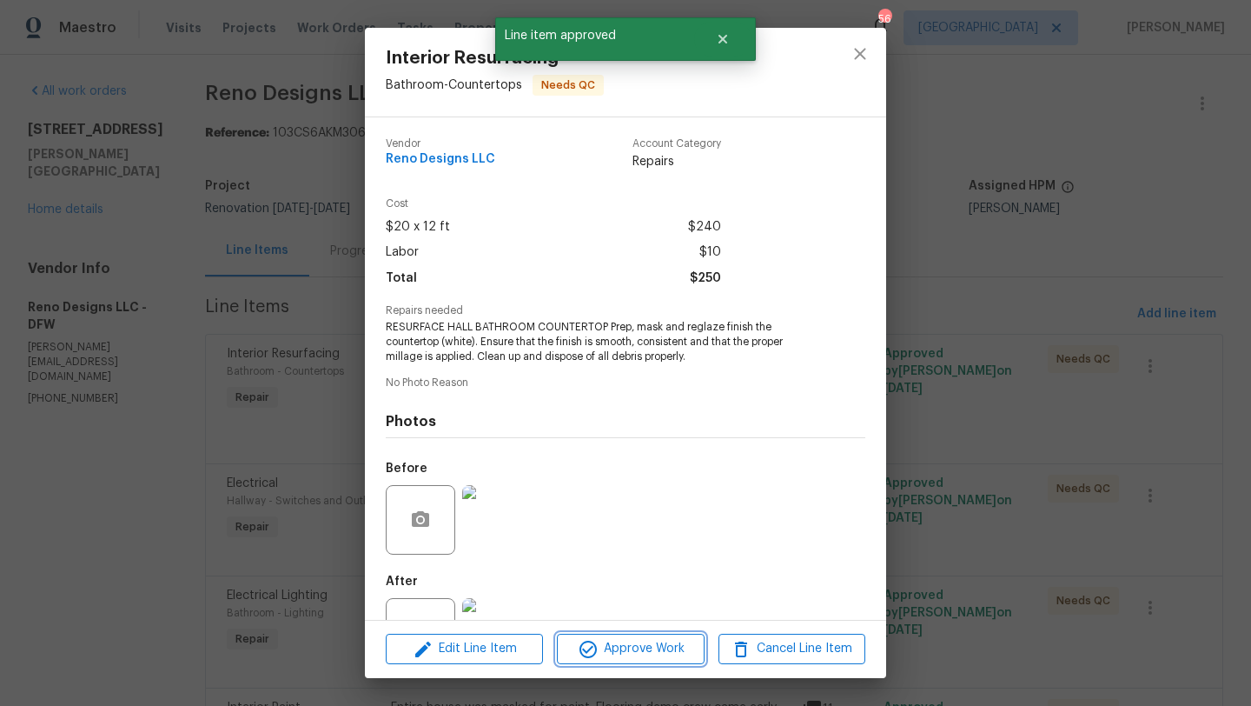
click at [657, 646] on span "Approve Work" at bounding box center [630, 649] width 136 height 22
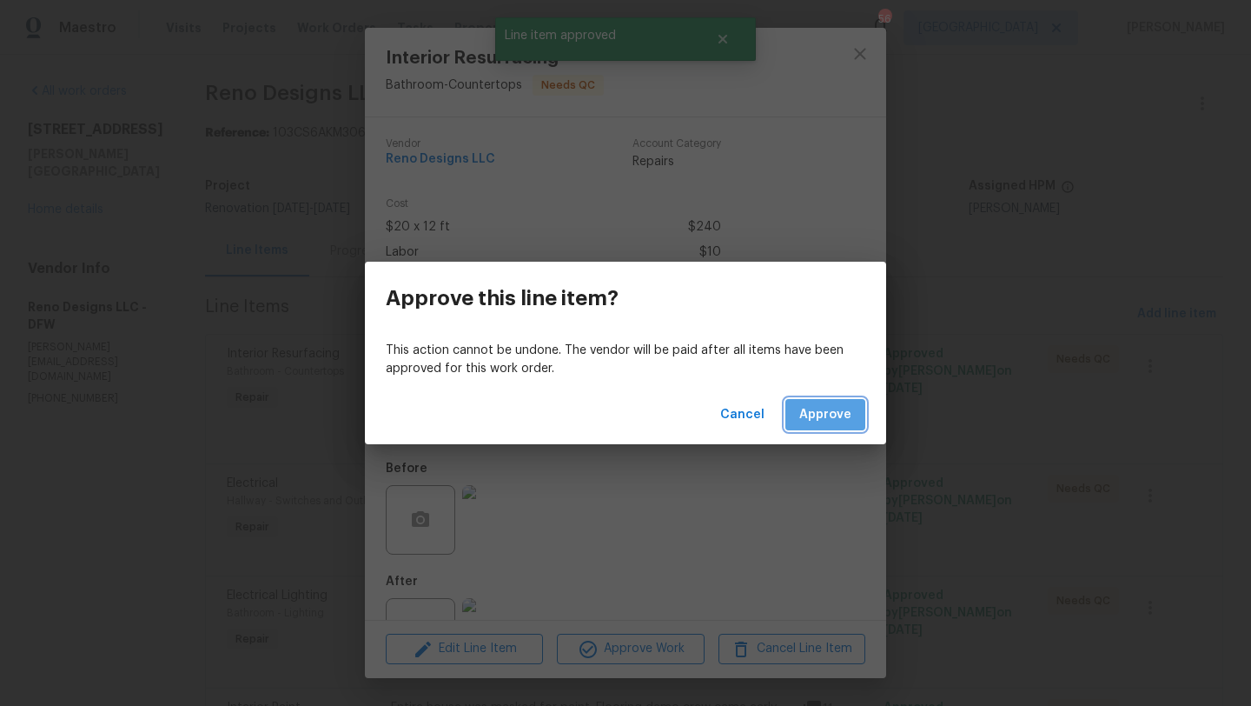
click at [808, 420] on span "Approve" at bounding box center [826, 415] width 52 height 22
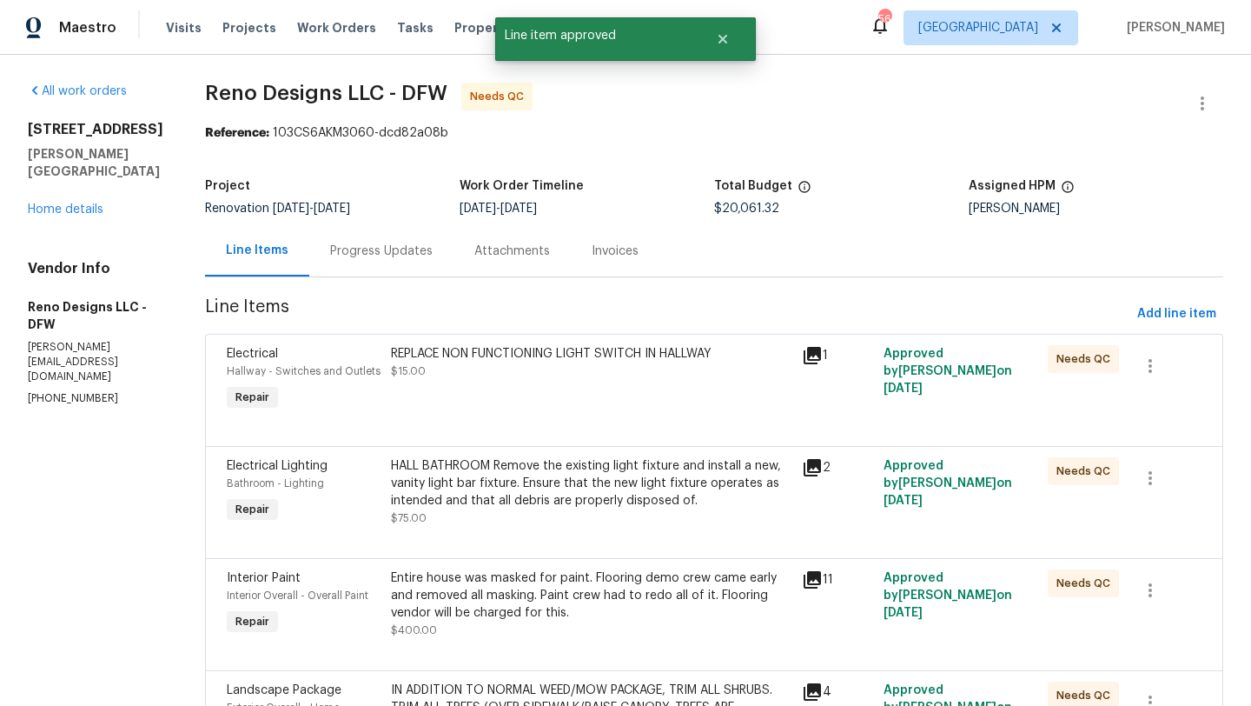
click at [606, 382] on div "REPLACE NON FUNCTIONING LIGHT SWITCH IN HALLWAY $15.00" at bounding box center [591, 380] width 411 height 80
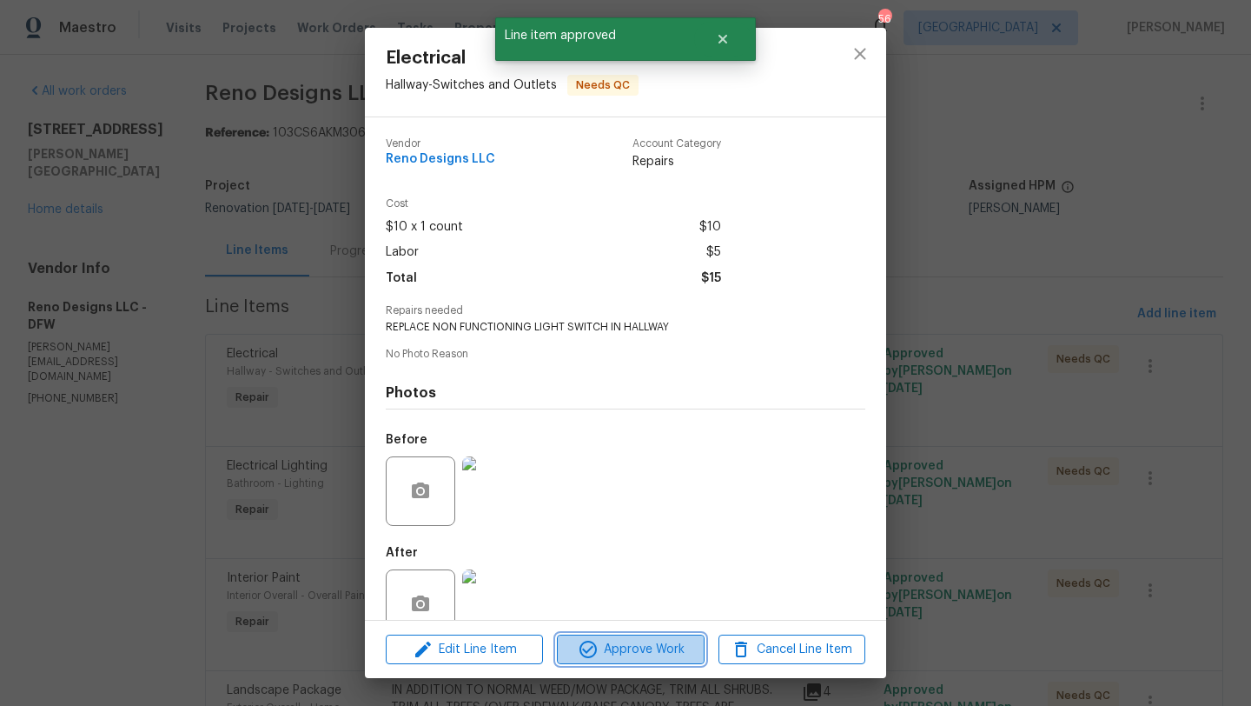
click at [662, 644] on span "Approve Work" at bounding box center [630, 650] width 136 height 22
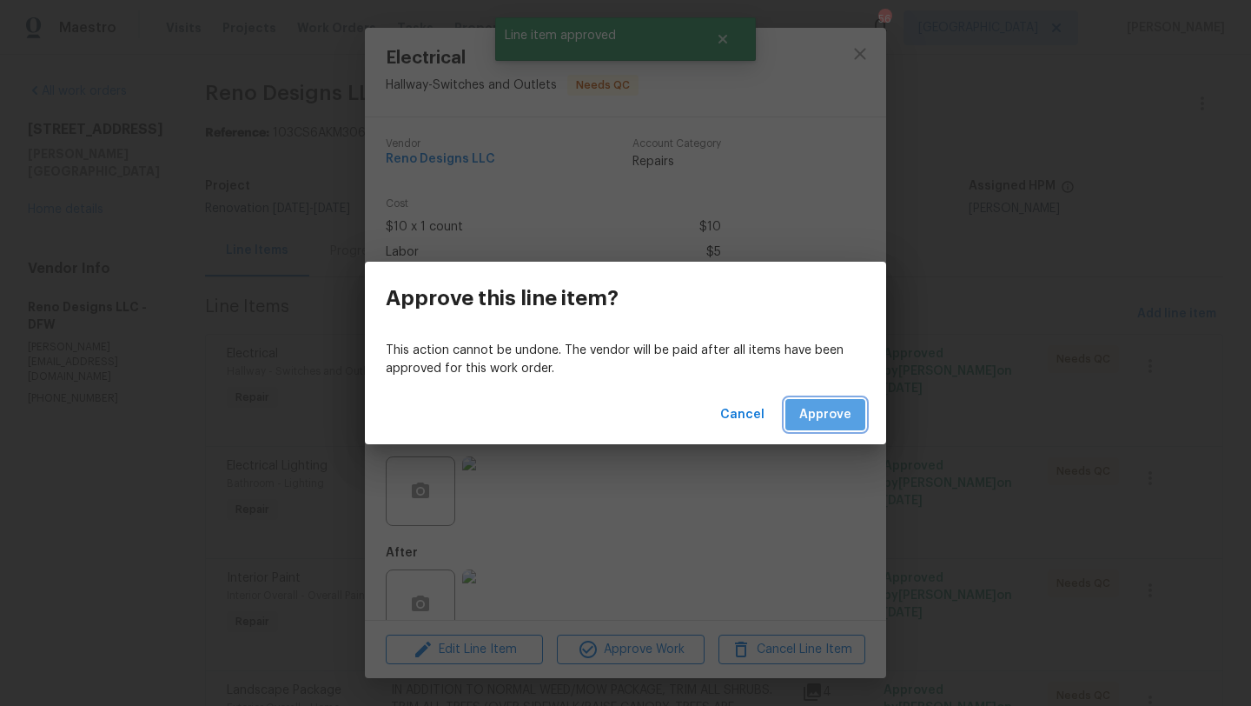
click at [820, 408] on span "Approve" at bounding box center [826, 415] width 52 height 22
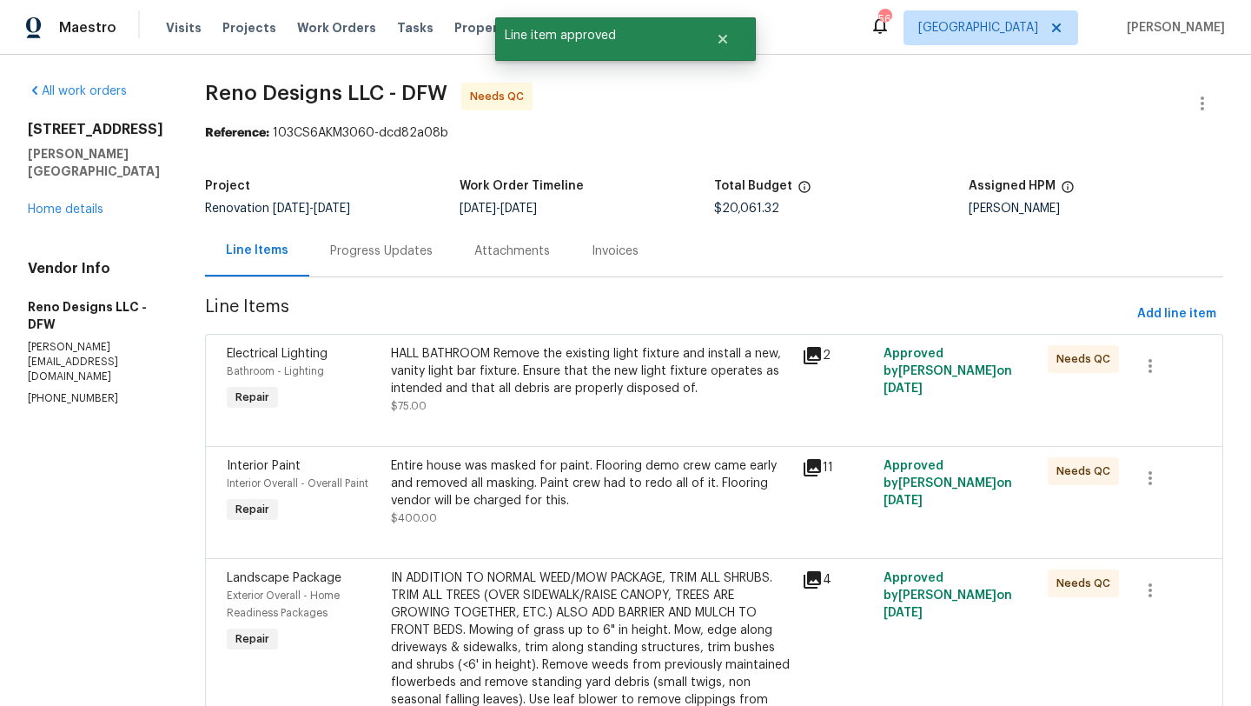
click at [608, 503] on div "Entire house was masked for paint. Flooring demo crew came early and removed al…" at bounding box center [591, 483] width 401 height 52
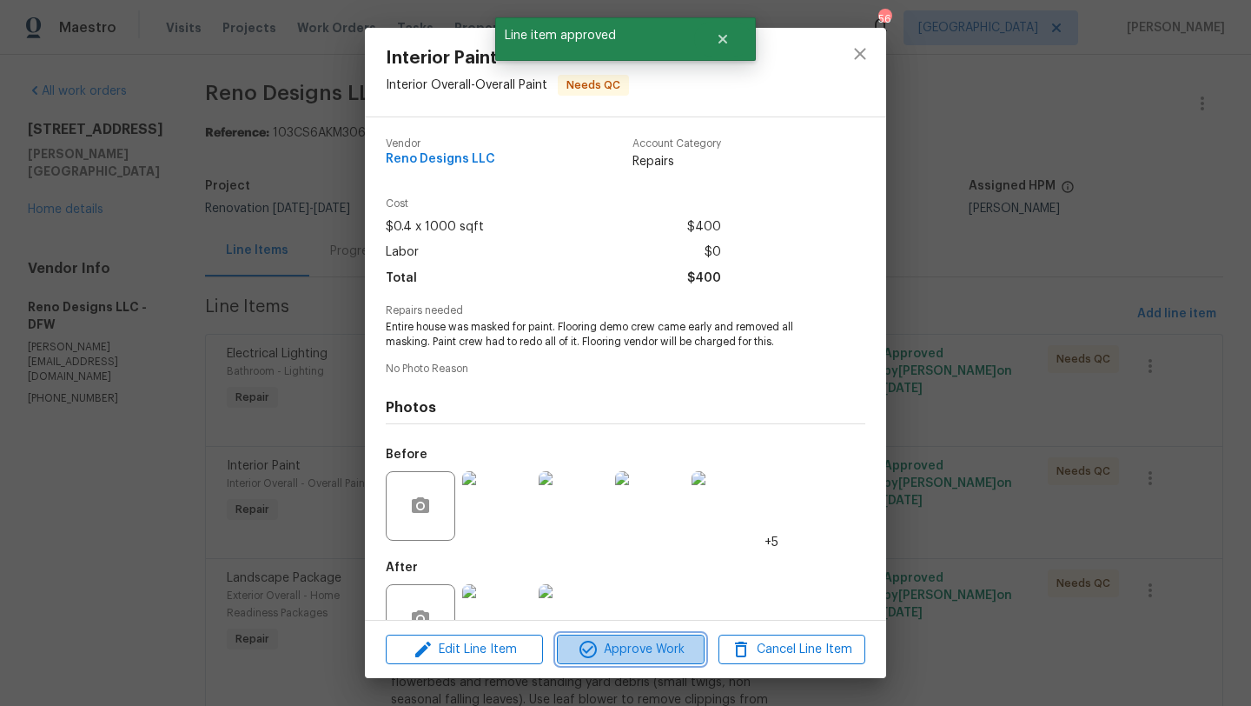
click at [626, 644] on span "Approve Work" at bounding box center [630, 650] width 136 height 22
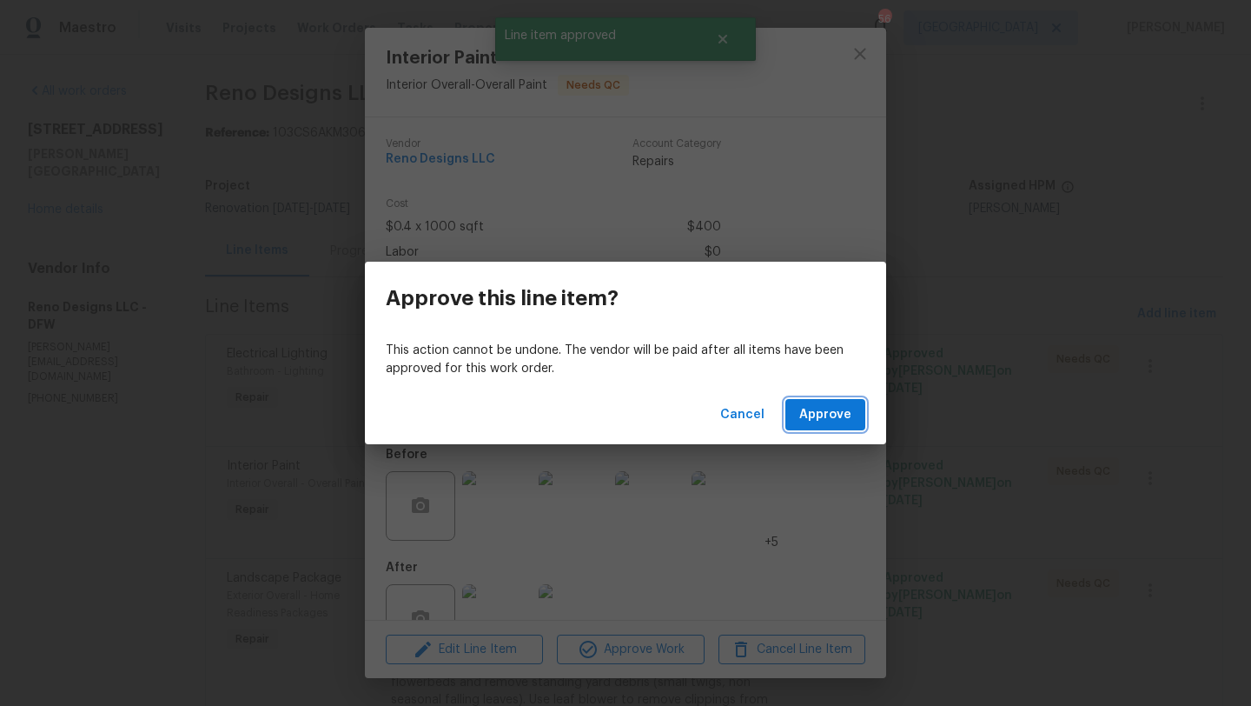
click at [815, 417] on span "Approve" at bounding box center [826, 415] width 52 height 22
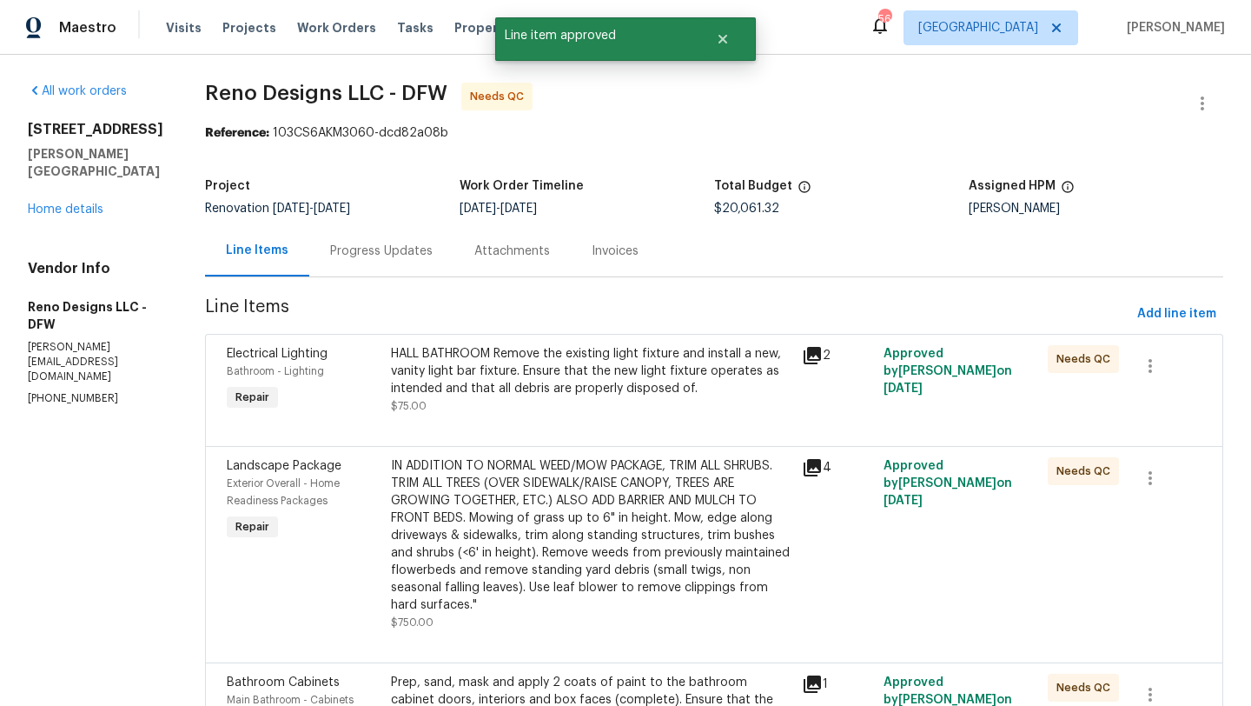
click at [621, 367] on div "HALL BATHROOM Remove the existing light fixture and install a new, vanity light…" at bounding box center [591, 371] width 401 height 52
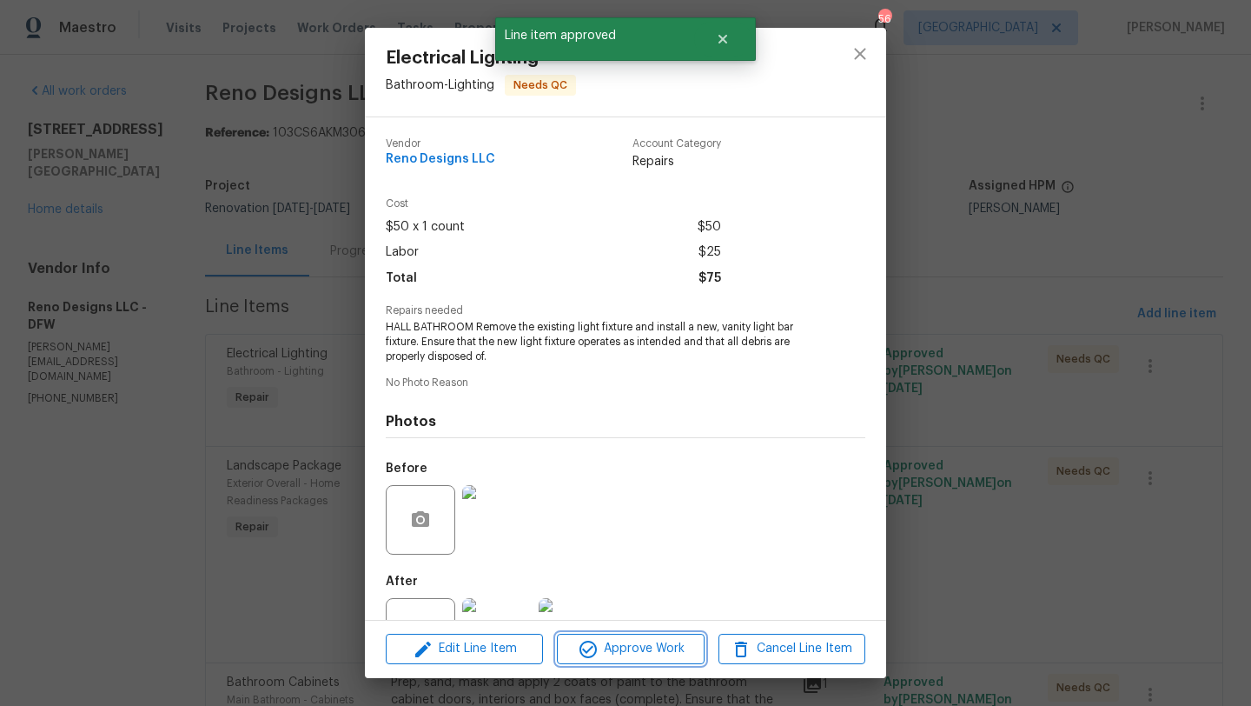
click at [647, 648] on span "Approve Work" at bounding box center [630, 649] width 136 height 22
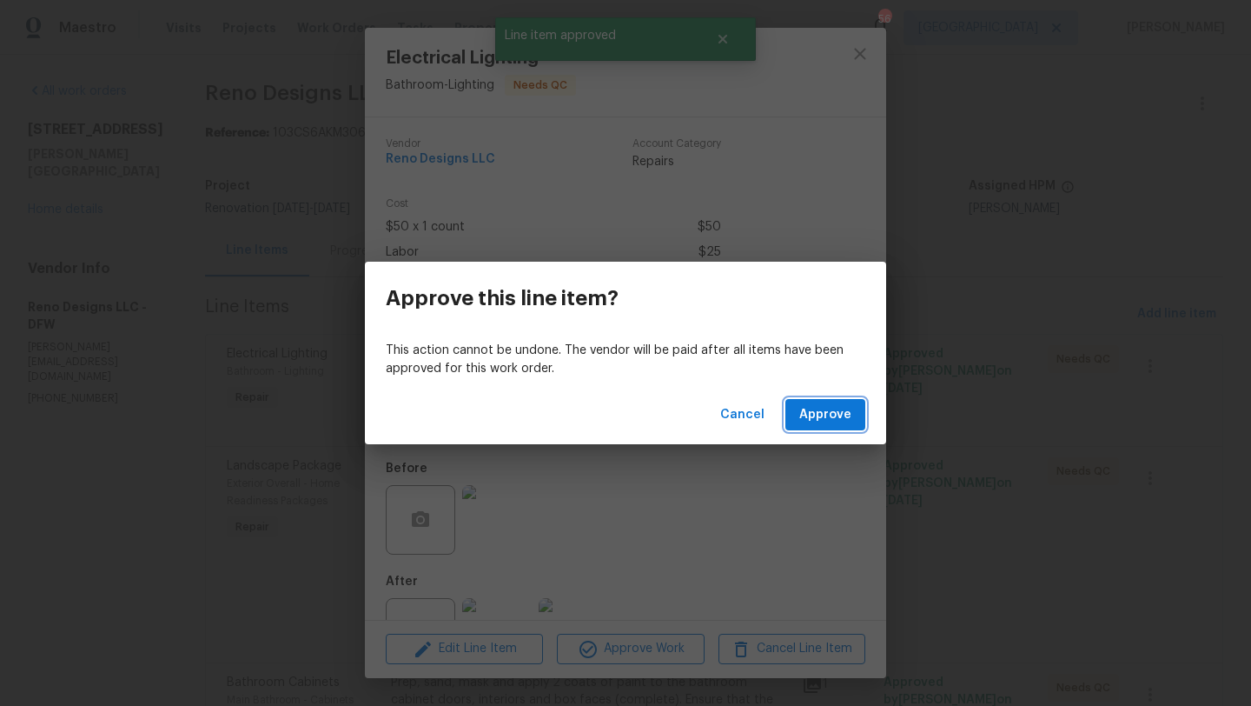
click at [822, 415] on span "Approve" at bounding box center [826, 415] width 52 height 22
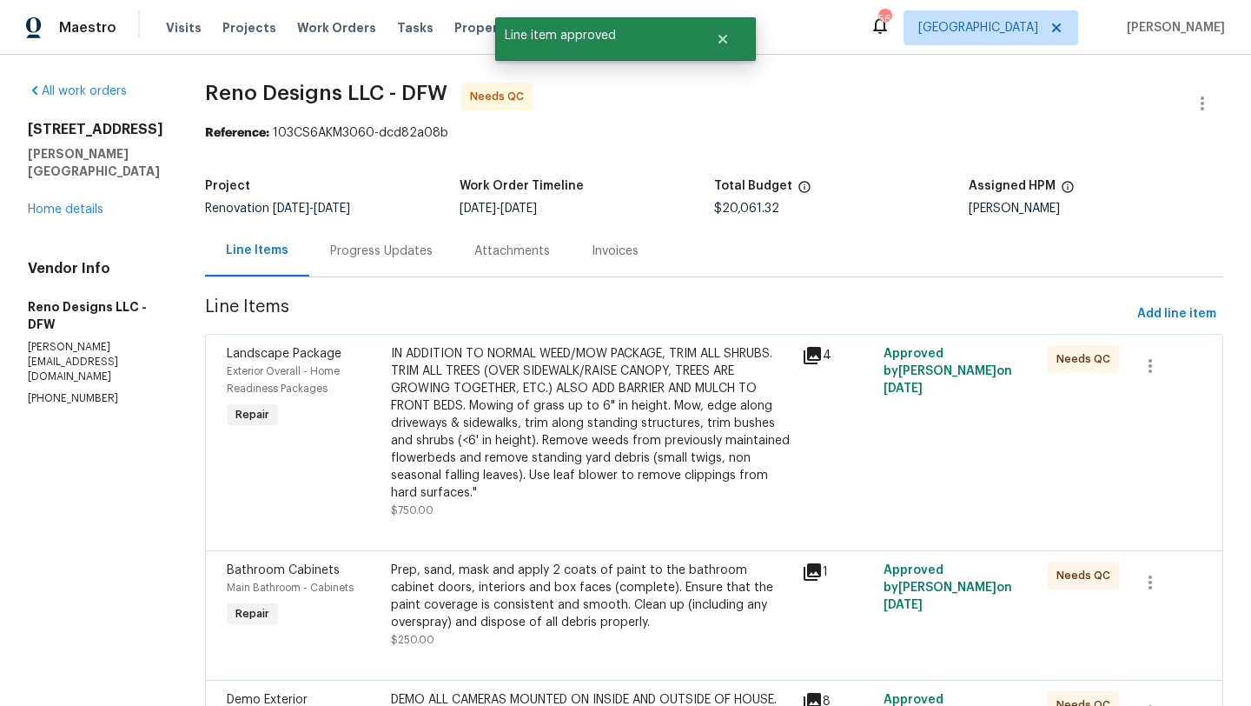
click at [607, 591] on div "Prep, sand, mask and apply 2 coats of paint to the bathroom cabinet doors, inte…" at bounding box center [591, 596] width 401 height 70
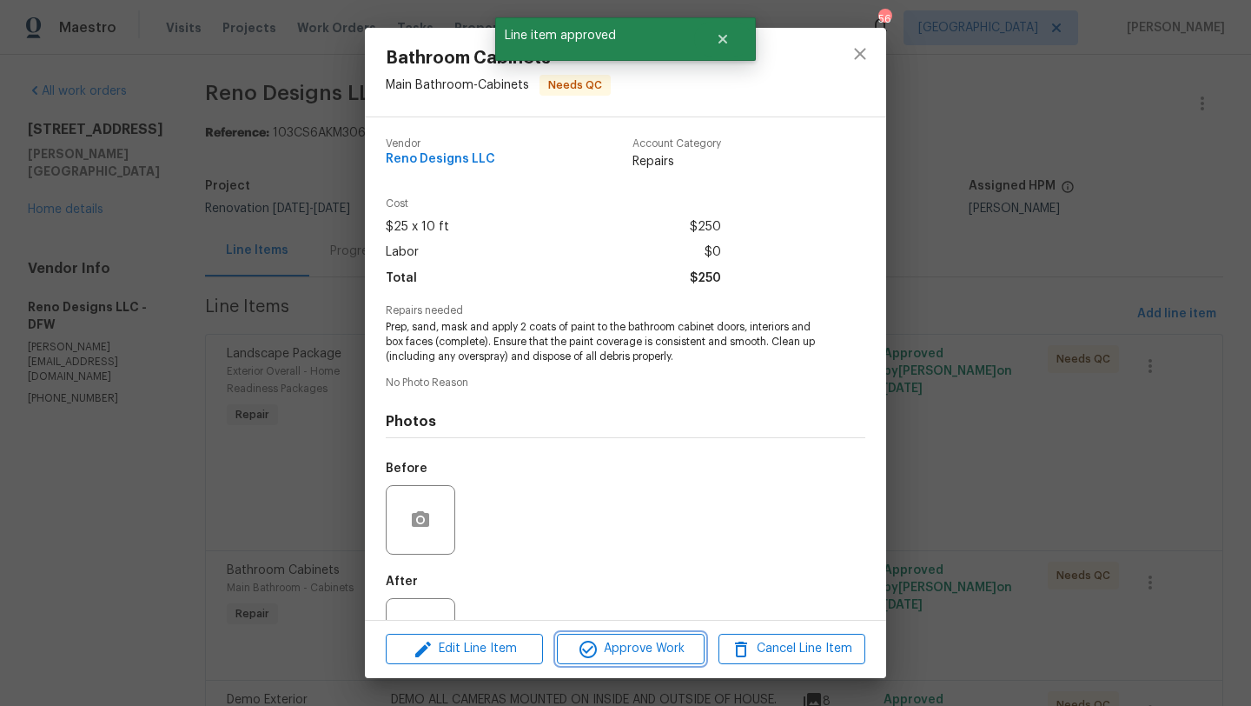
click at [676, 651] on span "Approve Work" at bounding box center [630, 649] width 136 height 22
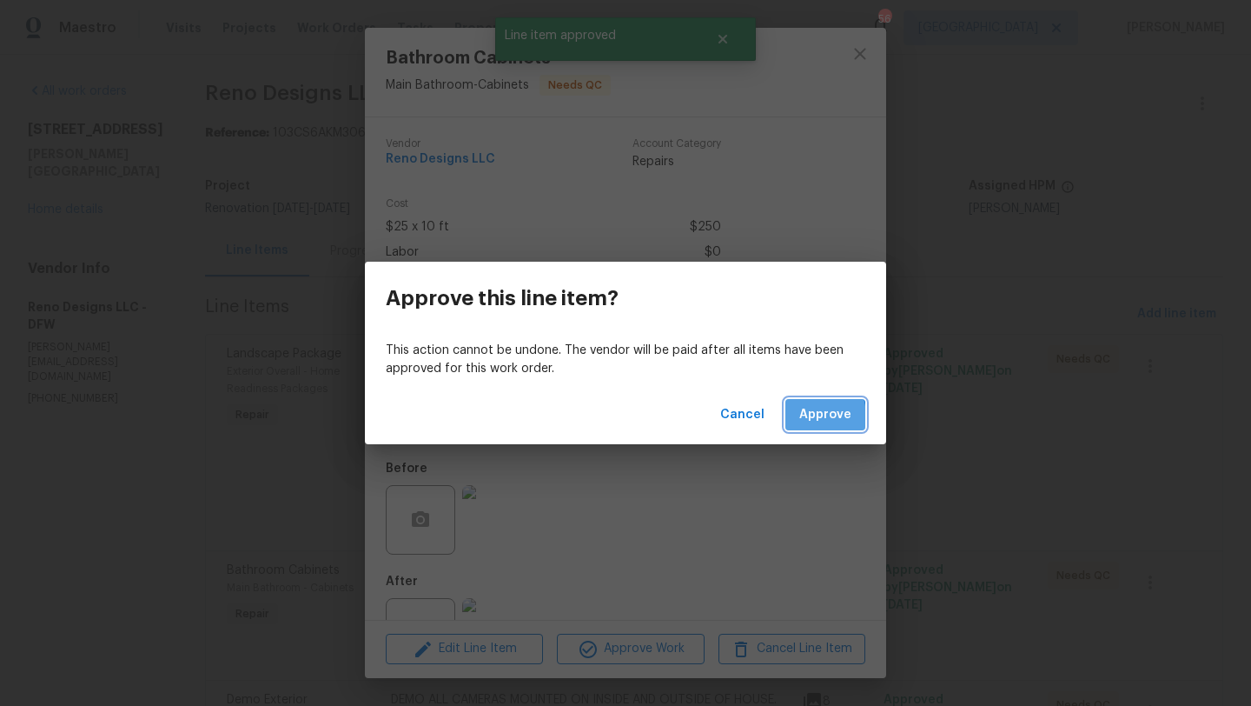
click at [806, 417] on span "Approve" at bounding box center [826, 415] width 52 height 22
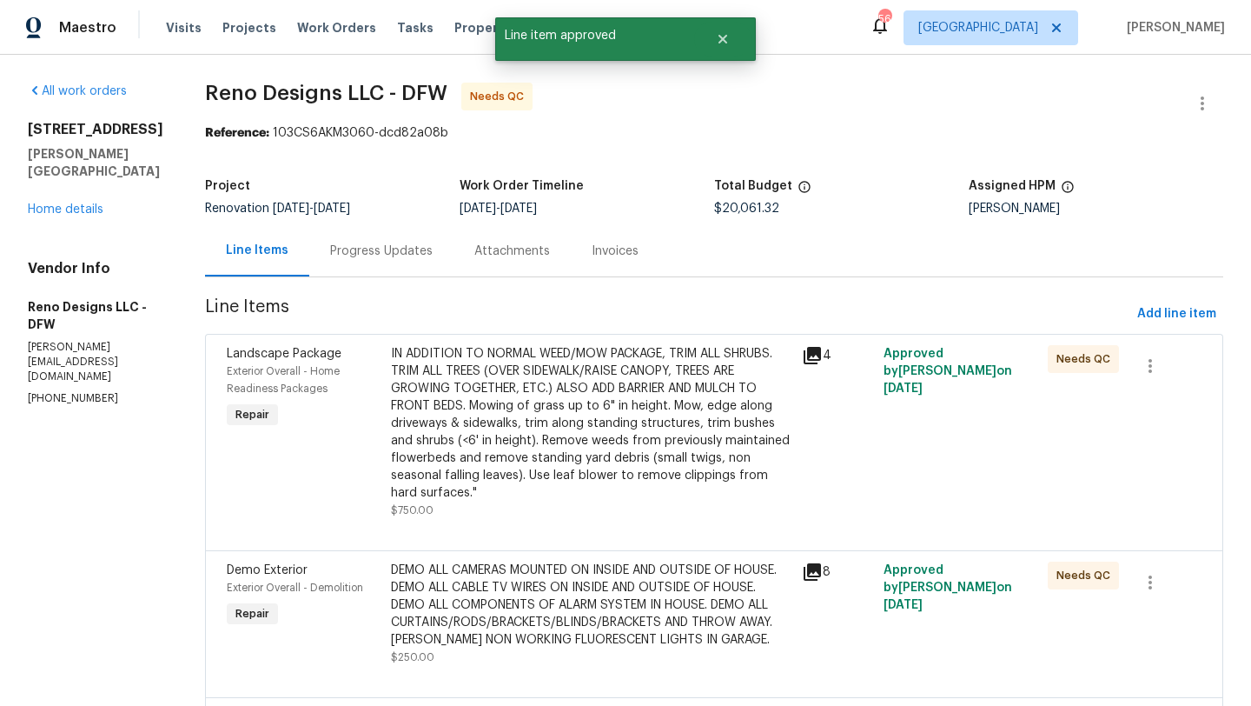
click at [634, 374] on div "IN ADDITION TO NORMAL WEED/MOW PACKAGE, TRIM ALL SHRUBS. TRIM ALL TREES (OVER S…" at bounding box center [591, 423] width 401 height 156
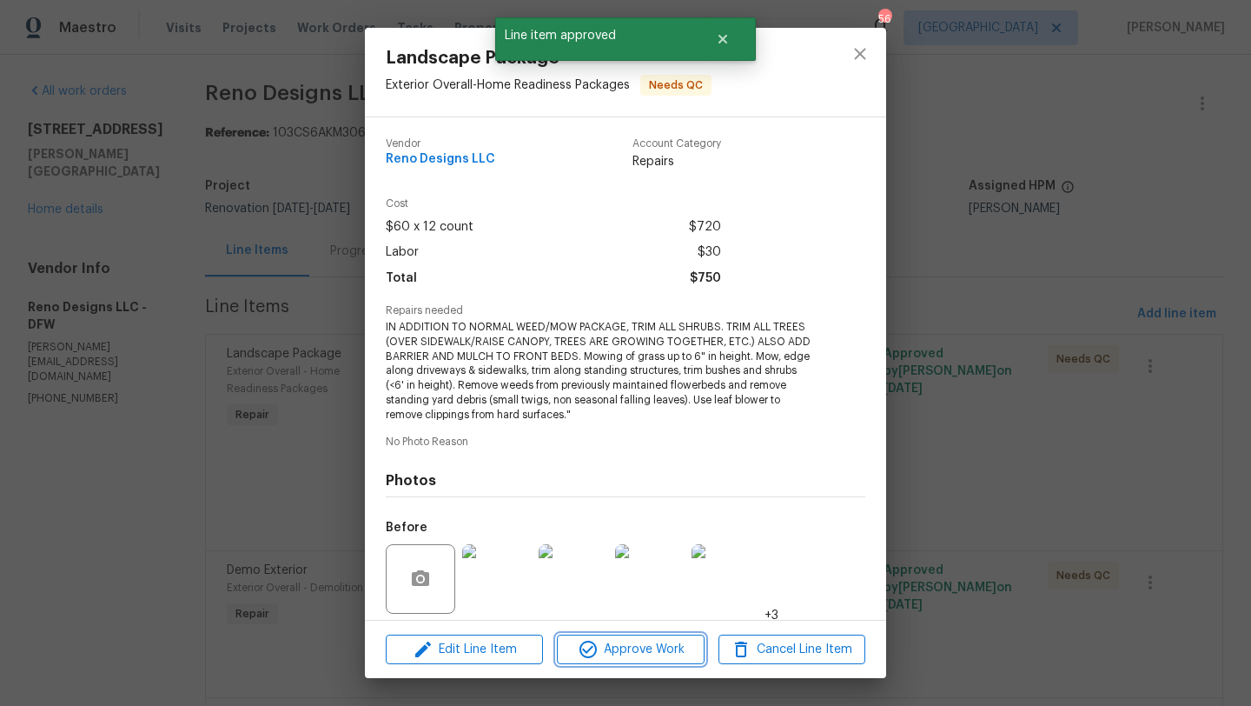
click at [649, 636] on button "Approve Work" at bounding box center [630, 649] width 147 height 30
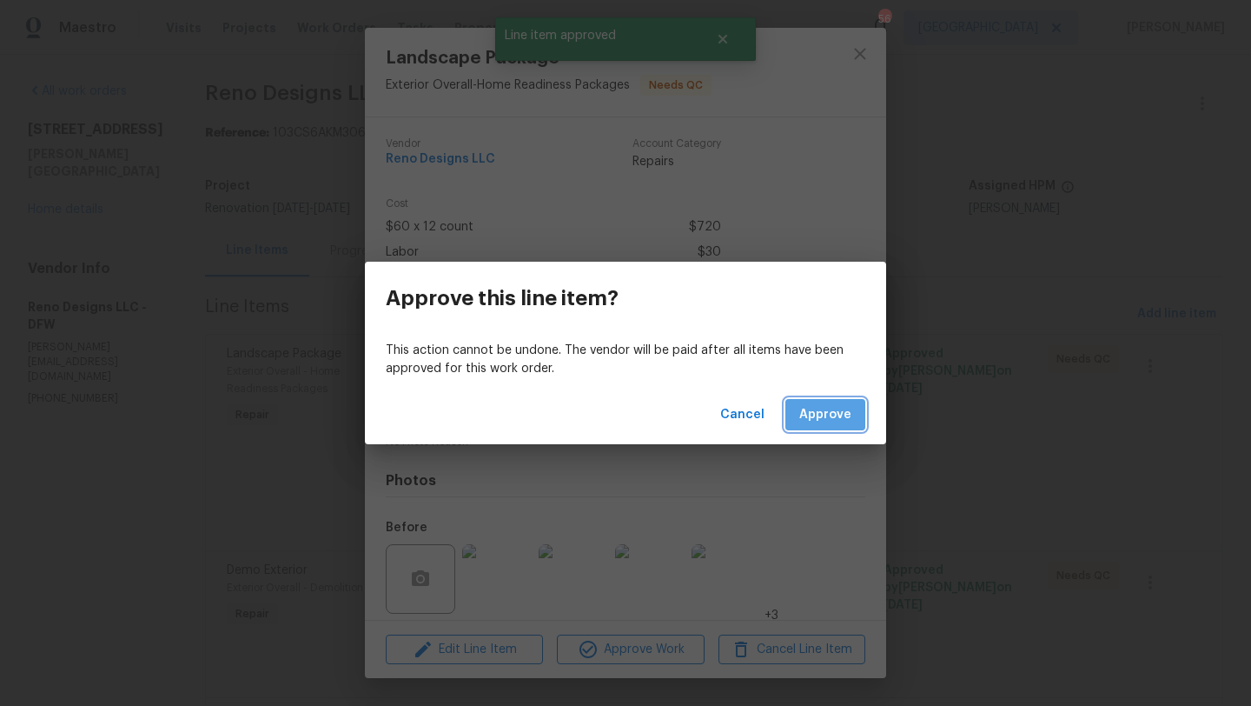
click at [832, 415] on span "Approve" at bounding box center [826, 415] width 52 height 22
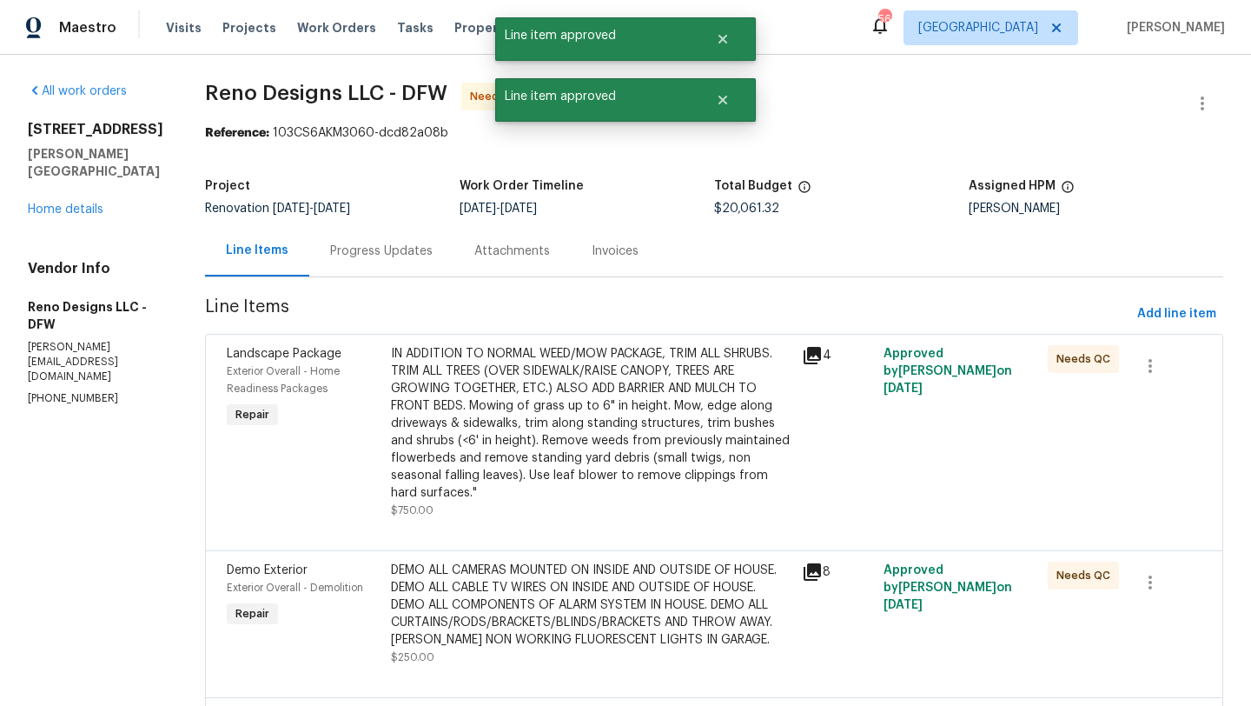
click at [611, 434] on div "IN ADDITION TO NORMAL WEED/MOW PACKAGE, TRIM ALL SHRUBS. TRIM ALL TREES (OVER S…" at bounding box center [591, 423] width 401 height 156
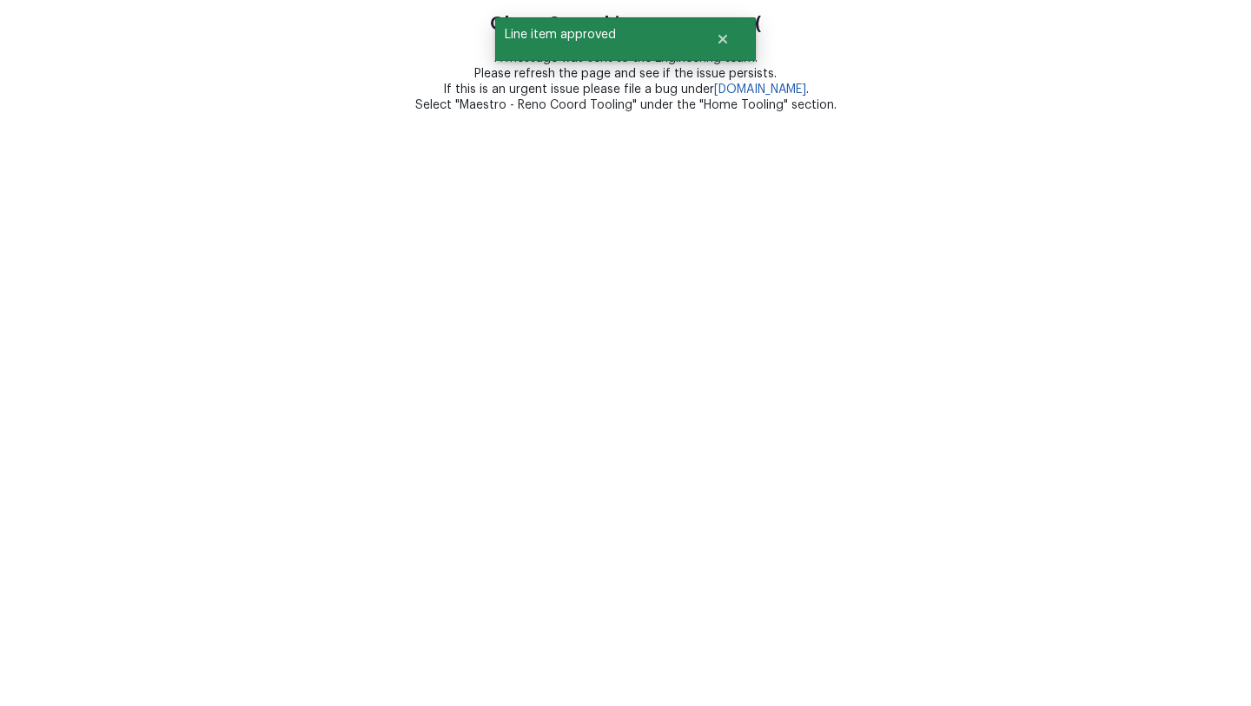
click at [621, 113] on html "Oh no. Something went wrong :( A message was sent to the Engineering team. Plea…" at bounding box center [625, 56] width 1251 height 113
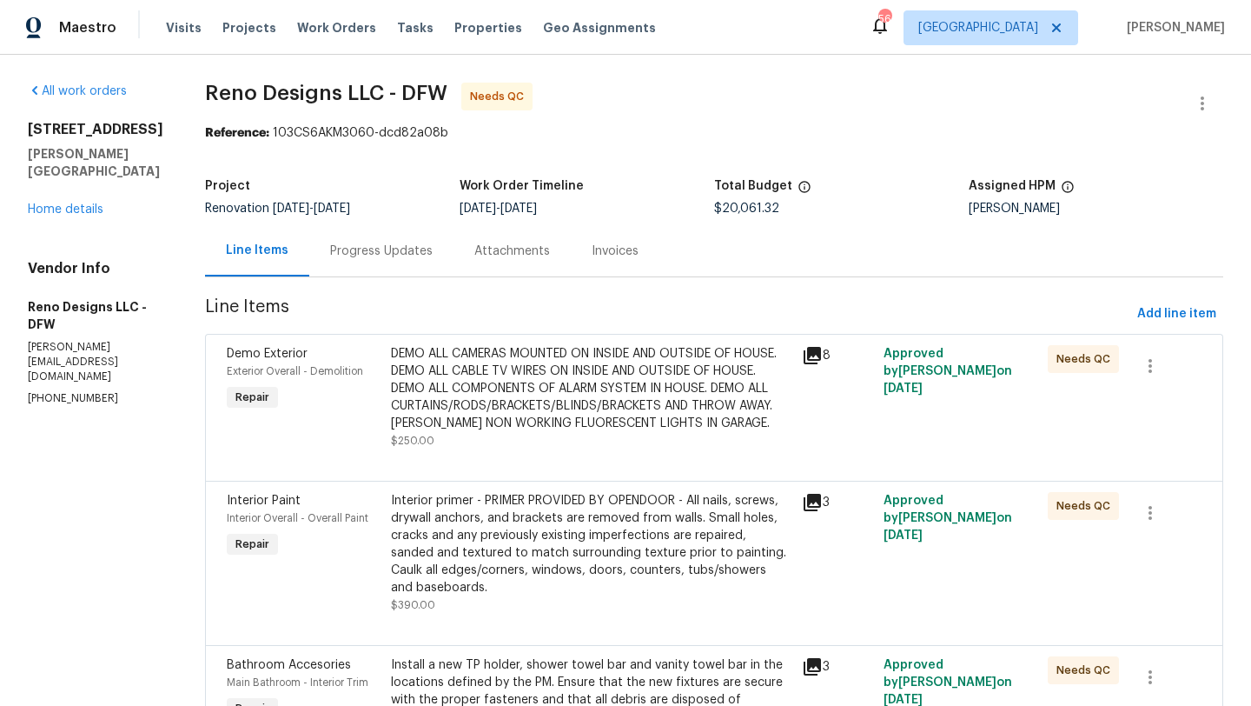
click at [632, 388] on div "DEMO ALL CAMERAS MOUNTED ON INSIDE AND OUTSIDE OF HOUSE. DEMO ALL CABLE TV WIRE…" at bounding box center [591, 388] width 401 height 87
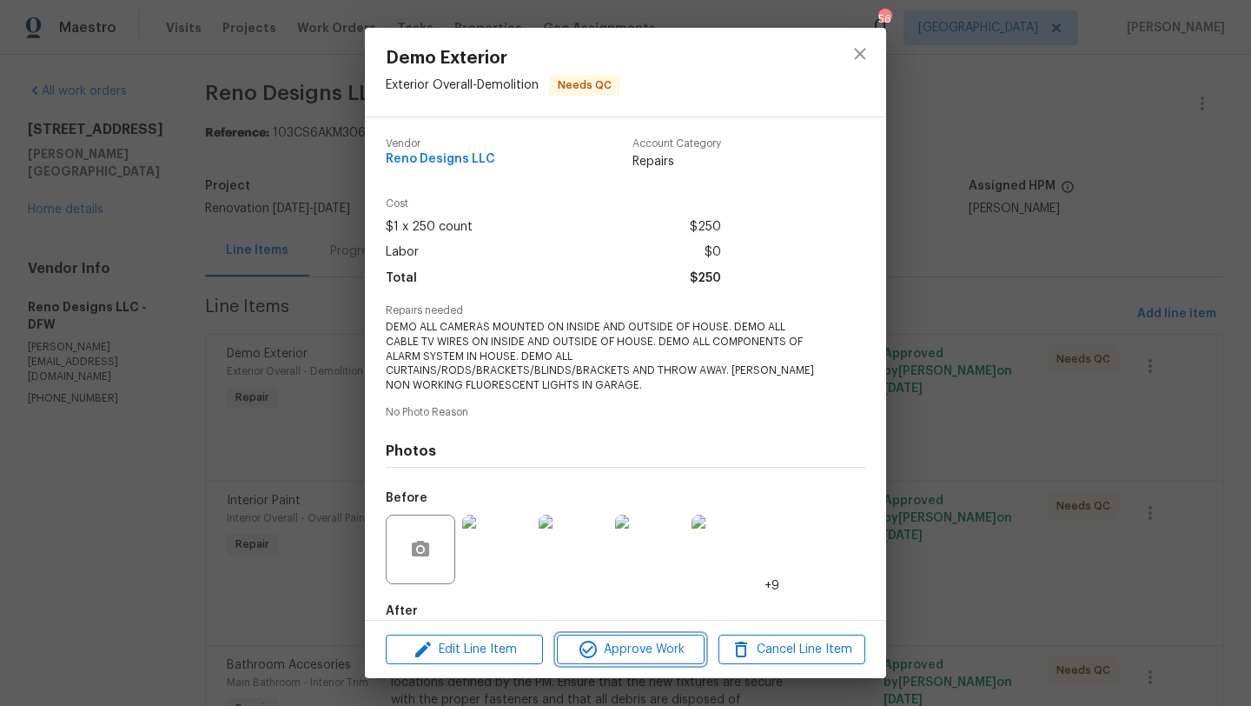
click at [667, 639] on span "Approve Work" at bounding box center [630, 650] width 136 height 22
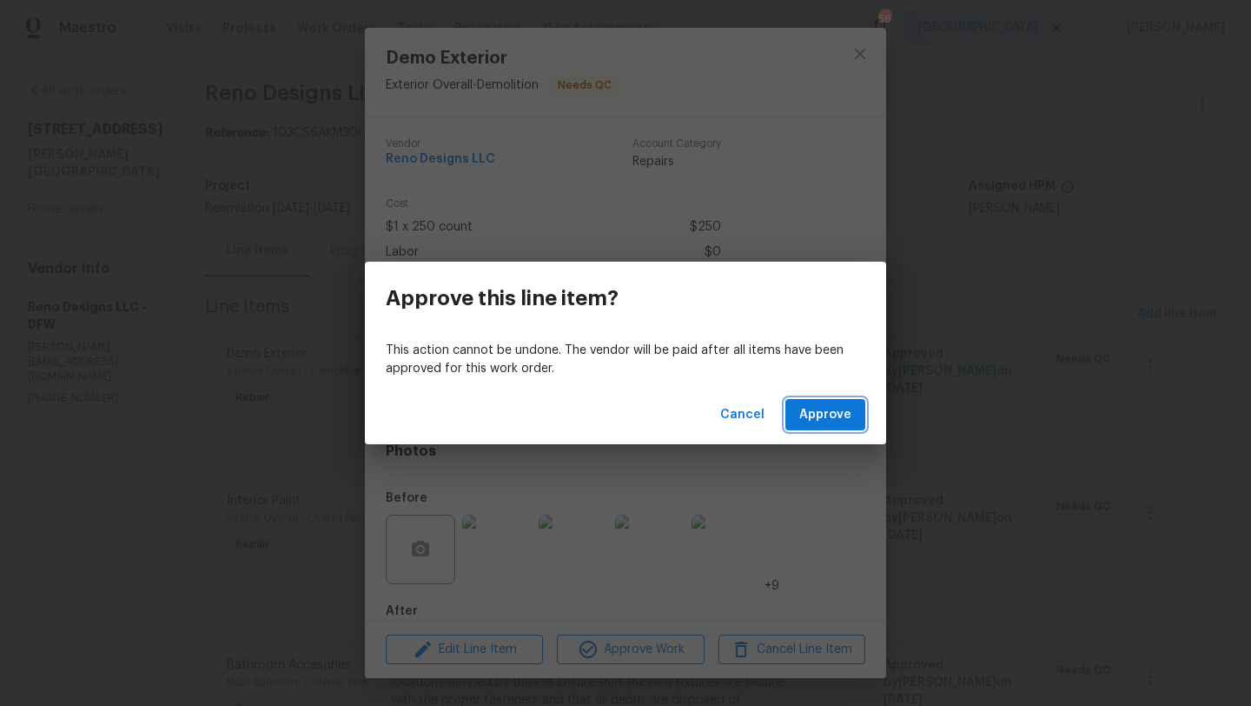
click at [823, 409] on span "Approve" at bounding box center [826, 415] width 52 height 22
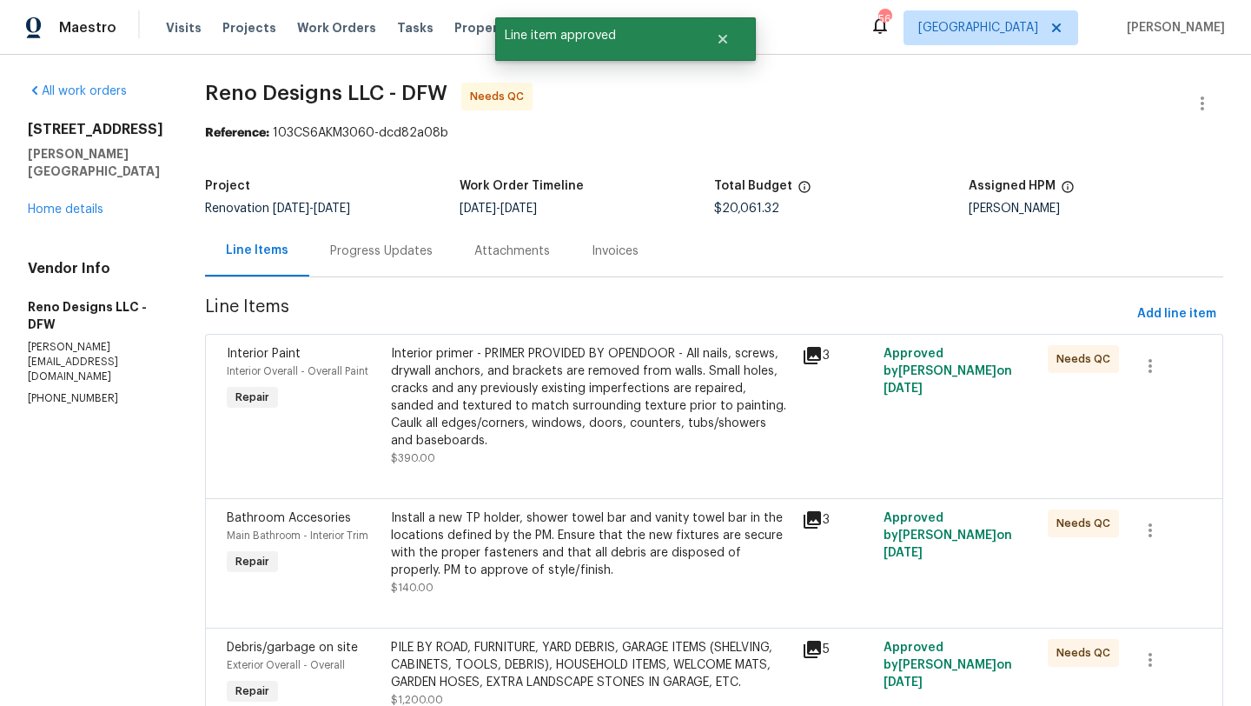
click at [606, 421] on div "Interior primer - PRIMER PROVIDED BY OPENDOOR - All nails, screws, drywall anch…" at bounding box center [591, 397] width 401 height 104
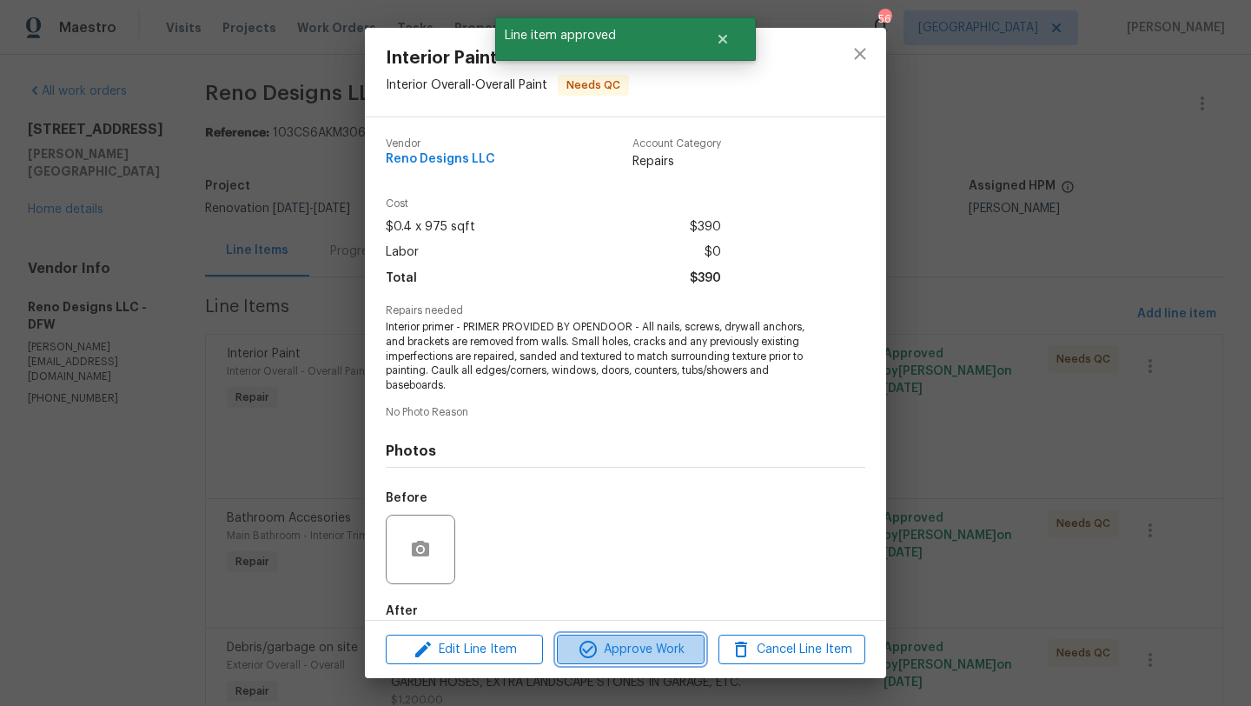
click at [624, 650] on span "Approve Work" at bounding box center [630, 650] width 136 height 22
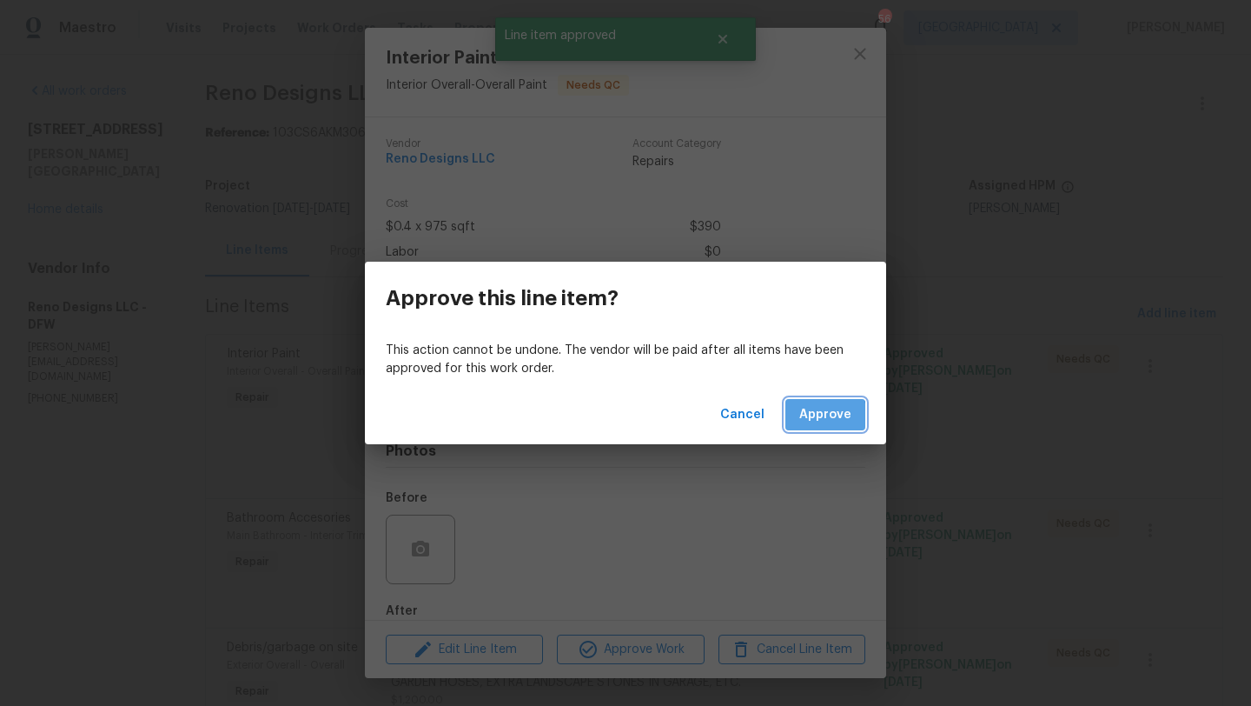
click at [807, 418] on span "Approve" at bounding box center [826, 415] width 52 height 22
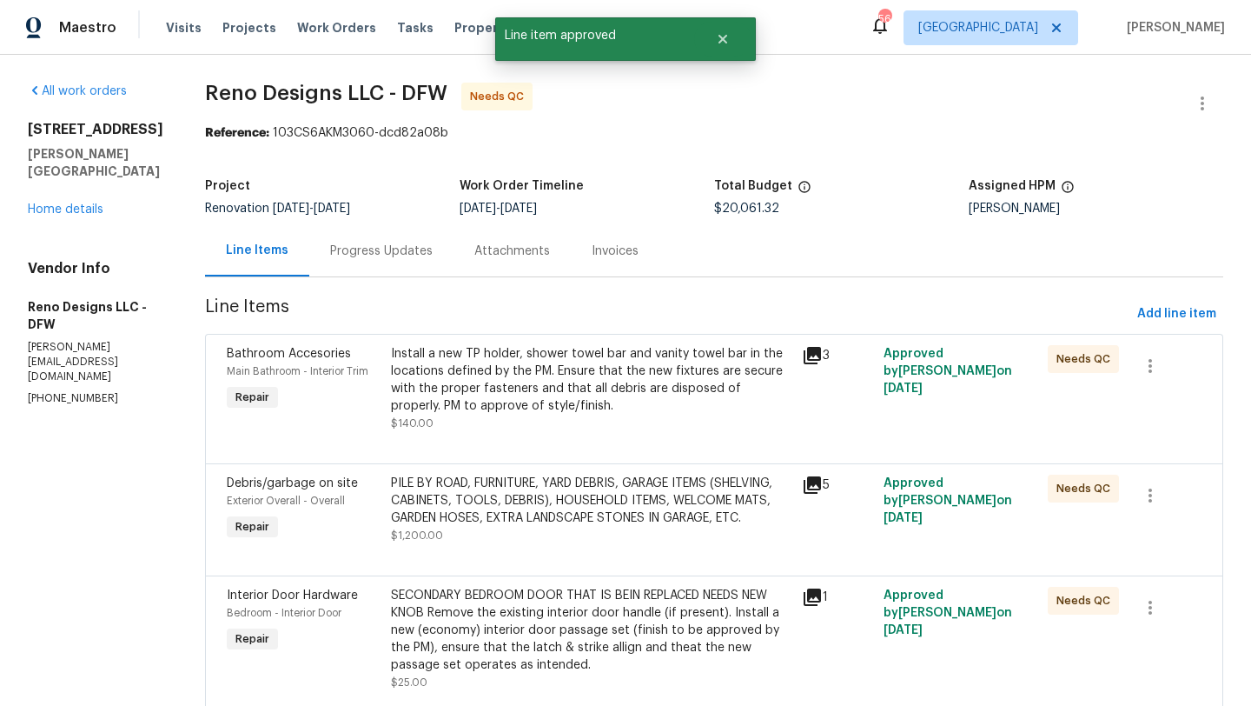
click at [585, 407] on div "Install a new TP holder, shower towel bar and vanity towel bar in the locations…" at bounding box center [591, 380] width 401 height 70
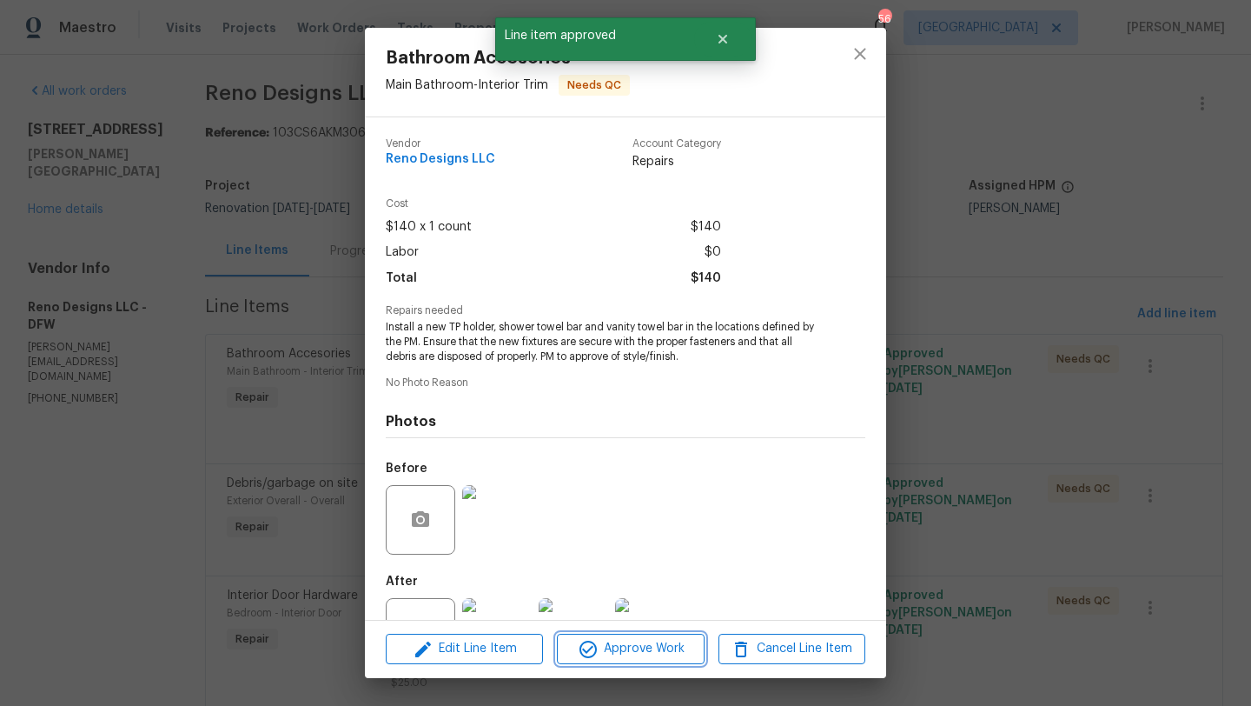
click at [619, 639] on span "Approve Work" at bounding box center [630, 649] width 136 height 22
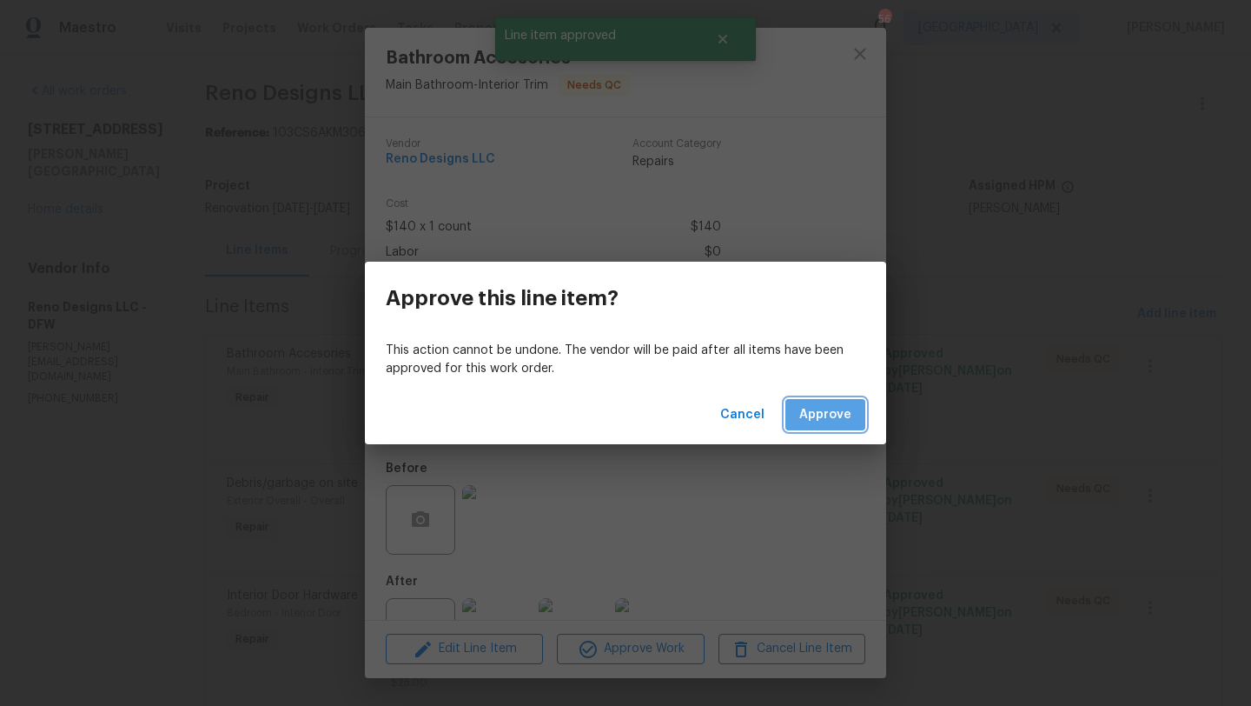
click at [797, 405] on button "Approve" at bounding box center [826, 415] width 80 height 32
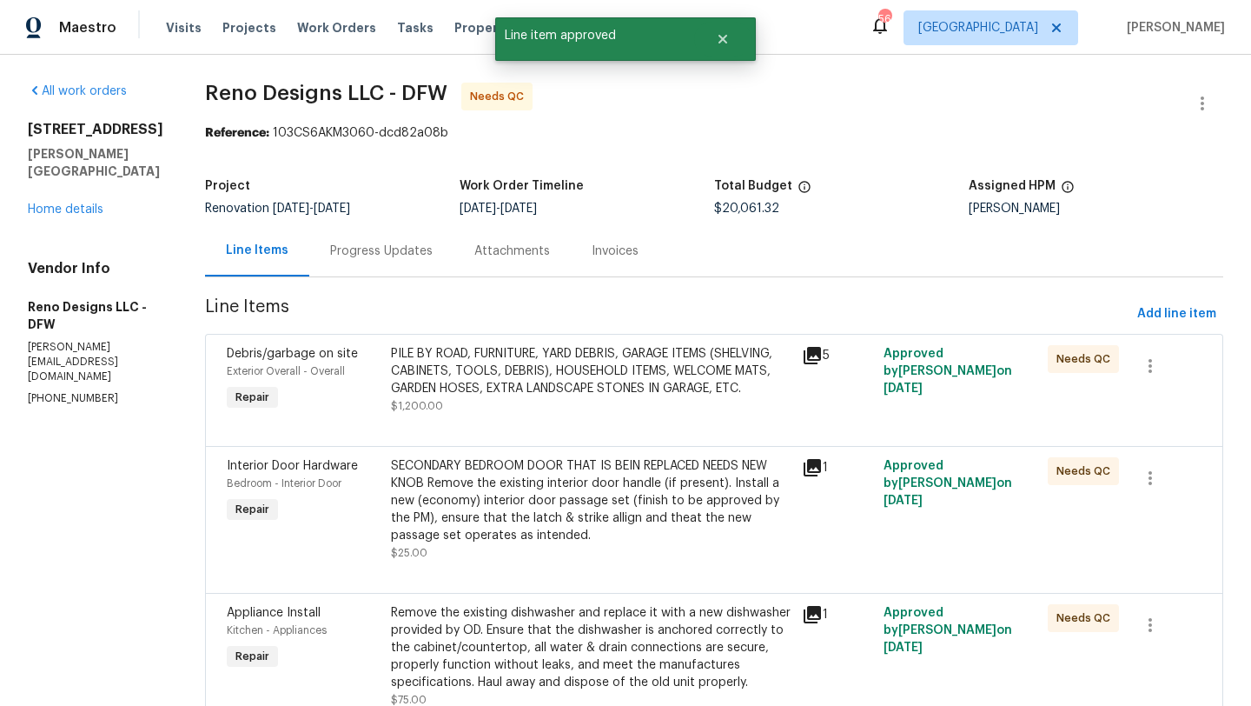
click at [615, 484] on div "SECONDARY BEDROOM DOOR THAT IS BEIN REPLACED NEEDS NEW KNOB Remove the existing…" at bounding box center [591, 500] width 401 height 87
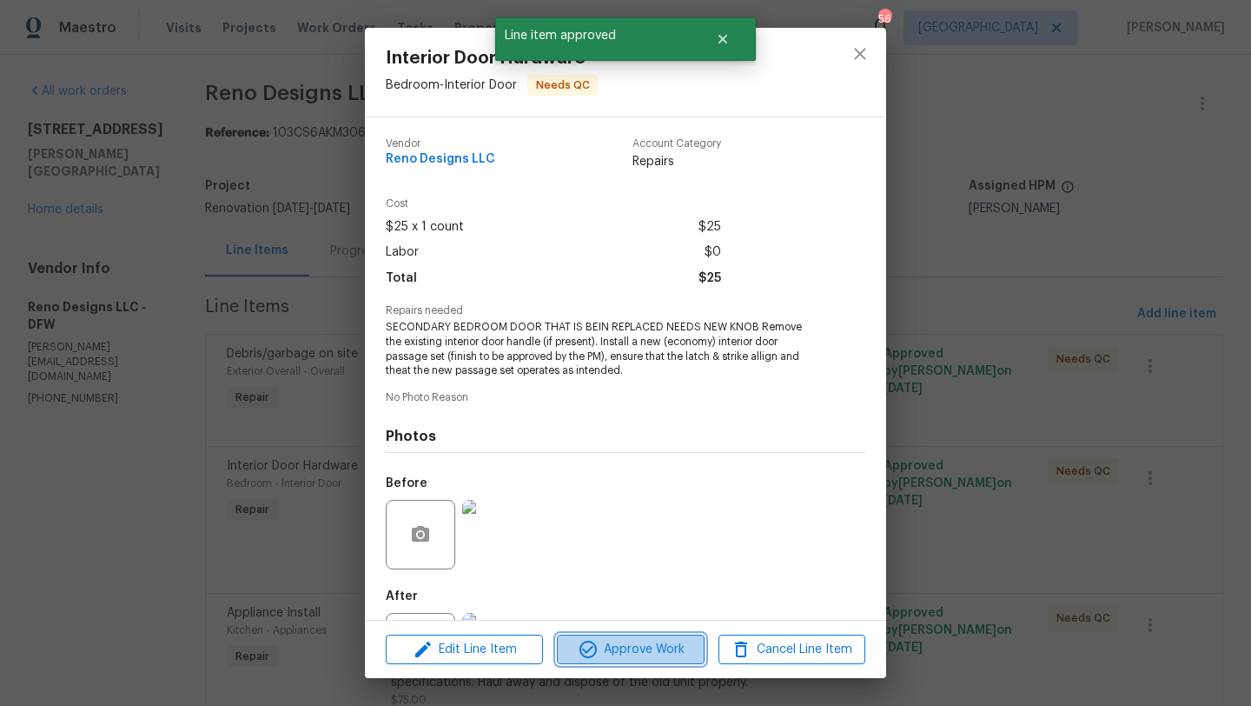
click at [650, 659] on span "Approve Work" at bounding box center [630, 650] width 136 height 22
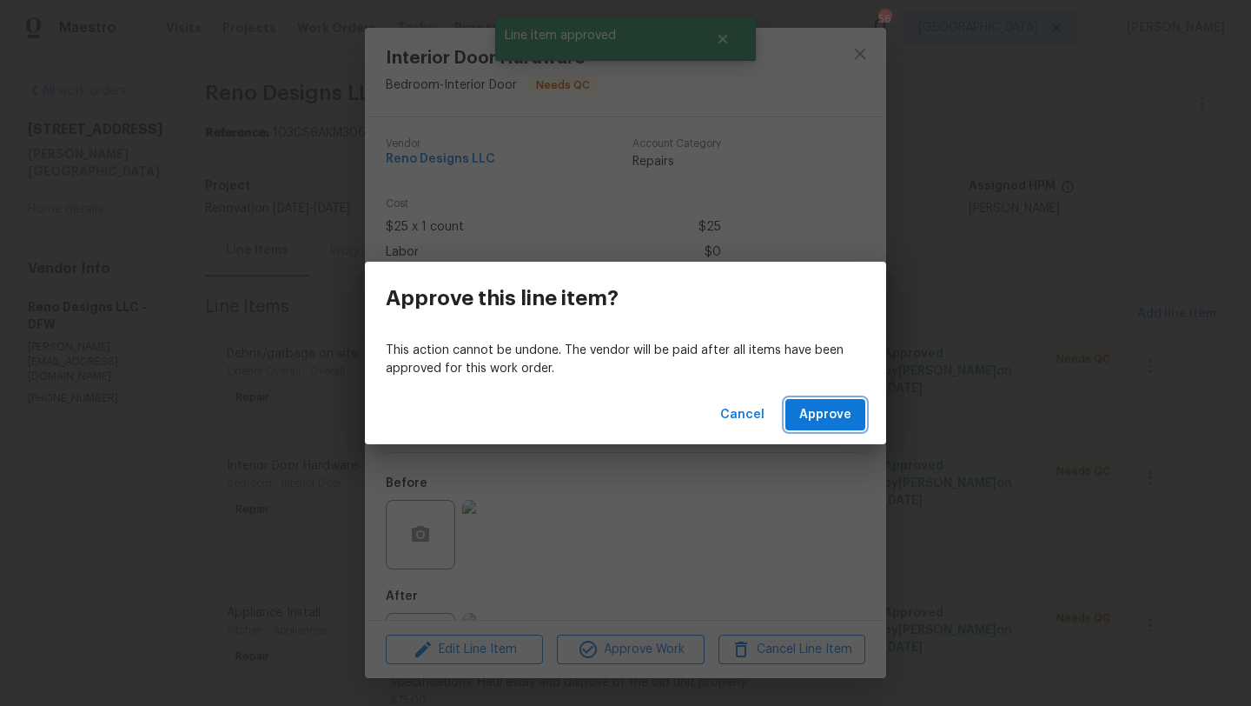
click at [831, 423] on span "Approve" at bounding box center [826, 415] width 52 height 22
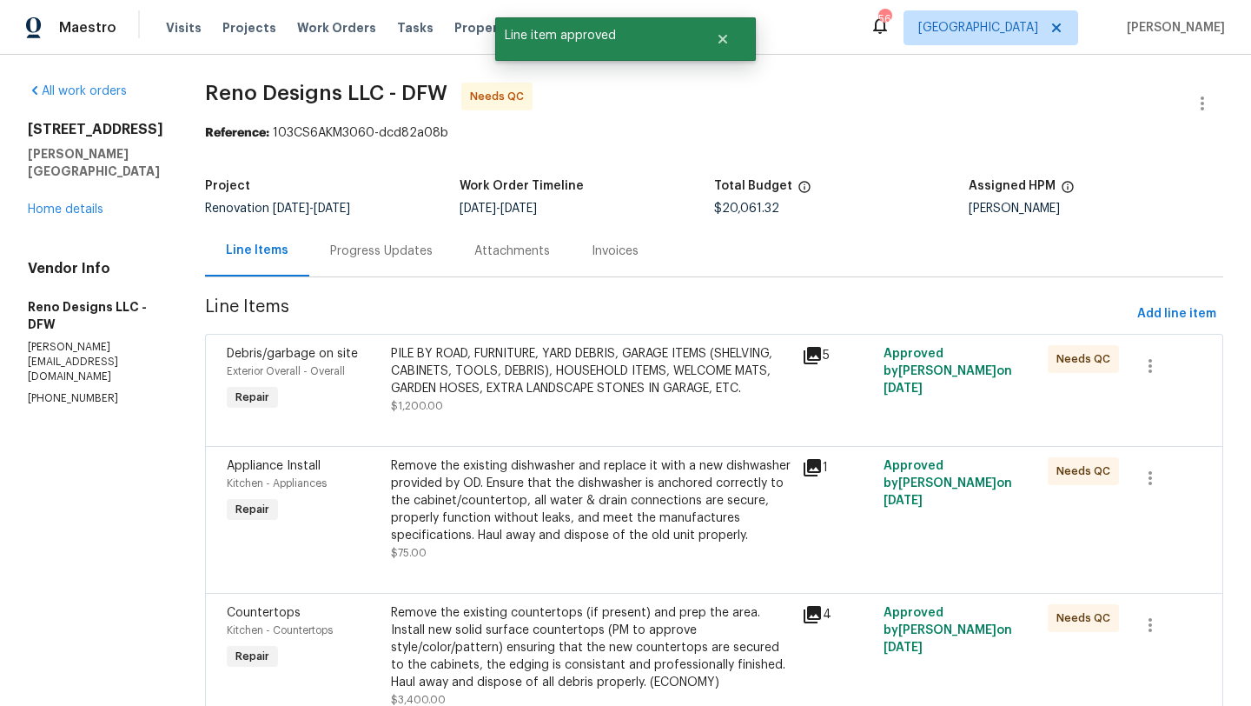
click at [610, 511] on div "Remove the existing dishwasher and replace it with a new dishwasher provided by…" at bounding box center [591, 500] width 401 height 87
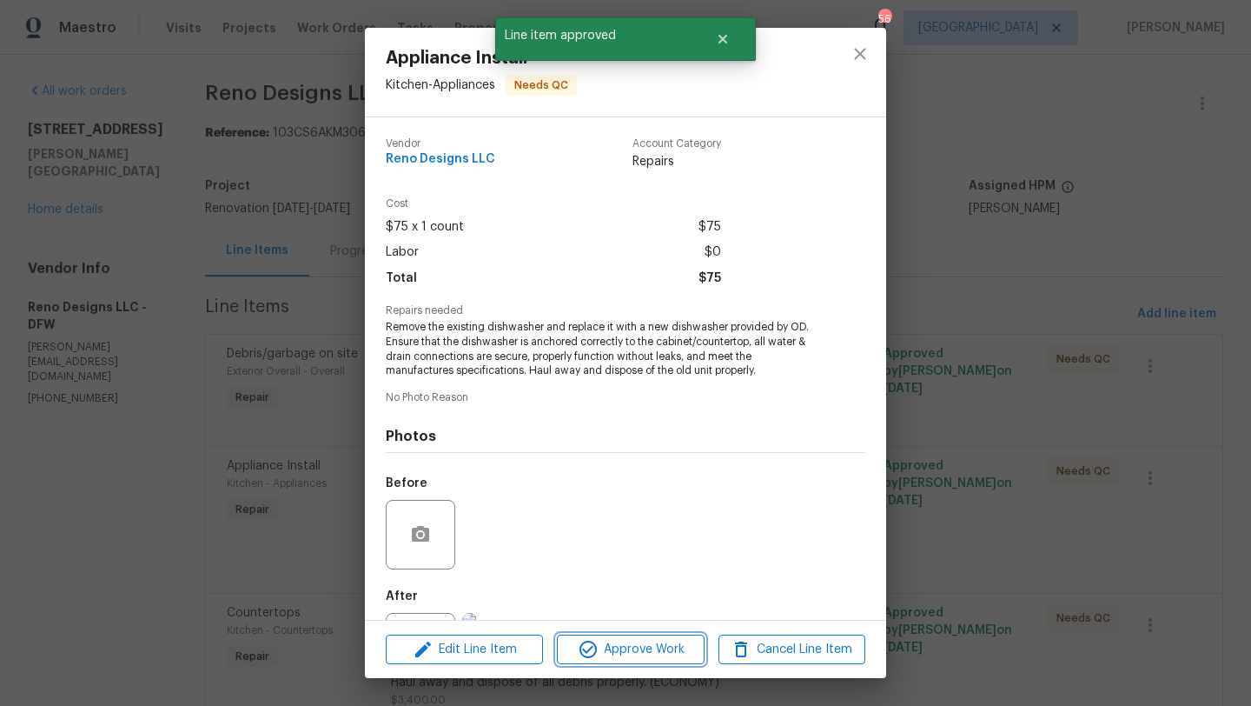
click at [634, 644] on span "Approve Work" at bounding box center [630, 650] width 136 height 22
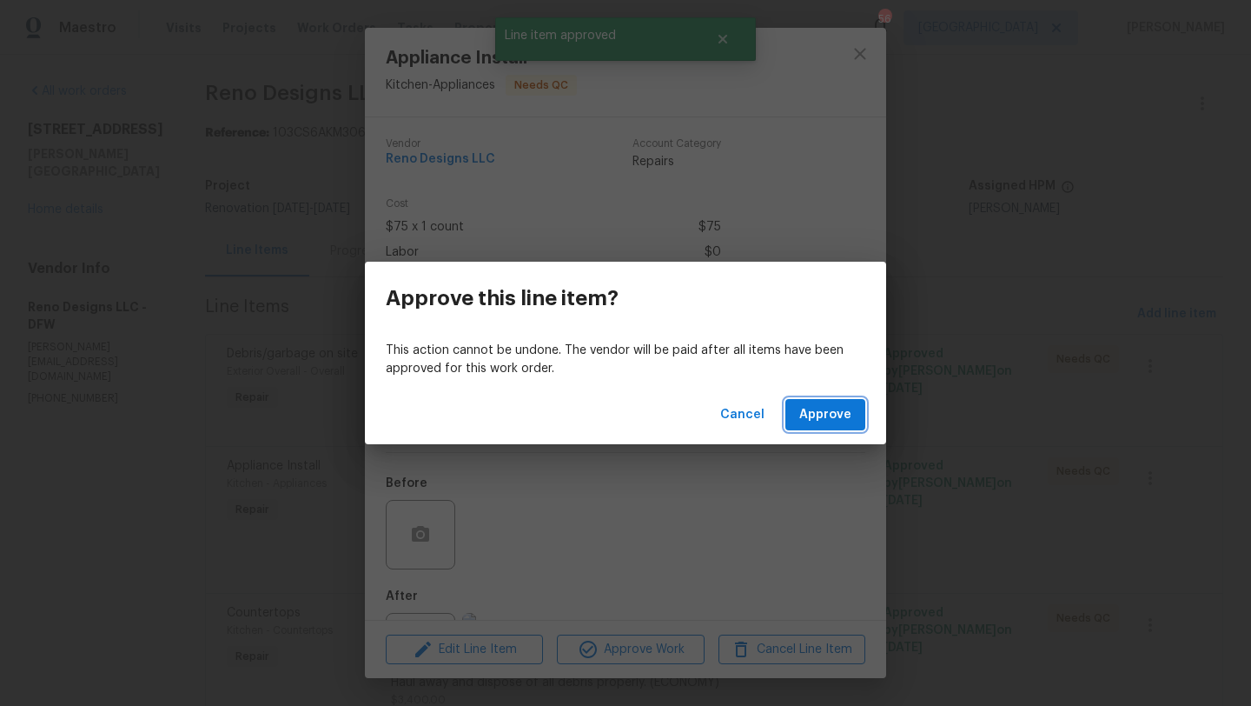
click at [801, 420] on button "Approve" at bounding box center [826, 415] width 80 height 32
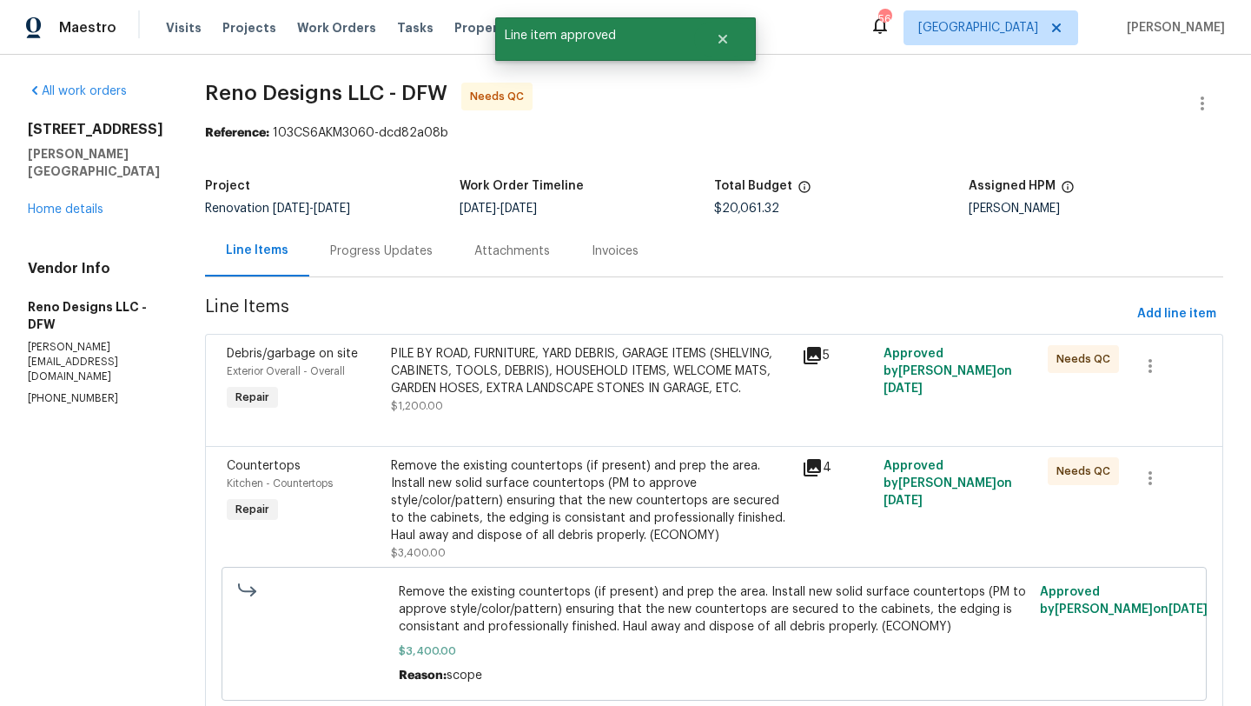
click at [630, 475] on div "Remove the existing countertops (if present) and prep the area. Install new sol…" at bounding box center [591, 500] width 401 height 87
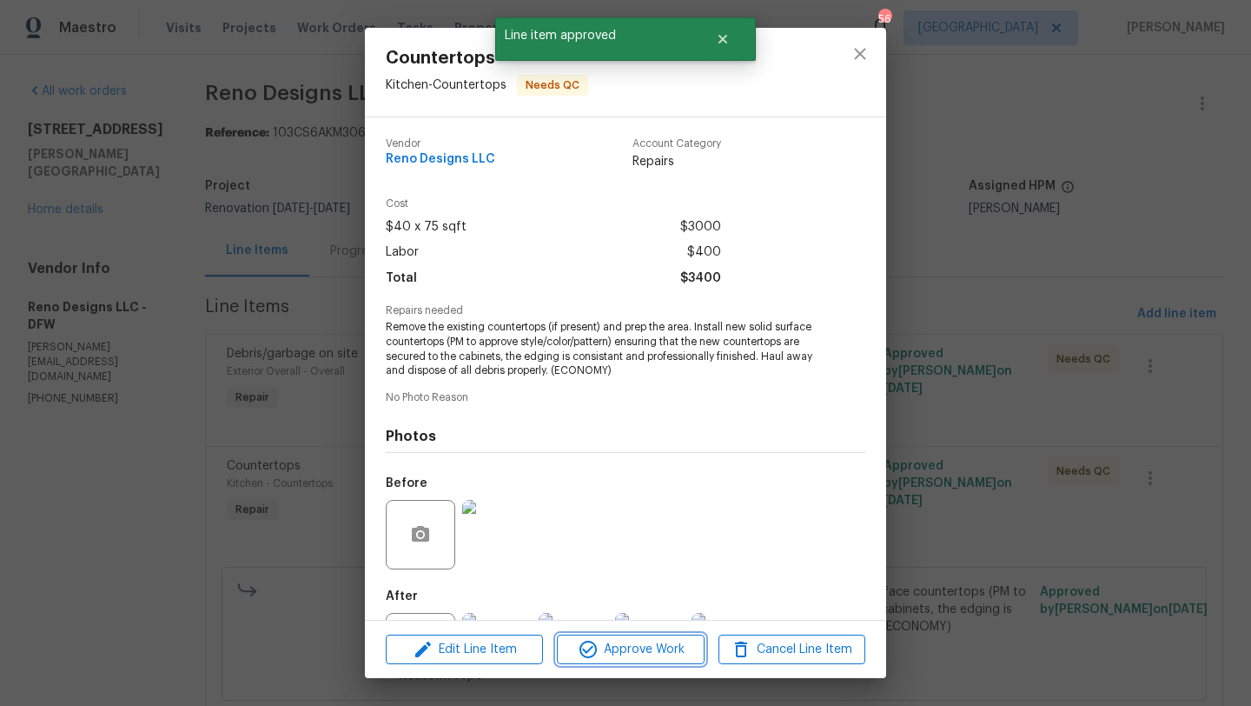
click at [674, 653] on span "Approve Work" at bounding box center [630, 650] width 136 height 22
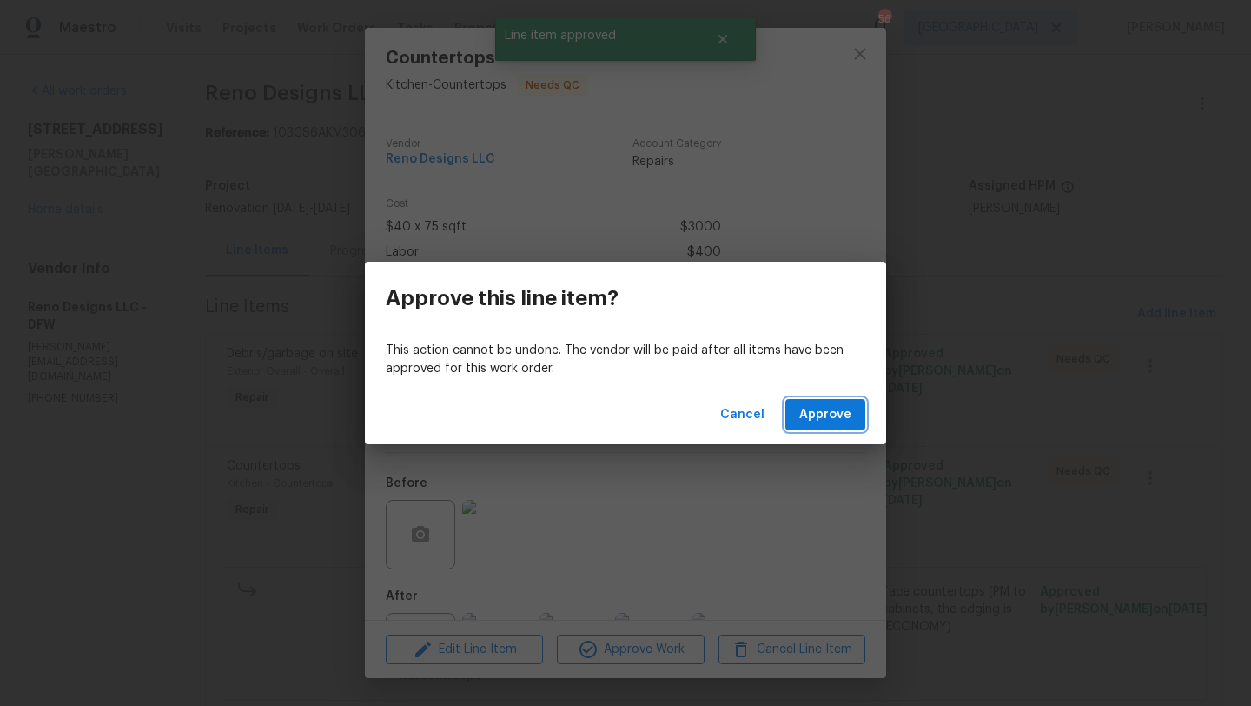
click at [830, 411] on span "Approve" at bounding box center [826, 415] width 52 height 22
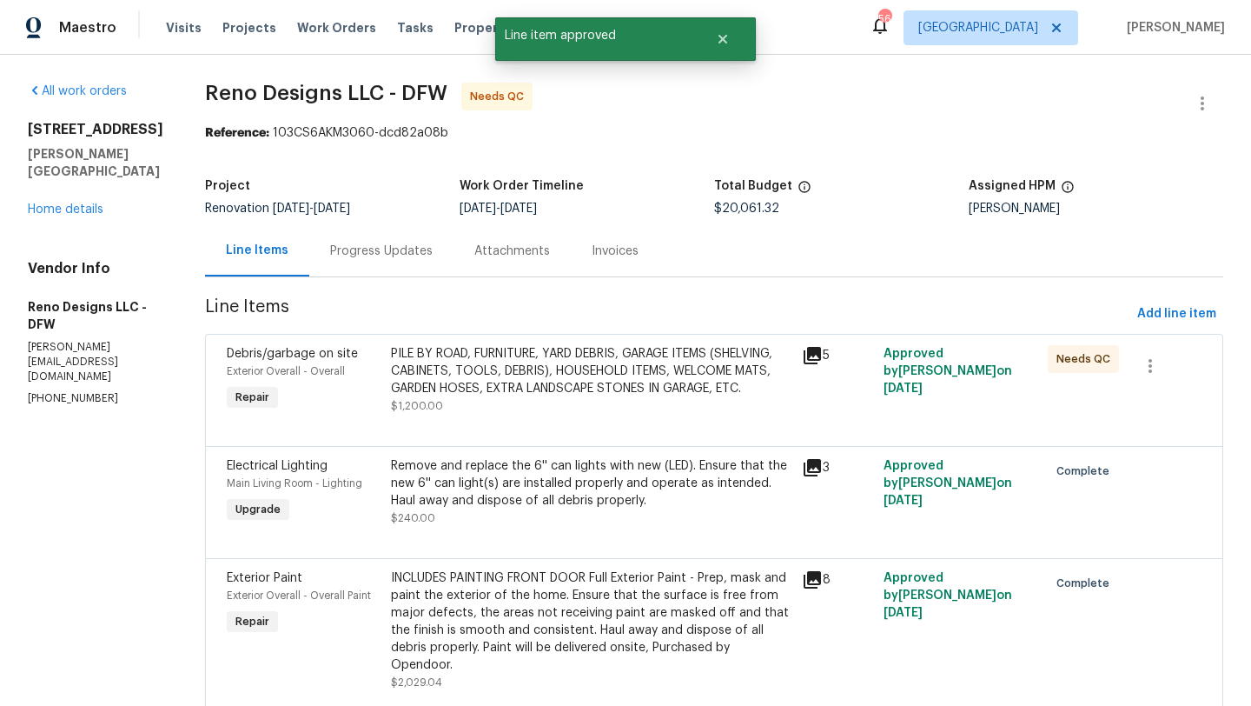
click at [629, 378] on div "PILE BY ROAD, FURNITURE, YARD DEBRIS, GARAGE ITEMS (SHELVING, CABINETS, TOOLS, …" at bounding box center [591, 371] width 401 height 52
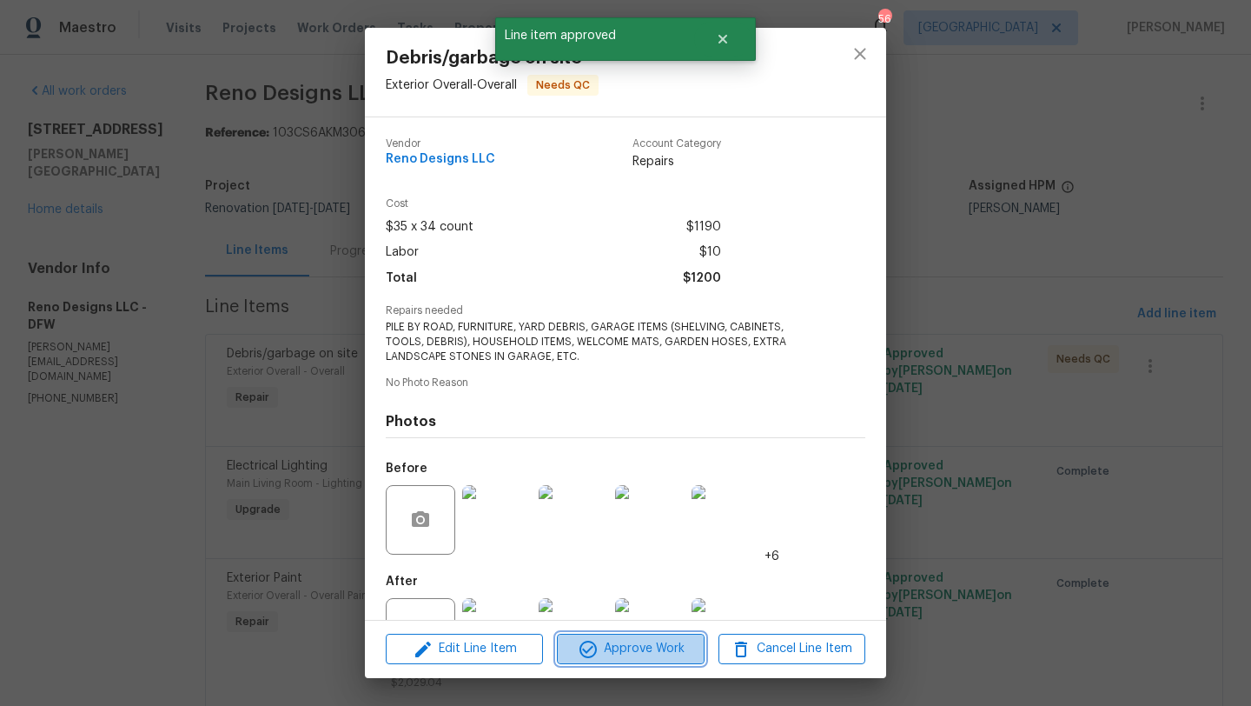
click at [657, 638] on span "Approve Work" at bounding box center [630, 649] width 136 height 22
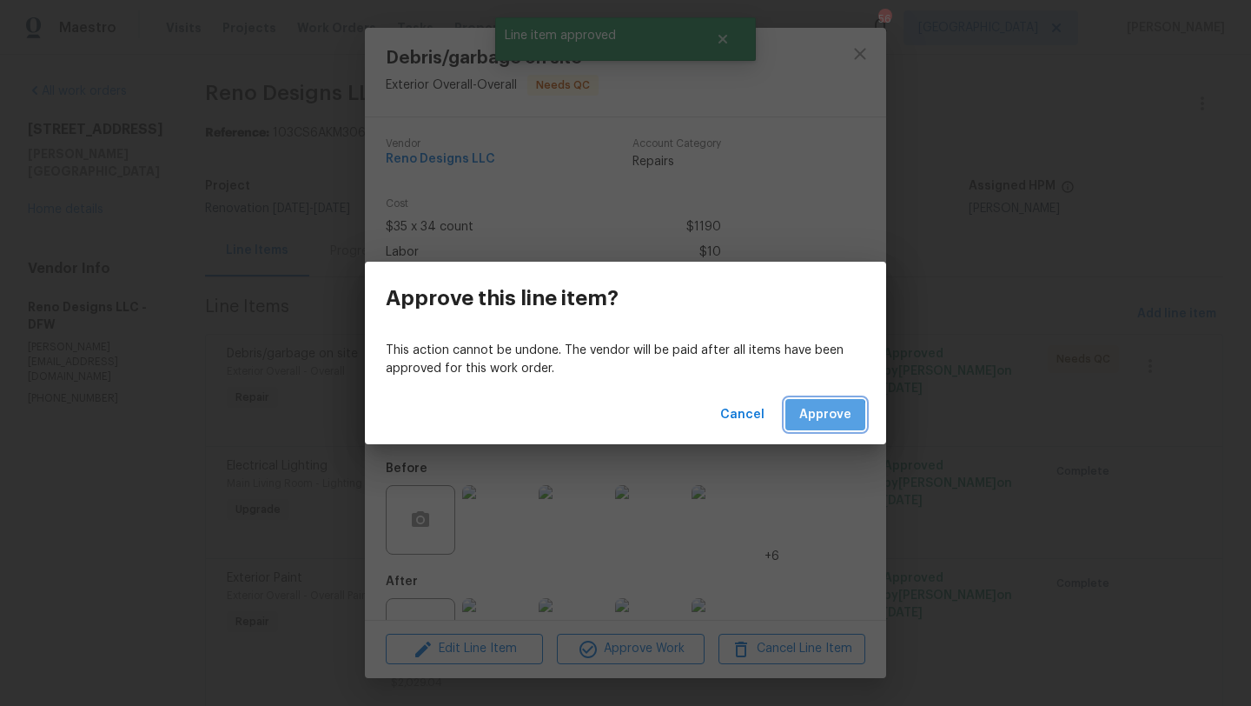
click at [820, 416] on span "Approve" at bounding box center [826, 415] width 52 height 22
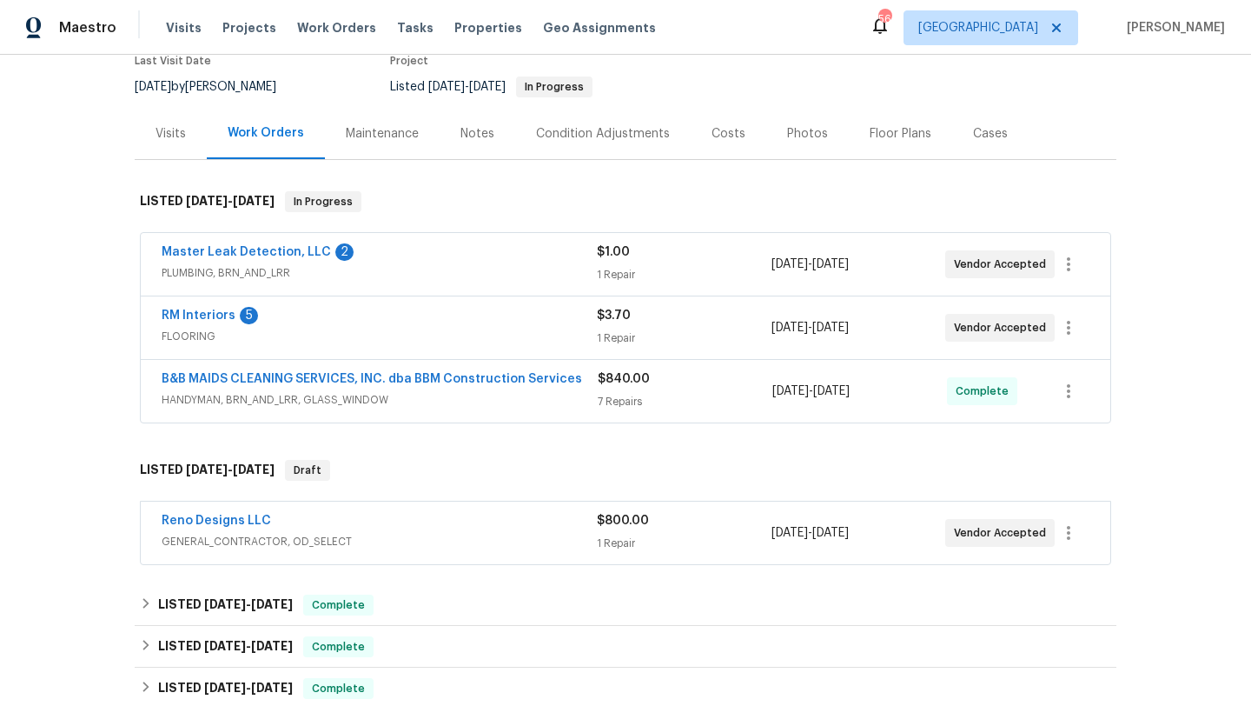
scroll to position [159, 0]
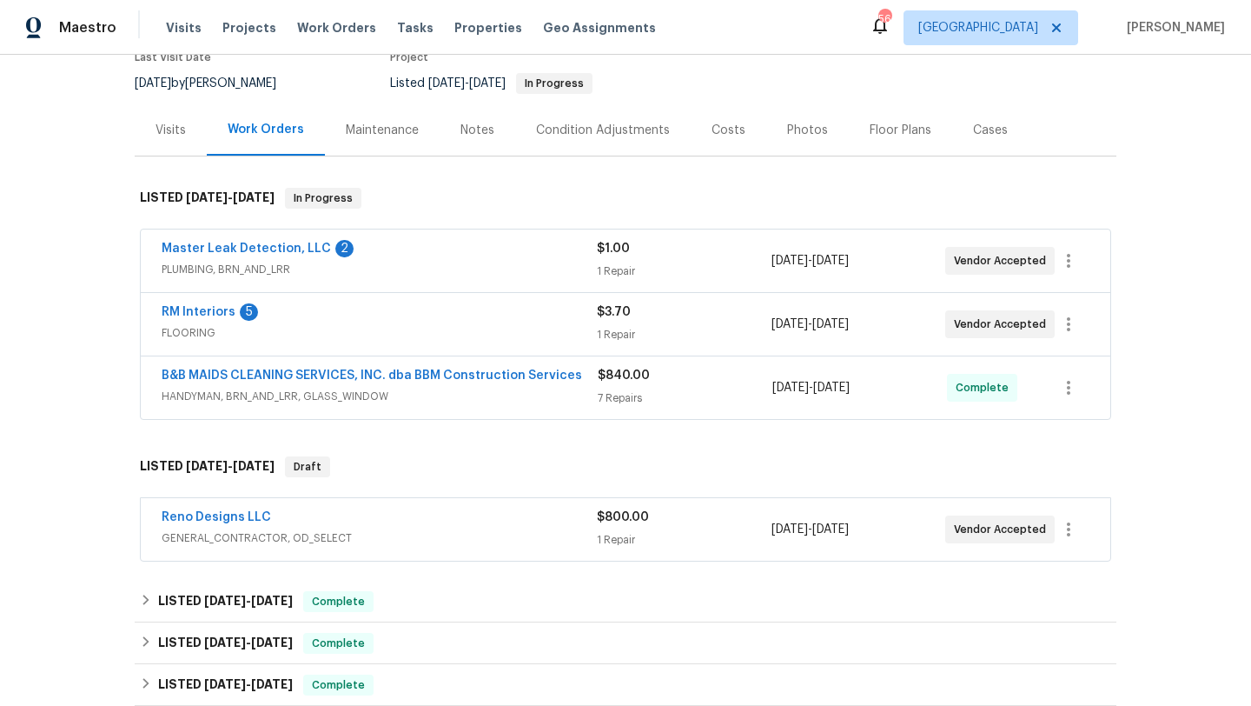
click at [419, 502] on div "Reno Designs LLC GENERAL_CONTRACTOR, OD_SELECT $800.00 1 Repair [DATE] - [DATE]…" at bounding box center [626, 529] width 970 height 63
click at [407, 518] on div "Reno Designs LLC" at bounding box center [379, 518] width 435 height 21
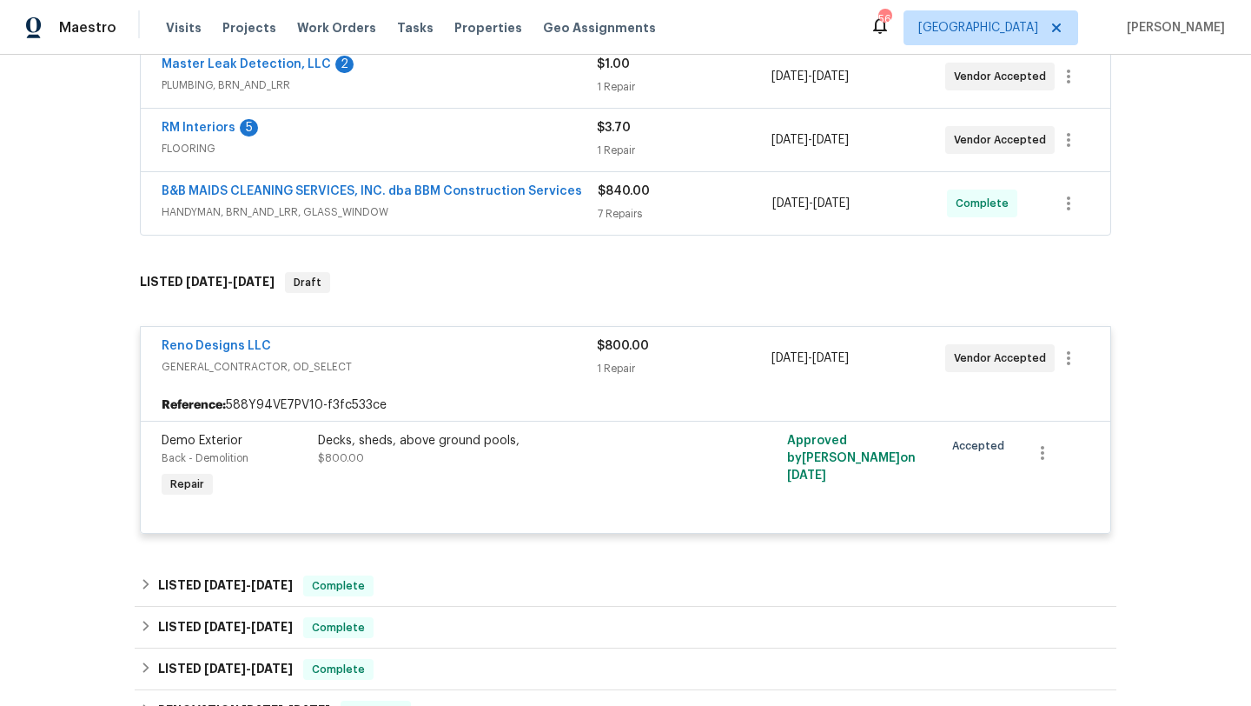
scroll to position [347, 0]
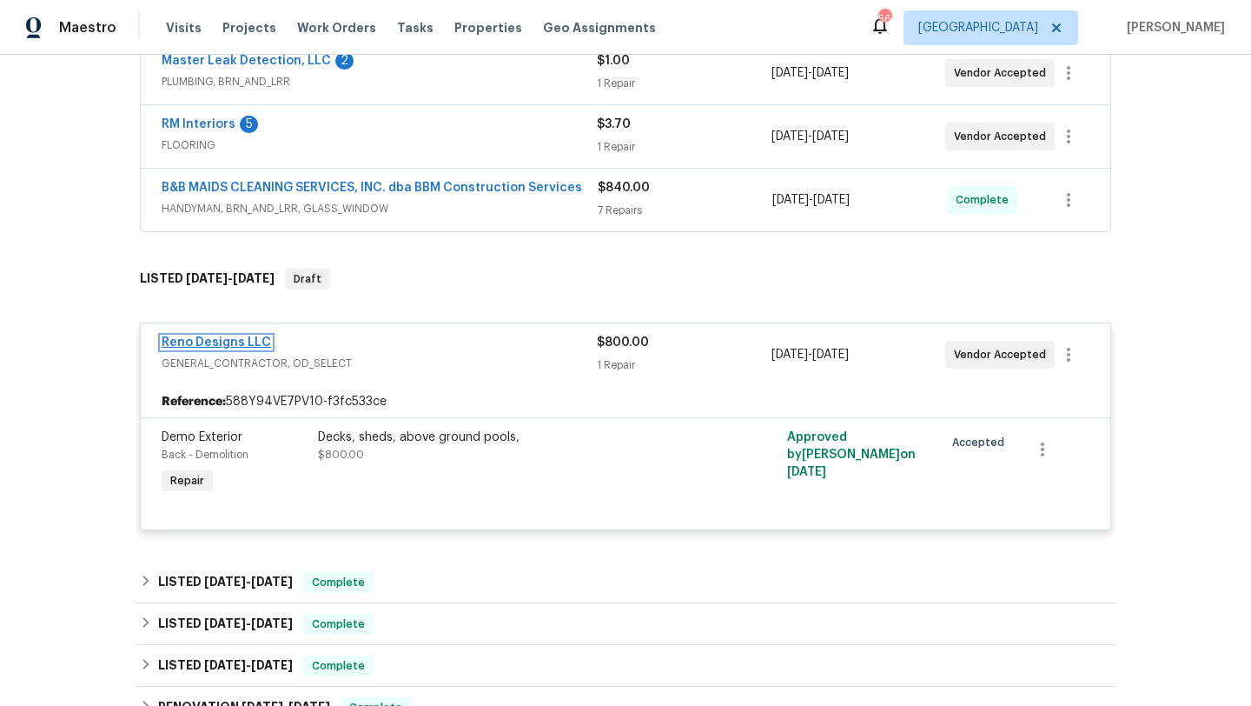
click at [252, 341] on link "Reno Designs LLC" at bounding box center [217, 342] width 110 height 12
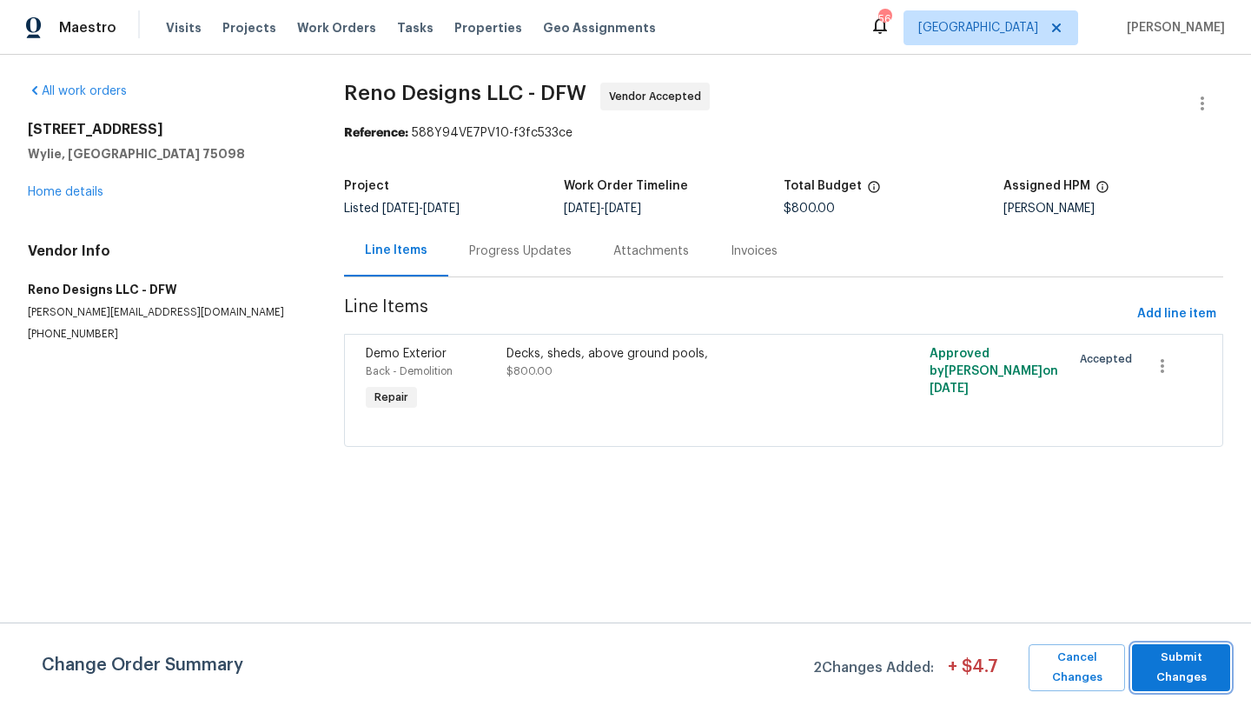
click at [1159, 657] on span "Submit Changes" at bounding box center [1181, 667] width 81 height 40
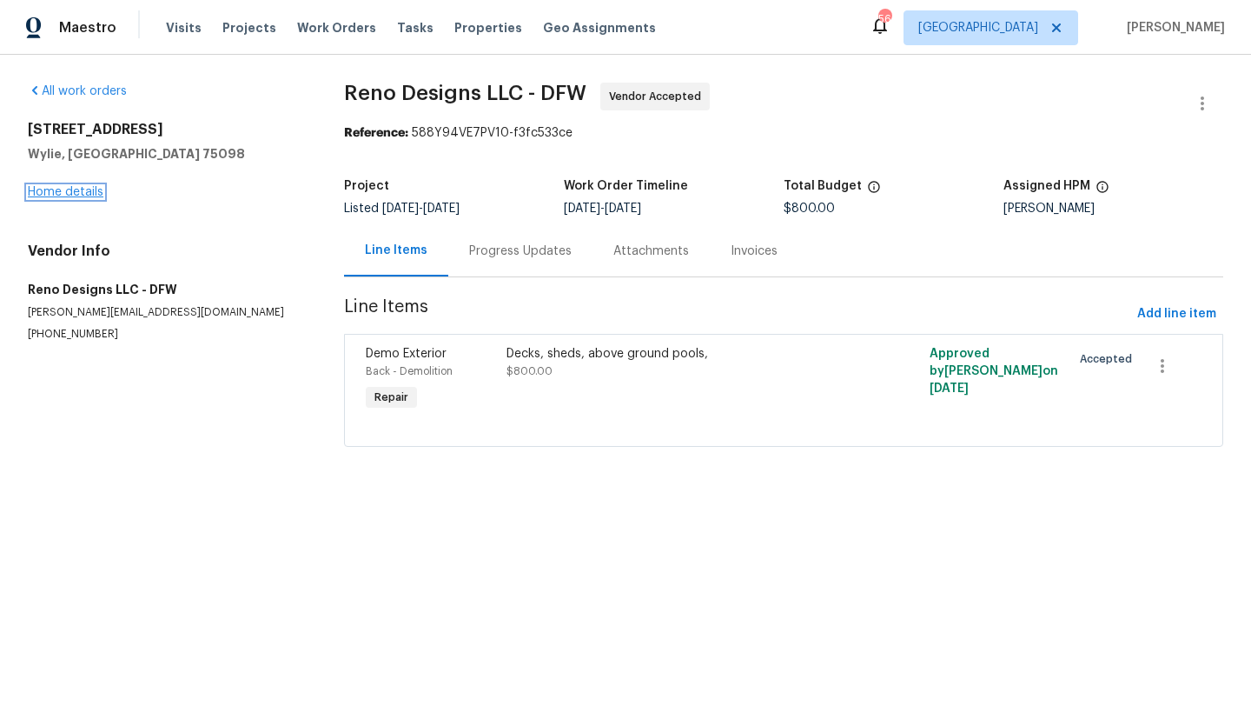
click at [90, 190] on link "Home details" at bounding box center [66, 192] width 76 height 12
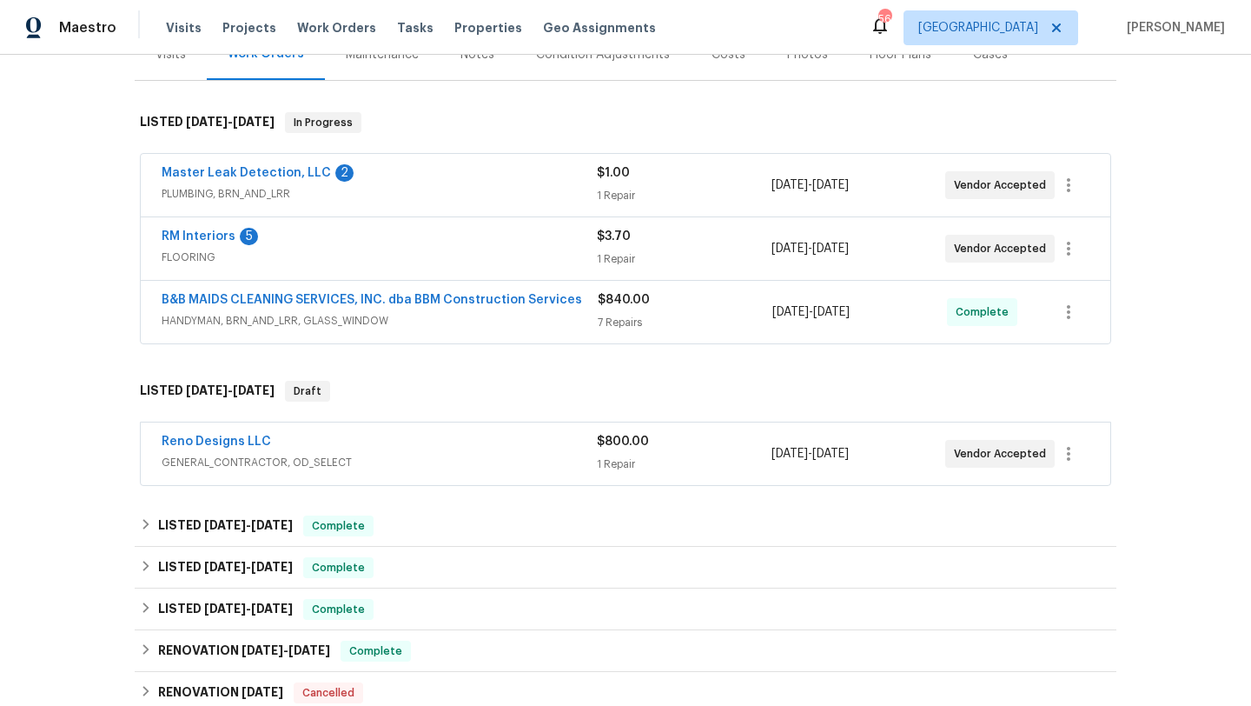
scroll to position [254, 0]
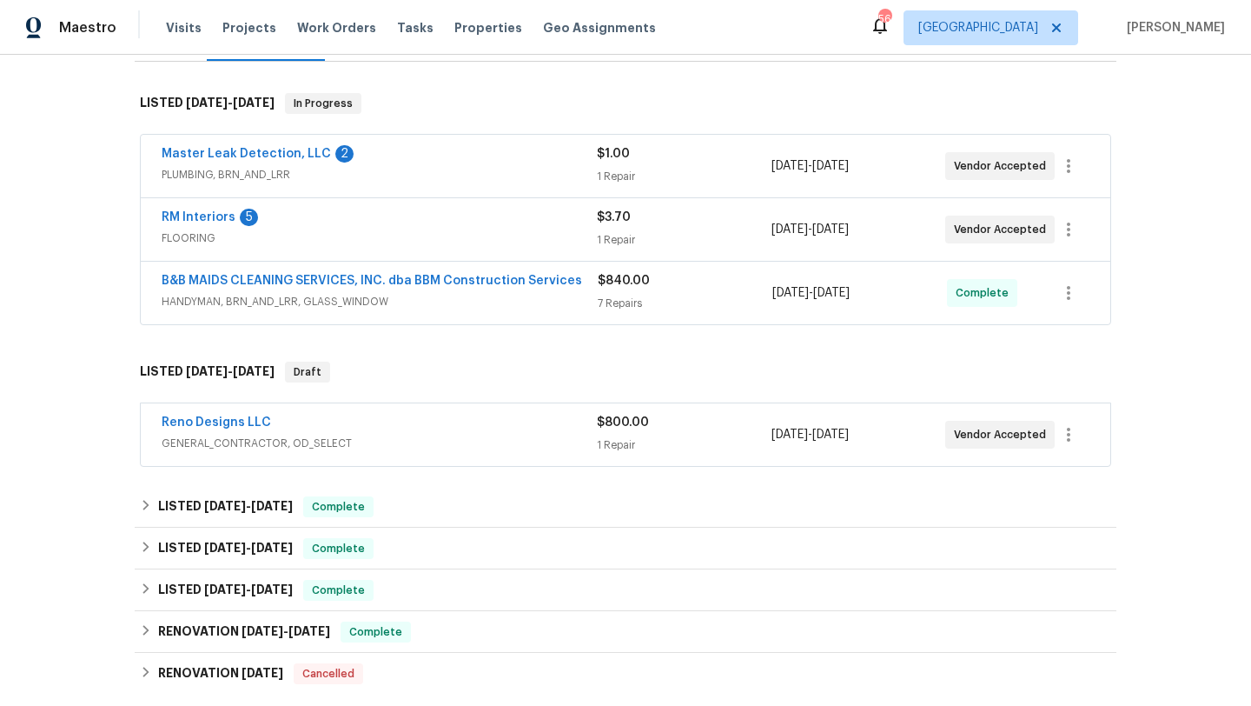
click at [483, 434] on div "Reno Designs LLC" at bounding box center [379, 424] width 435 height 21
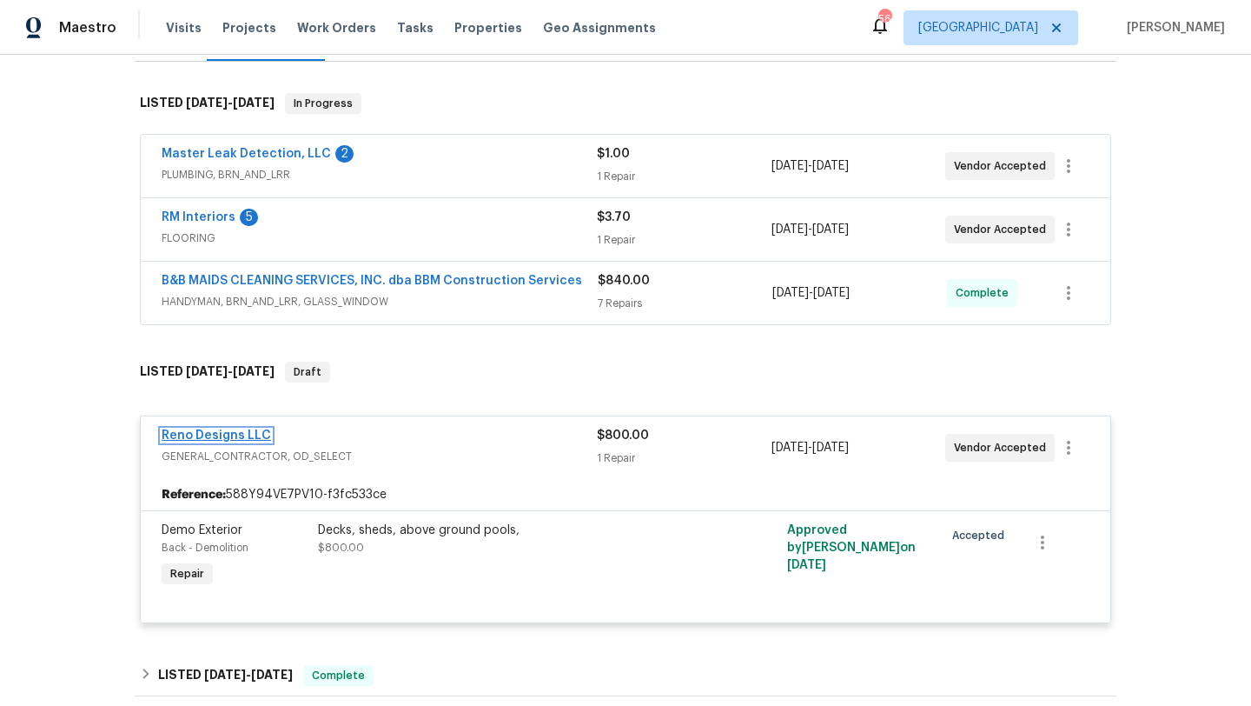
click at [248, 430] on link "Reno Designs LLC" at bounding box center [217, 435] width 110 height 12
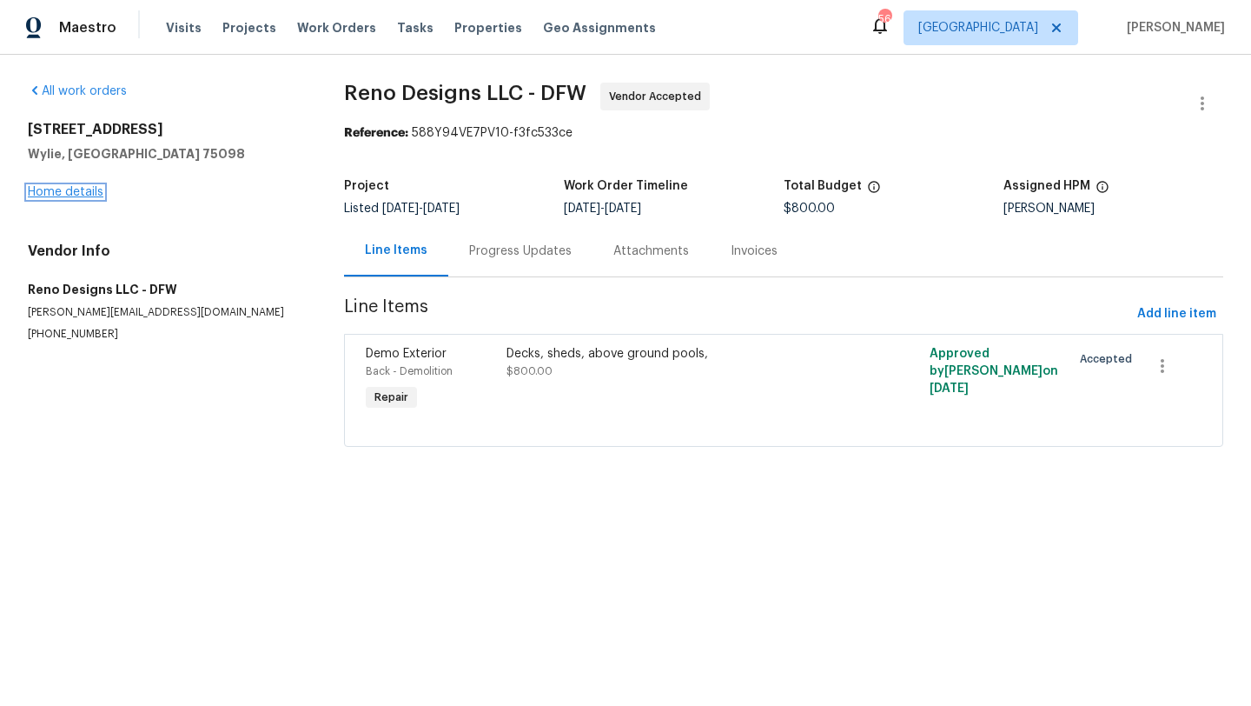
click at [80, 193] on link "Home details" at bounding box center [66, 192] width 76 height 12
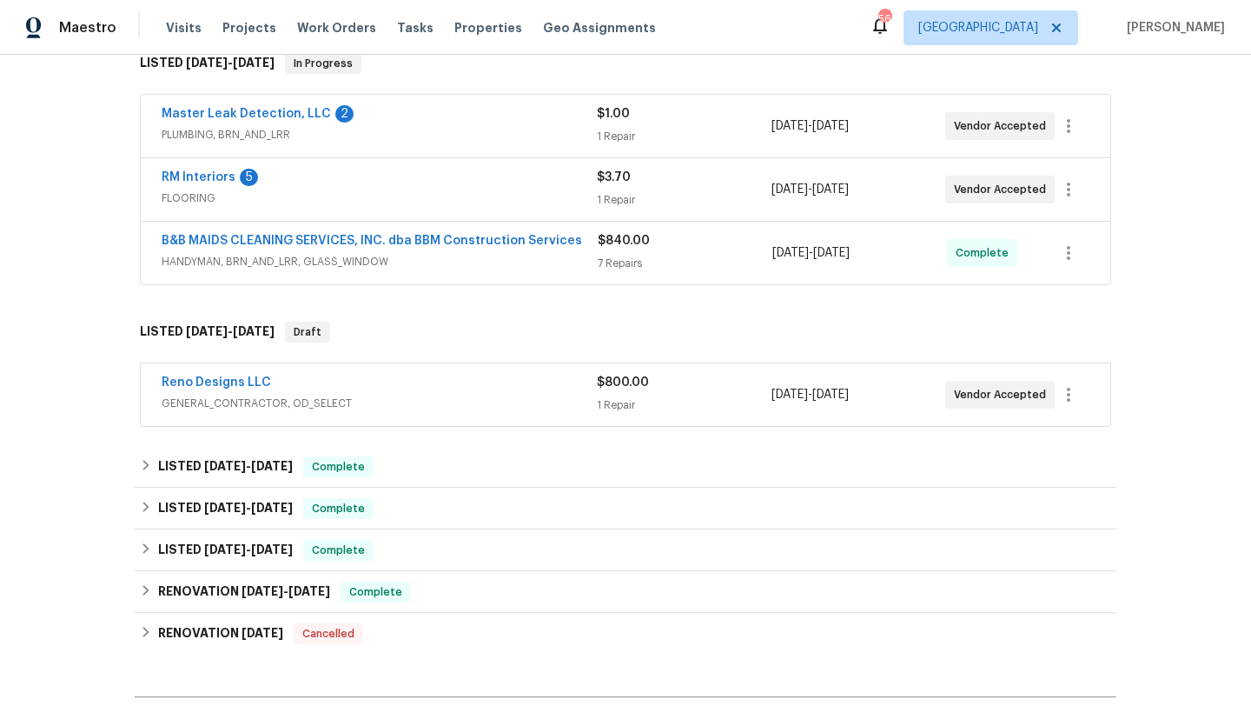
scroll to position [285, 0]
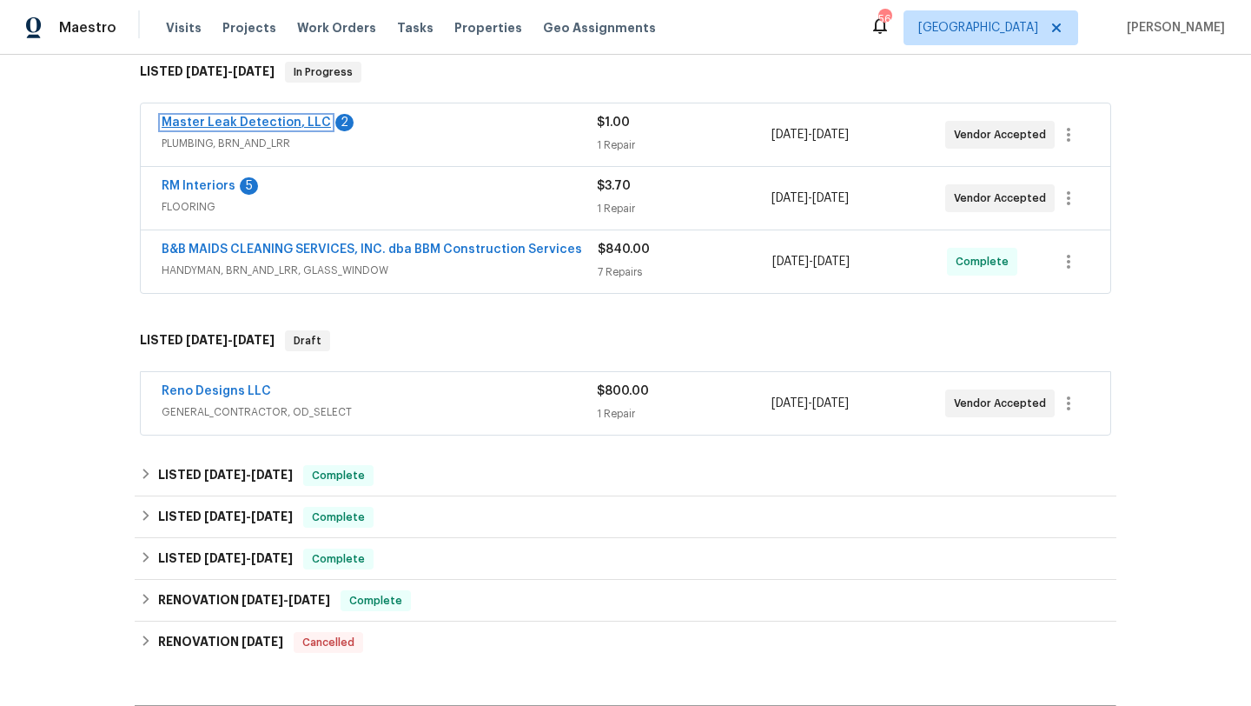
click at [287, 122] on link "Master Leak Detection, LLC" at bounding box center [246, 122] width 169 height 12
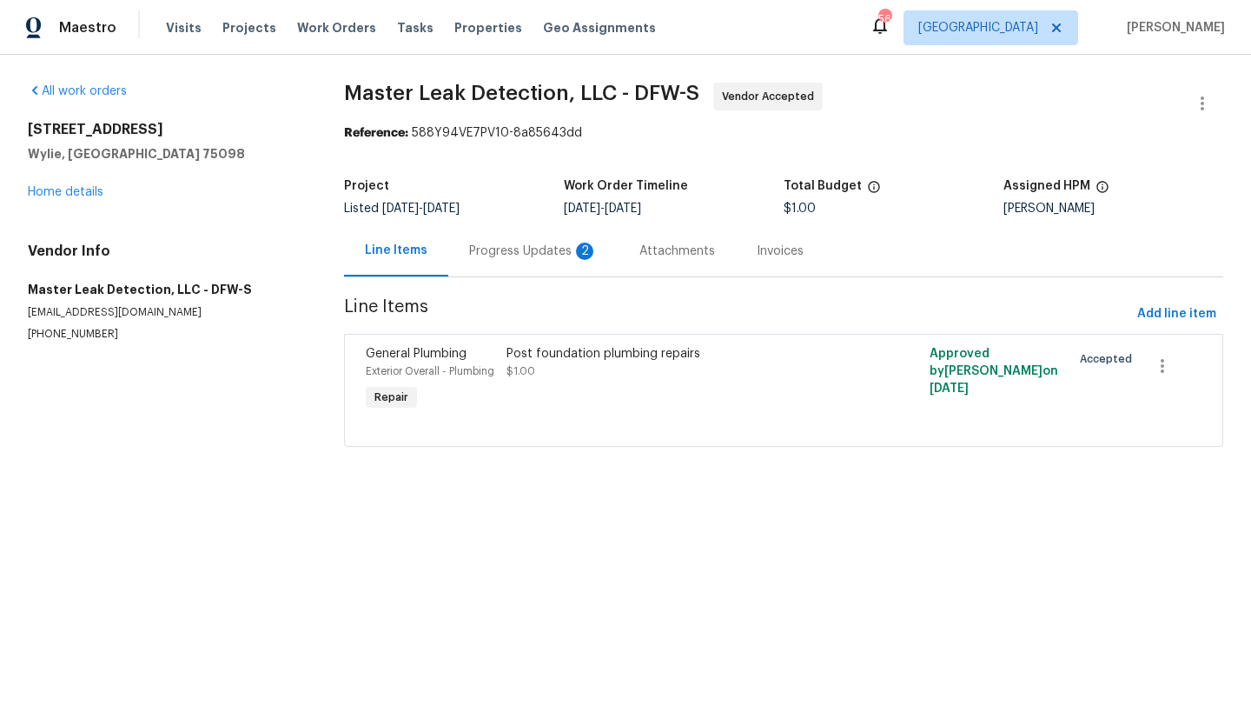
click at [482, 249] on div "Progress Updates 2" at bounding box center [533, 250] width 129 height 17
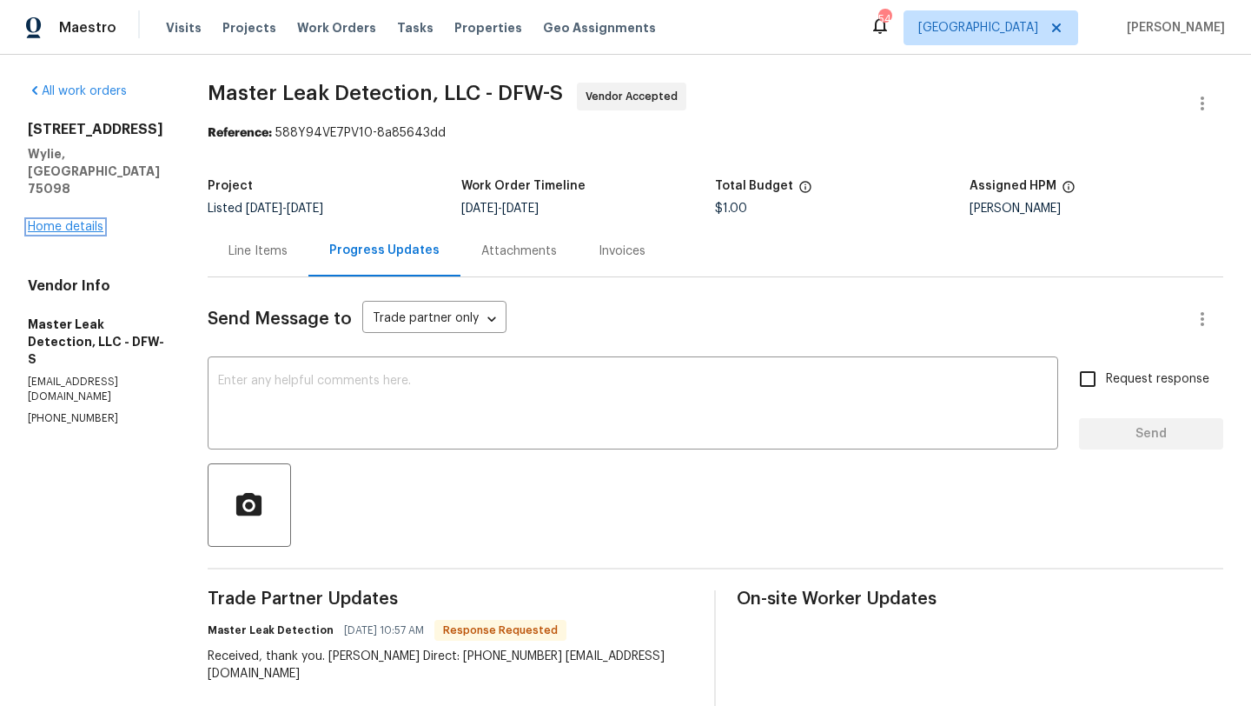
click at [96, 221] on link "Home details" at bounding box center [66, 227] width 76 height 12
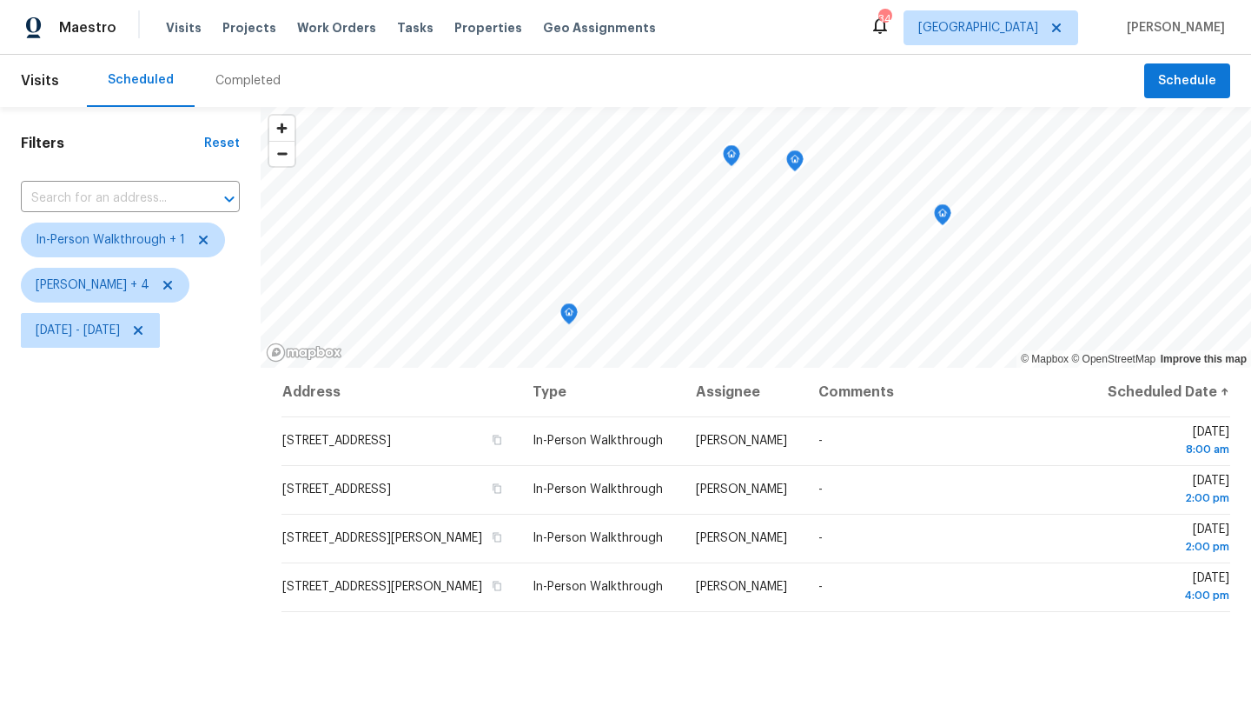
scroll to position [45, 0]
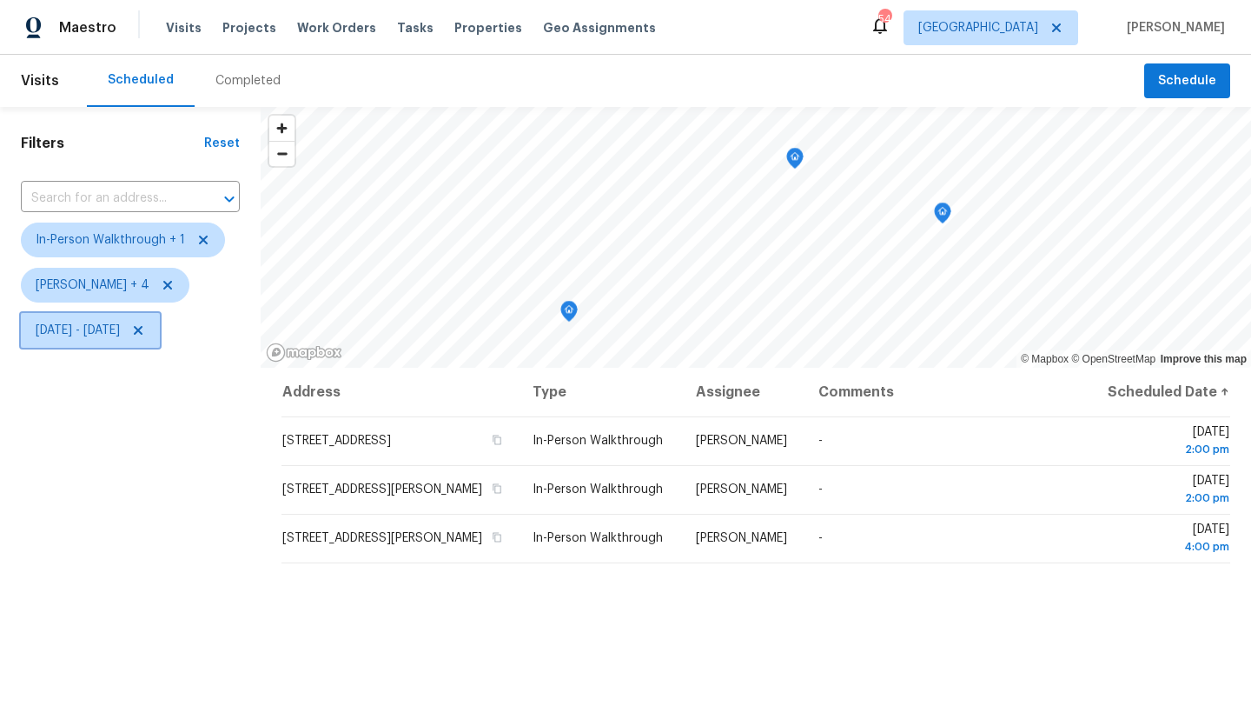
click at [120, 335] on span "[DATE] - [DATE]" at bounding box center [78, 330] width 84 height 17
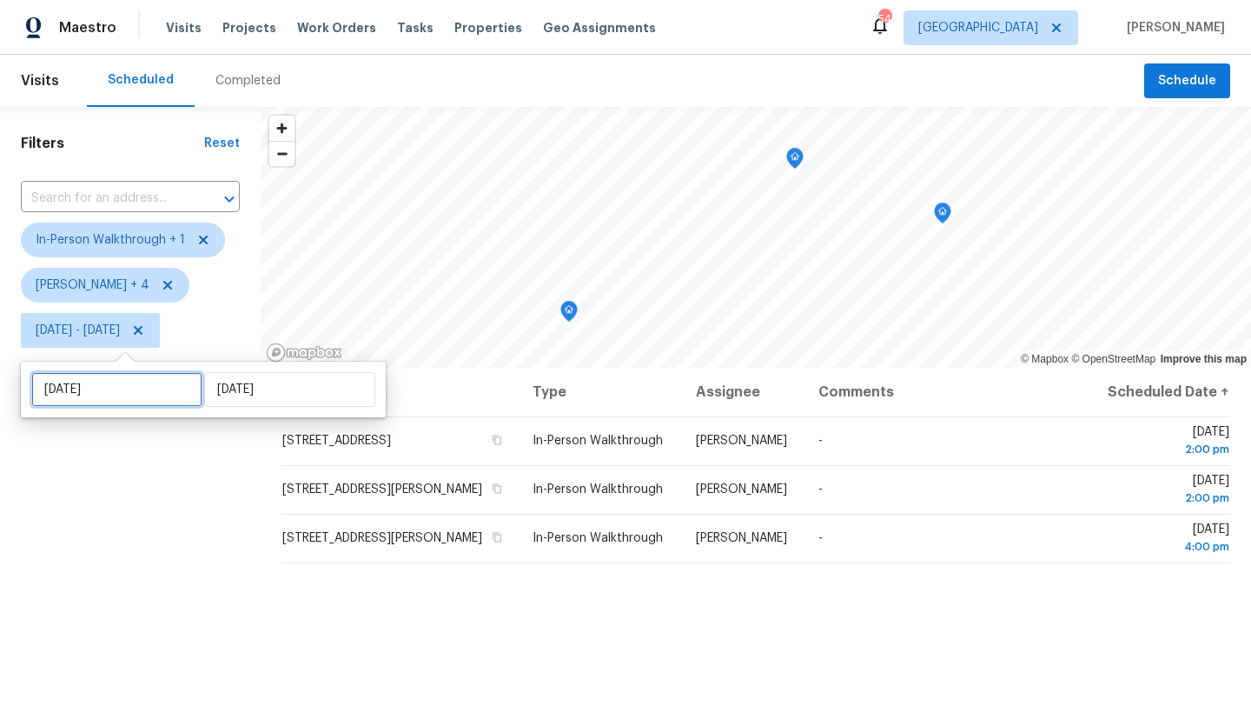
click at [137, 389] on input "[DATE]" at bounding box center [116, 389] width 171 height 35
select select "8"
select select "2025"
select select "9"
select select "2025"
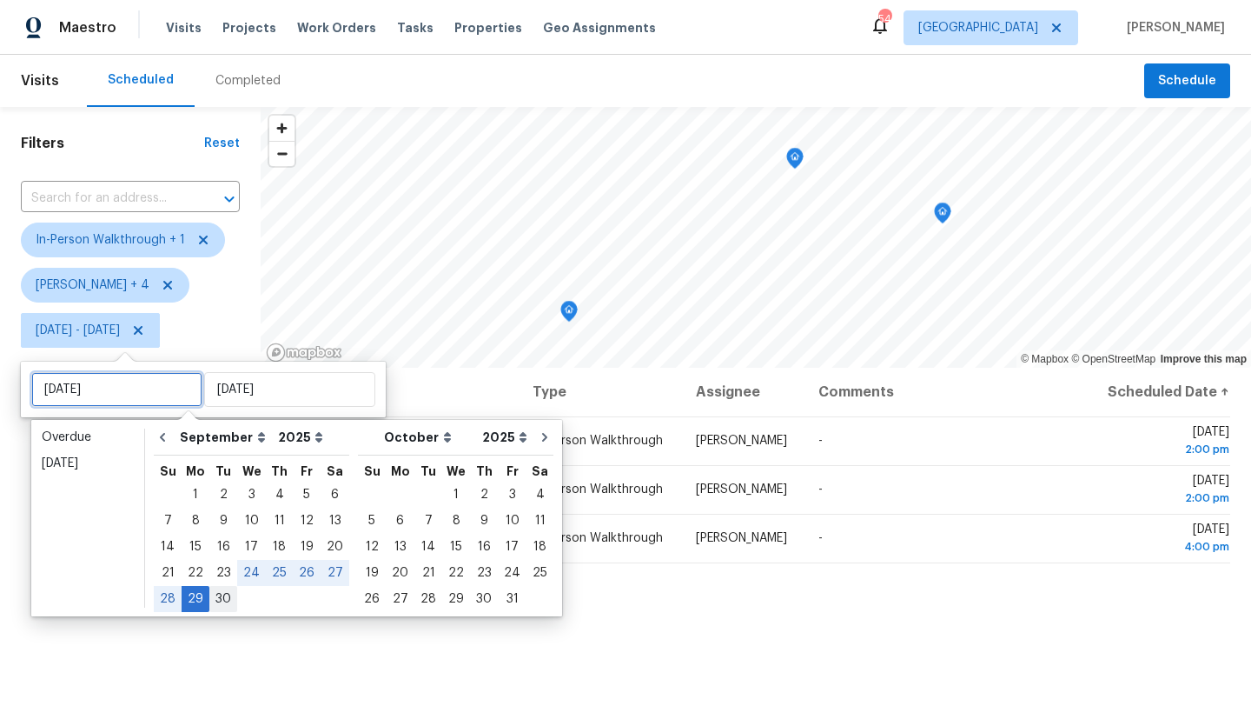
type input "[DATE]"
click at [217, 597] on div "30" at bounding box center [223, 599] width 28 height 24
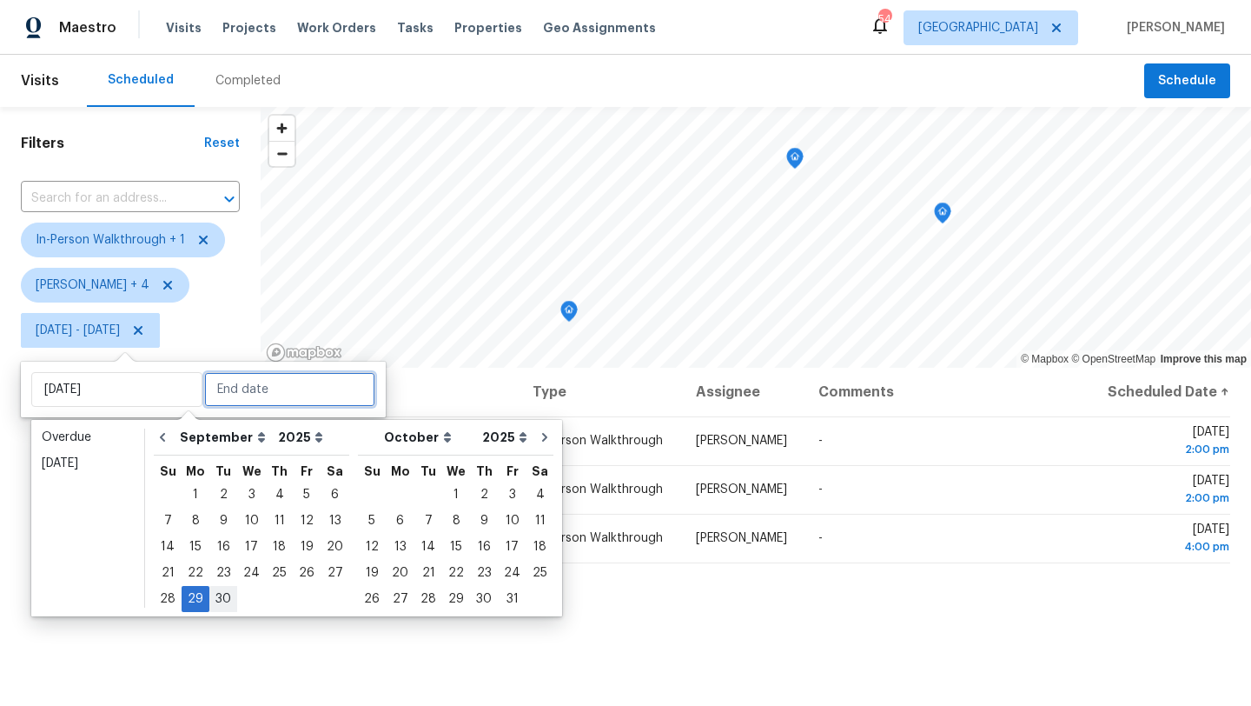
type input "[DATE]"
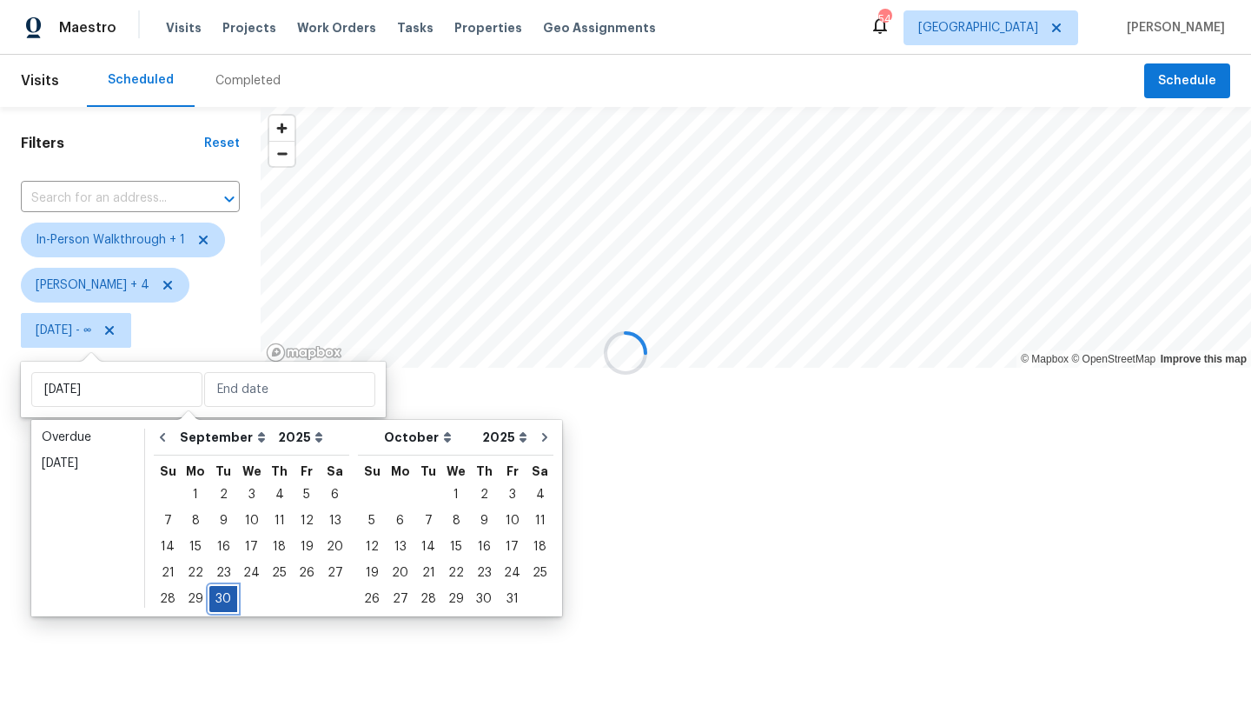
click at [217, 597] on div "30" at bounding box center [223, 599] width 28 height 24
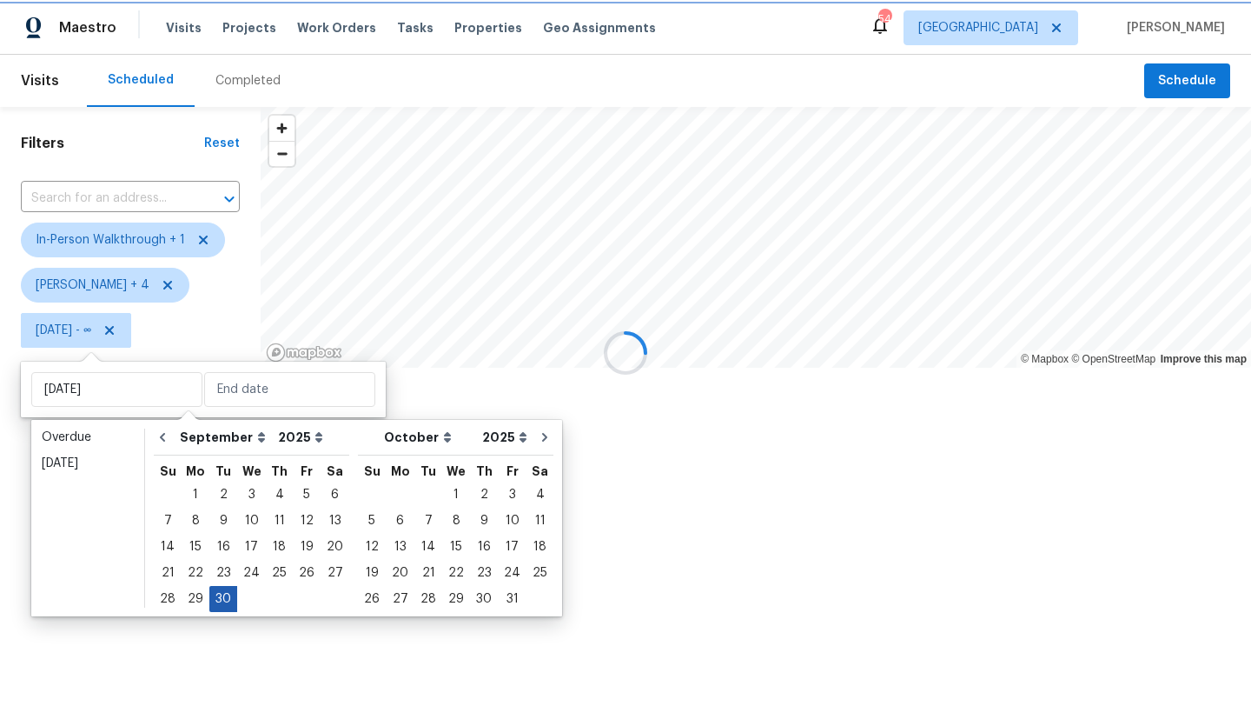
type input "[DATE]"
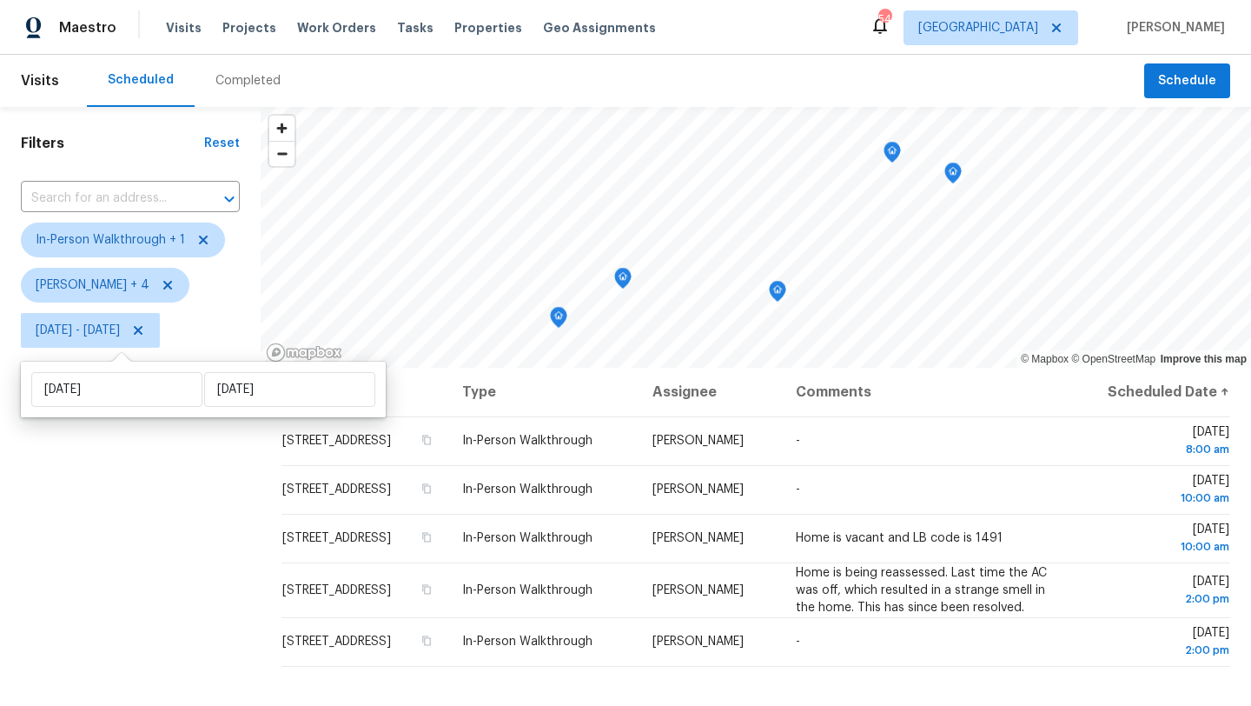
click at [209, 589] on div "Filters Reset ​ In-Person Walkthrough + 1 [PERSON_NAME] + 4 [DATE] - [DATE]" at bounding box center [130, 520] width 261 height 826
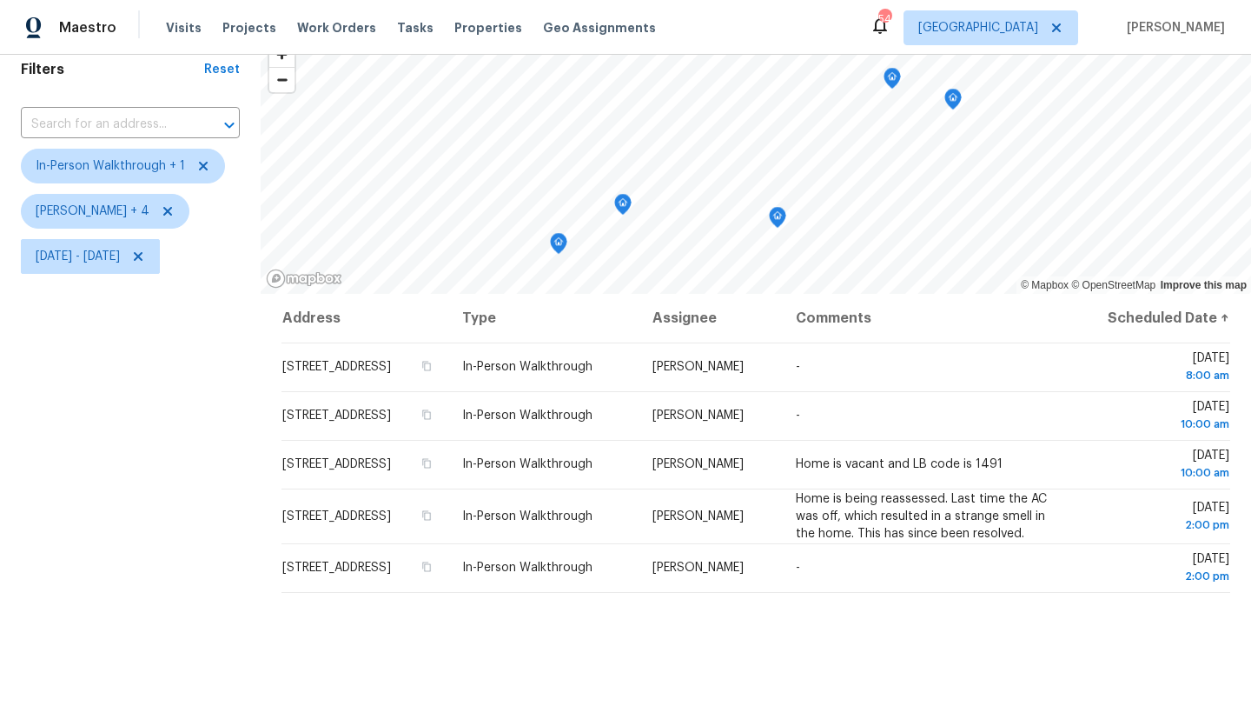
scroll to position [65, 0]
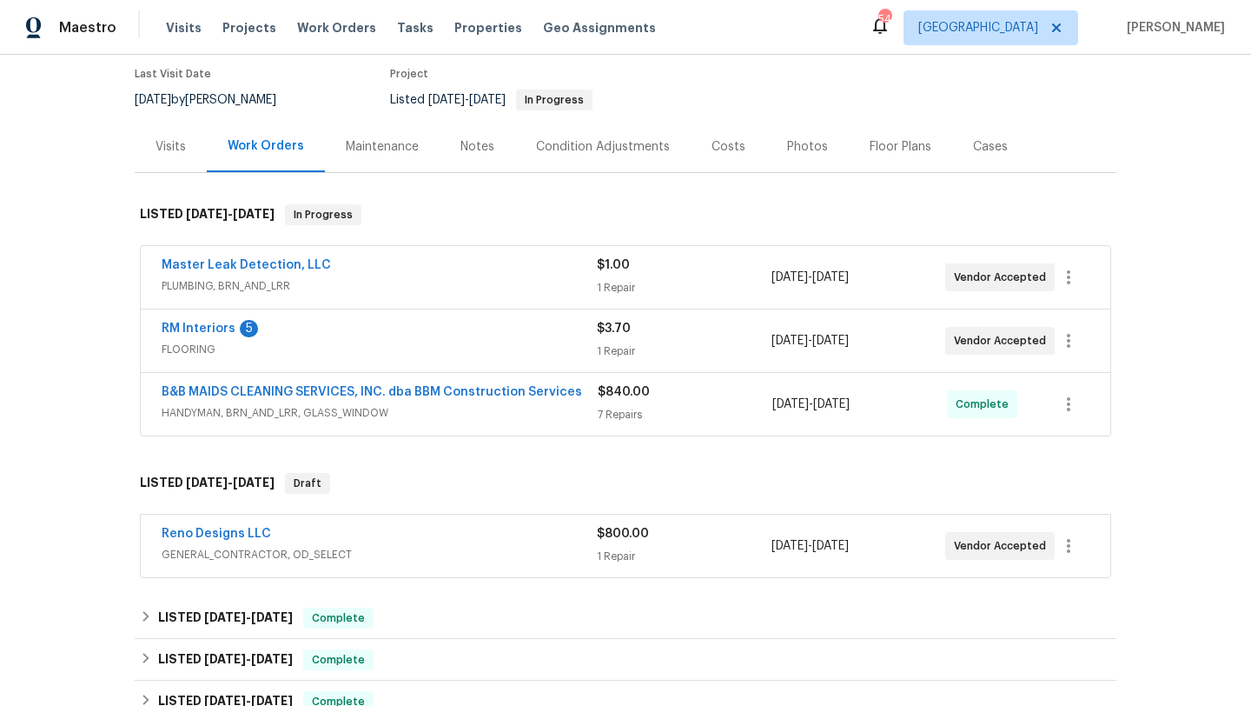
scroll to position [159, 0]
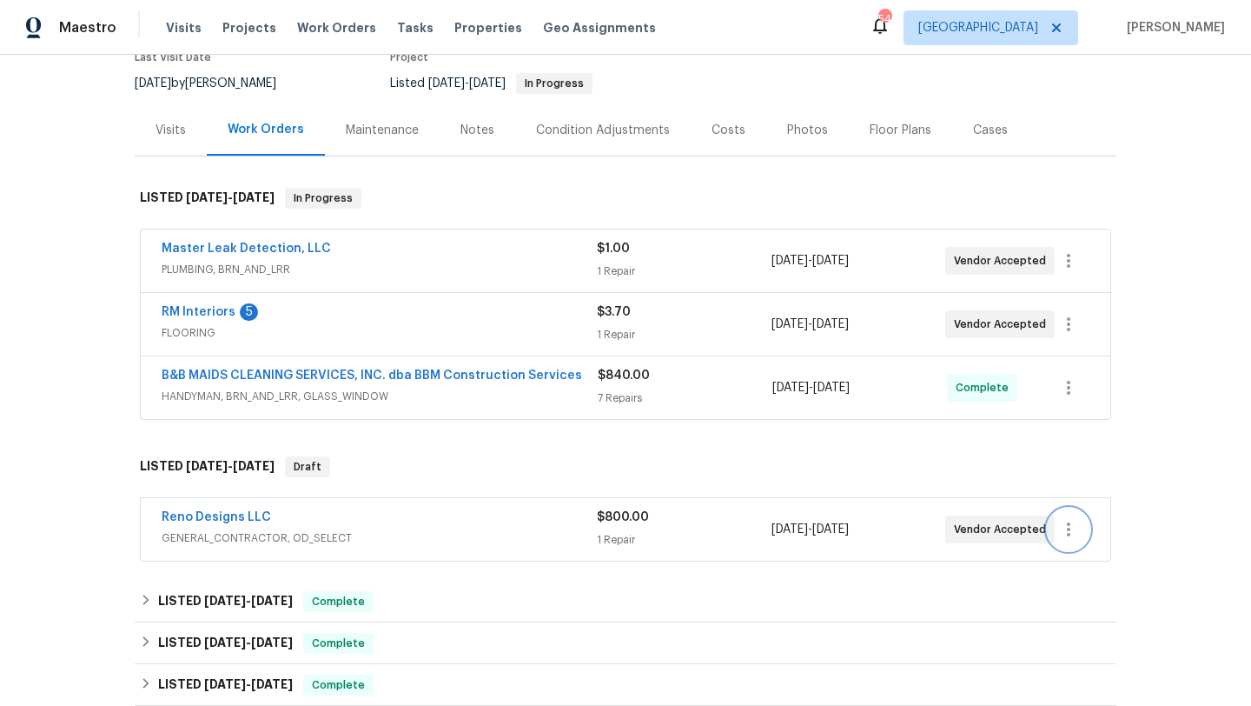
click at [1069, 525] on icon "button" at bounding box center [1068, 529] width 3 height 14
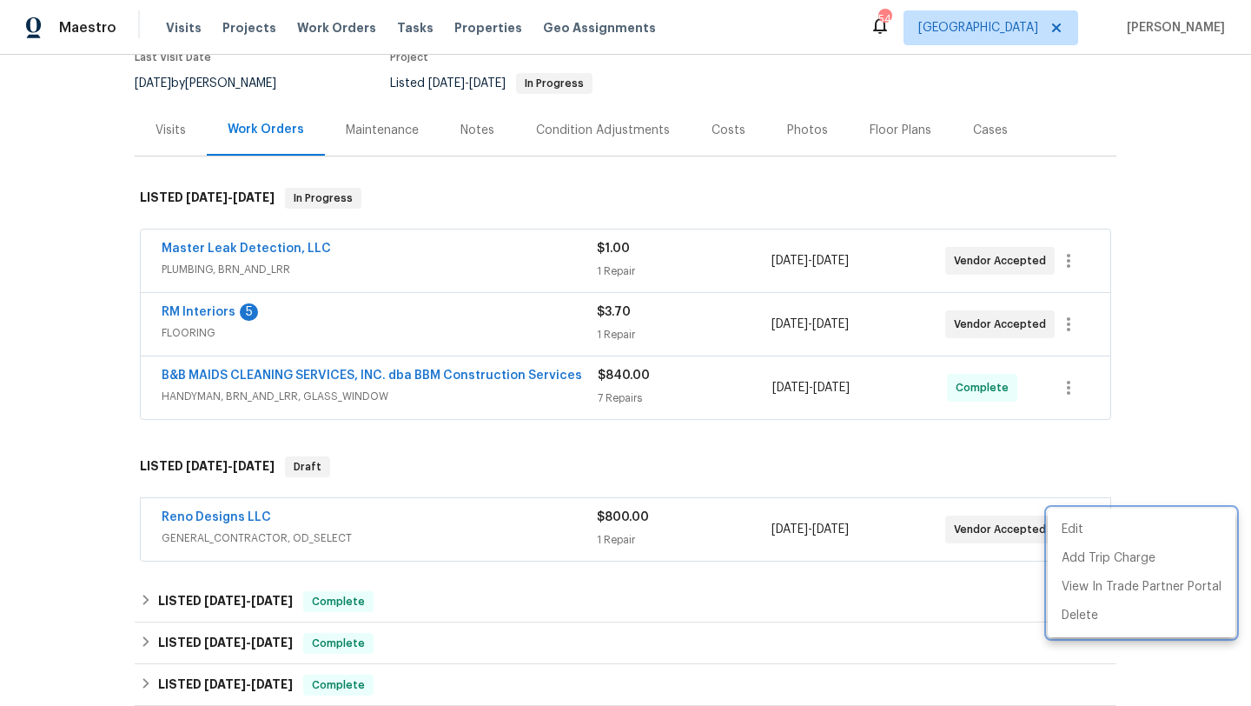
click at [233, 514] on div at bounding box center [625, 353] width 1251 height 706
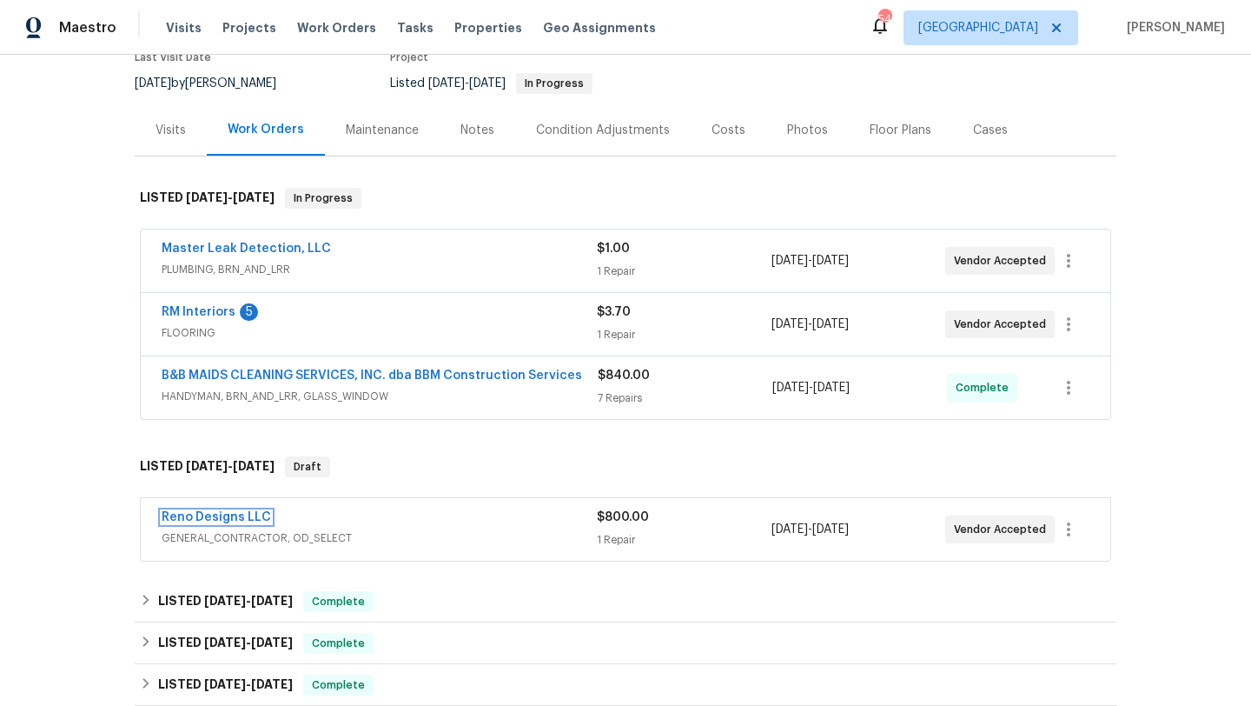
click at [233, 514] on link "Reno Designs LLC" at bounding box center [217, 517] width 110 height 12
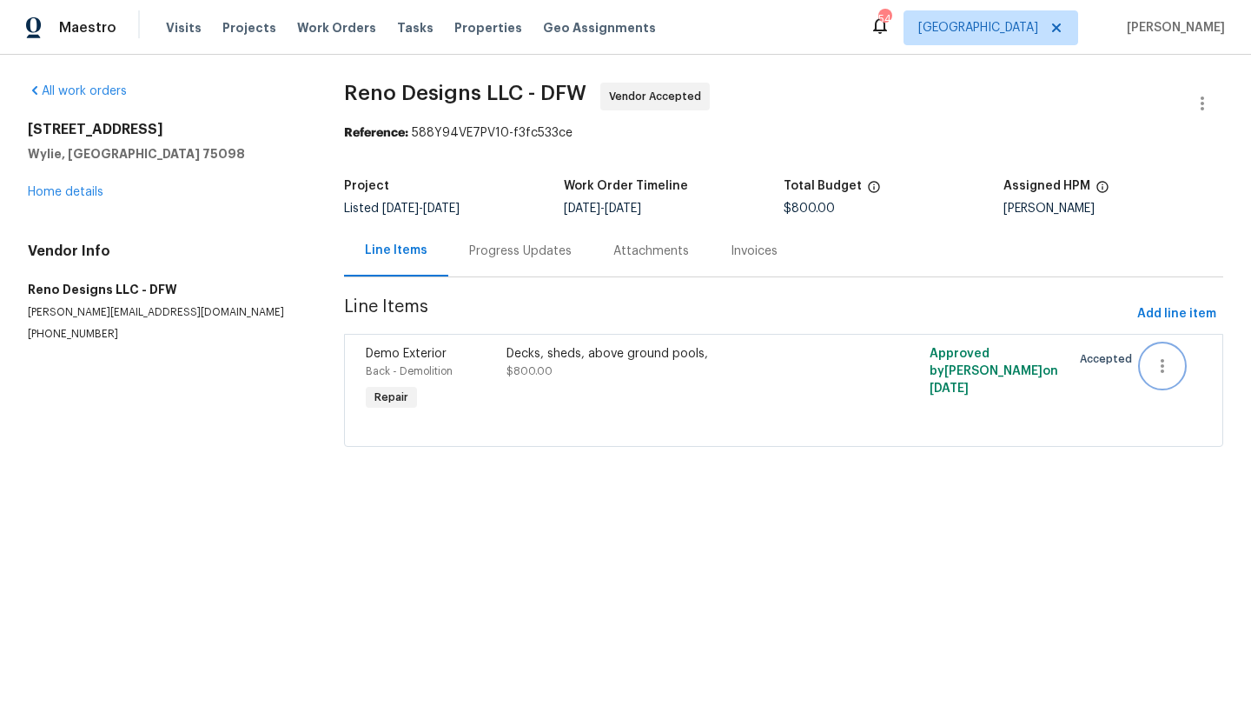
click at [1164, 364] on icon "button" at bounding box center [1162, 365] width 21 height 21
click at [60, 188] on div at bounding box center [625, 353] width 1251 height 706
click at [60, 188] on link "Home details" at bounding box center [66, 192] width 76 height 12
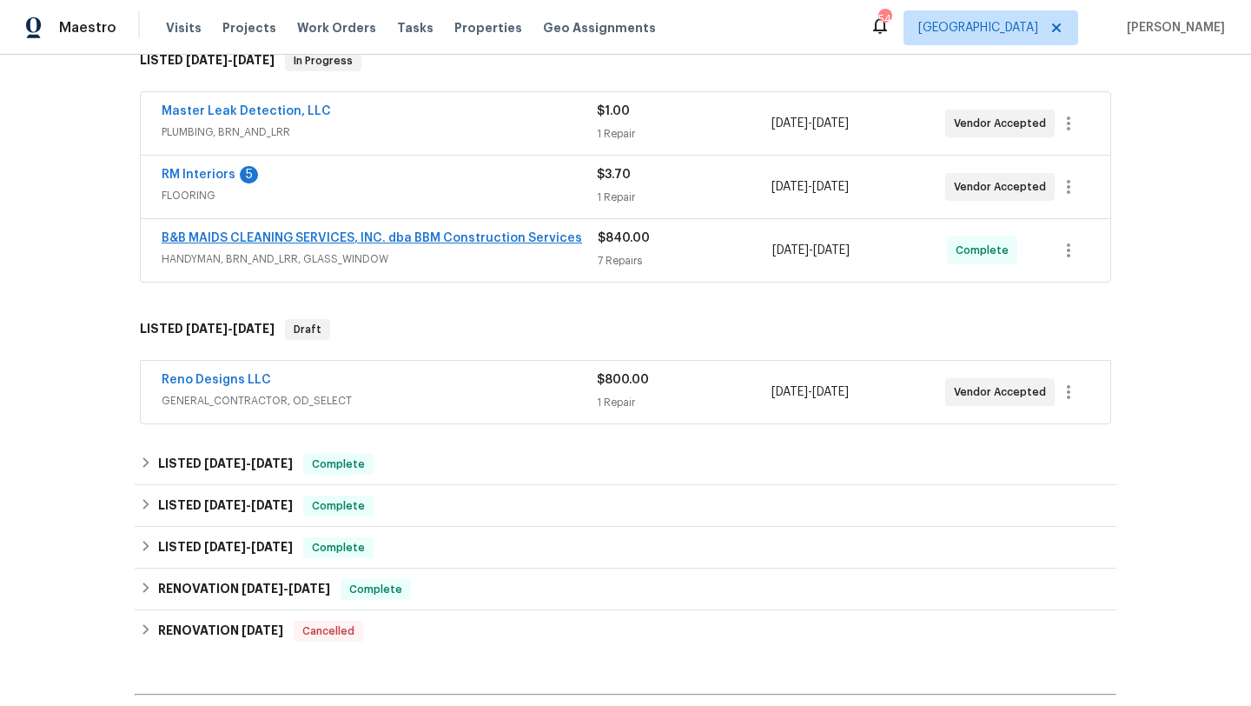
scroll to position [310, 0]
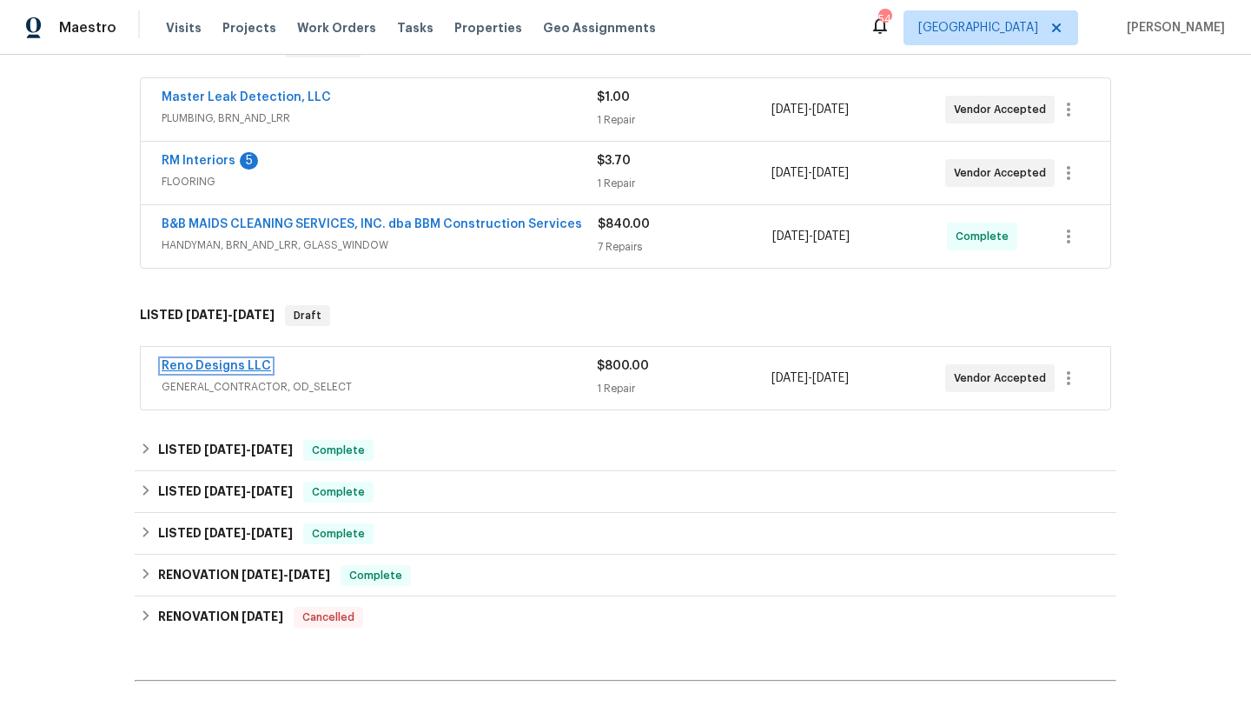
click at [242, 362] on link "Reno Designs LLC" at bounding box center [217, 366] width 110 height 12
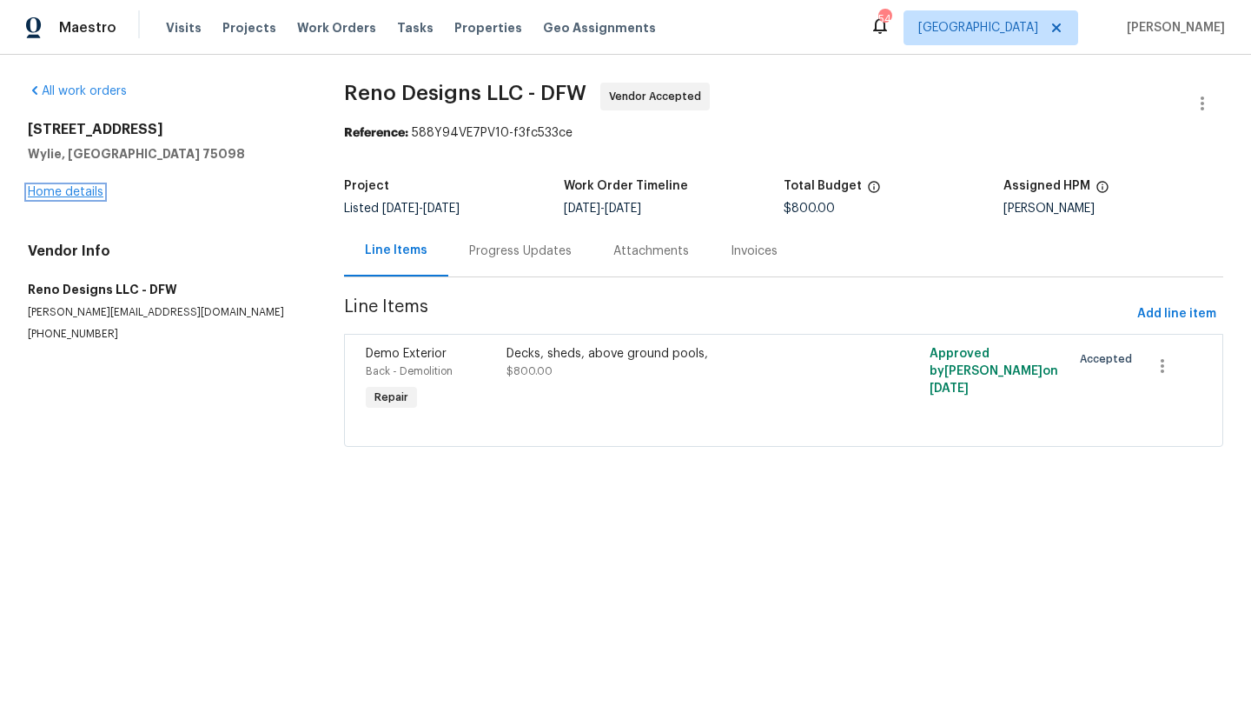
click at [88, 187] on link "Home details" at bounding box center [66, 192] width 76 height 12
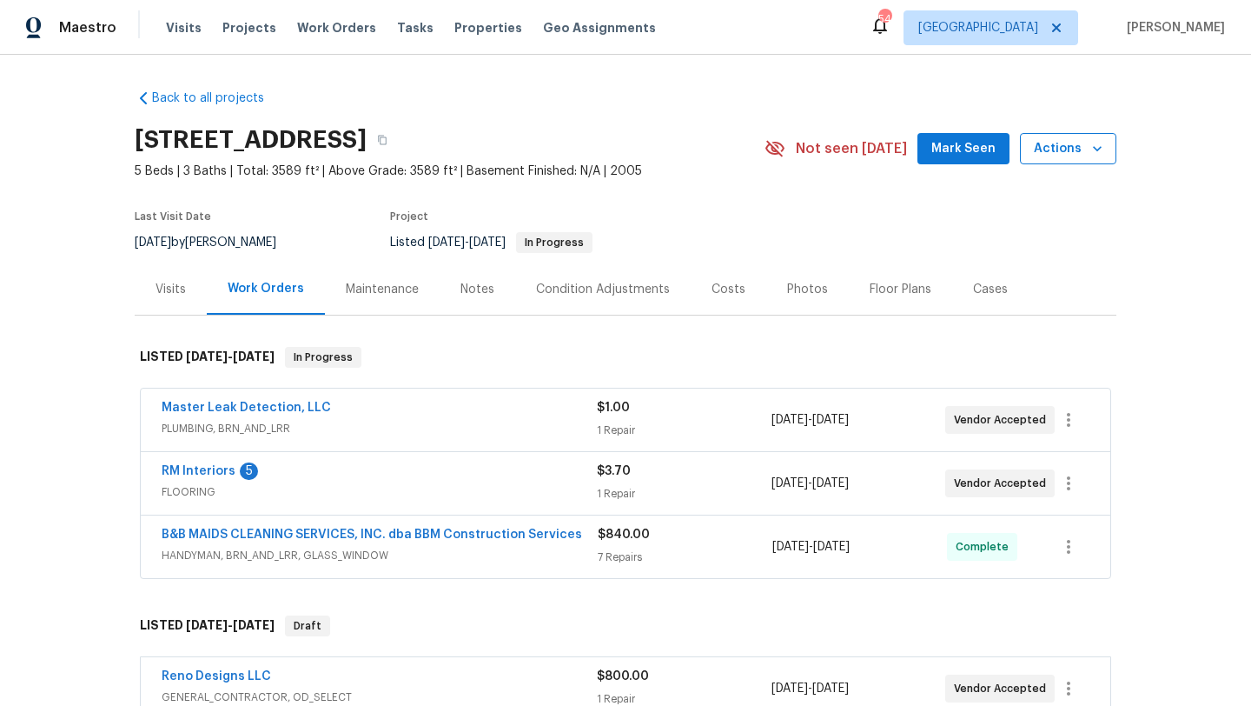
click at [1097, 142] on icon "button" at bounding box center [1097, 148] width 17 height 17
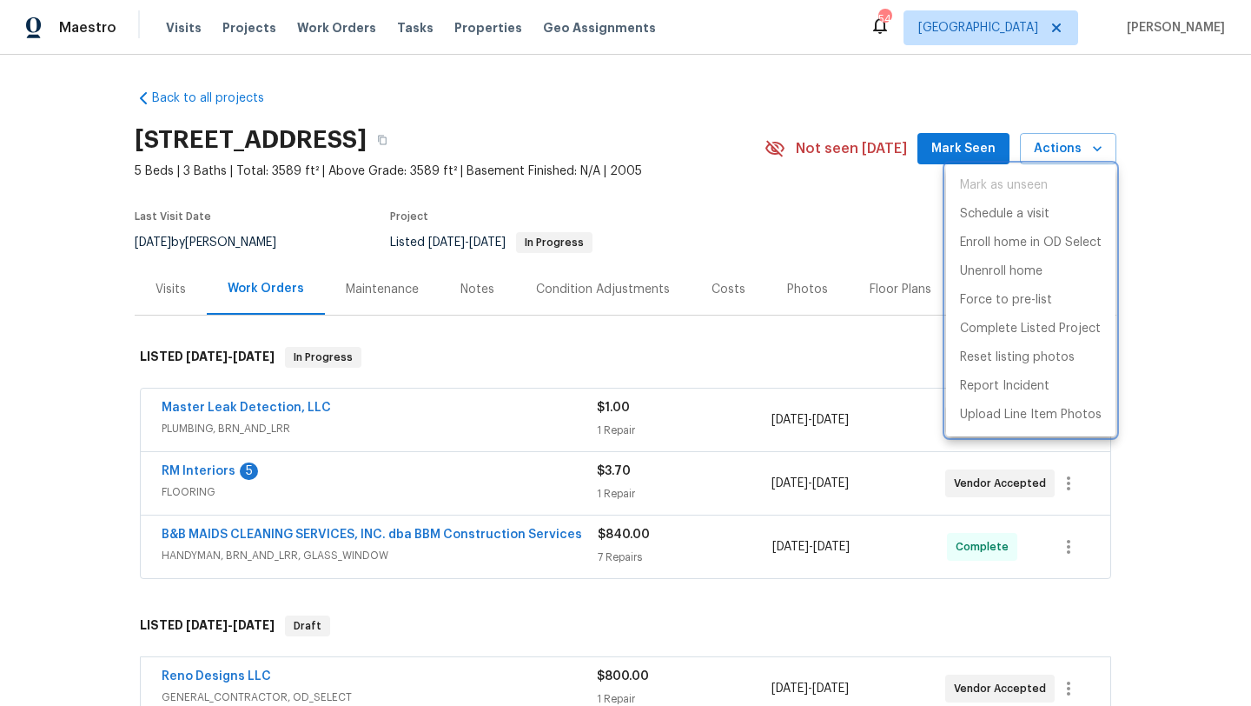
click at [1152, 353] on div at bounding box center [625, 353] width 1251 height 706
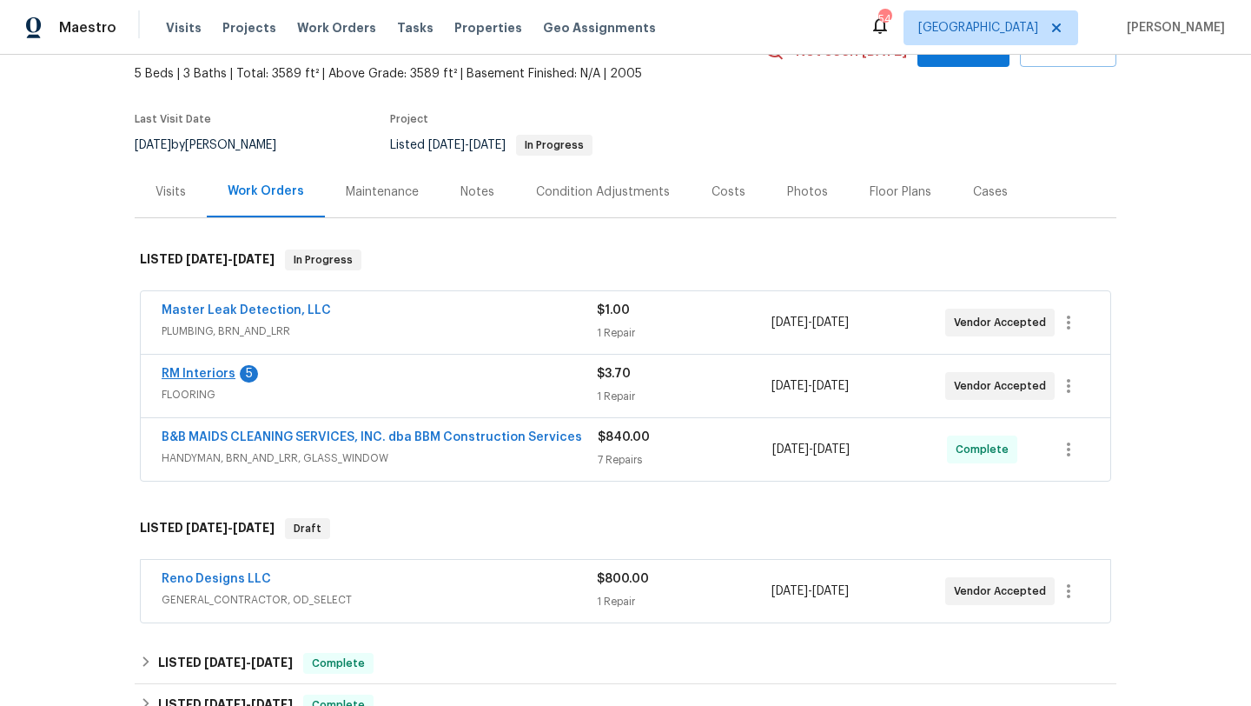
scroll to position [98, 0]
click at [1071, 585] on icon "button" at bounding box center [1069, 590] width 21 height 21
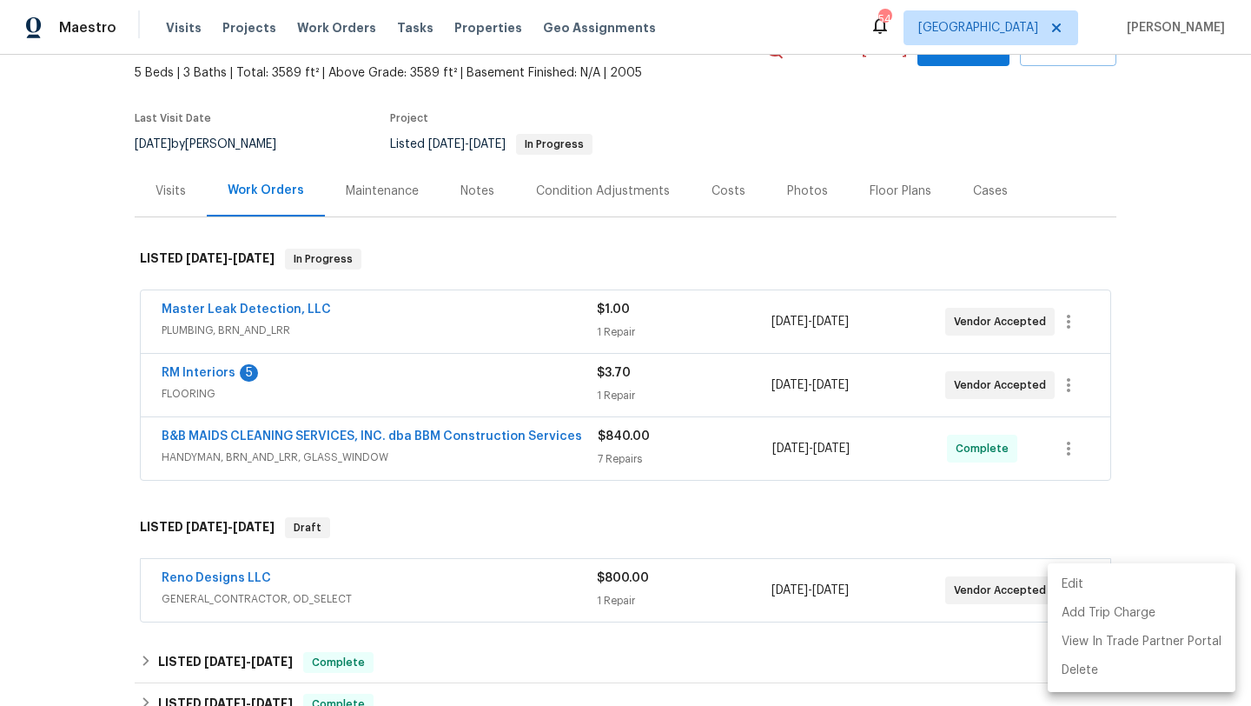
click at [1075, 585] on li "Edit" at bounding box center [1142, 584] width 188 height 29
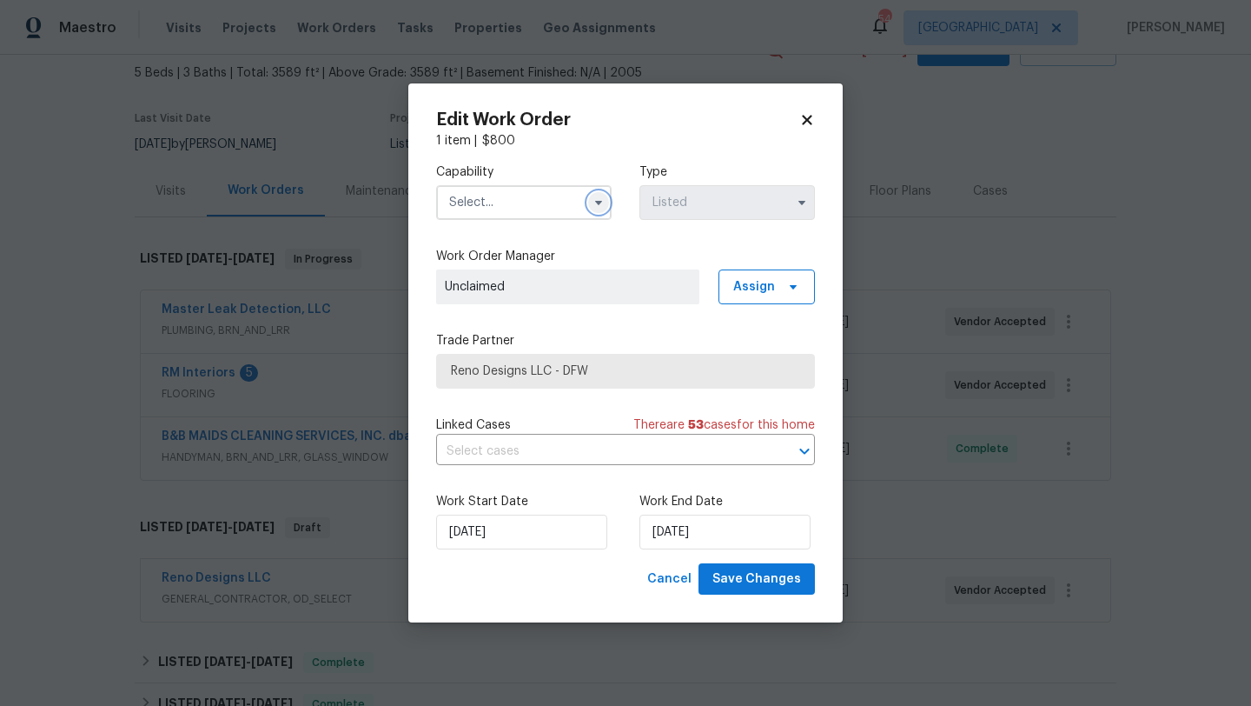
click at [591, 201] on button "button" at bounding box center [598, 202] width 21 height 21
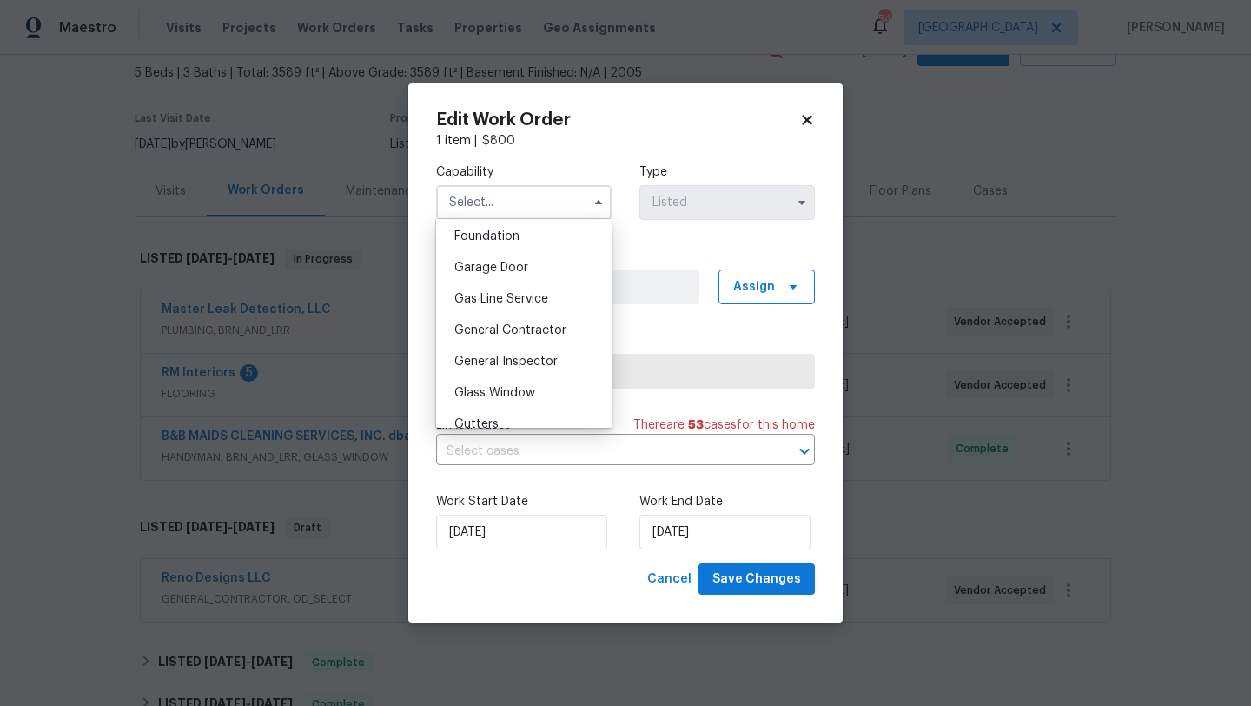
scroll to position [765, 0]
click at [528, 303] on span "General Contractor" at bounding box center [511, 305] width 112 height 12
type input "General Contractor"
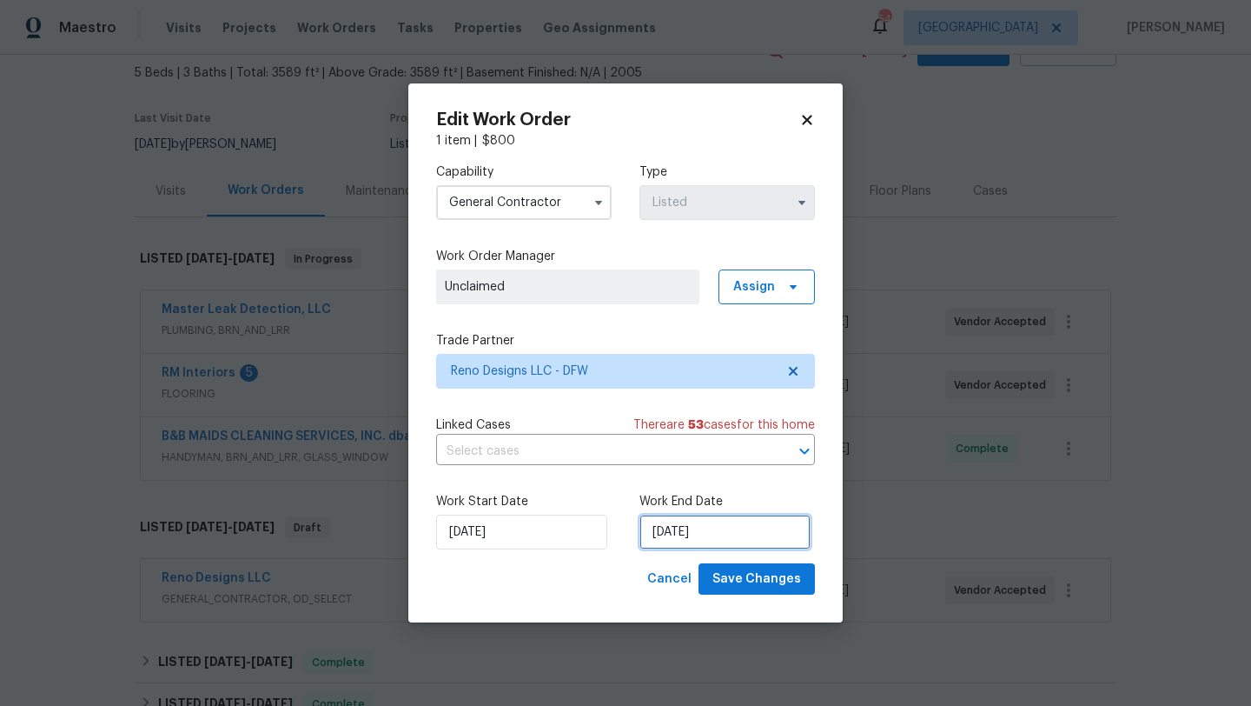
click at [737, 535] on input "9/26/2025" at bounding box center [725, 531] width 171 height 35
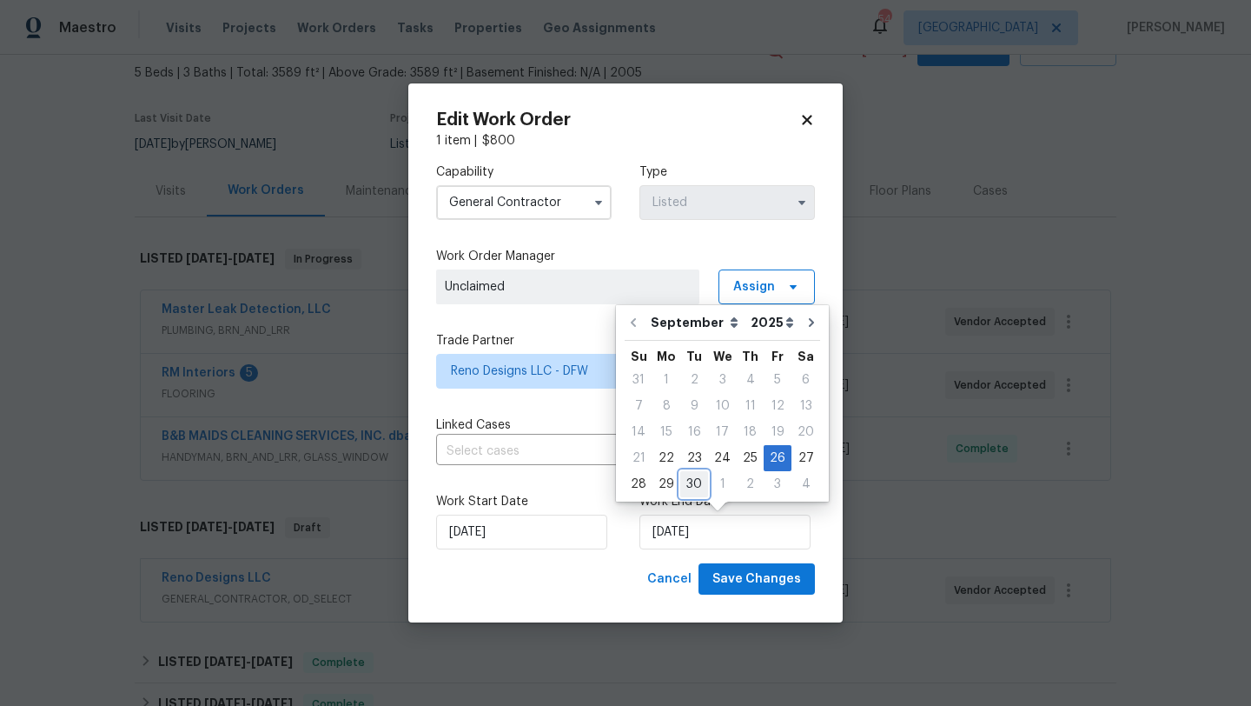
click at [690, 483] on div "30" at bounding box center [694, 484] width 28 height 24
type input "9/30/2025"
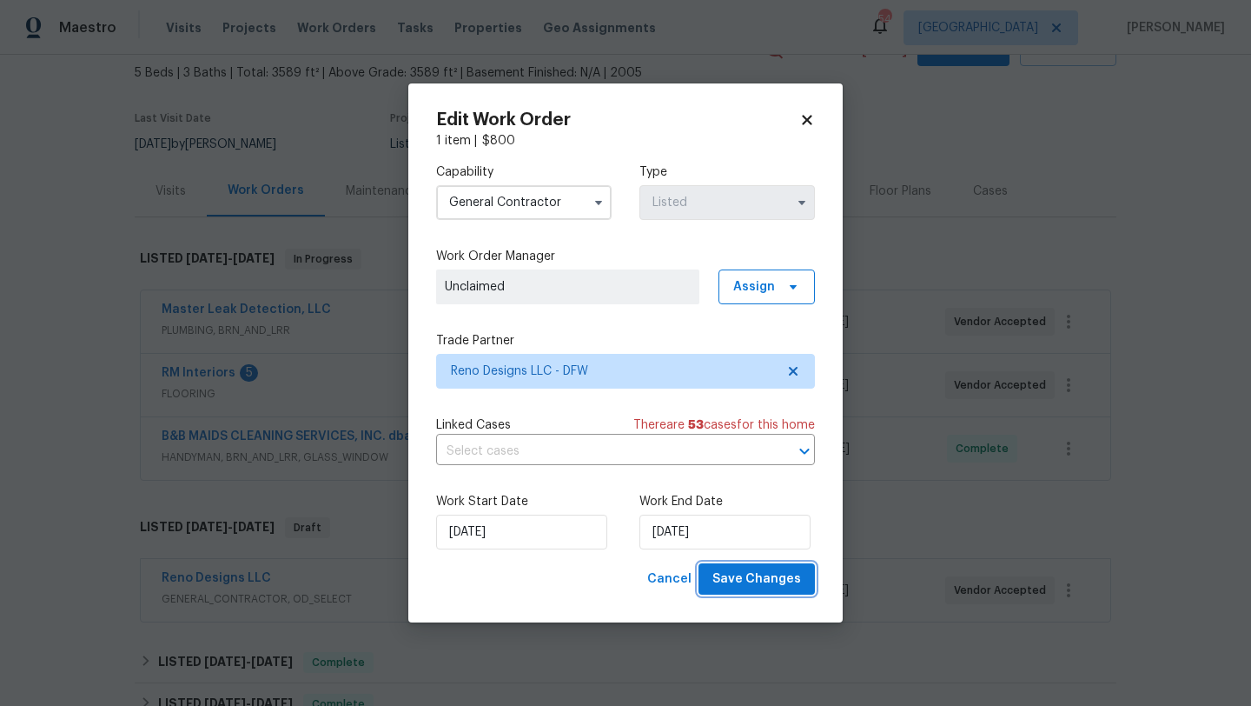
click at [750, 578] on span "Save Changes" at bounding box center [757, 579] width 89 height 22
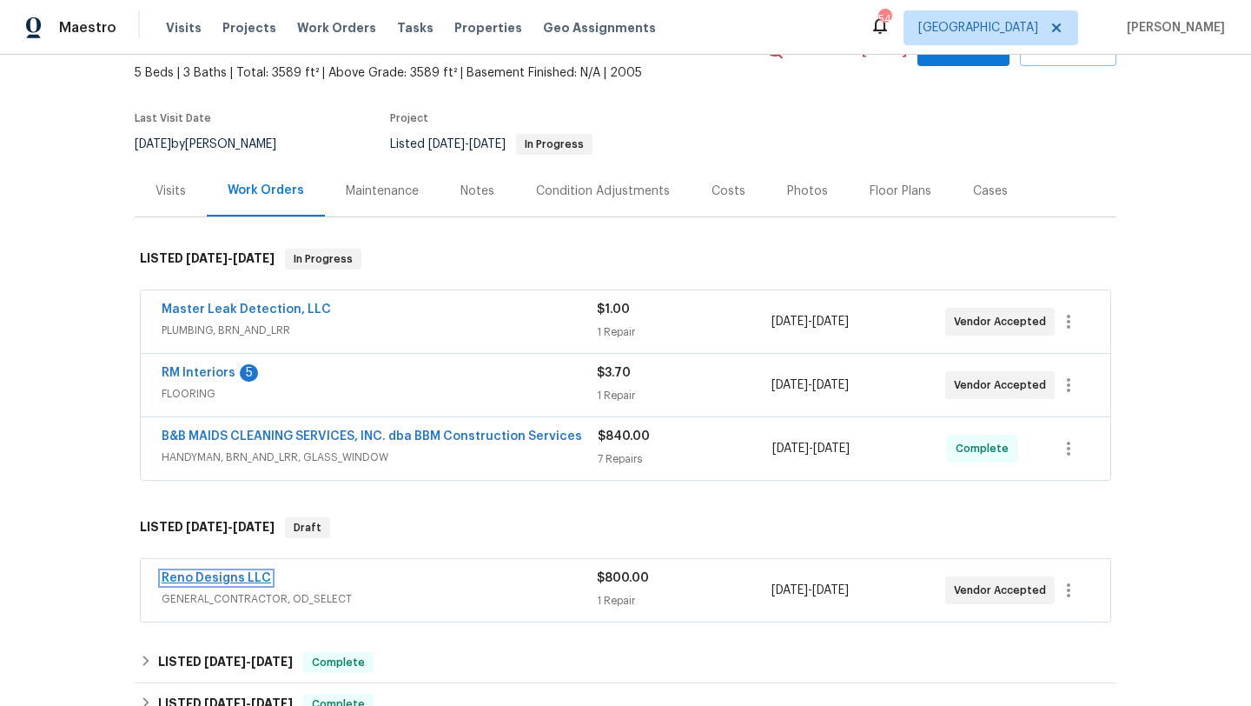
click at [243, 572] on link "Reno Designs LLC" at bounding box center [217, 578] width 110 height 12
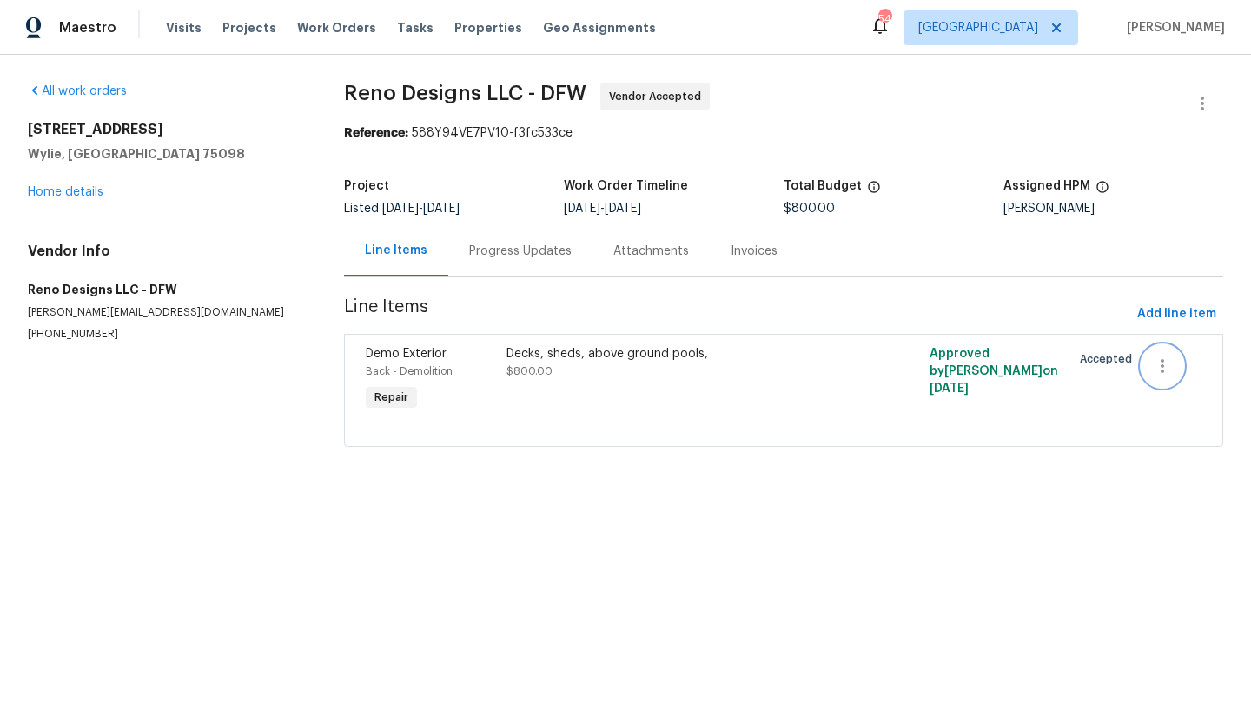
click at [1165, 368] on icon "button" at bounding box center [1162, 365] width 21 height 21
click at [68, 193] on div at bounding box center [625, 353] width 1251 height 706
click at [68, 193] on link "Home details" at bounding box center [66, 192] width 76 height 12
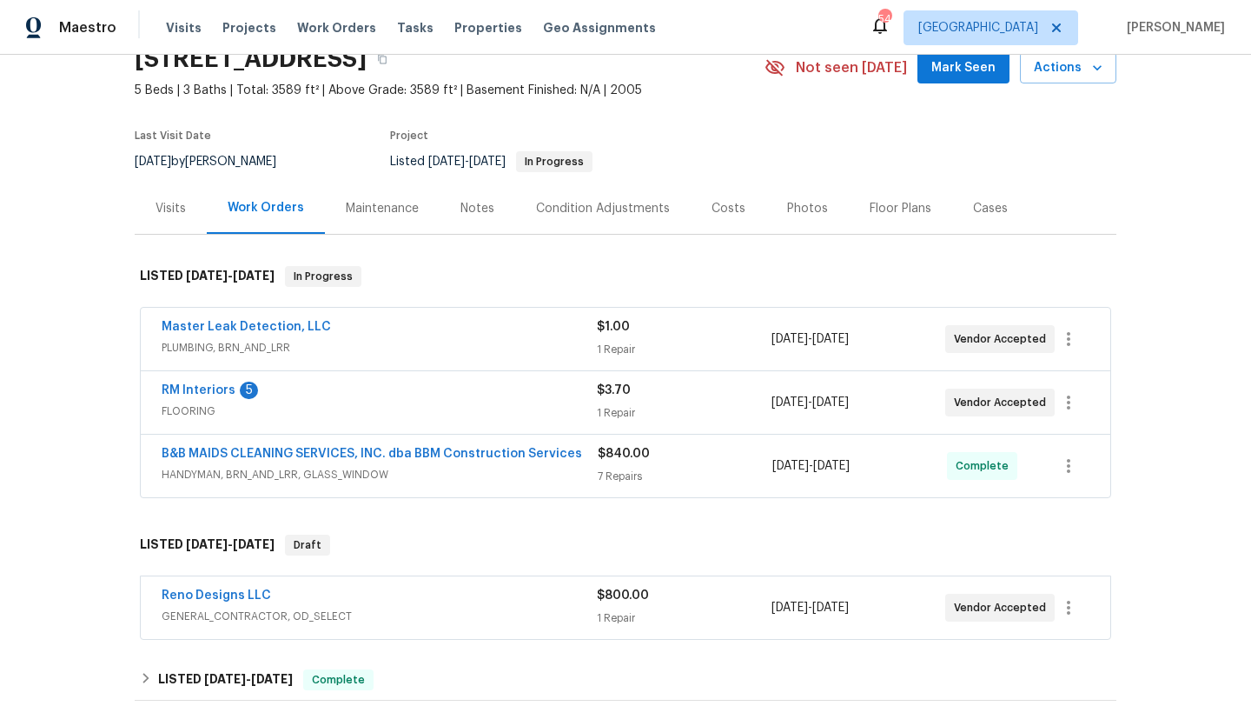
scroll to position [88, 0]
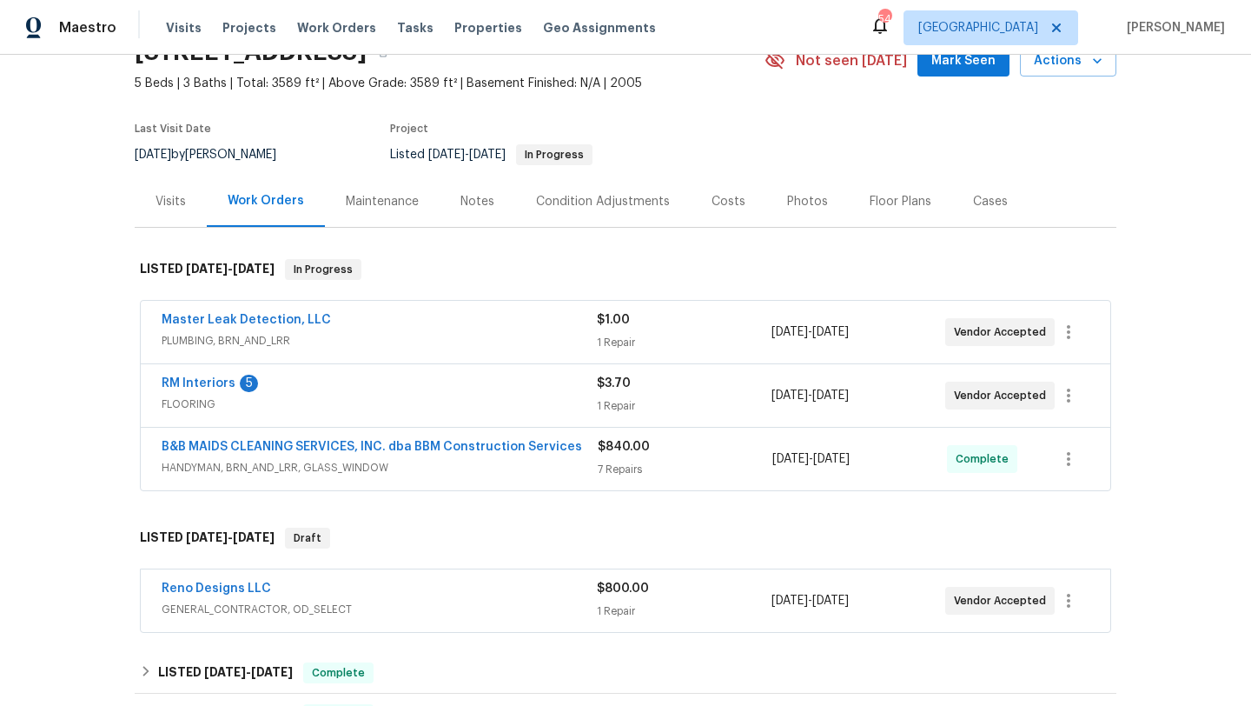
scroll to position [138, 0]
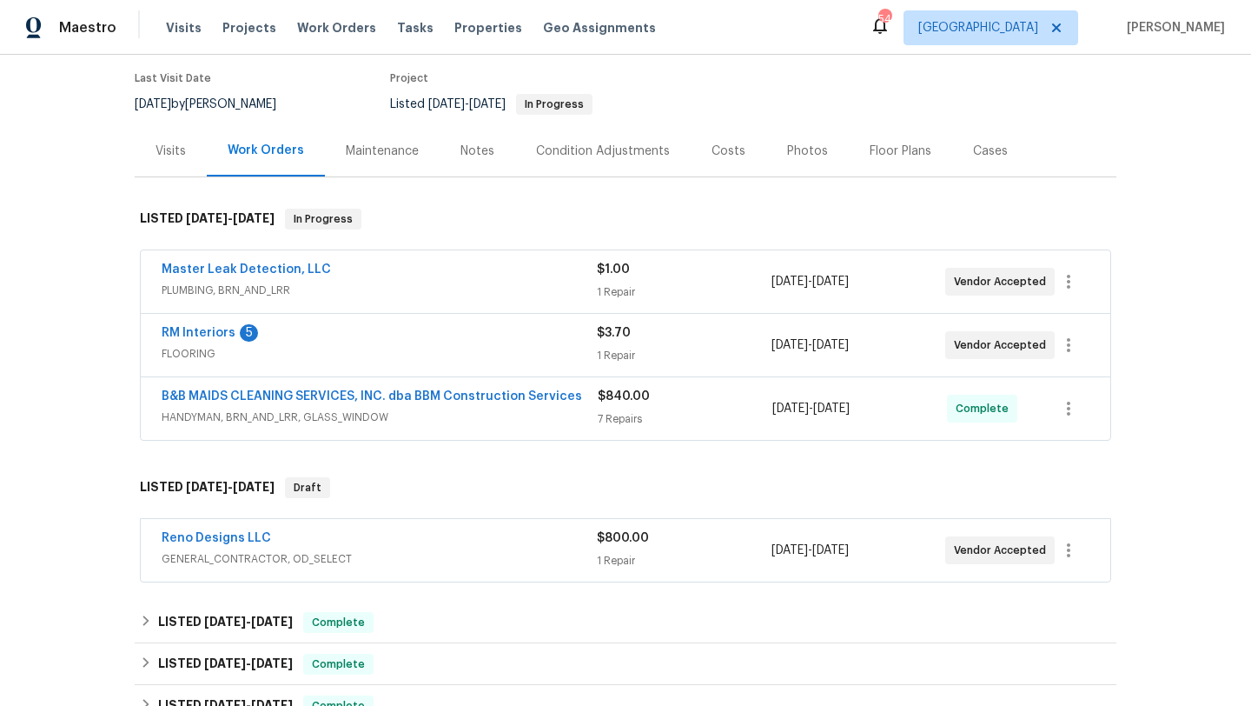
click at [426, 546] on div "Reno Designs LLC" at bounding box center [379, 539] width 435 height 21
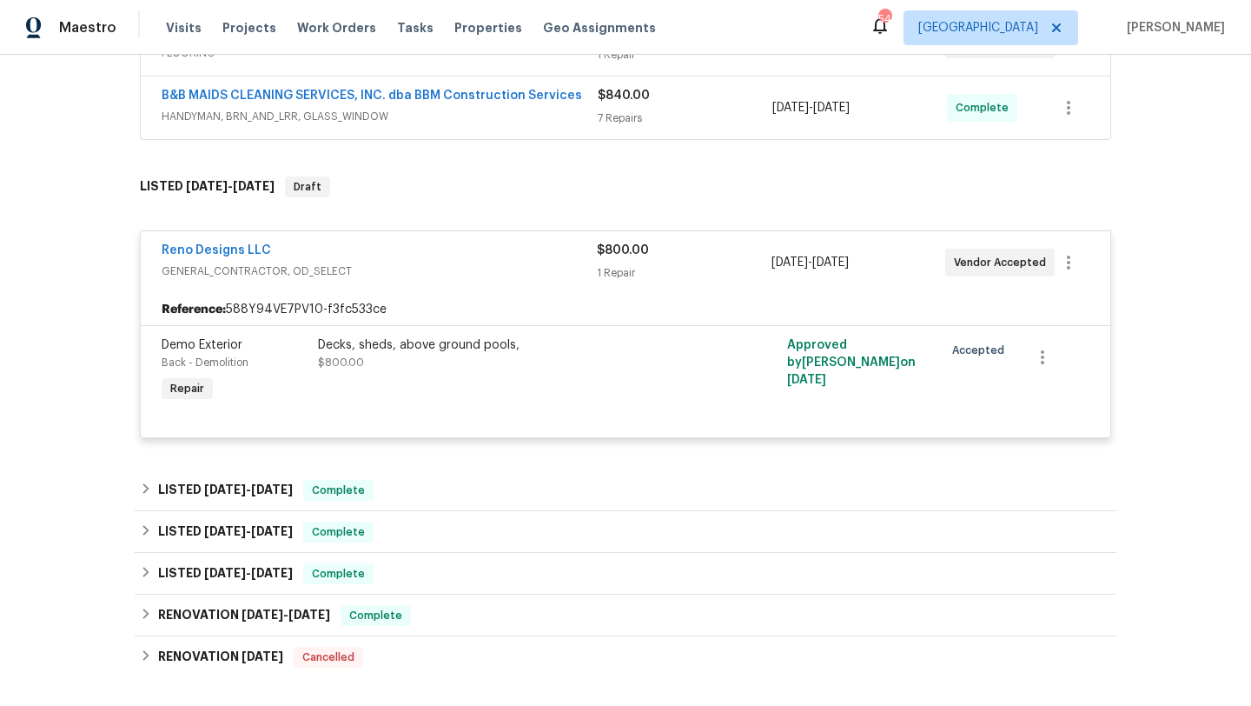
scroll to position [440, 0]
click at [435, 399] on div "Decks, sheds, above ground pools, $800.00" at bounding box center [508, 370] width 391 height 80
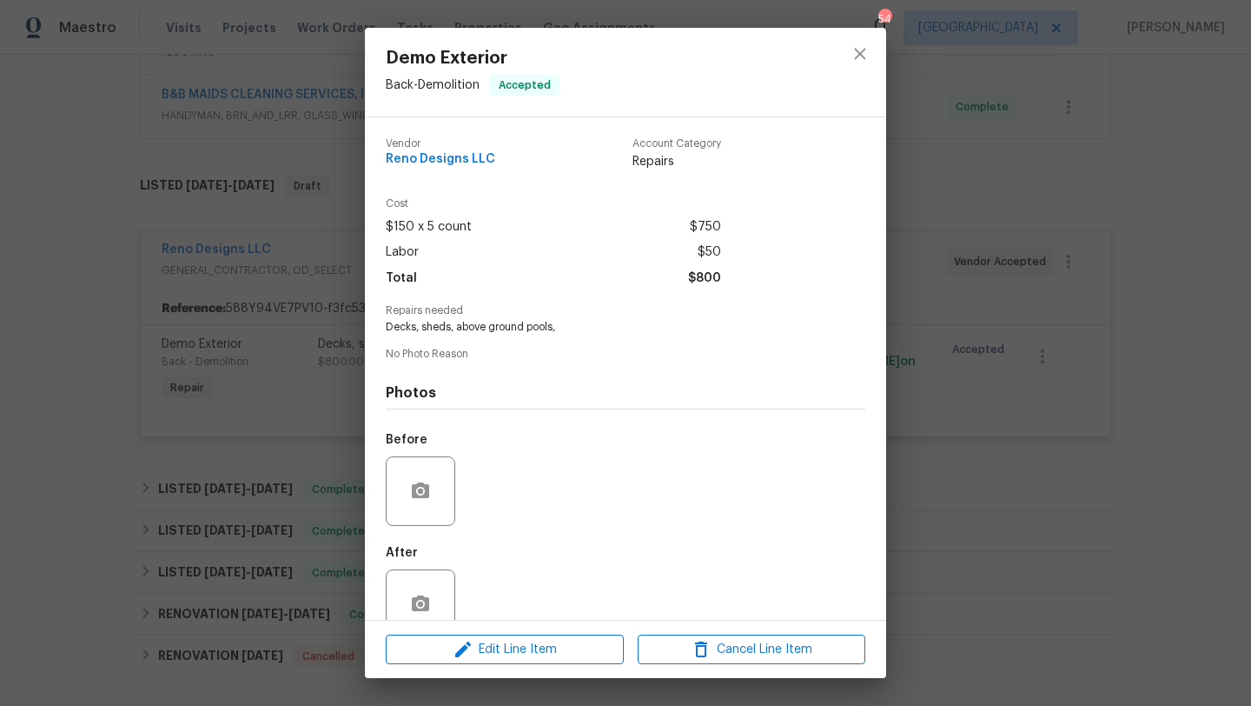
scroll to position [37, 0]
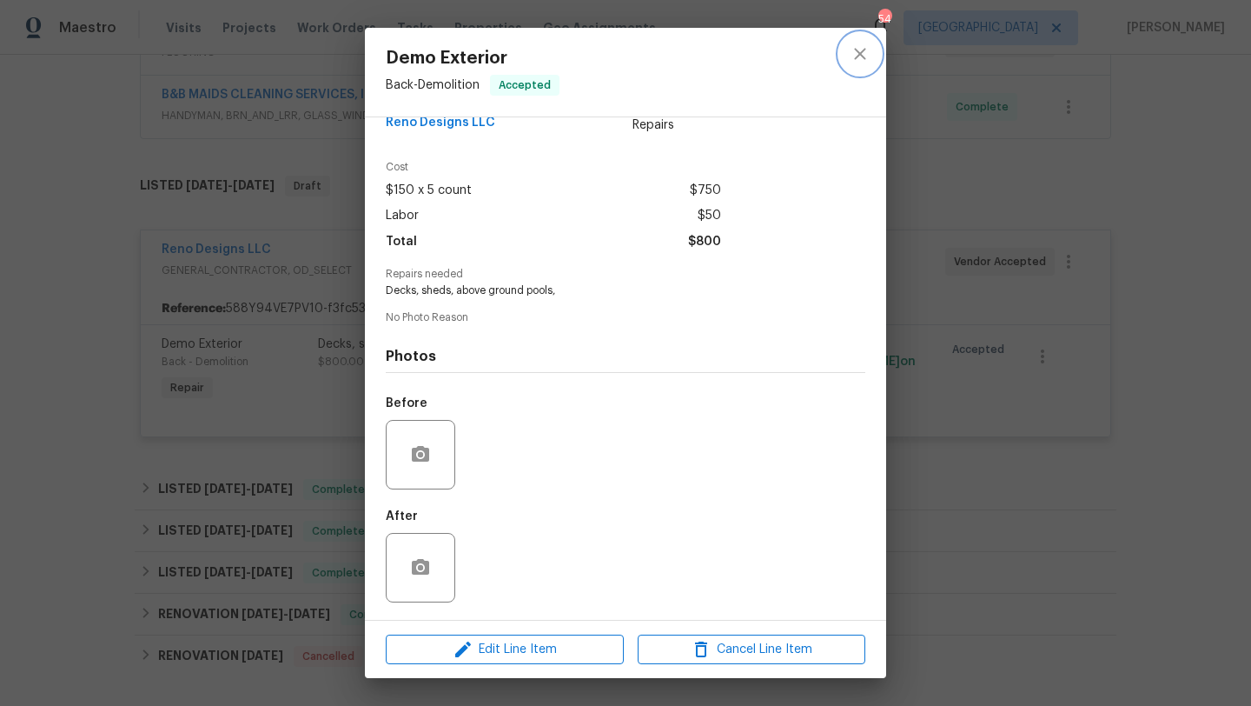
click at [867, 59] on icon "close" at bounding box center [860, 53] width 21 height 21
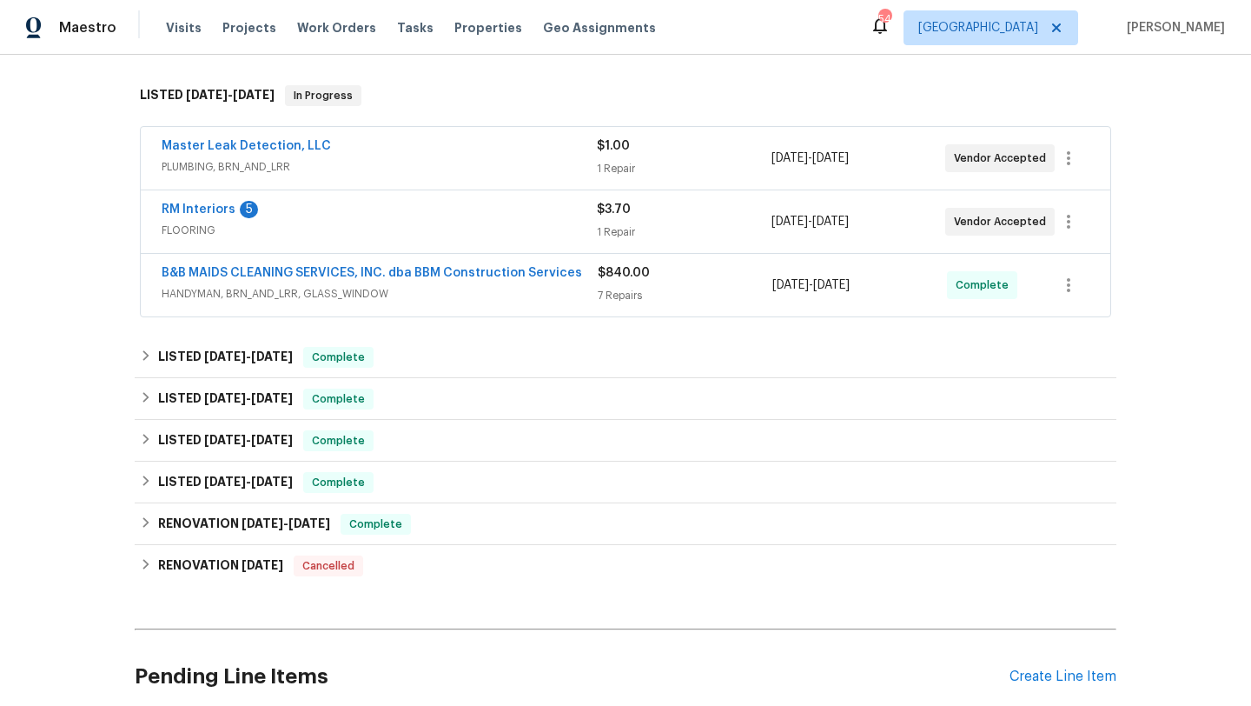
scroll to position [273, 0]
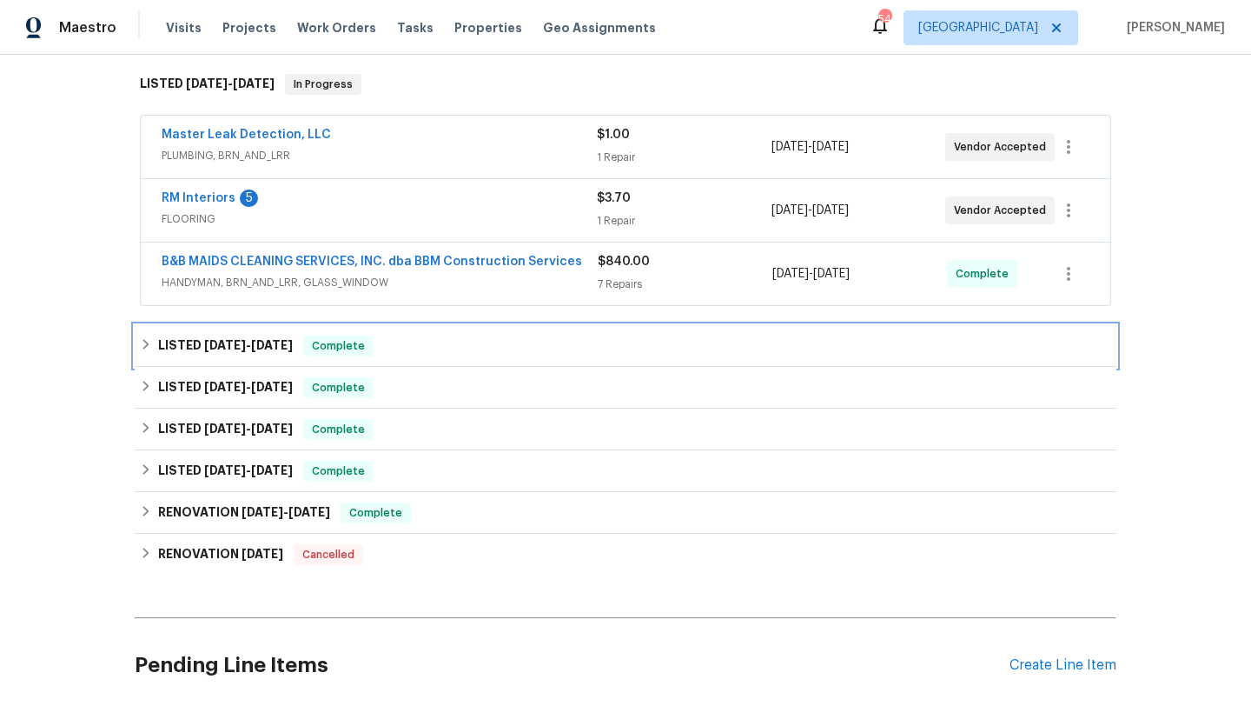
click at [146, 341] on icon at bounding box center [146, 344] width 12 height 12
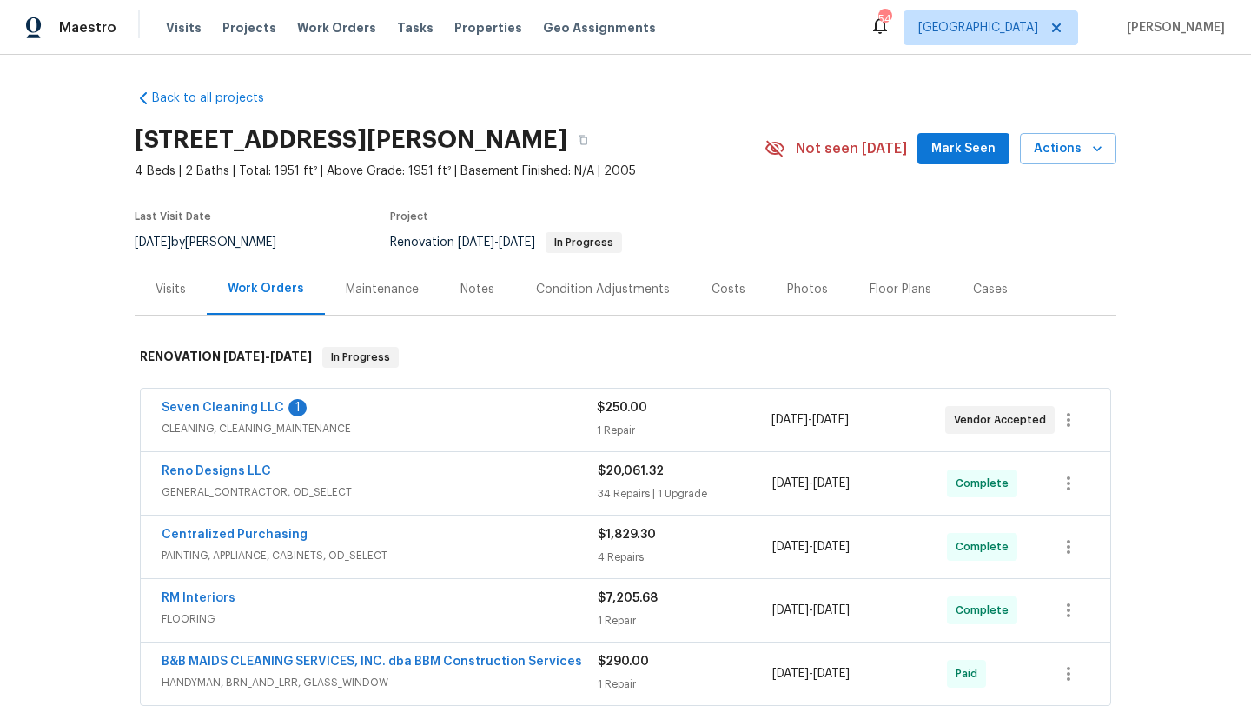
click at [247, 397] on div "Seven Cleaning LLC 1 CLEANING, CLEANING_MAINTENANCE $250.00 1 Repair [DATE] - […" at bounding box center [626, 419] width 970 height 63
click at [248, 400] on span "Seven Cleaning LLC" at bounding box center [223, 407] width 123 height 17
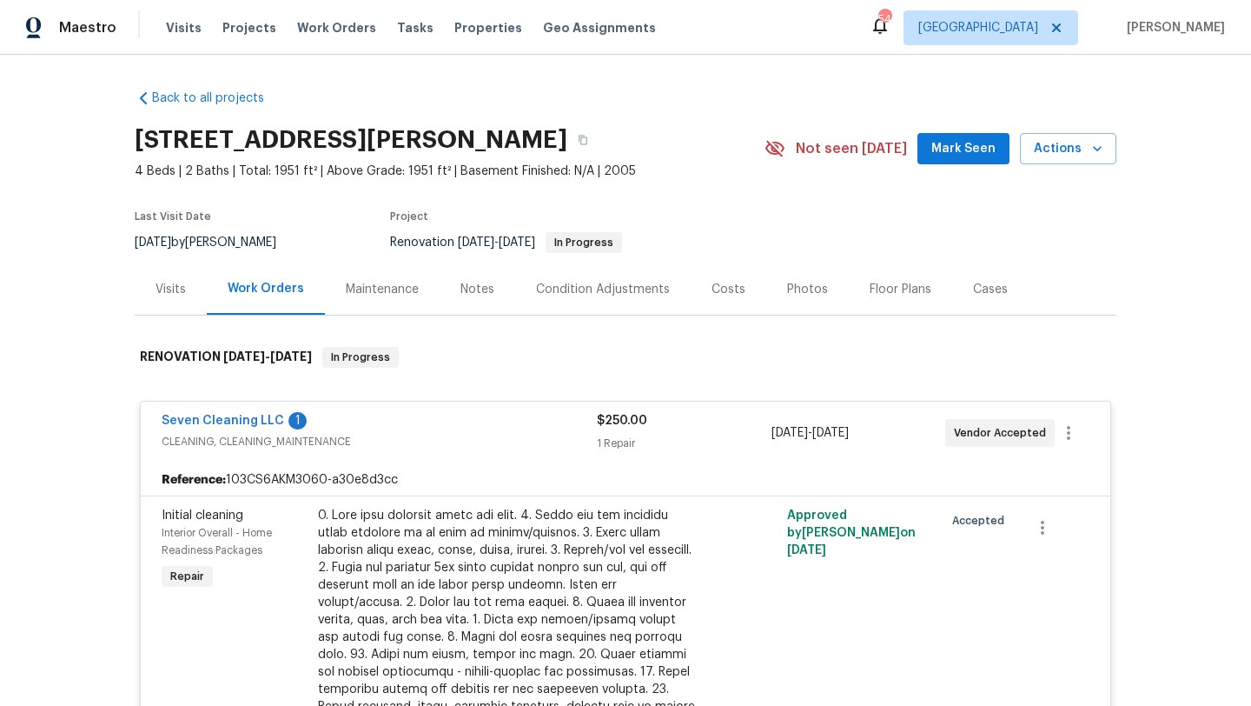
click at [238, 408] on div "Seven Cleaning LLC 1 CLEANING, CLEANING_MAINTENANCE $250.00 1 Repair [DATE] - […" at bounding box center [626, 433] width 970 height 63
click at [238, 414] on span "Seven Cleaning LLC" at bounding box center [223, 420] width 123 height 17
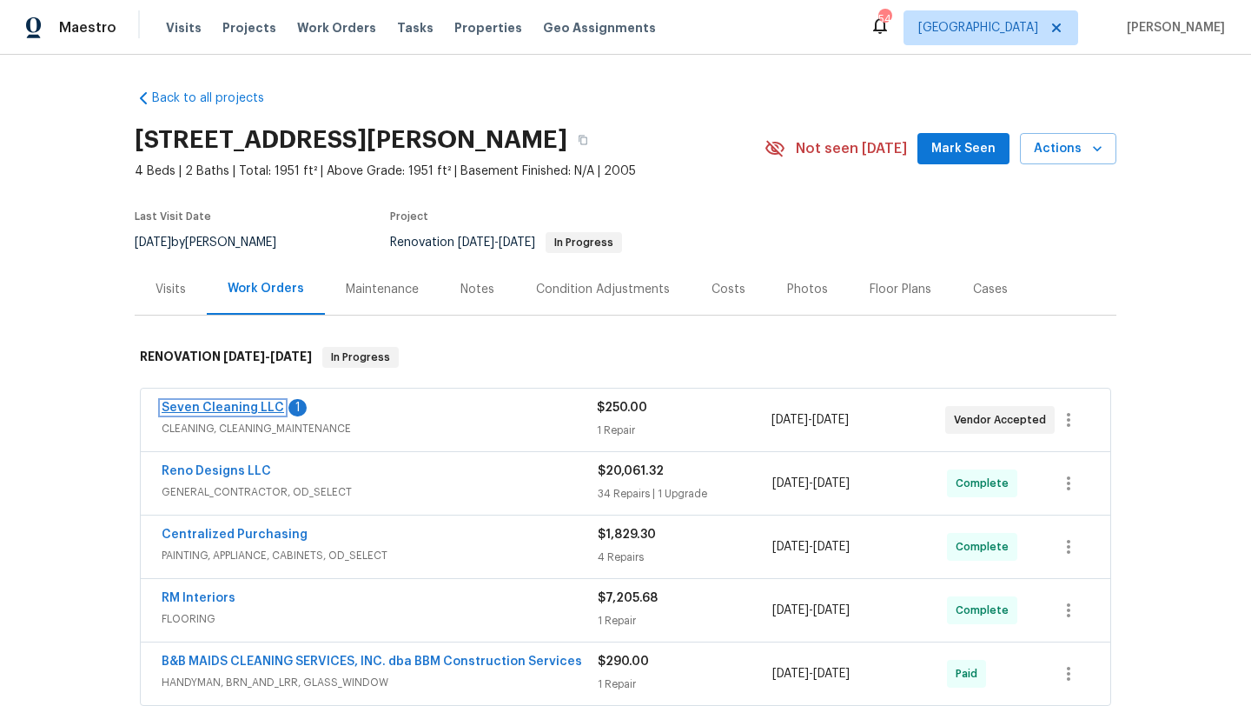
click at [251, 407] on link "Seven Cleaning LLC" at bounding box center [223, 408] width 123 height 12
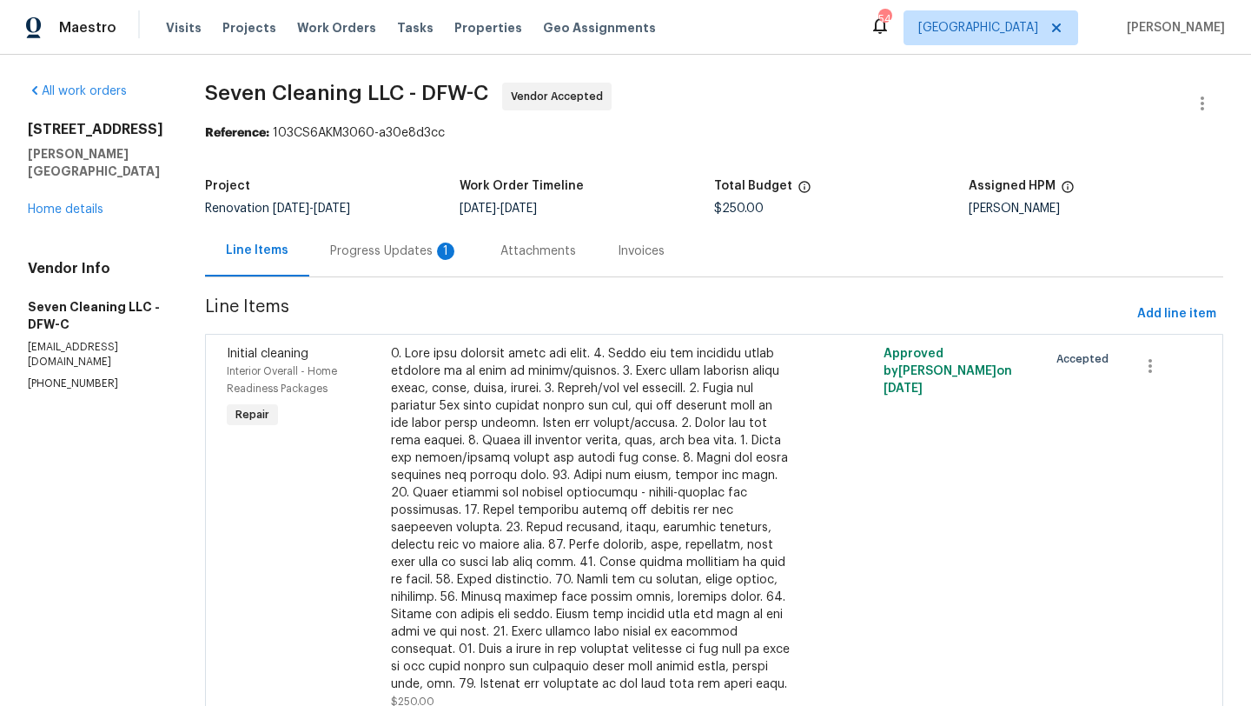
click at [396, 248] on div "Progress Updates 1" at bounding box center [394, 250] width 129 height 17
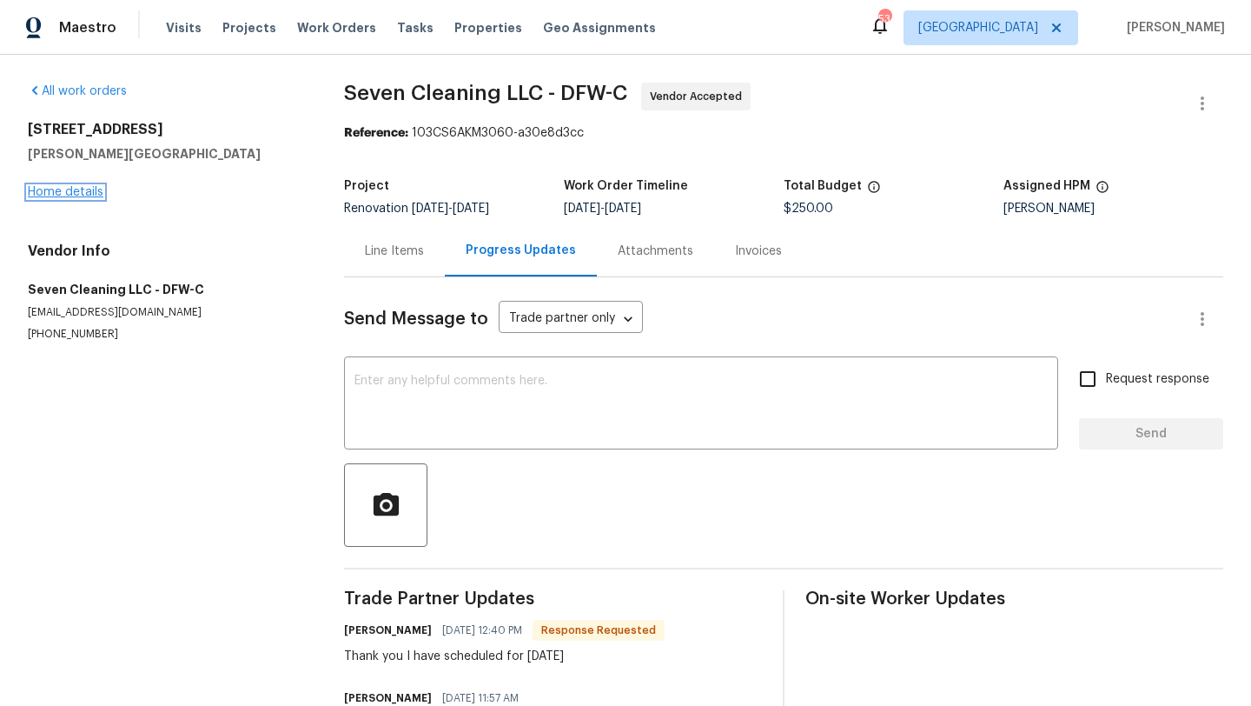
click at [85, 192] on link "Home details" at bounding box center [66, 192] width 76 height 12
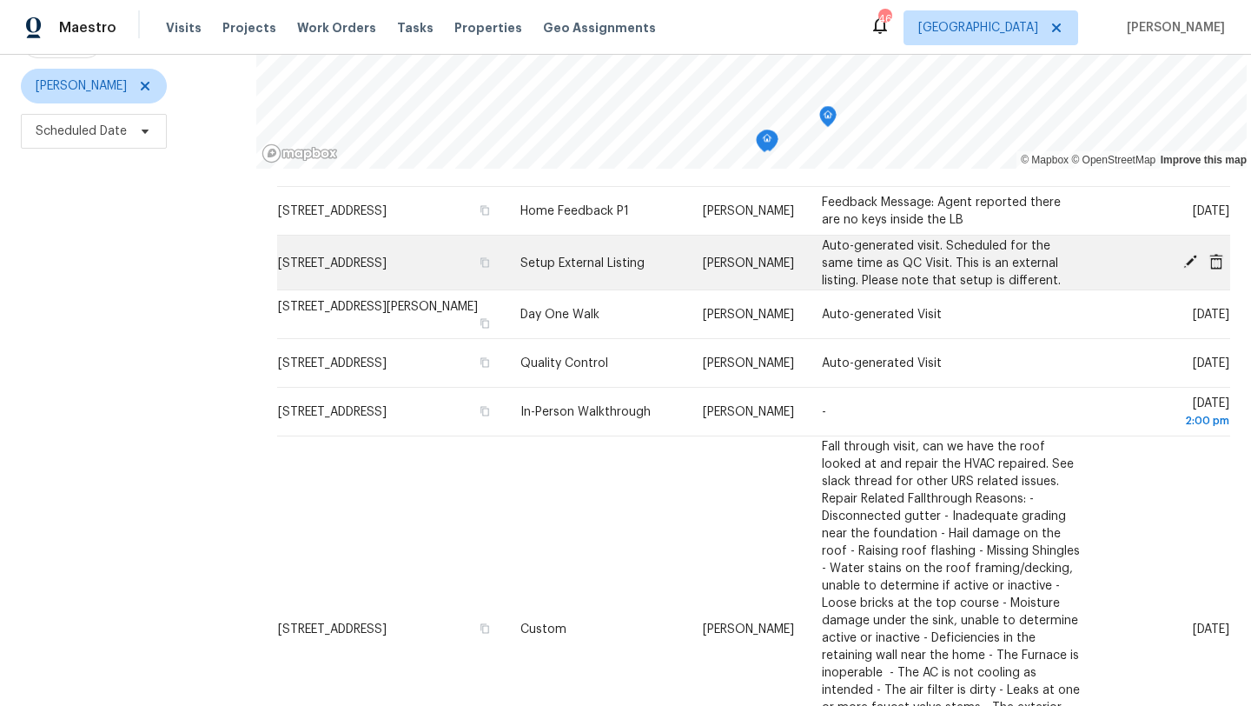
scroll to position [49, 0]
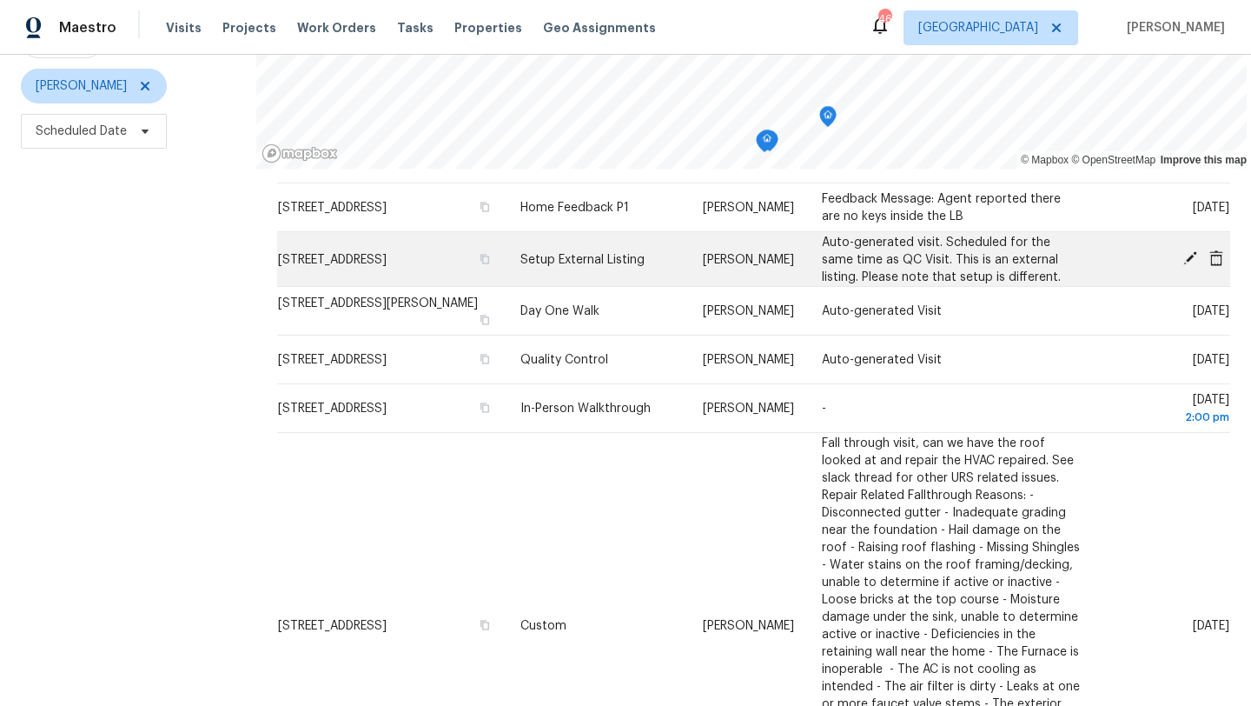
click at [1191, 256] on icon at bounding box center [1191, 258] width 14 height 14
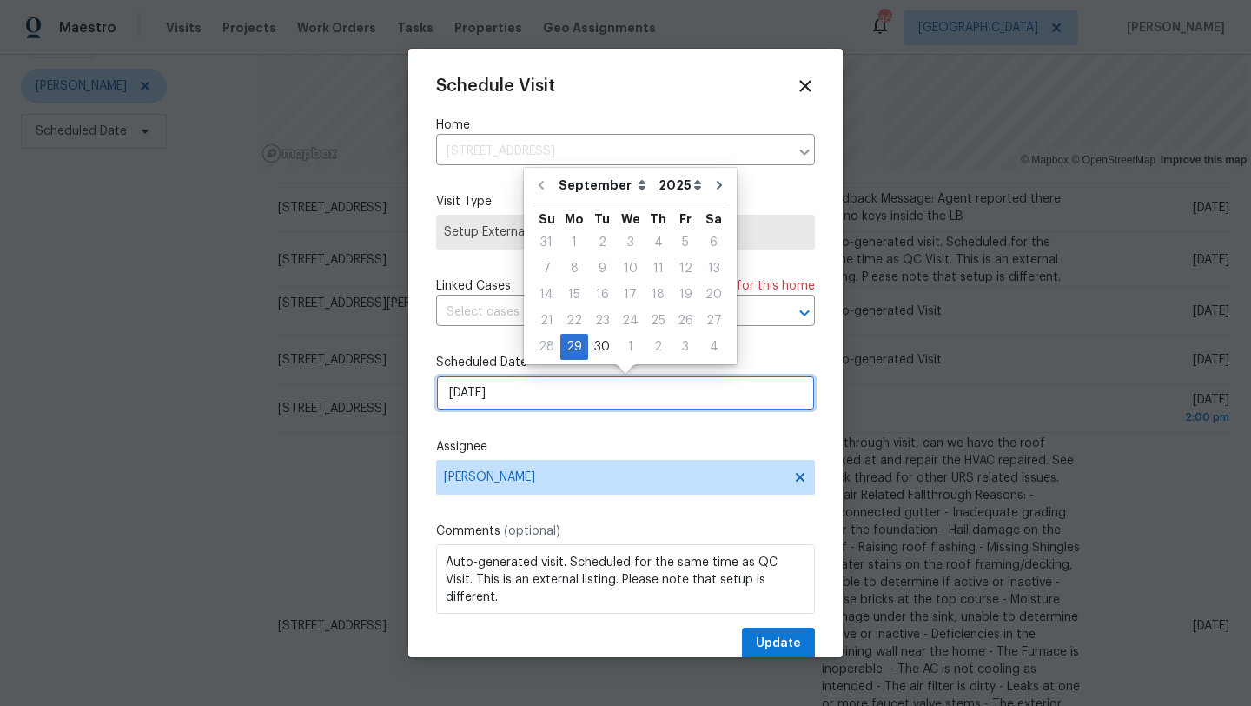
click at [524, 391] on input "[DATE]" at bounding box center [625, 392] width 379 height 35
click at [625, 349] on div "1" at bounding box center [630, 347] width 29 height 24
type input "[DATE]"
select select "9"
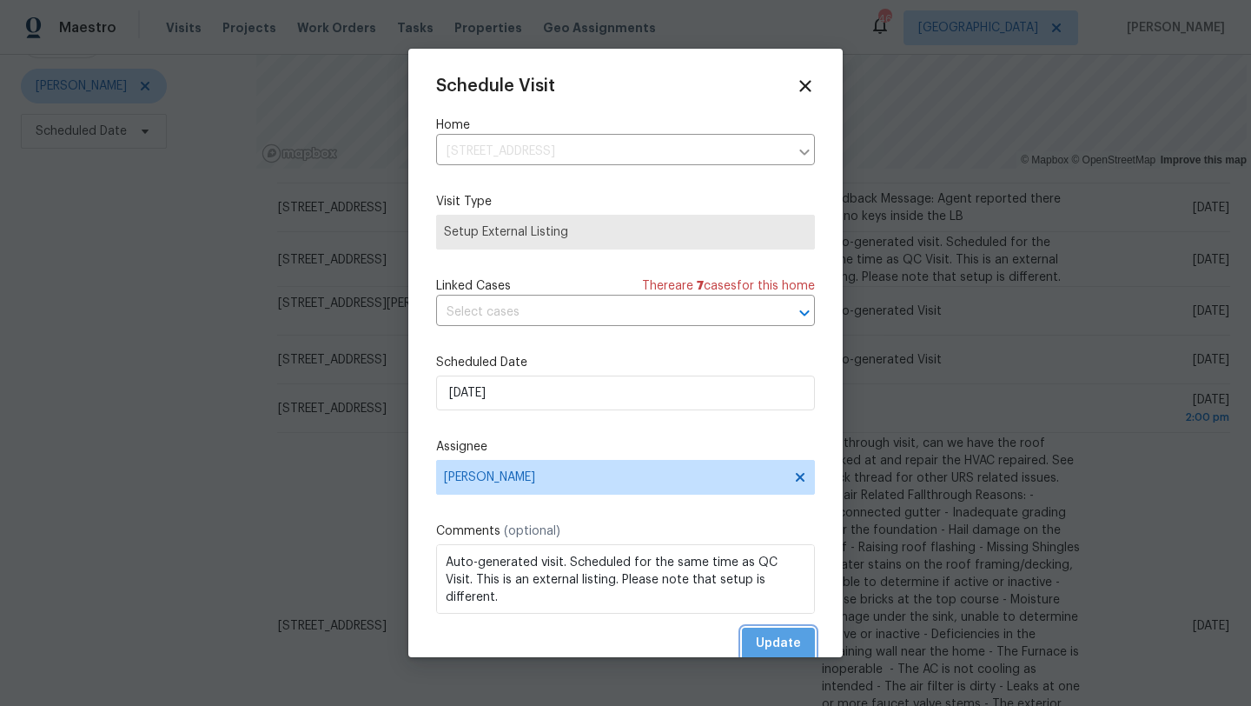
click at [776, 634] on span "Update" at bounding box center [778, 644] width 45 height 22
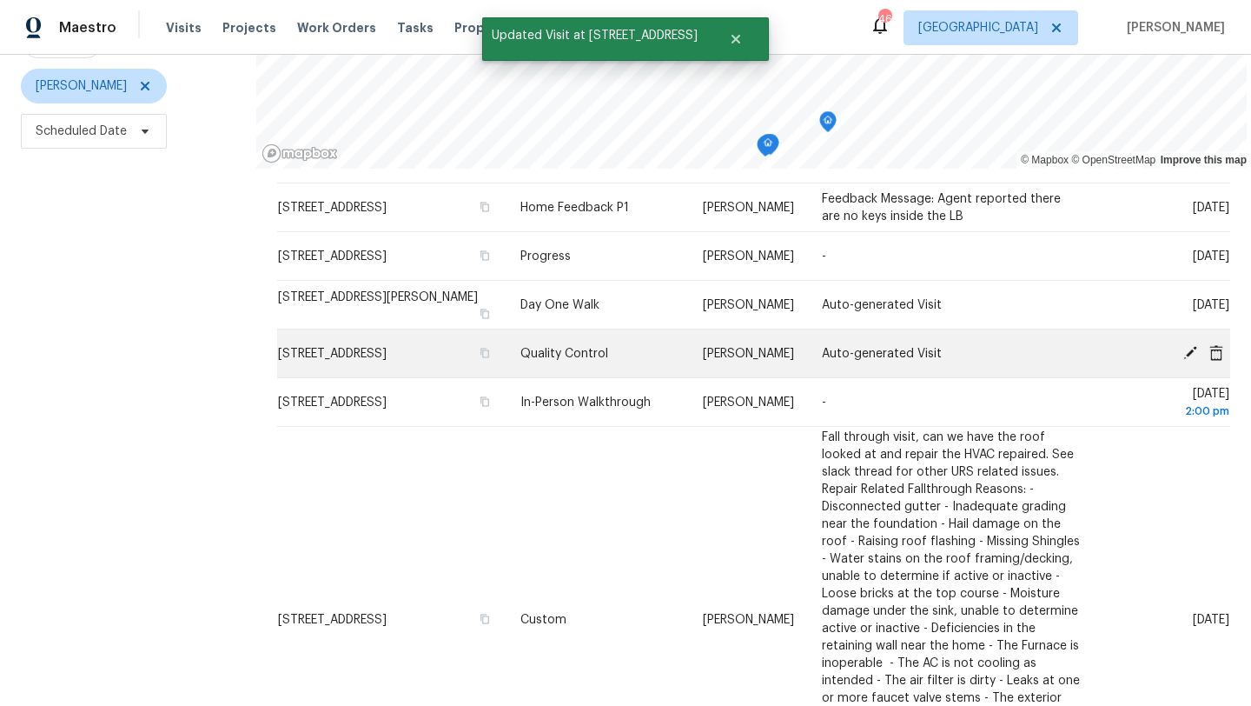
click at [1191, 348] on icon at bounding box center [1191, 352] width 14 height 14
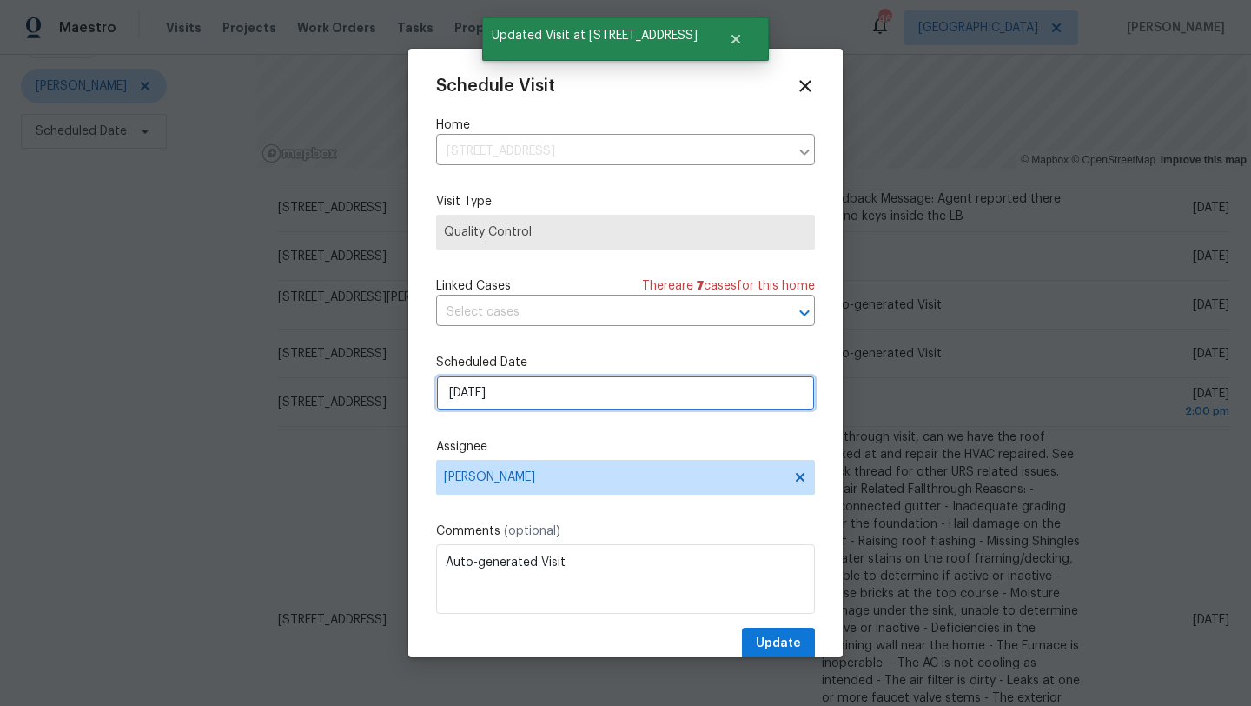
click at [587, 390] on input "[DATE]" at bounding box center [625, 392] width 379 height 35
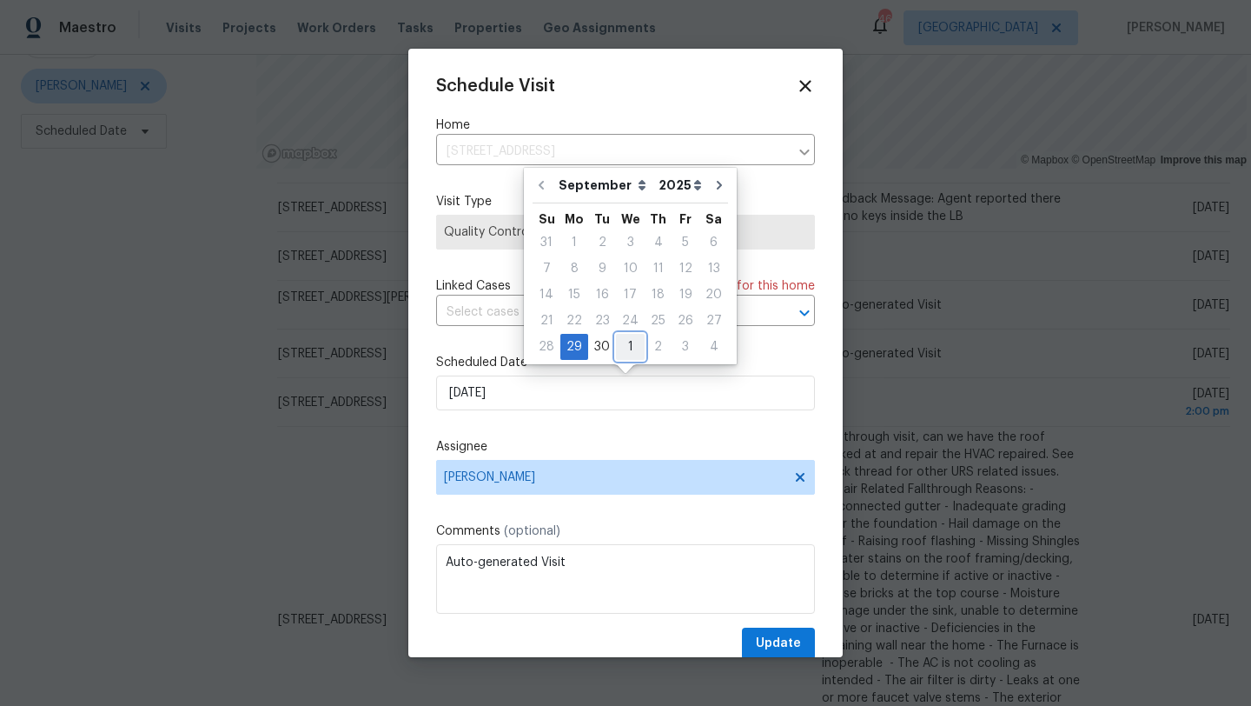
click at [627, 343] on div "1" at bounding box center [630, 347] width 29 height 24
type input "[DATE]"
select select "9"
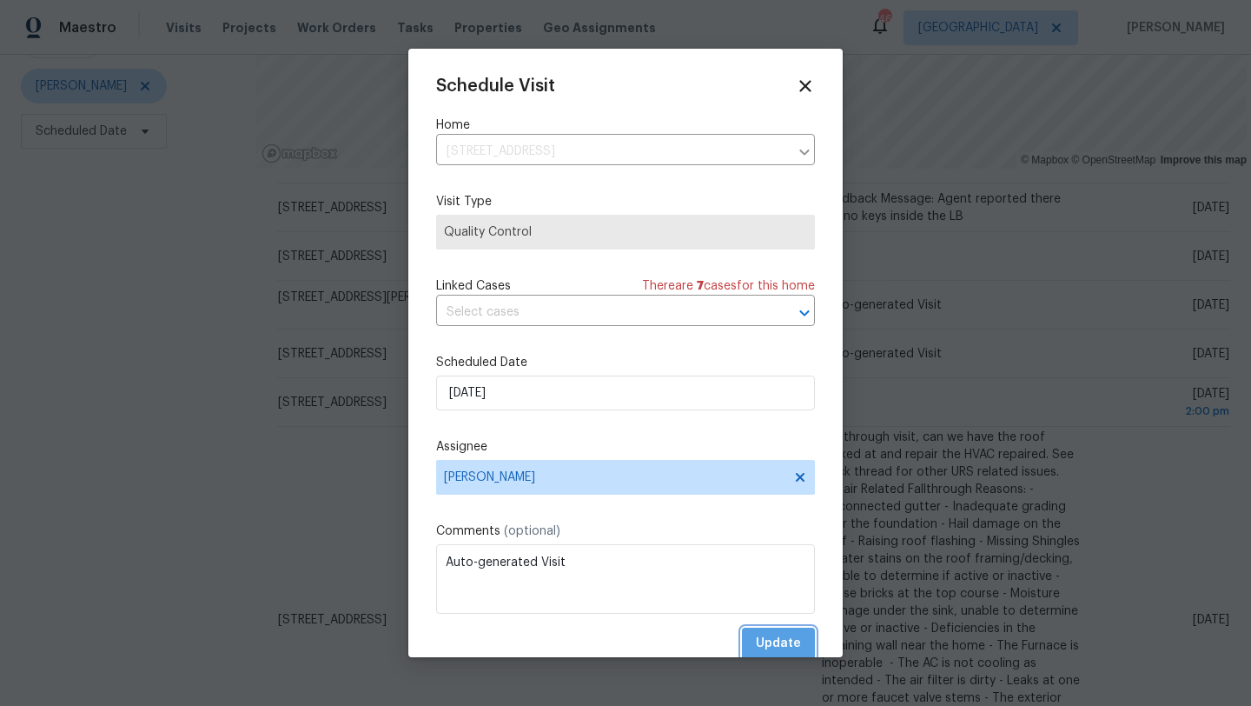
click at [774, 640] on span "Update" at bounding box center [778, 644] width 45 height 22
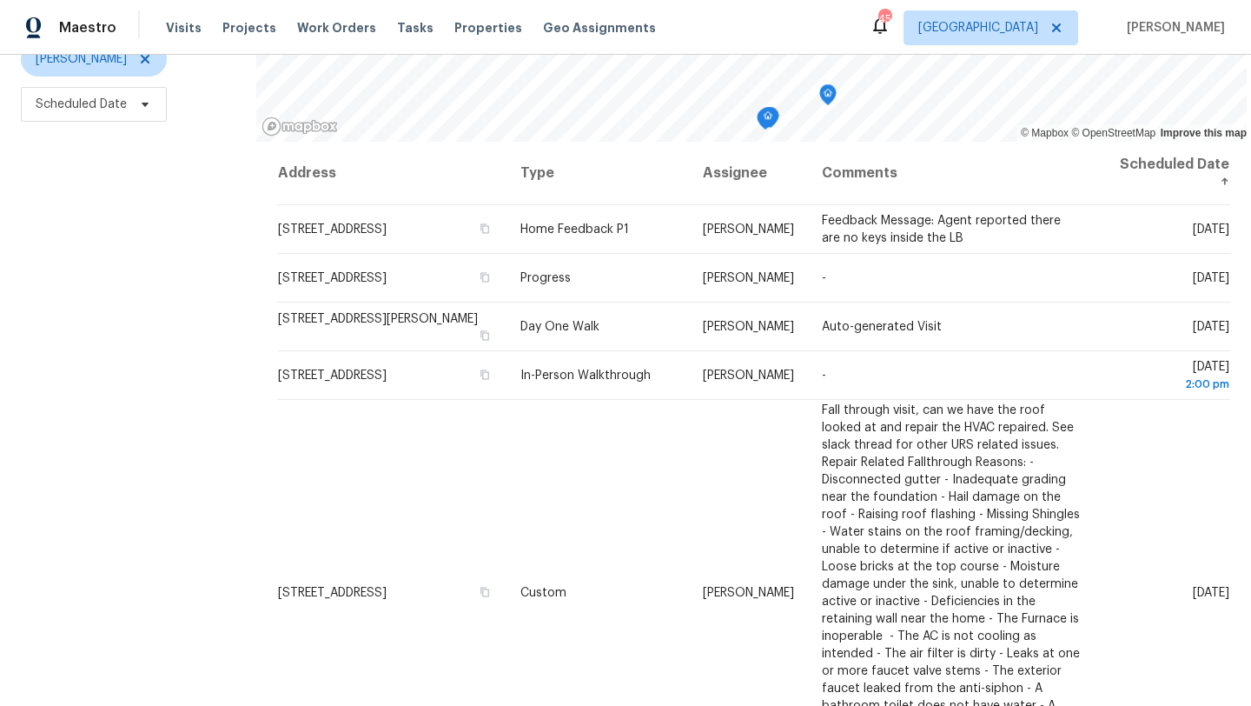
scroll to position [0, 0]
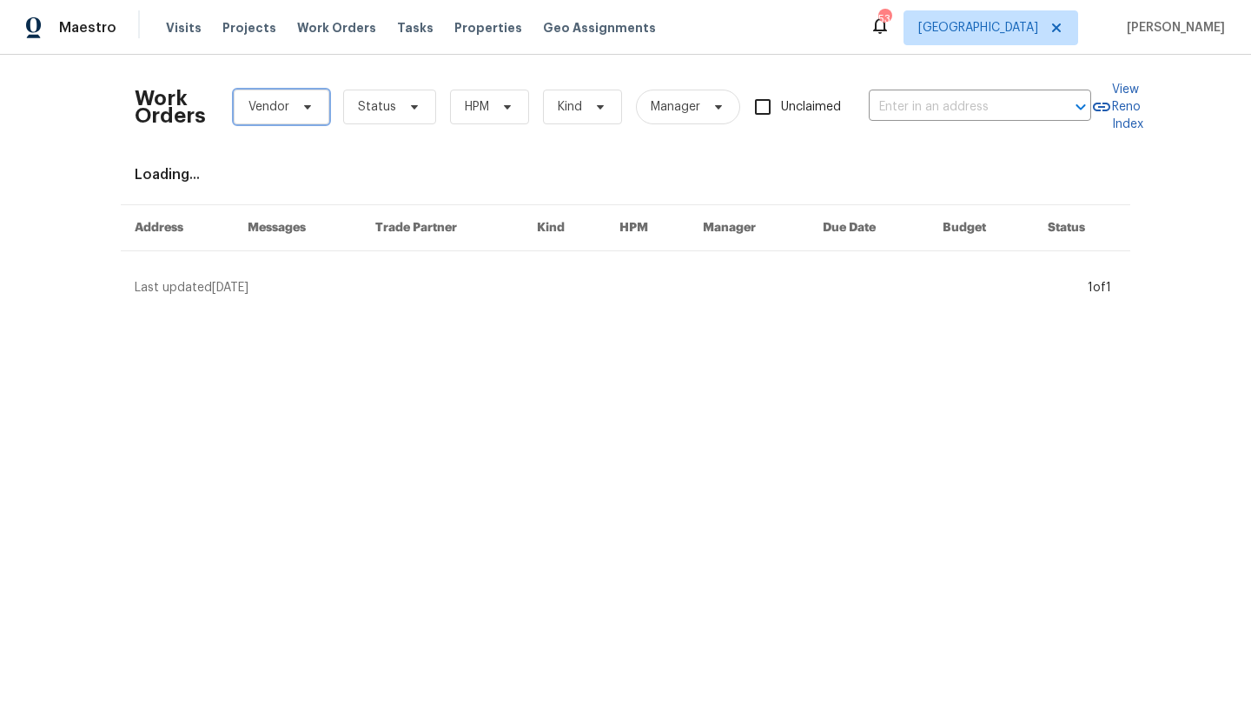
click at [279, 110] on span "Vendor" at bounding box center [269, 106] width 41 height 17
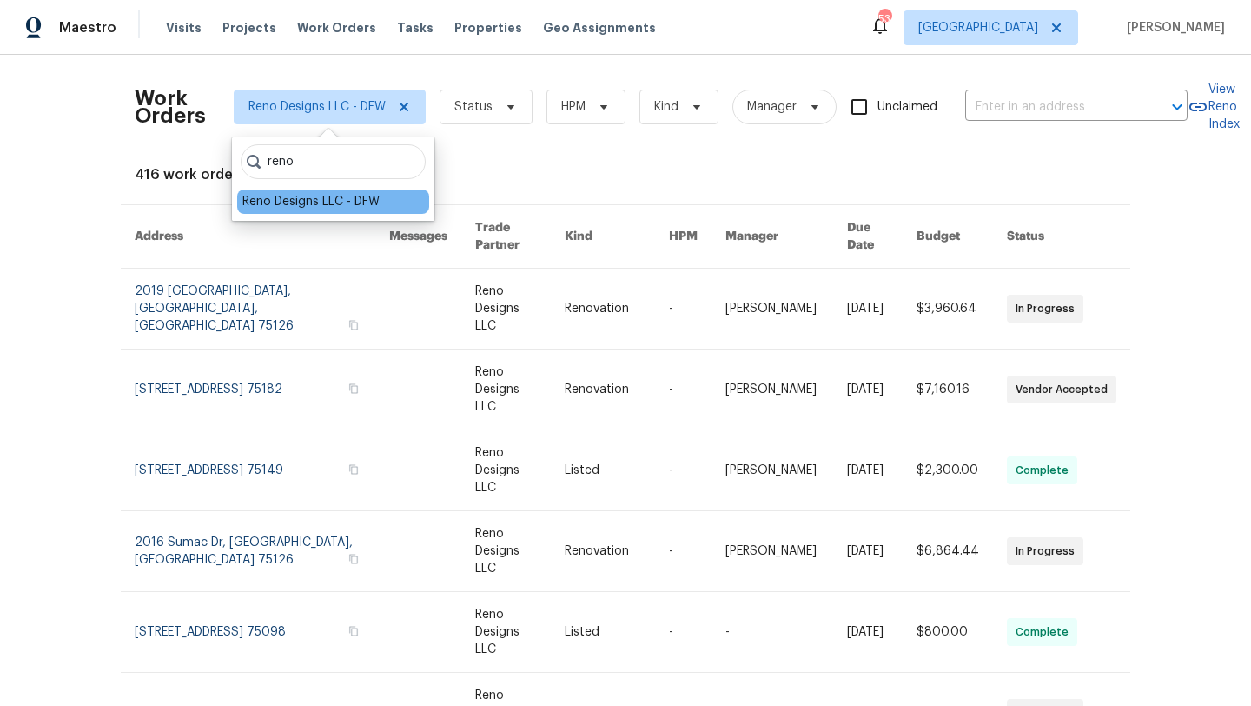
type input "reno"
click at [318, 200] on div "Reno Designs LLC - DFW" at bounding box center [310, 201] width 137 height 17
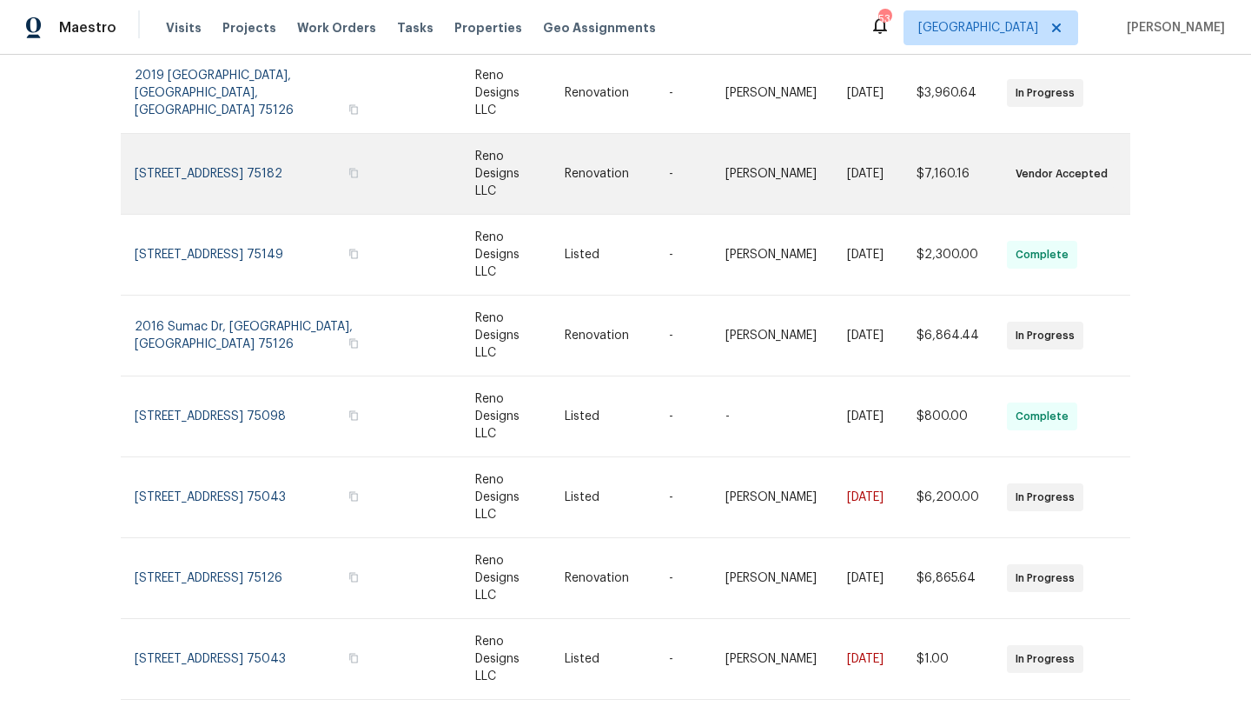
scroll to position [239, 0]
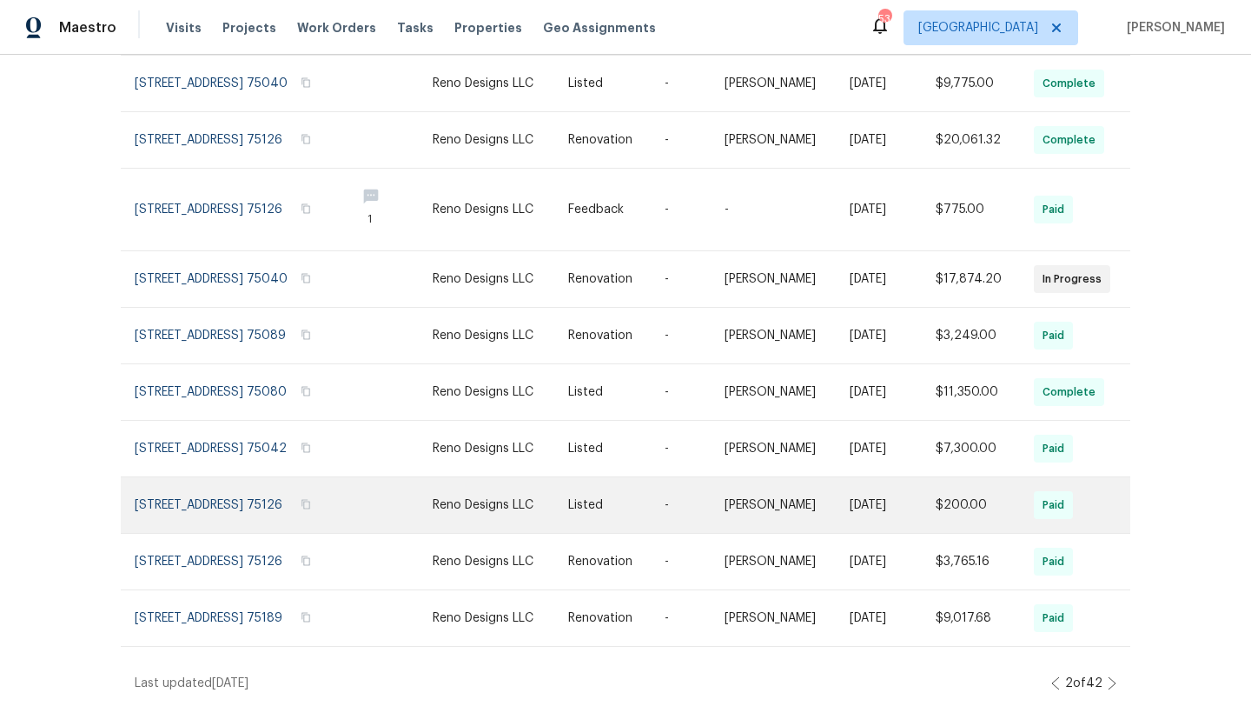
scroll to position [257, 0]
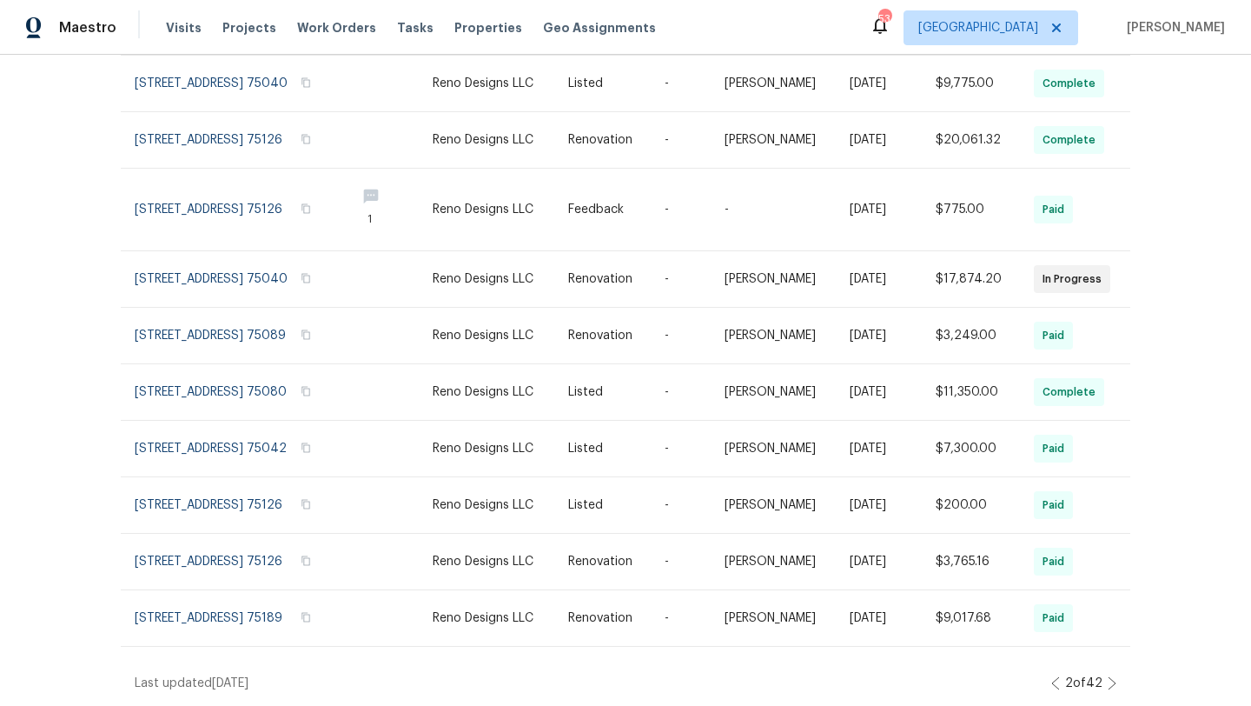
click at [1112, 681] on icon at bounding box center [1112, 683] width 9 height 14
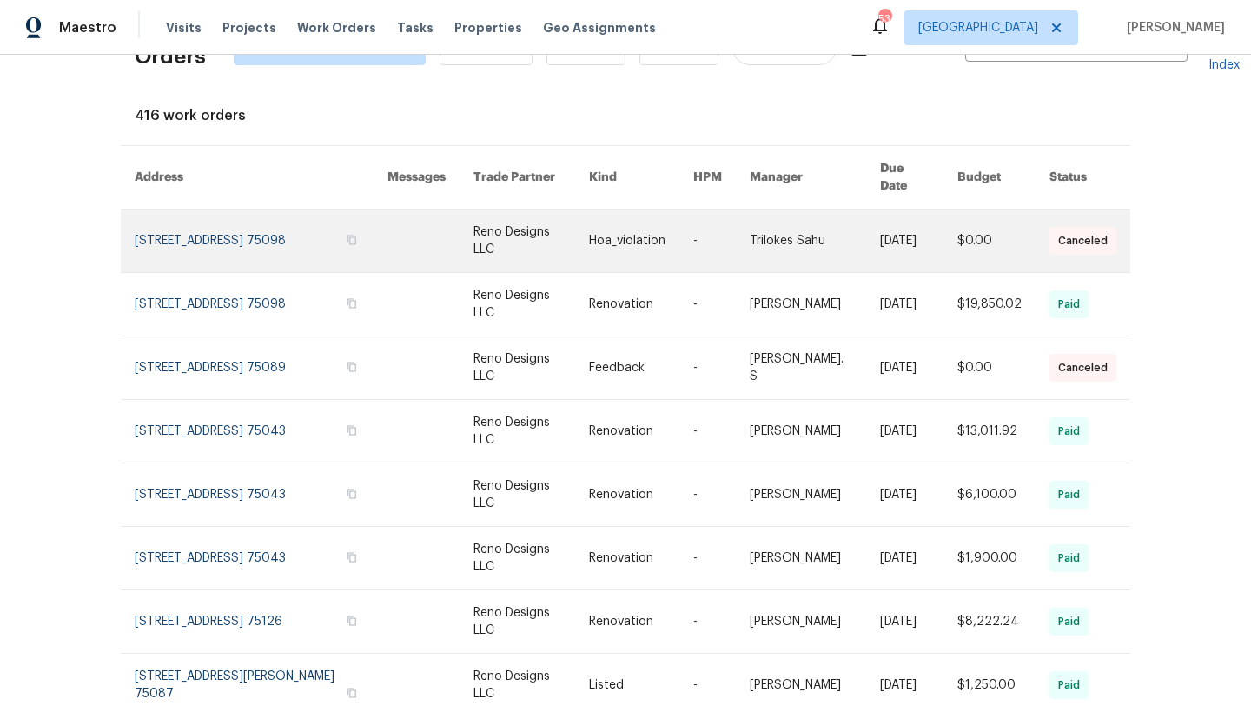
scroll to position [50, 0]
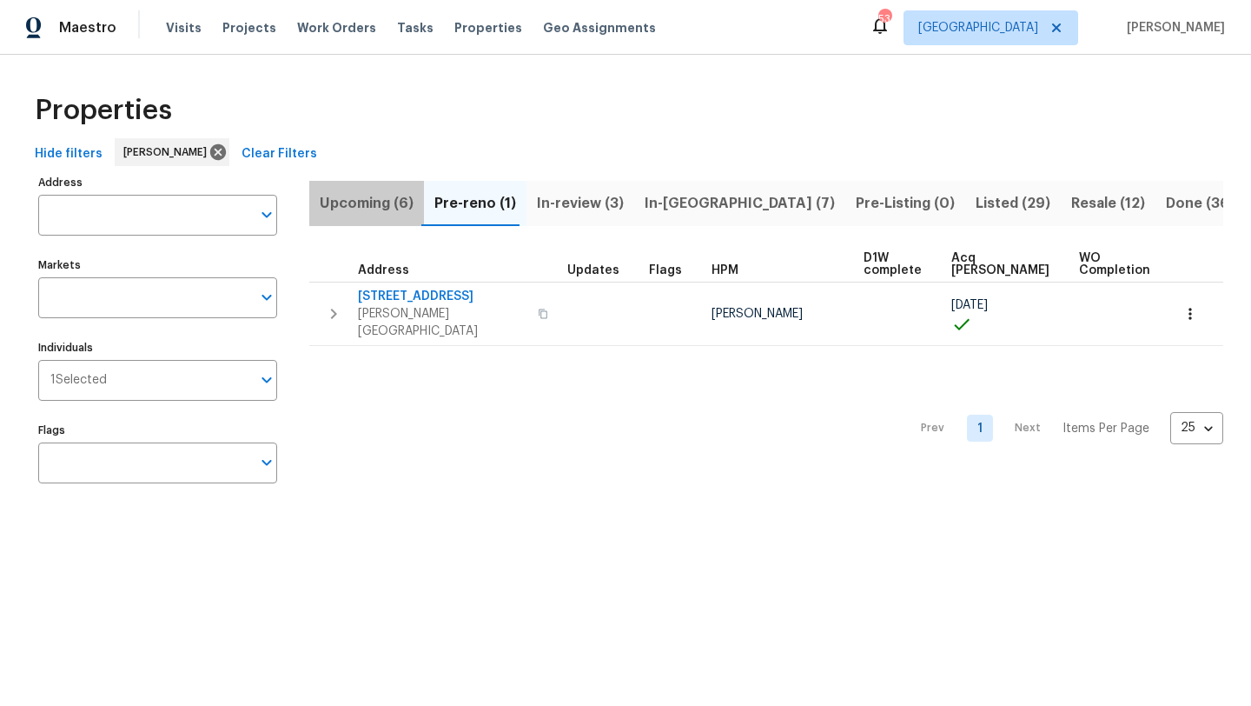
click at [368, 206] on span "Upcoming (6)" at bounding box center [367, 203] width 94 height 24
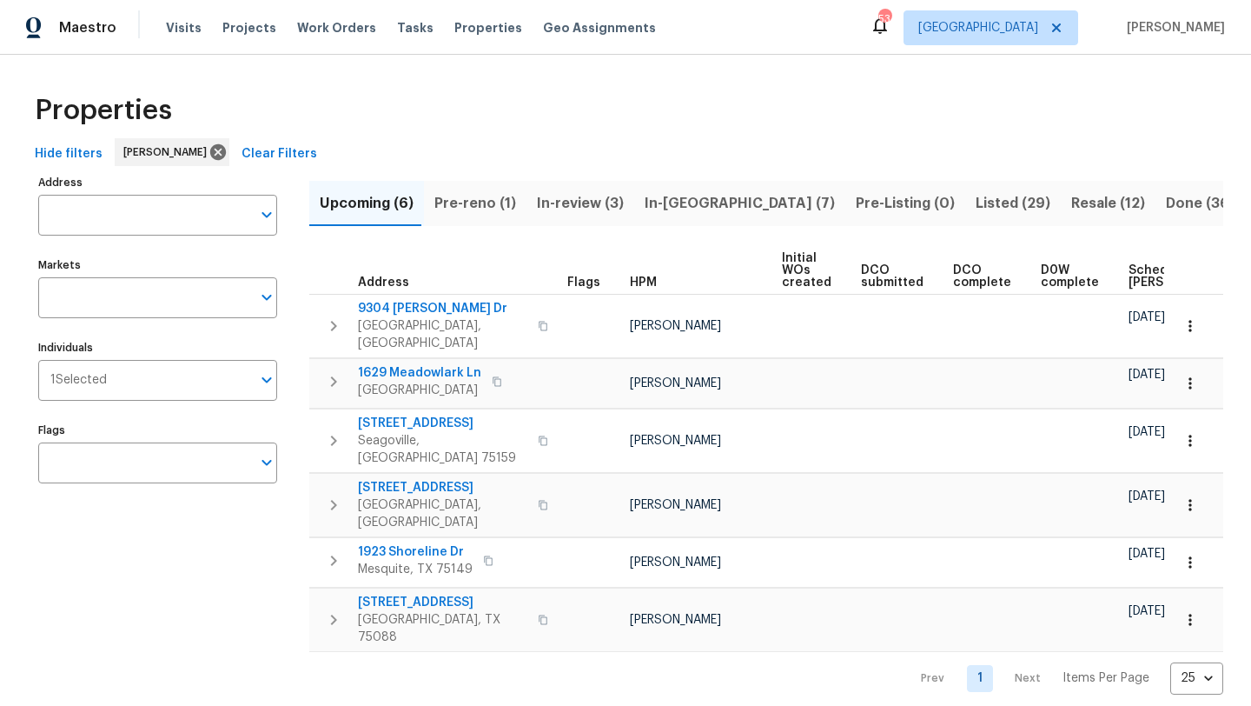
click at [1129, 276] on span "Scheduled [PERSON_NAME]" at bounding box center [1178, 276] width 98 height 24
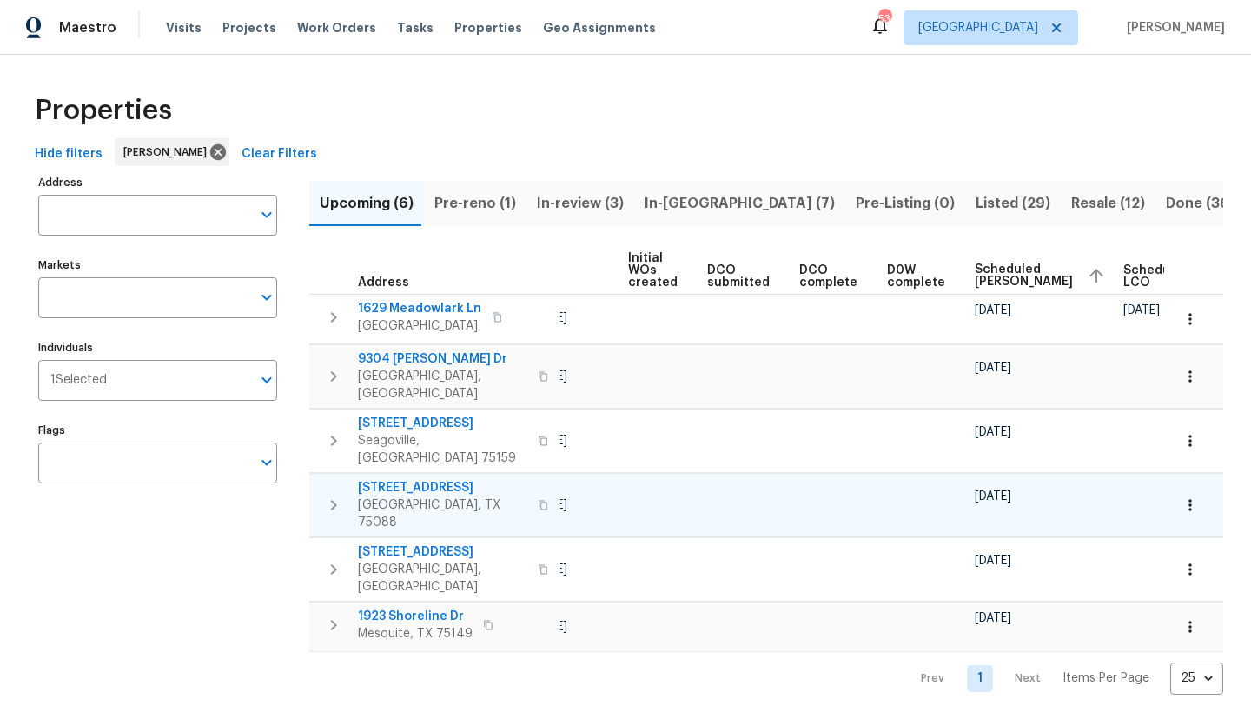
scroll to position [0, 211]
